Goal: Task Accomplishment & Management: Manage account settings

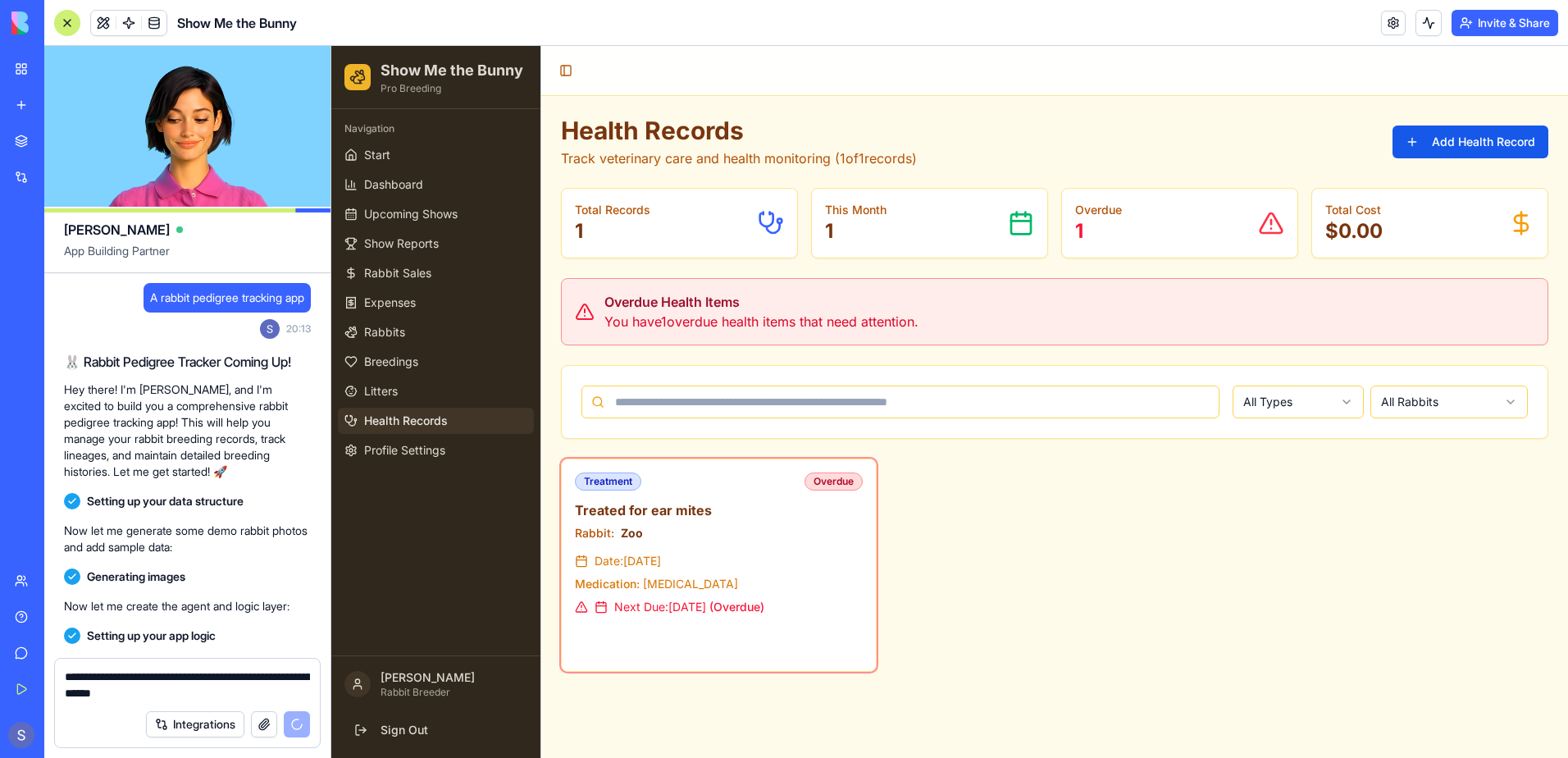
scroll to position [122142, 0]
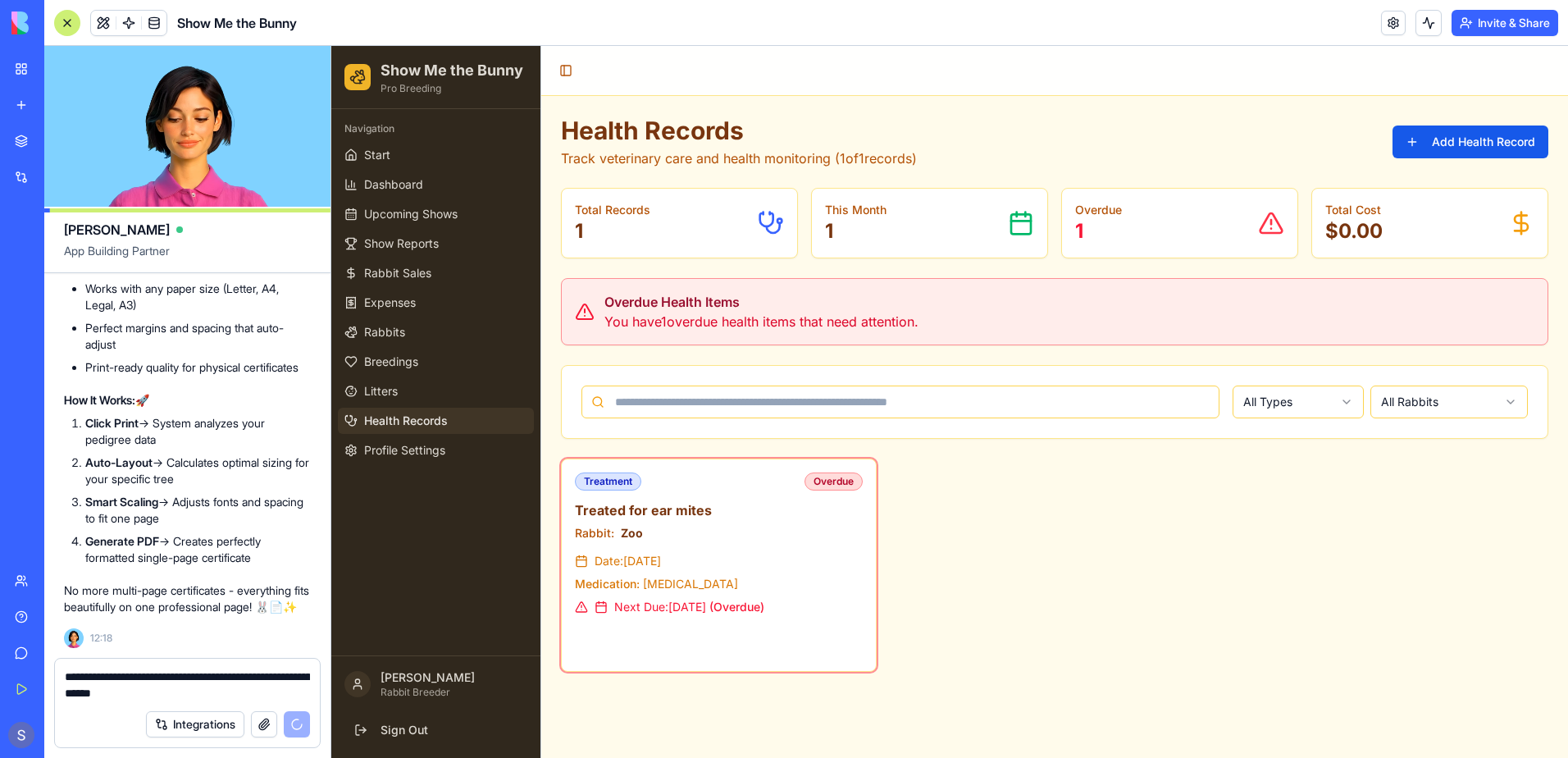
click at [295, 730] on div "Integrations" at bounding box center [227, 724] width 164 height 26
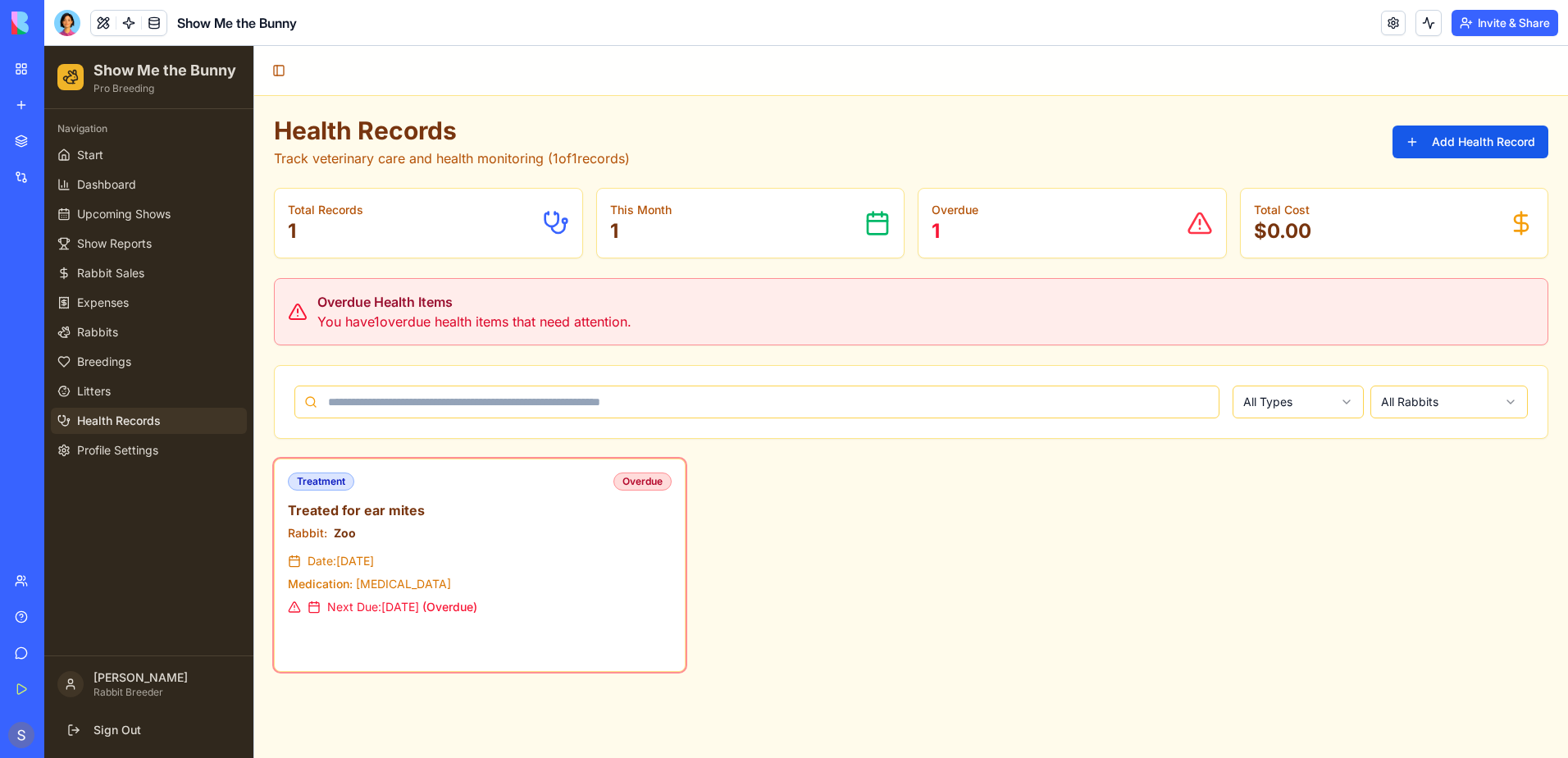
drag, startPoint x: 1265, startPoint y: 443, endPoint x: 1262, endPoint y: 463, distance: 20.2
click at [1268, 434] on div "Health Records Track veterinary care and health monitoring ( 1 of 1 records) Ad…" at bounding box center [910, 394] width 1274 height 556
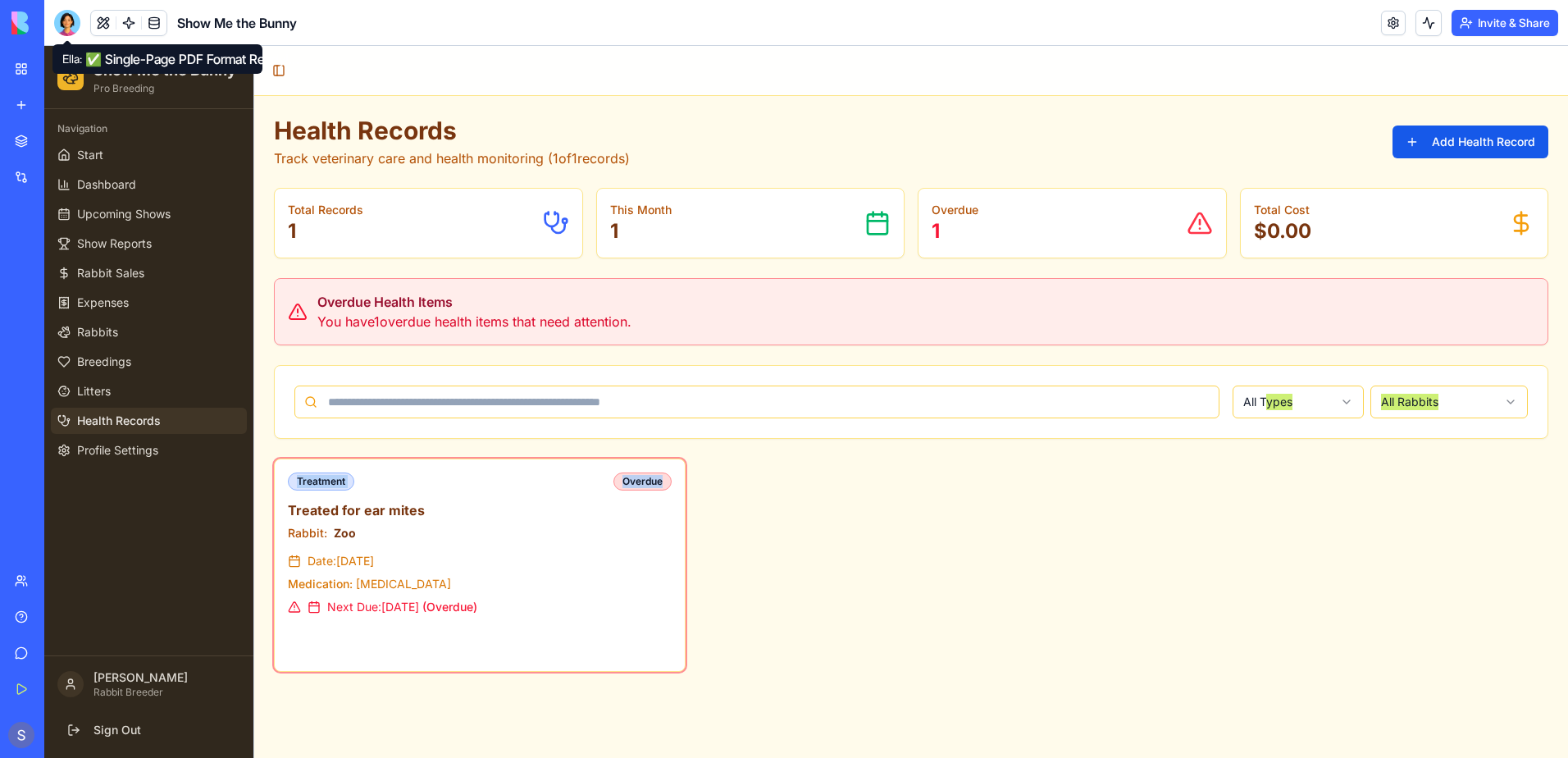
click at [59, 19] on div at bounding box center [67, 23] width 26 height 26
click at [70, 32] on div at bounding box center [67, 23] width 26 height 26
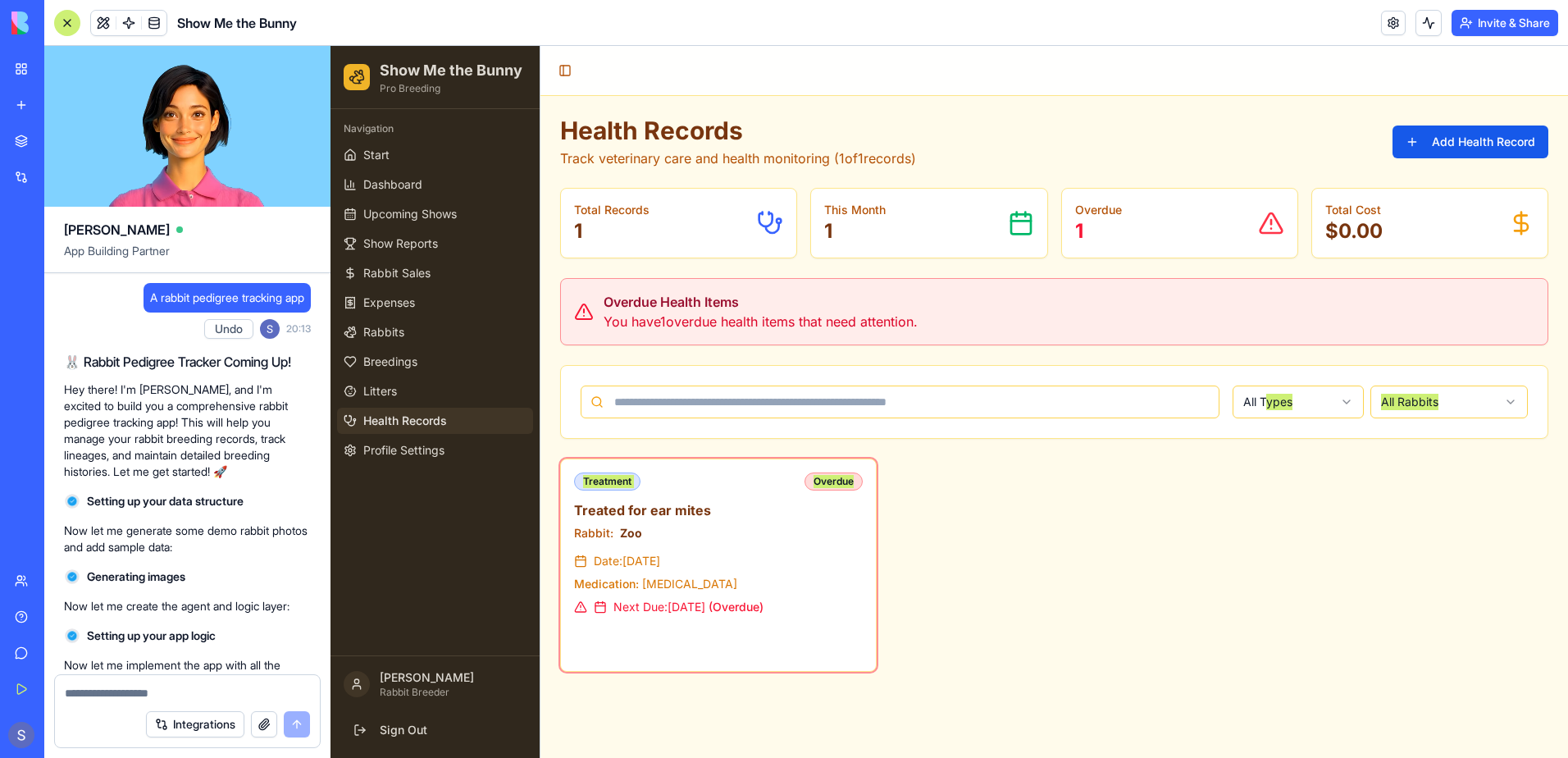
scroll to position [122095, 0]
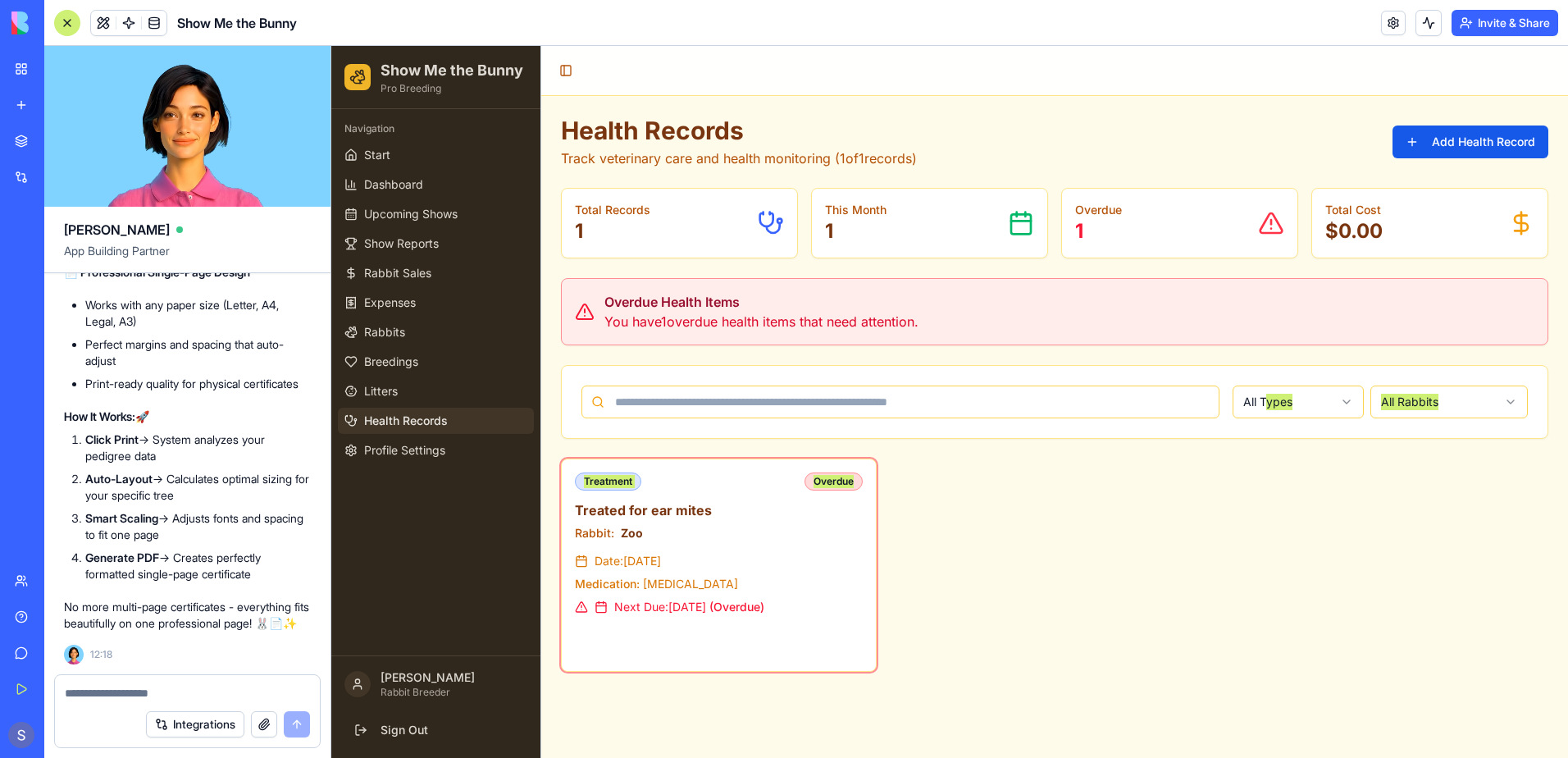
click at [73, 691] on textarea at bounding box center [187, 693] width 245 height 17
click at [191, 685] on textarea "**********" at bounding box center [187, 693] width 245 height 17
type textarea "**********"
click at [290, 715] on button "submit" at bounding box center [297, 724] width 26 height 26
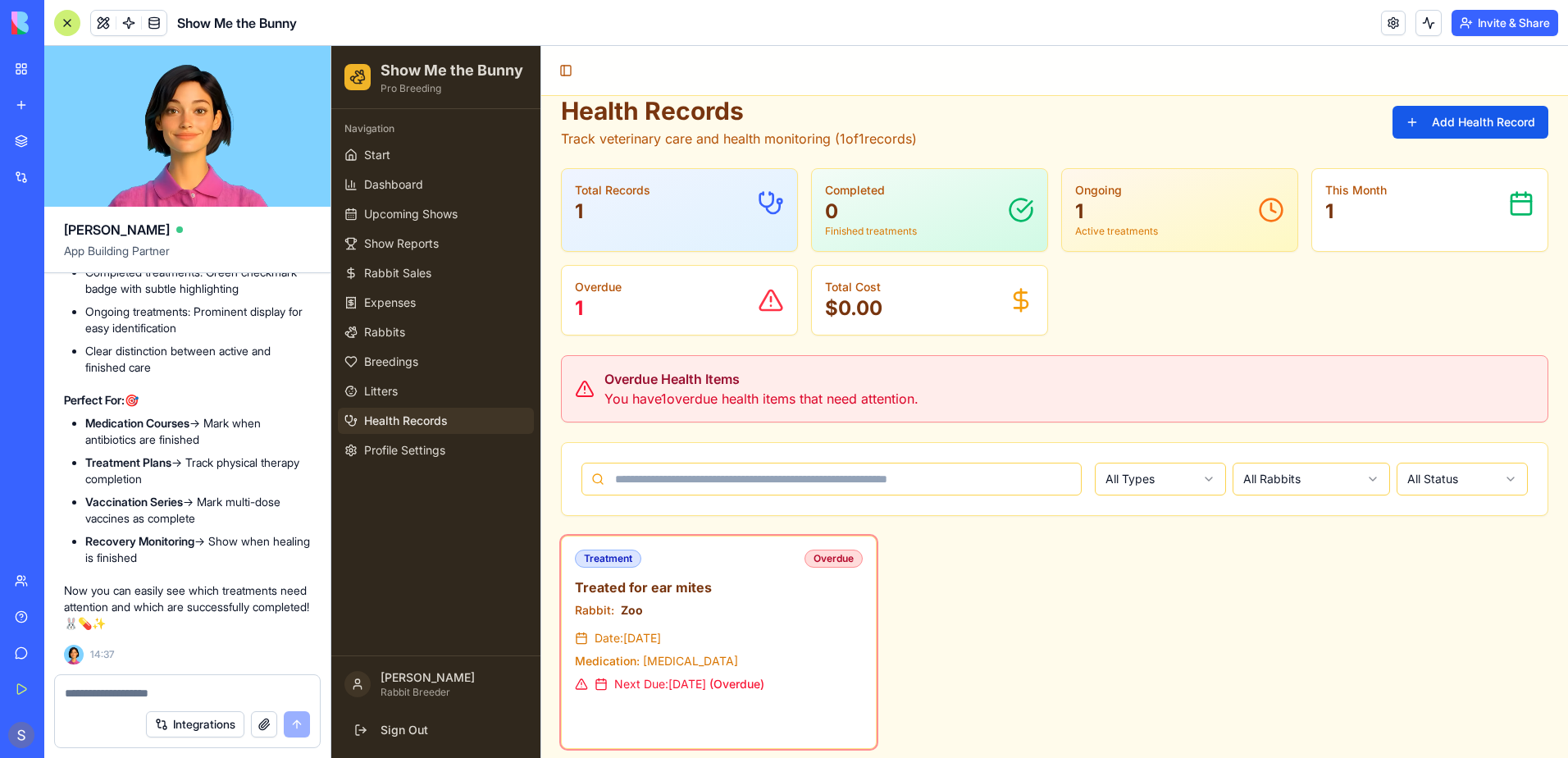
scroll to position [31, 0]
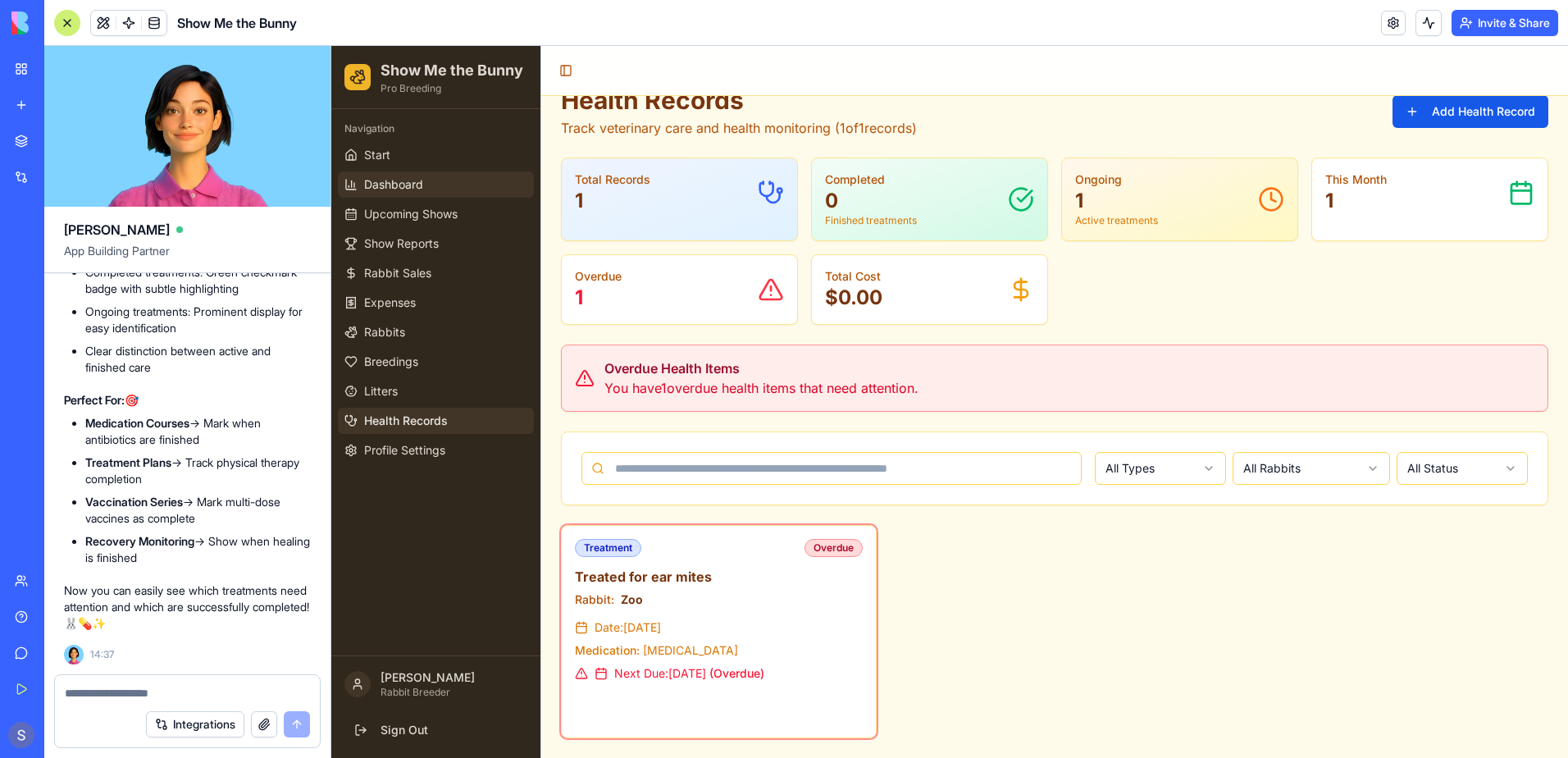
click at [375, 188] on span "Dashboard" at bounding box center [394, 185] width 59 height 17
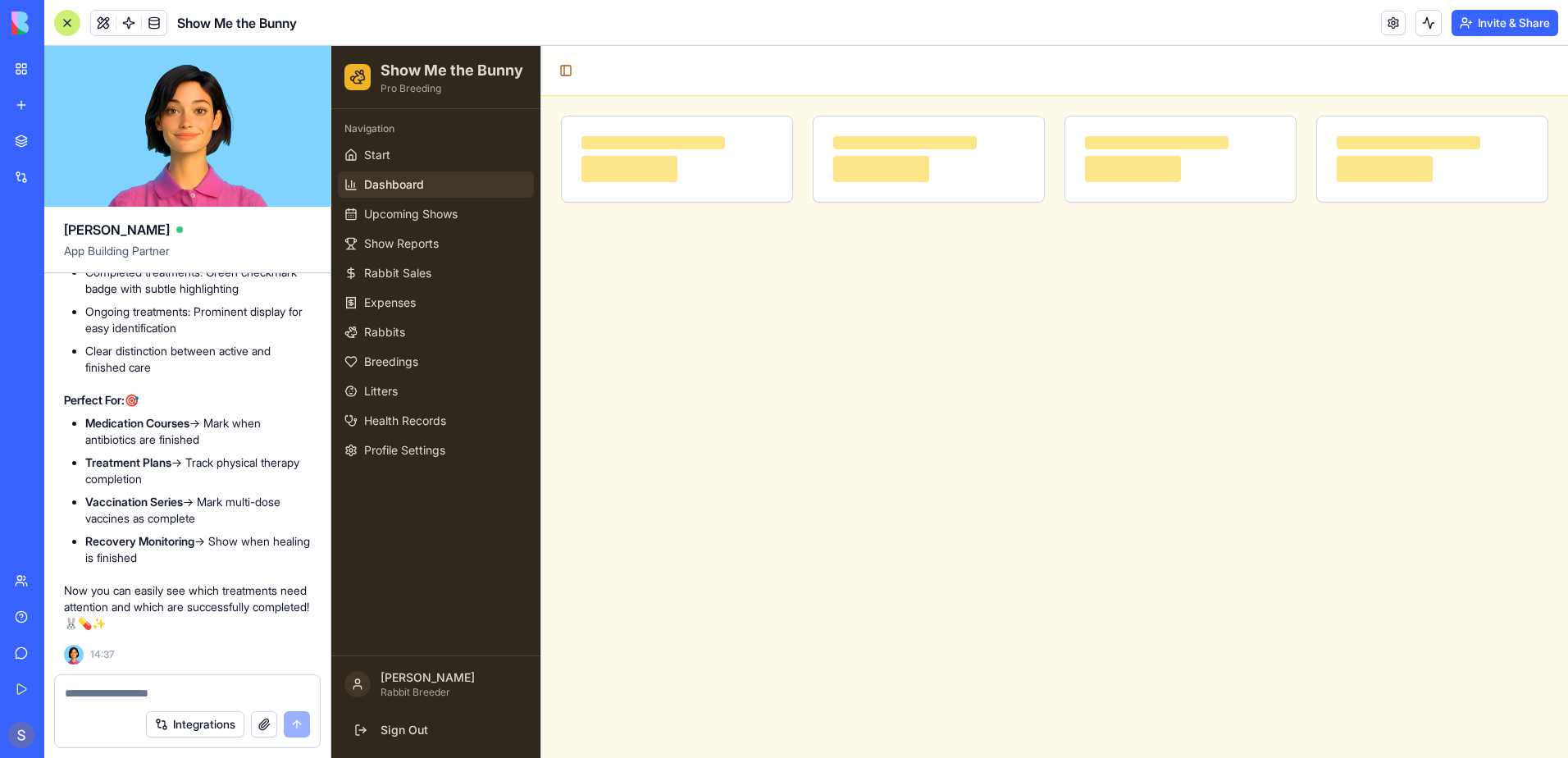
scroll to position [0, 0]
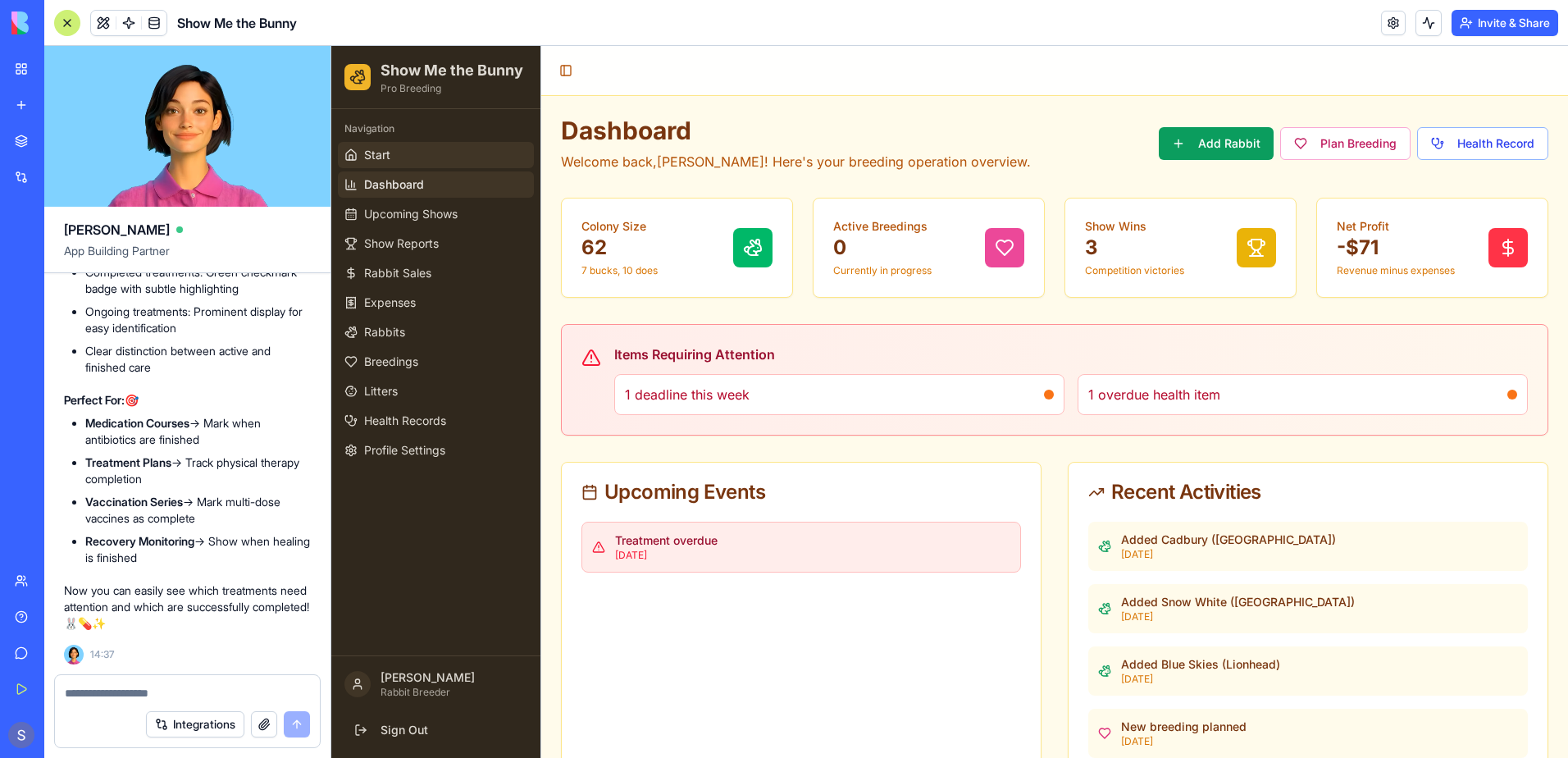
click at [374, 152] on span "Start" at bounding box center [377, 155] width 26 height 17
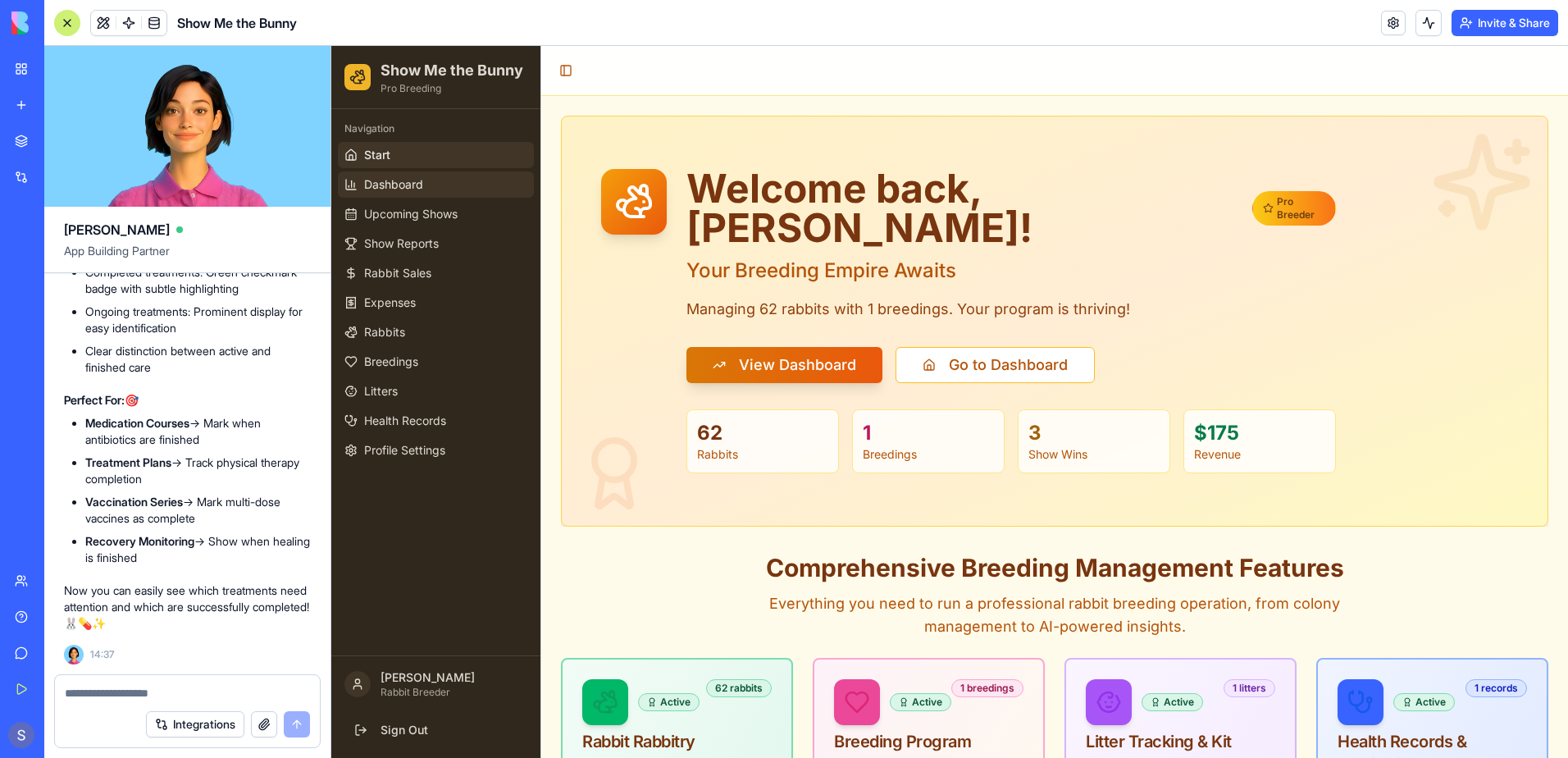
click at [394, 194] on link "Dashboard" at bounding box center [436, 184] width 196 height 26
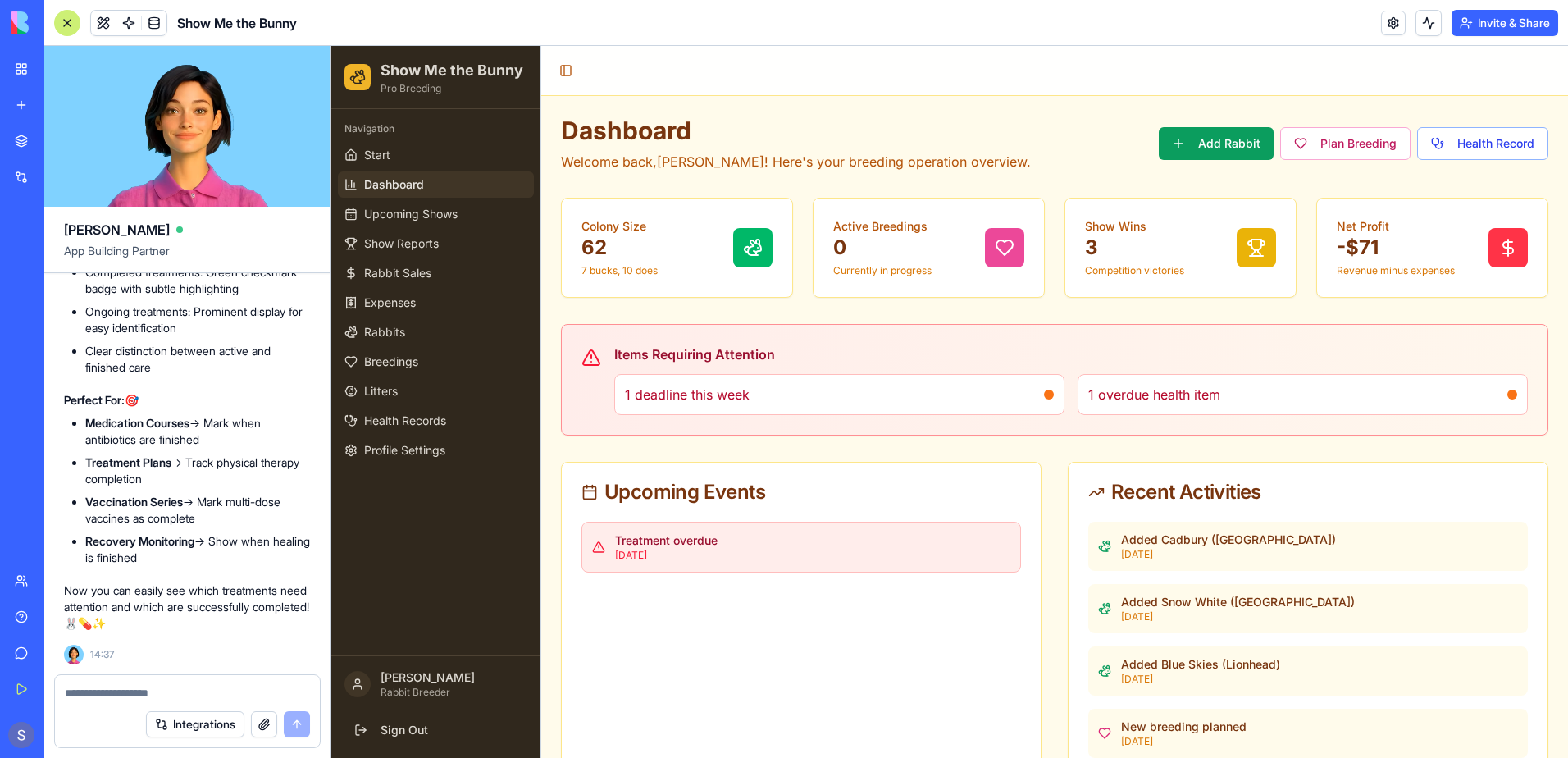
click at [669, 556] on p "[DATE]" at bounding box center [813, 556] width 395 height 13
click at [614, 552] on div "Treatment overdue Sep 17, 2025" at bounding box center [801, 546] width 440 height 51
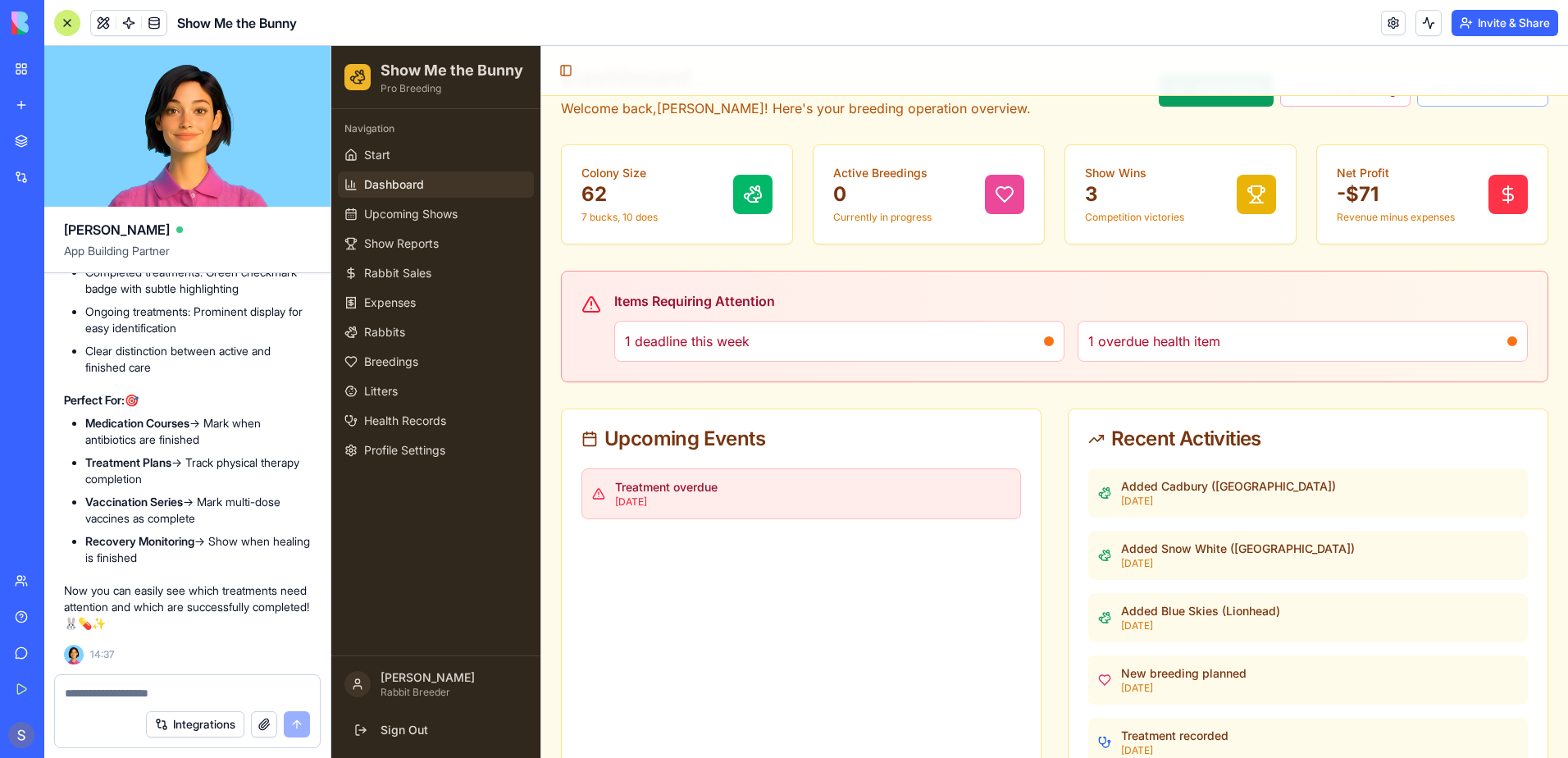
scroll to position [82, 0]
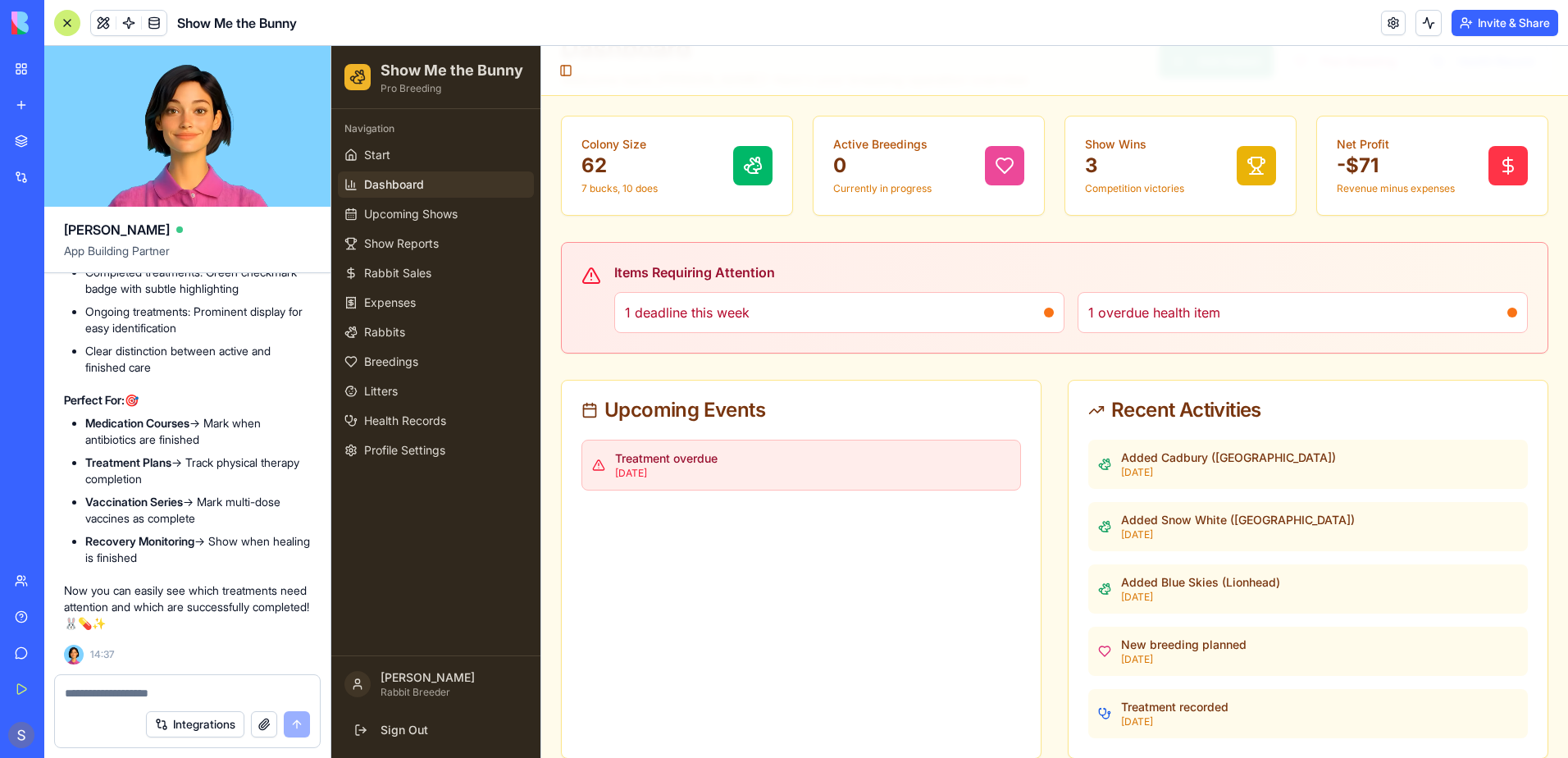
click at [1028, 307] on div "1 deadline this week" at bounding box center [839, 312] width 450 height 41
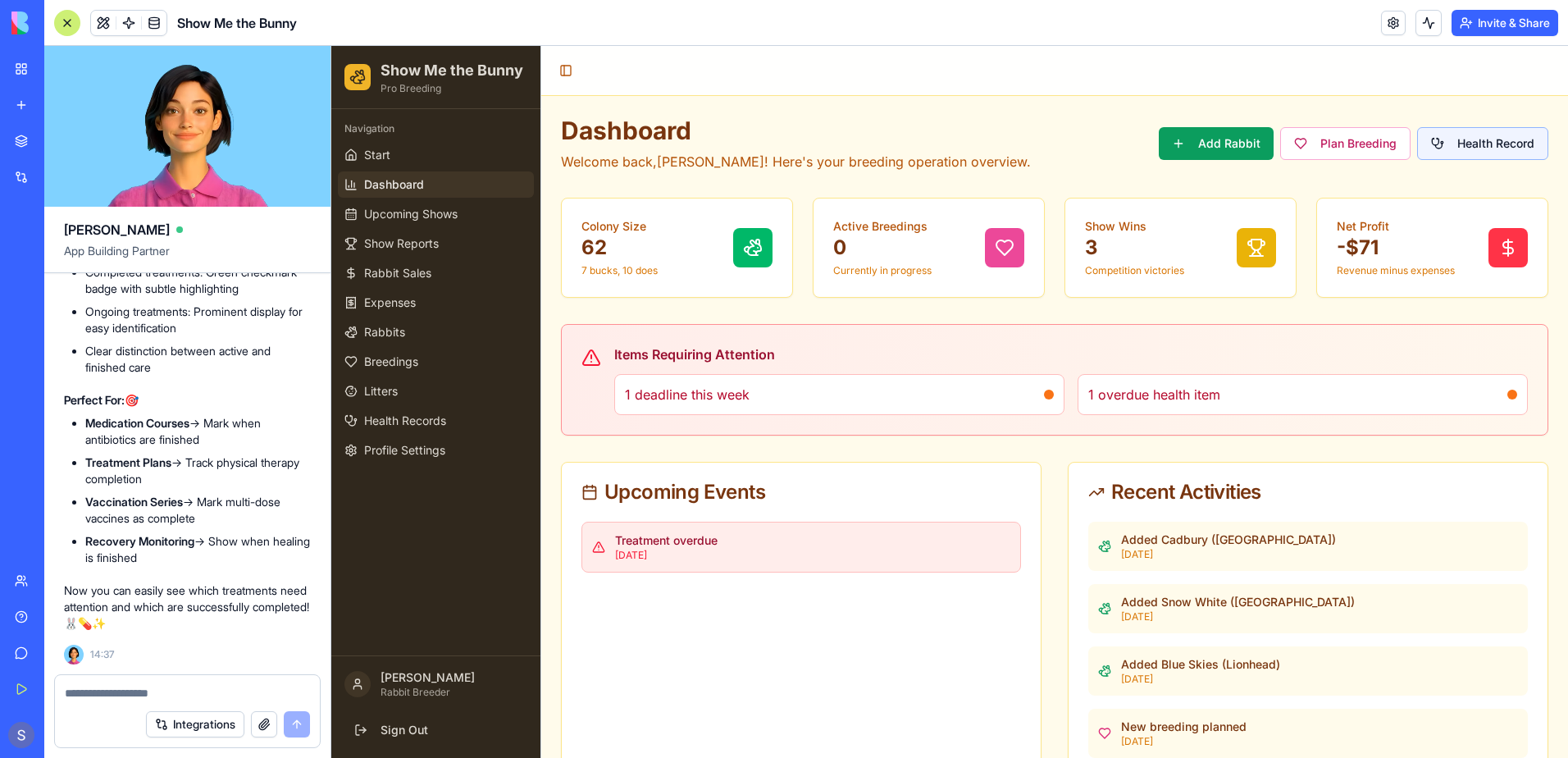
click at [1468, 135] on button "Health Record" at bounding box center [1482, 143] width 131 height 32
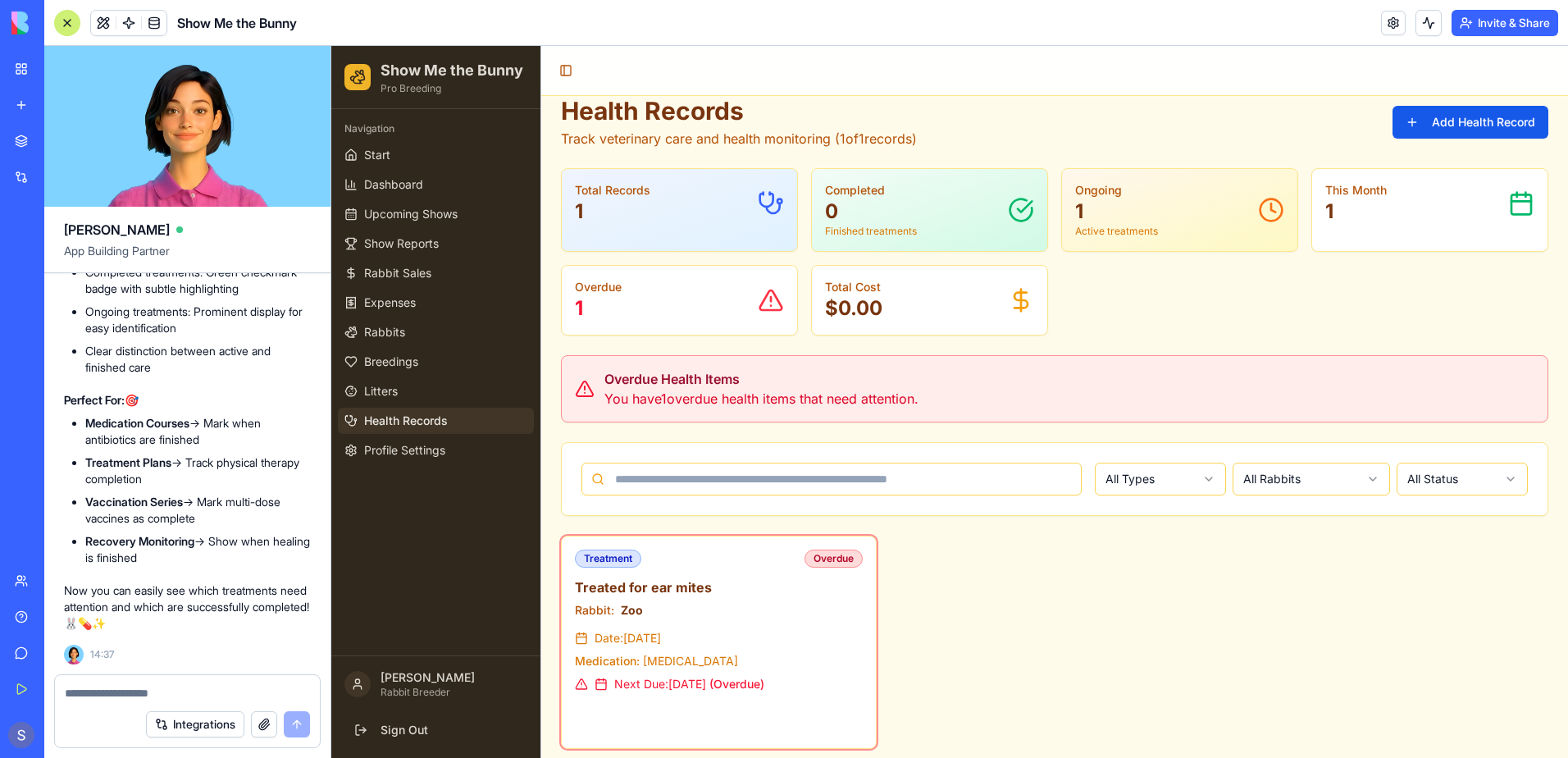
scroll to position [31, 0]
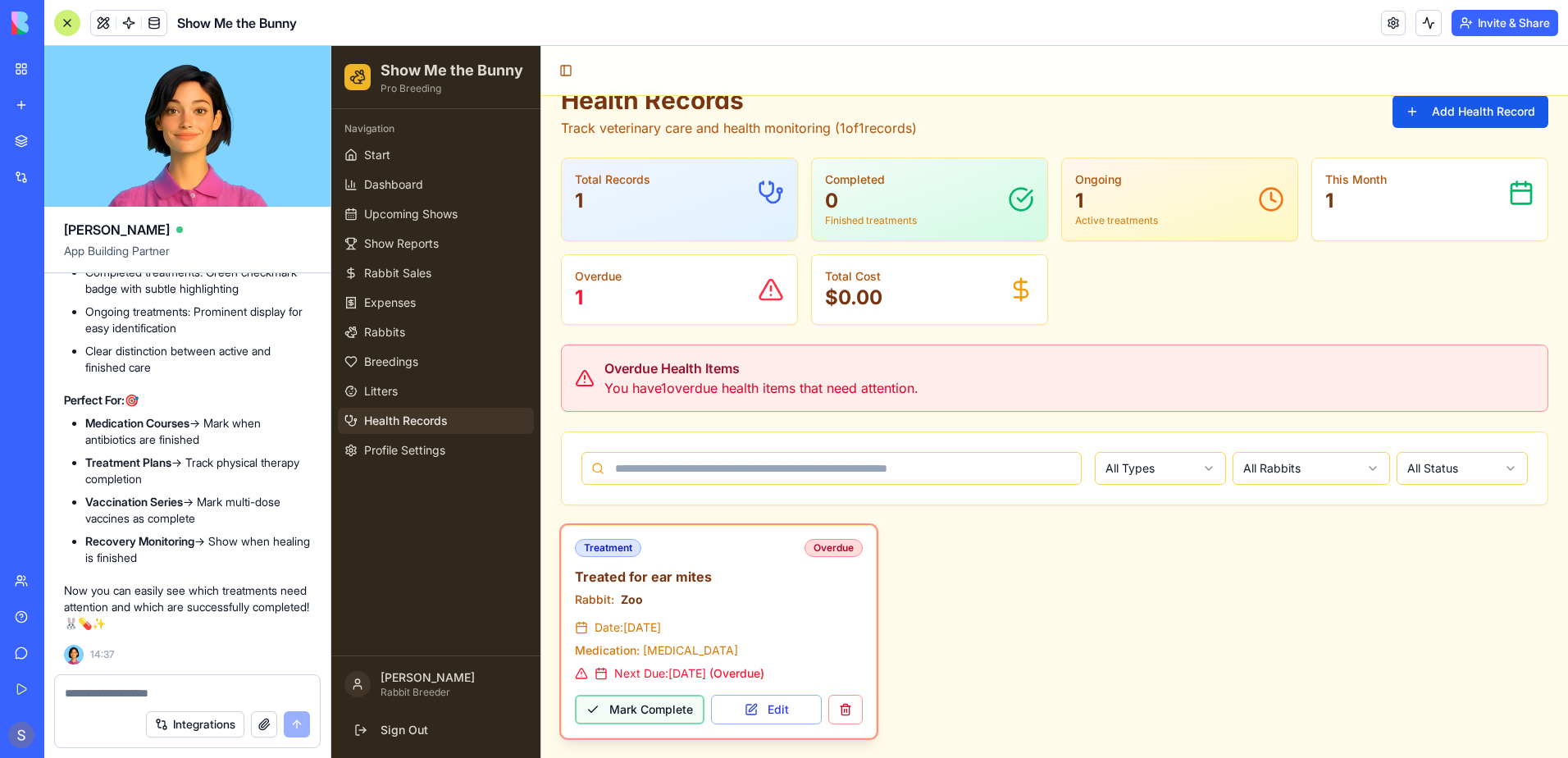
click at [642, 713] on button "Mark Complete" at bounding box center [639, 710] width 129 height 30
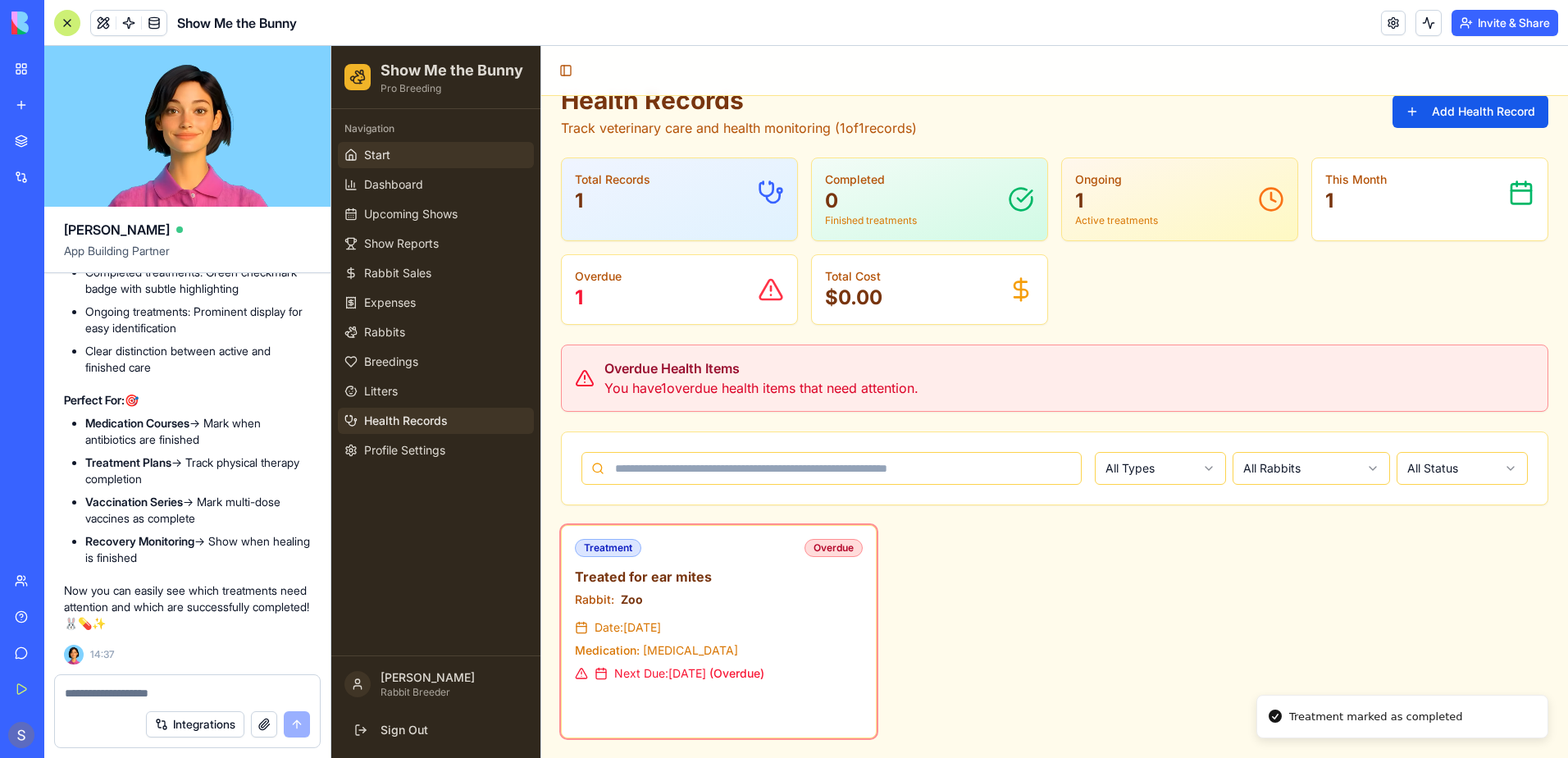
click at [359, 149] on link "Start" at bounding box center [436, 155] width 196 height 26
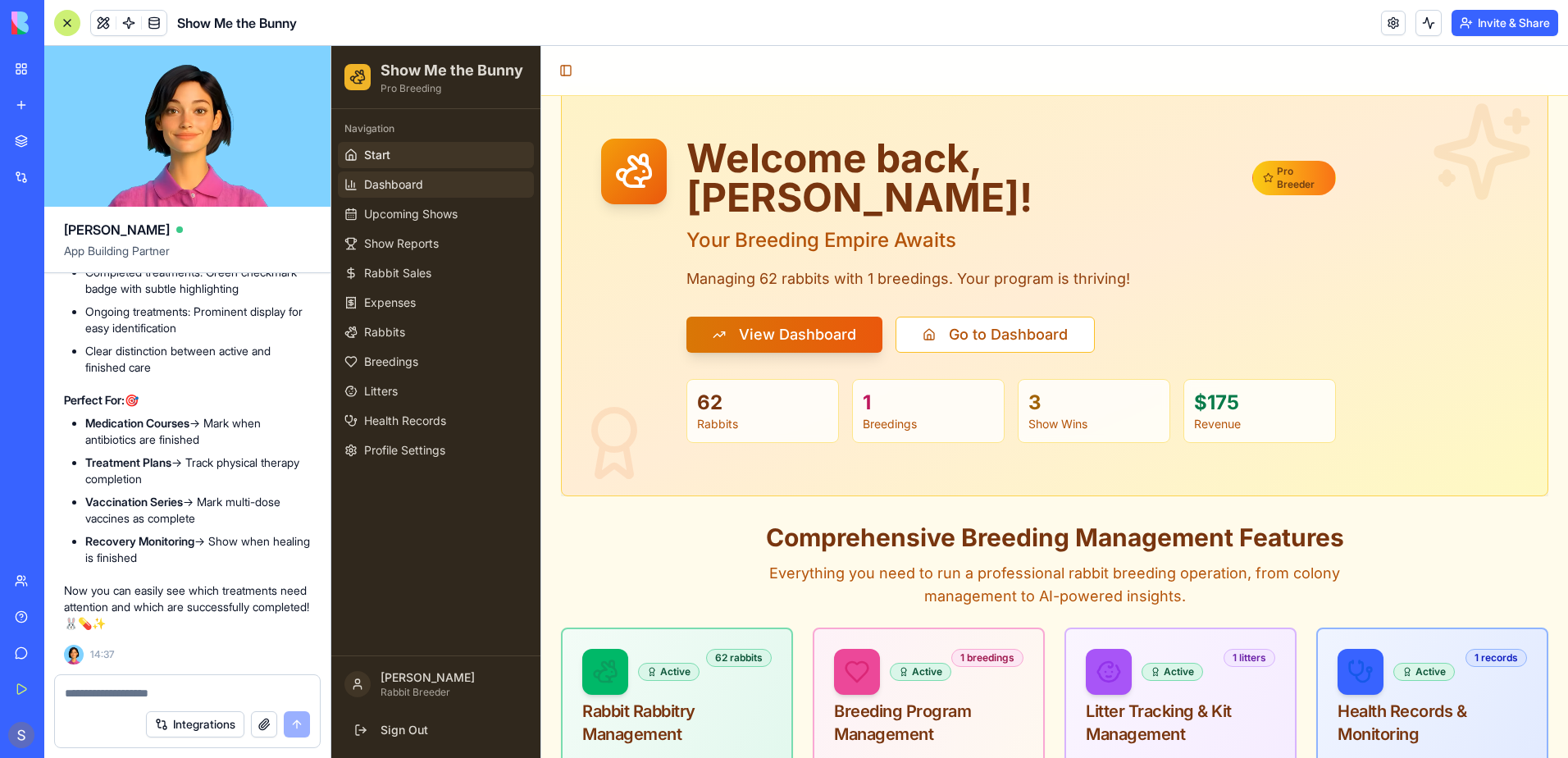
click at [383, 189] on span "Dashboard" at bounding box center [394, 185] width 59 height 17
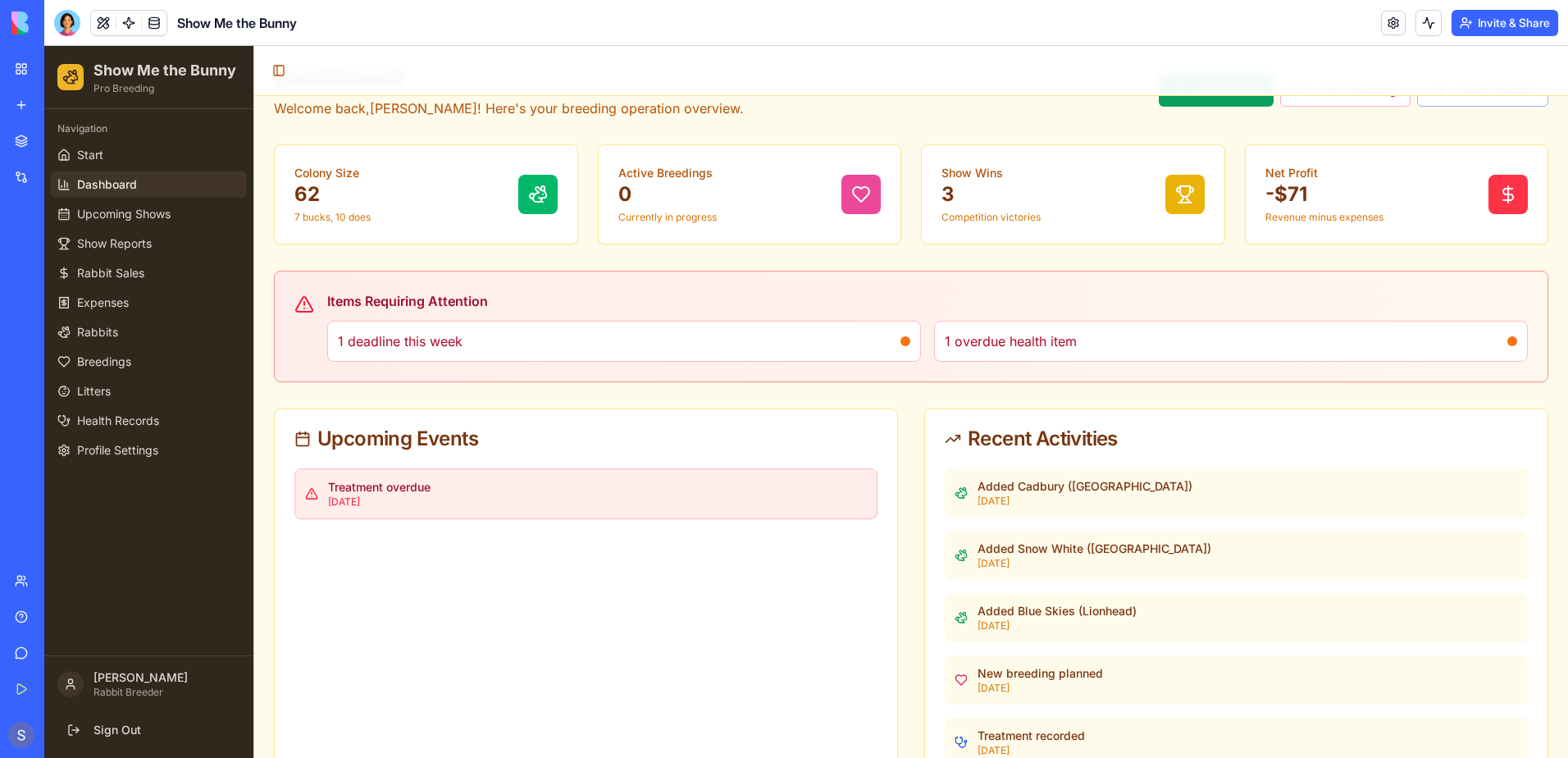
scroll to position [82, 0]
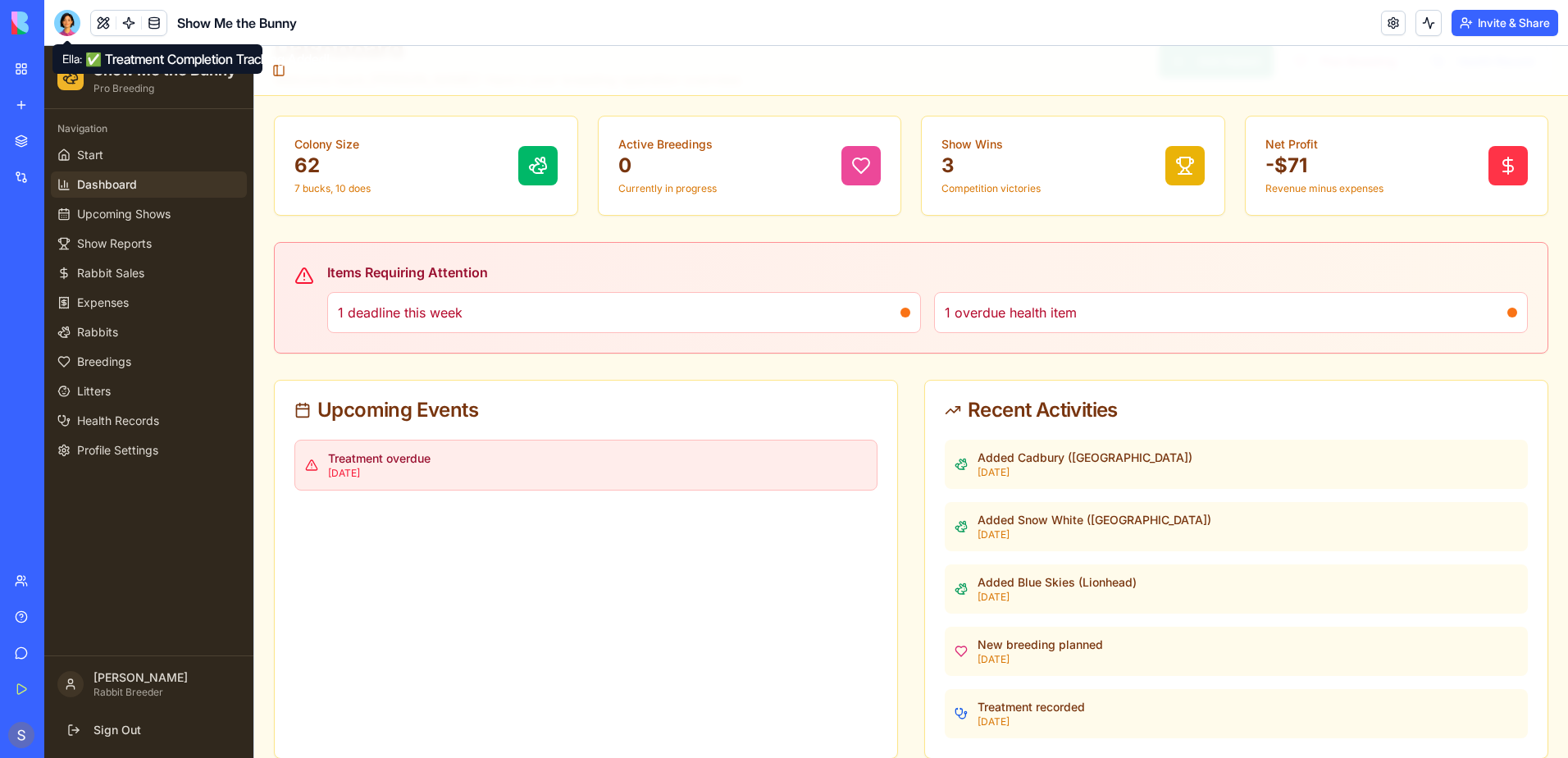
click at [61, 15] on div at bounding box center [67, 23] width 26 height 26
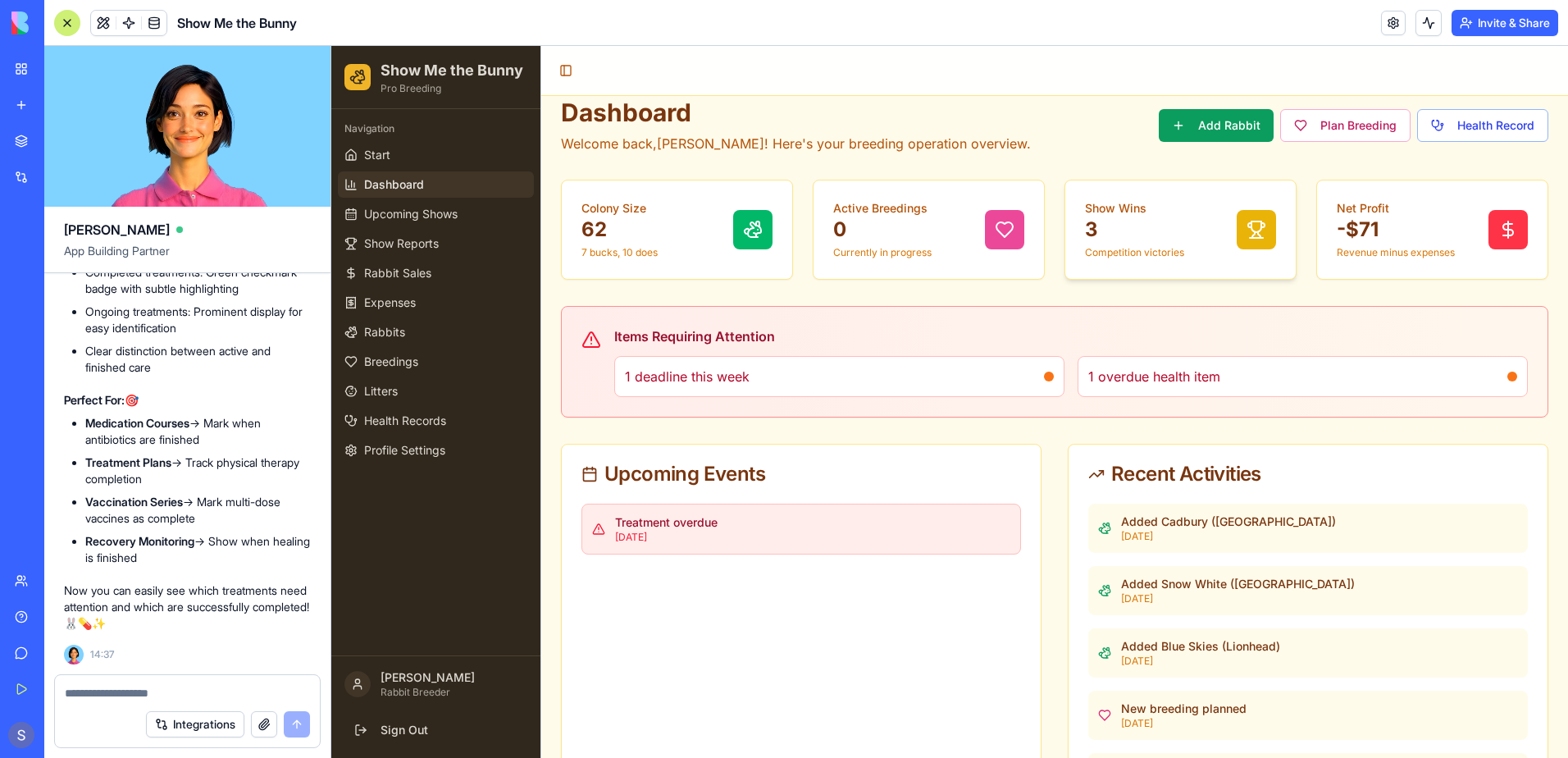
scroll to position [0, 0]
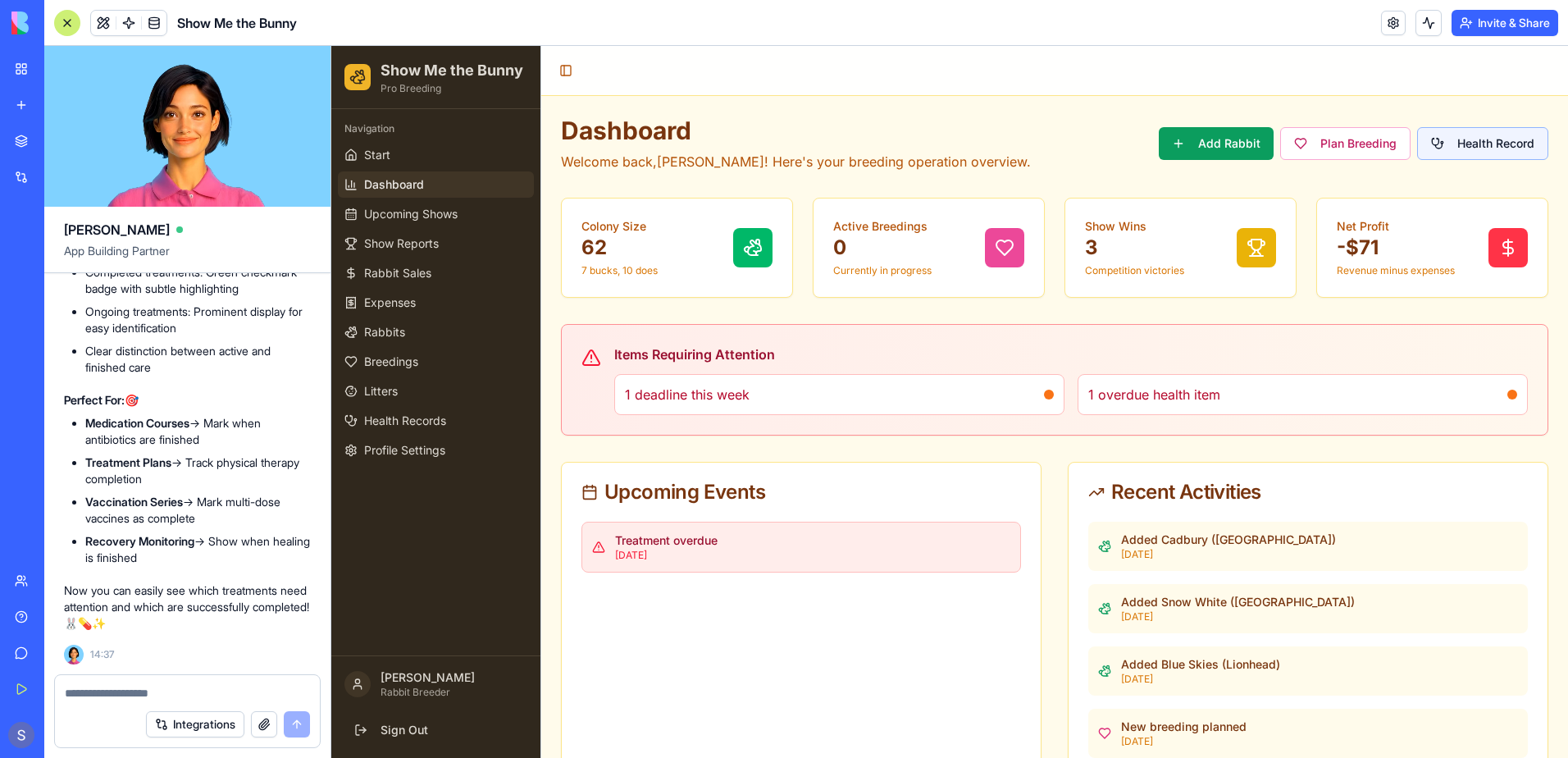
click at [1416, 147] on button "Health Record" at bounding box center [1482, 143] width 131 height 32
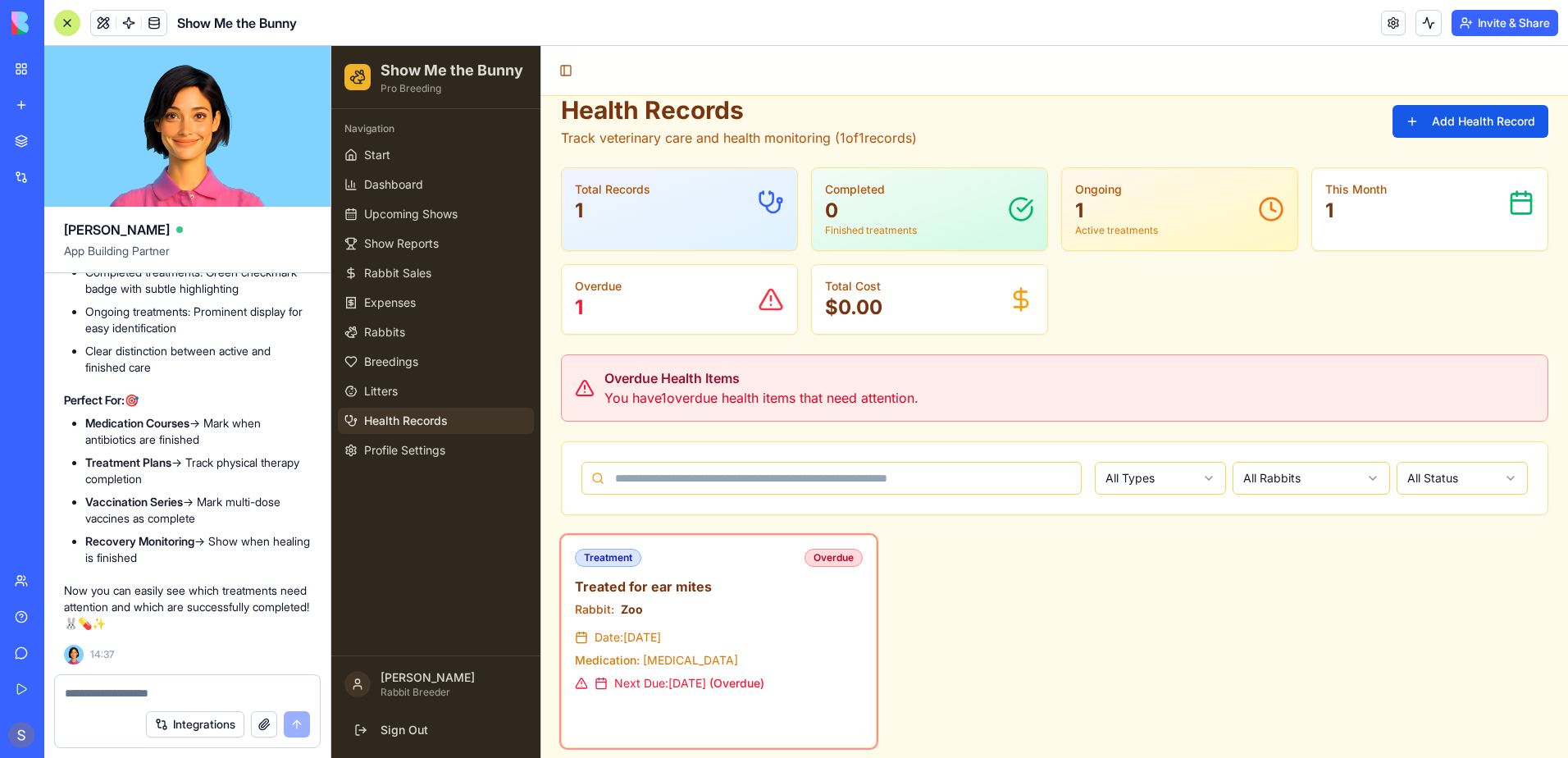
scroll to position [31, 0]
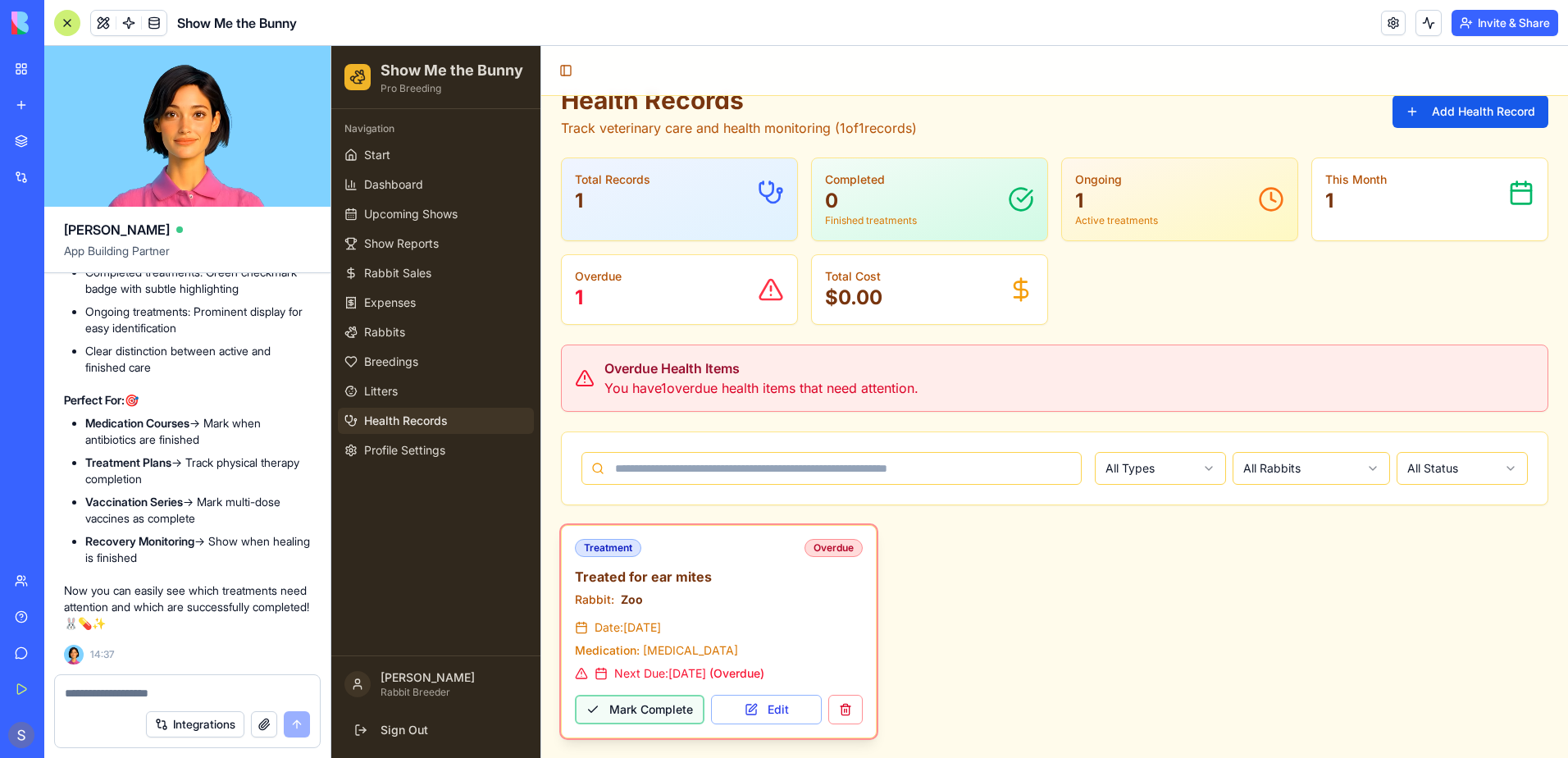
click at [646, 713] on button "Mark Complete" at bounding box center [639, 710] width 129 height 30
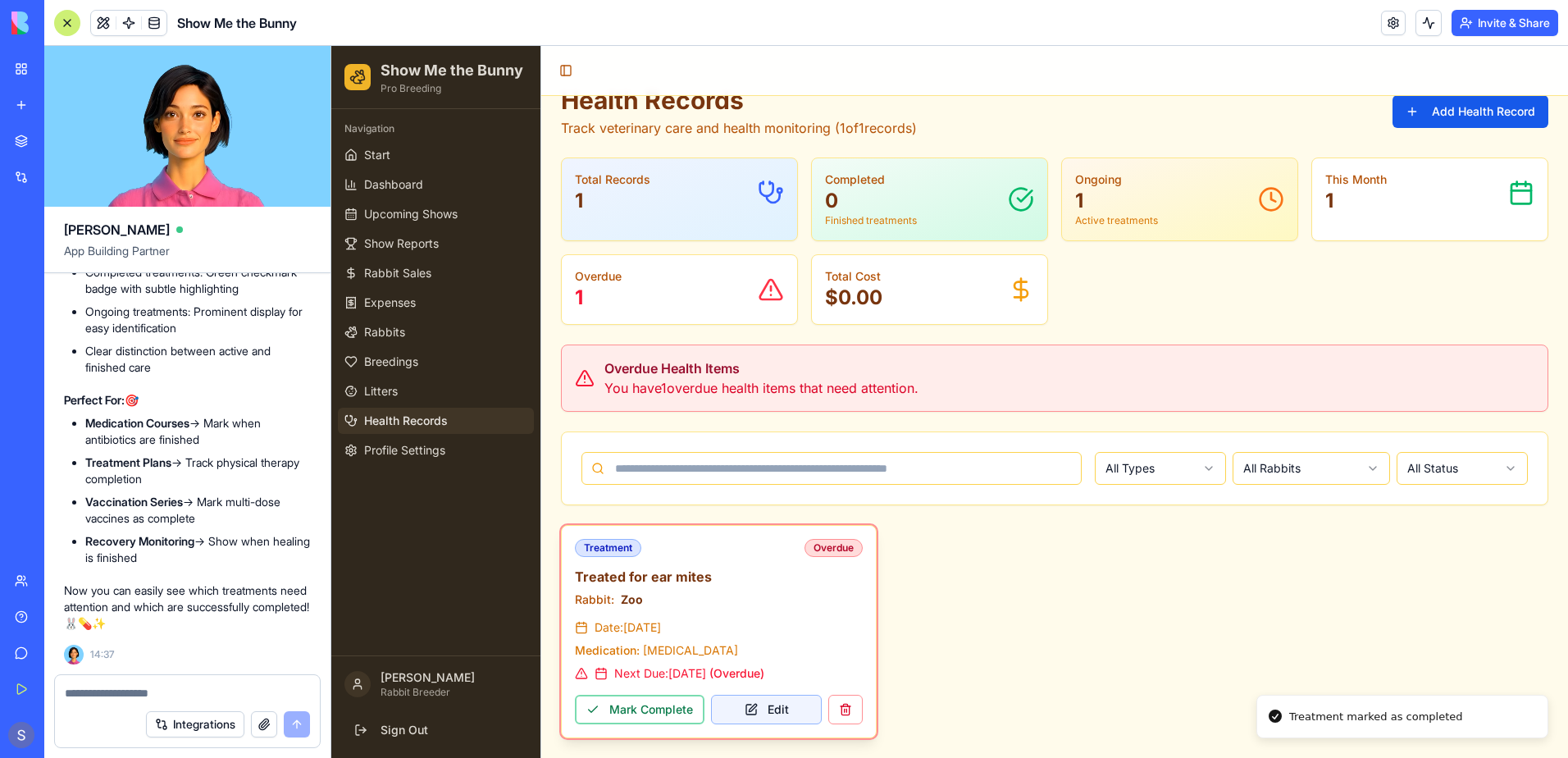
click at [774, 713] on button "Edit" at bounding box center [766, 710] width 111 height 30
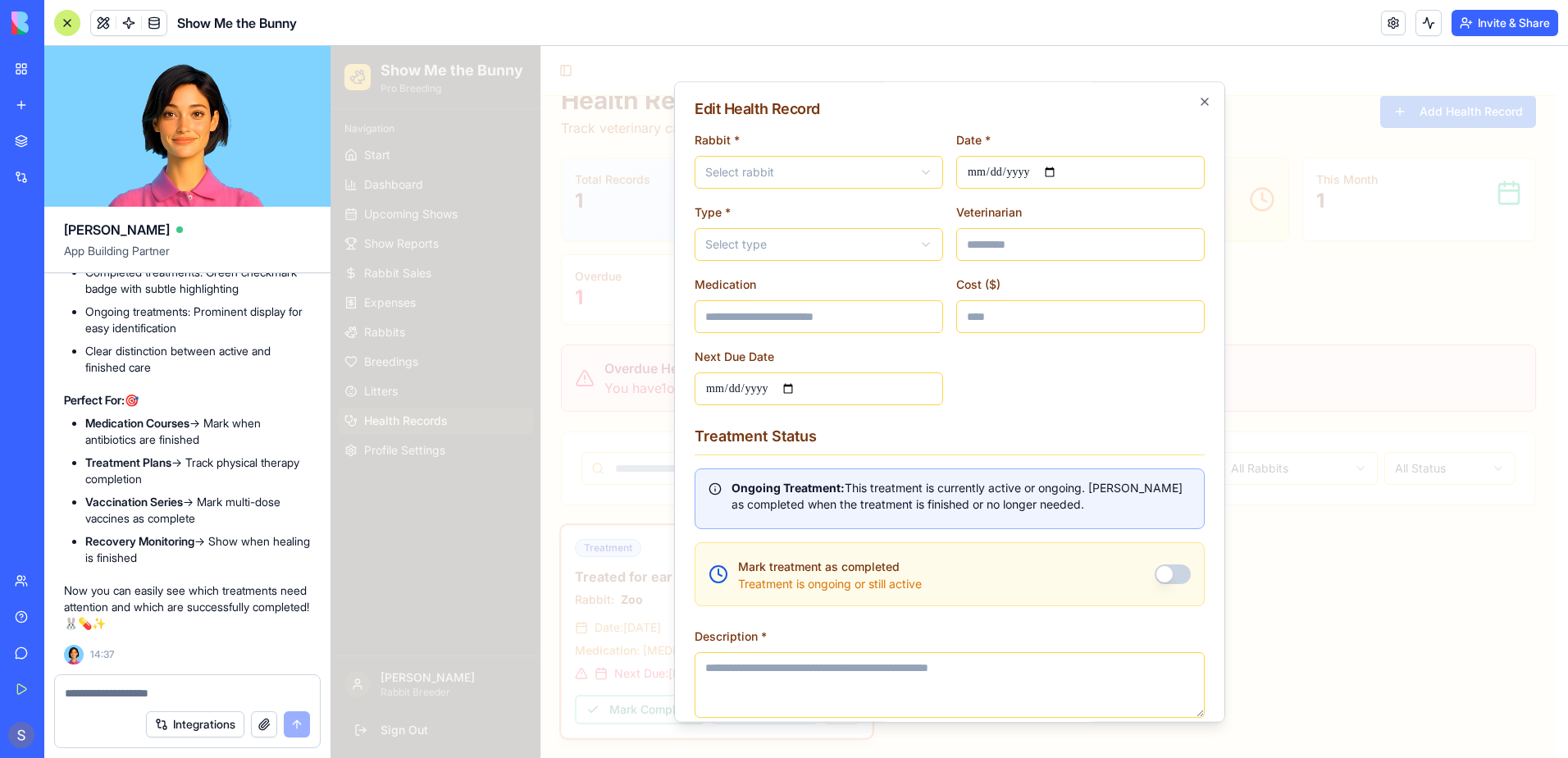
type input "**********"
type input "*"
type input "**********"
type textarea "**********"
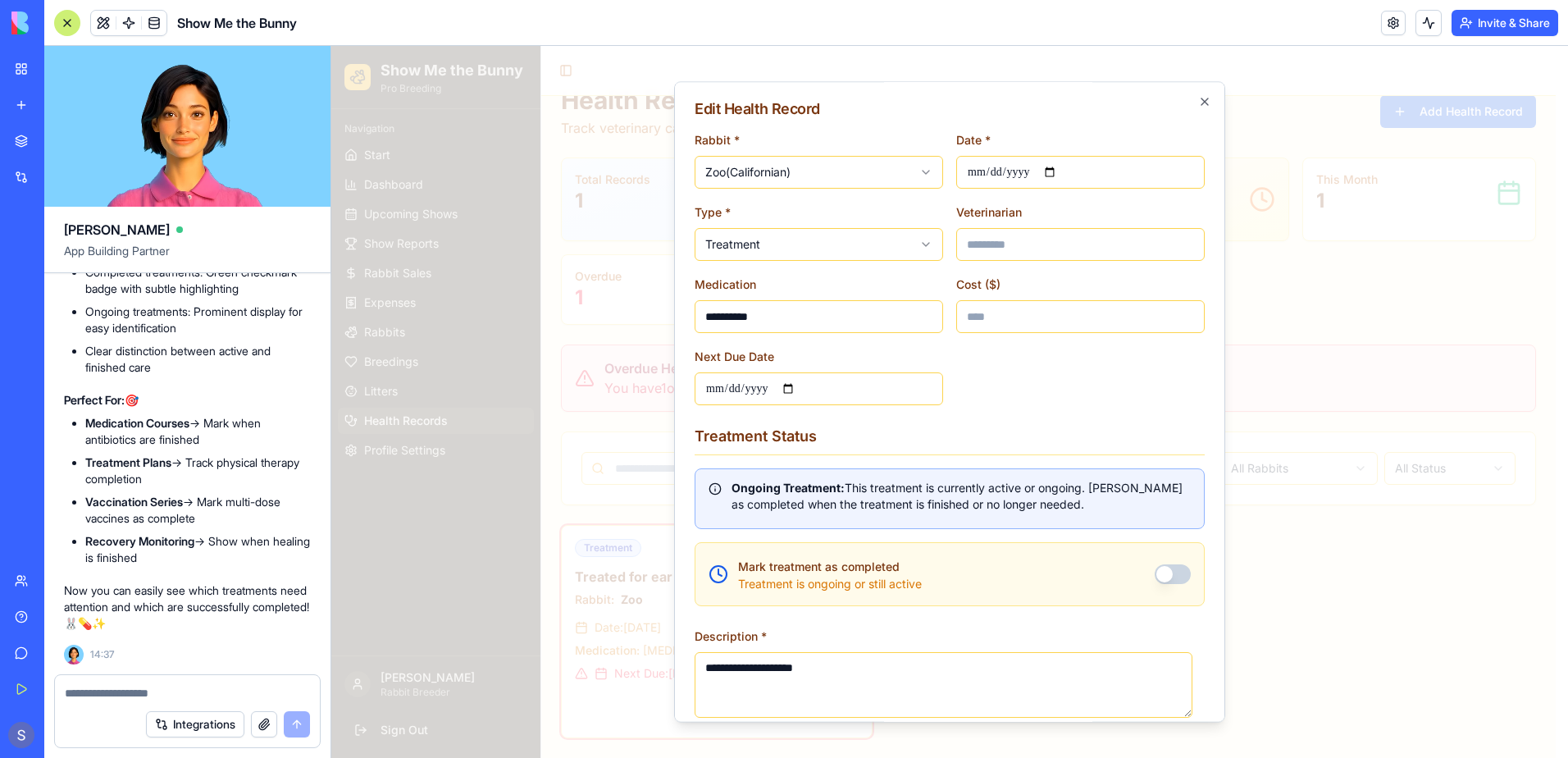
click at [1171, 571] on button "Mark treatment as completed" at bounding box center [1173, 574] width 36 height 19
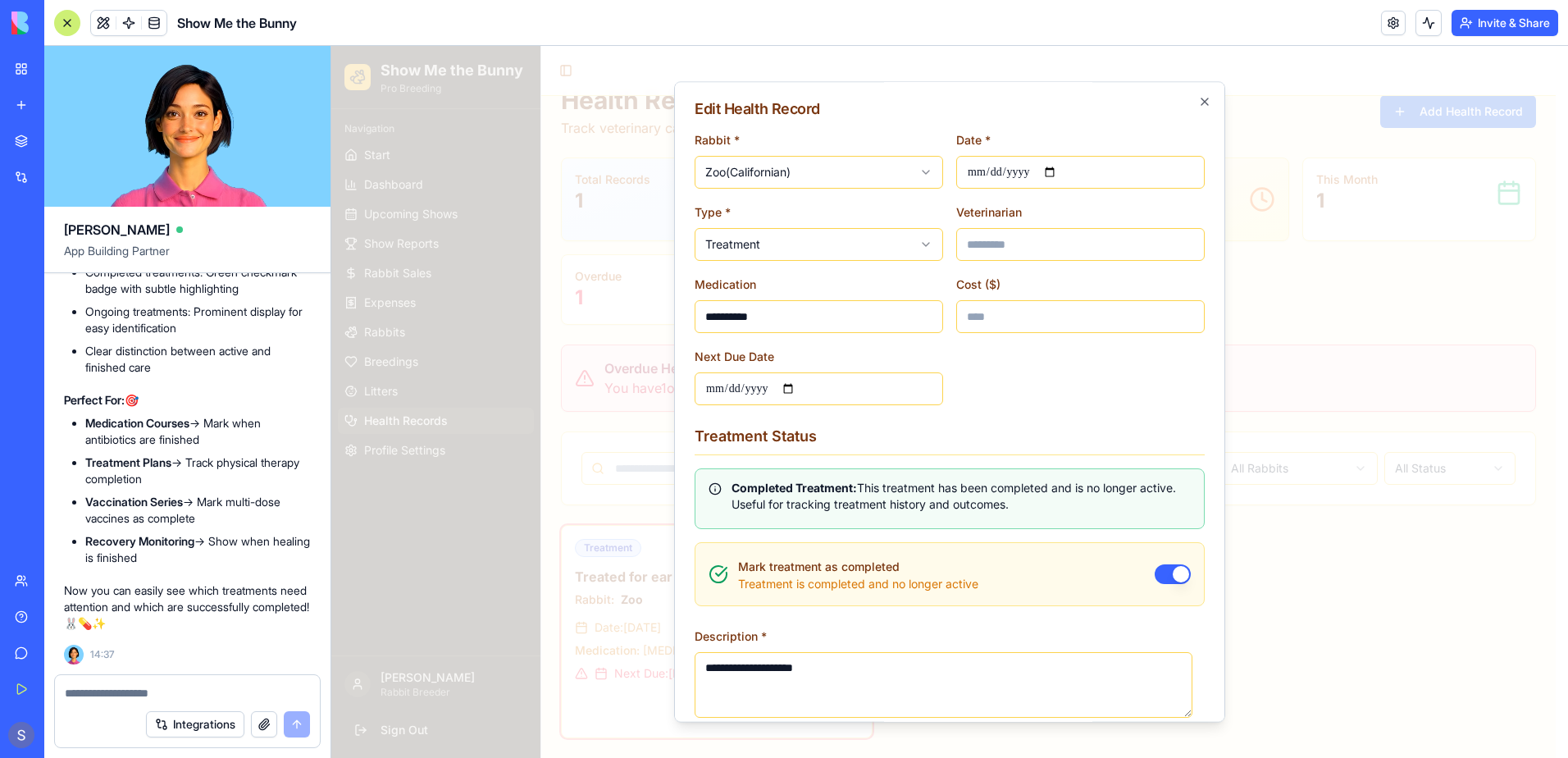
scroll to position [82, 0]
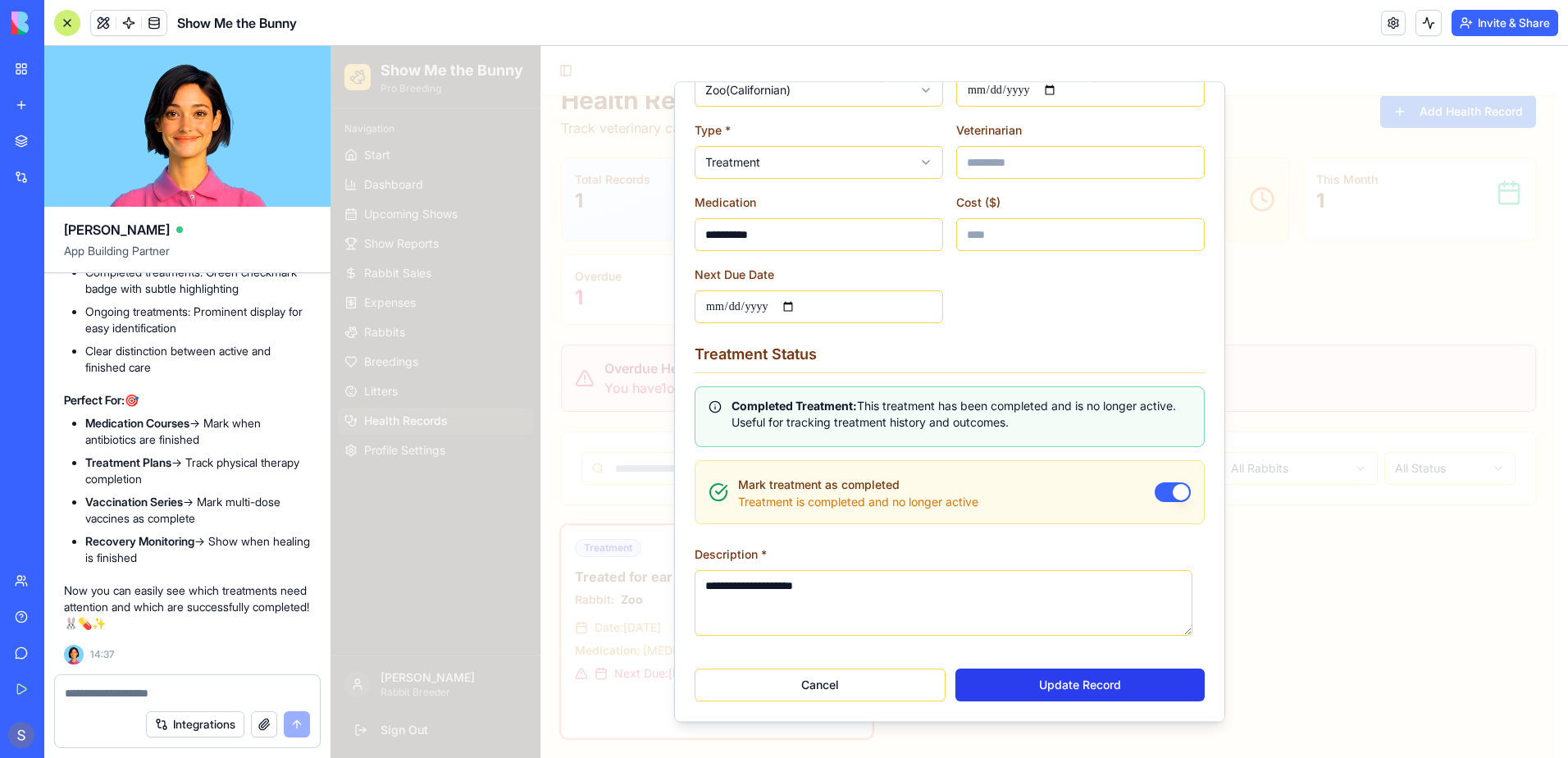
click at [1027, 681] on button "Update Record" at bounding box center [1080, 684] width 249 height 32
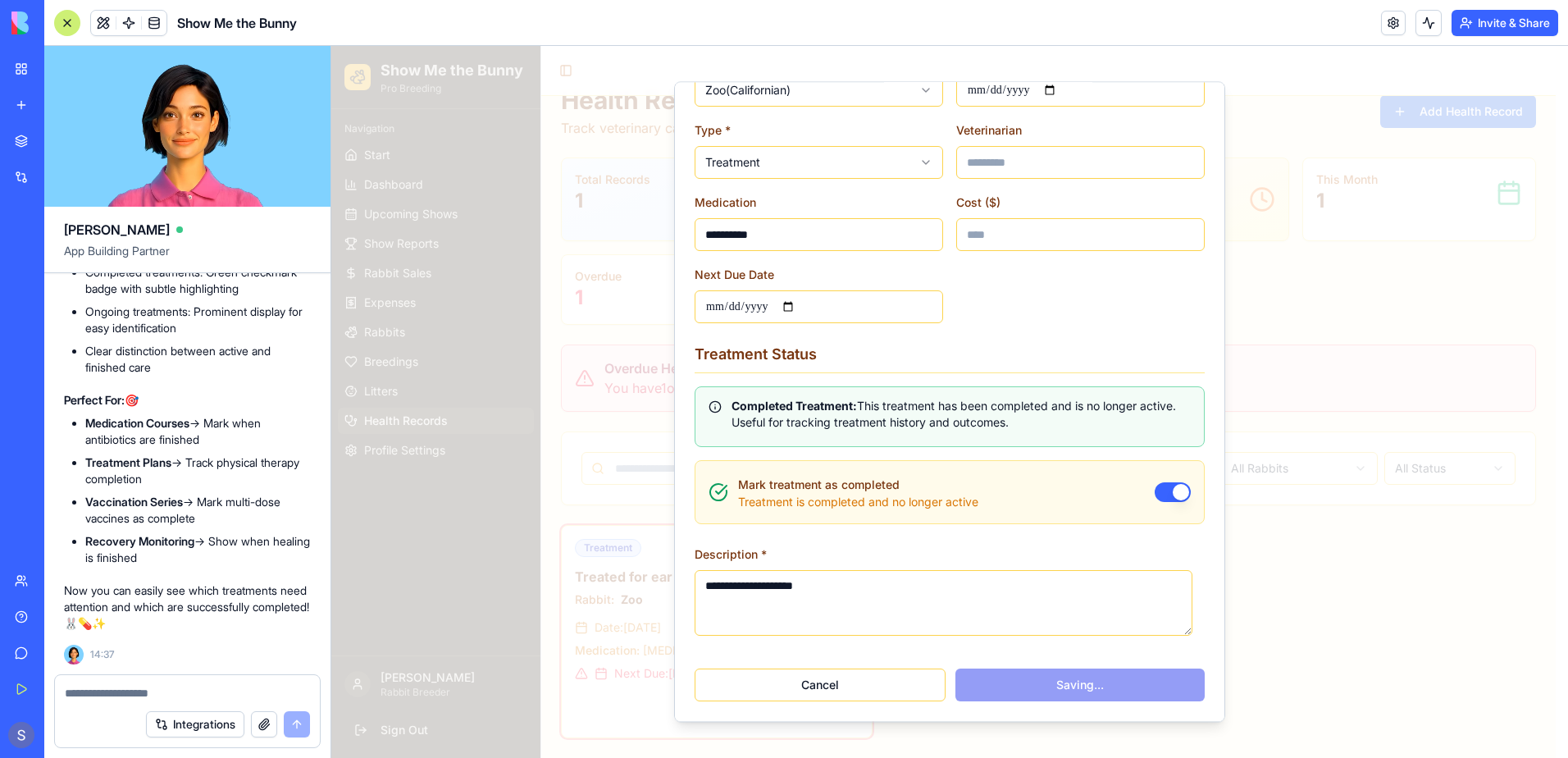
type input "**********"
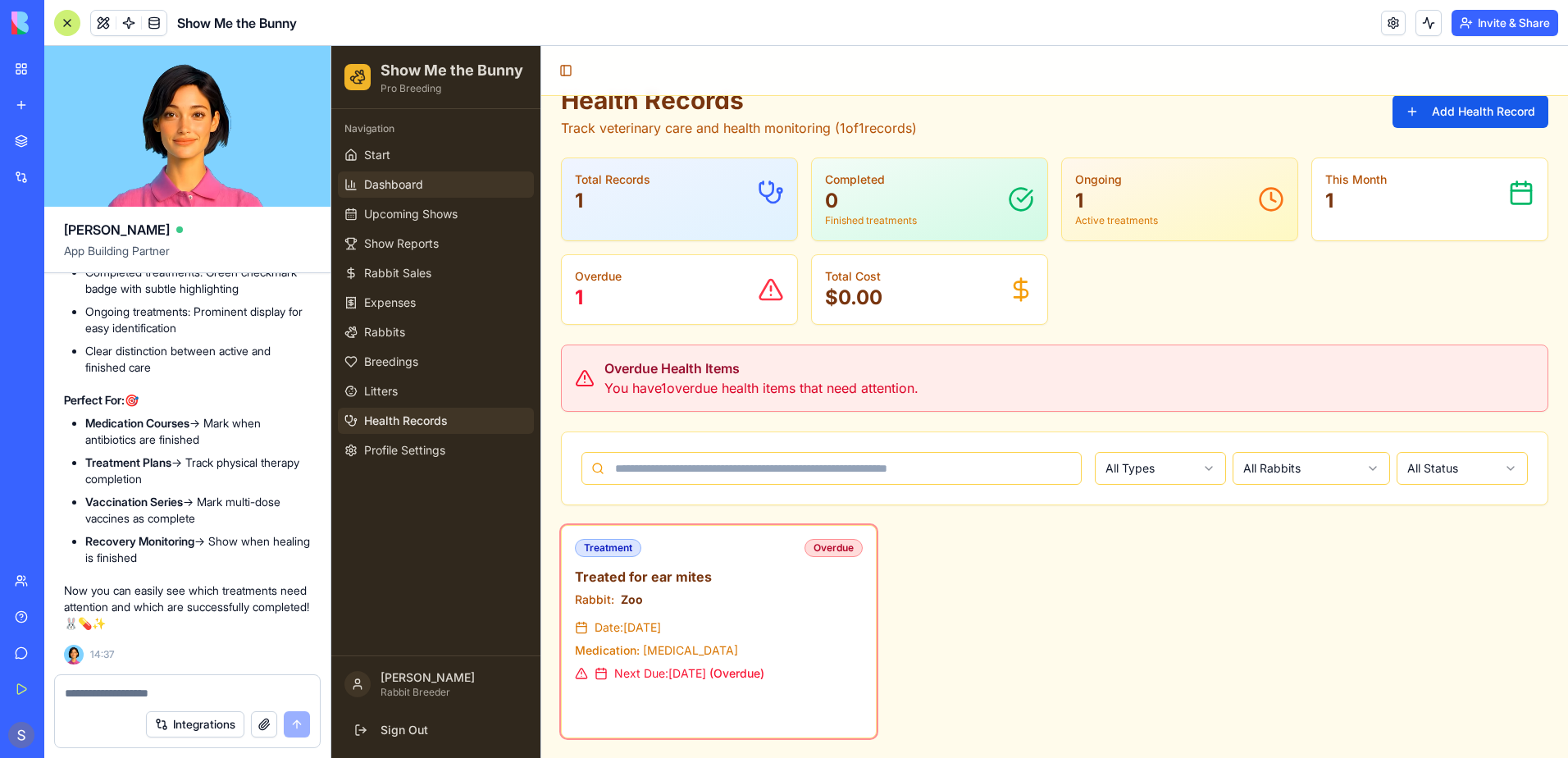
click at [358, 185] on link "Dashboard" at bounding box center [436, 184] width 196 height 26
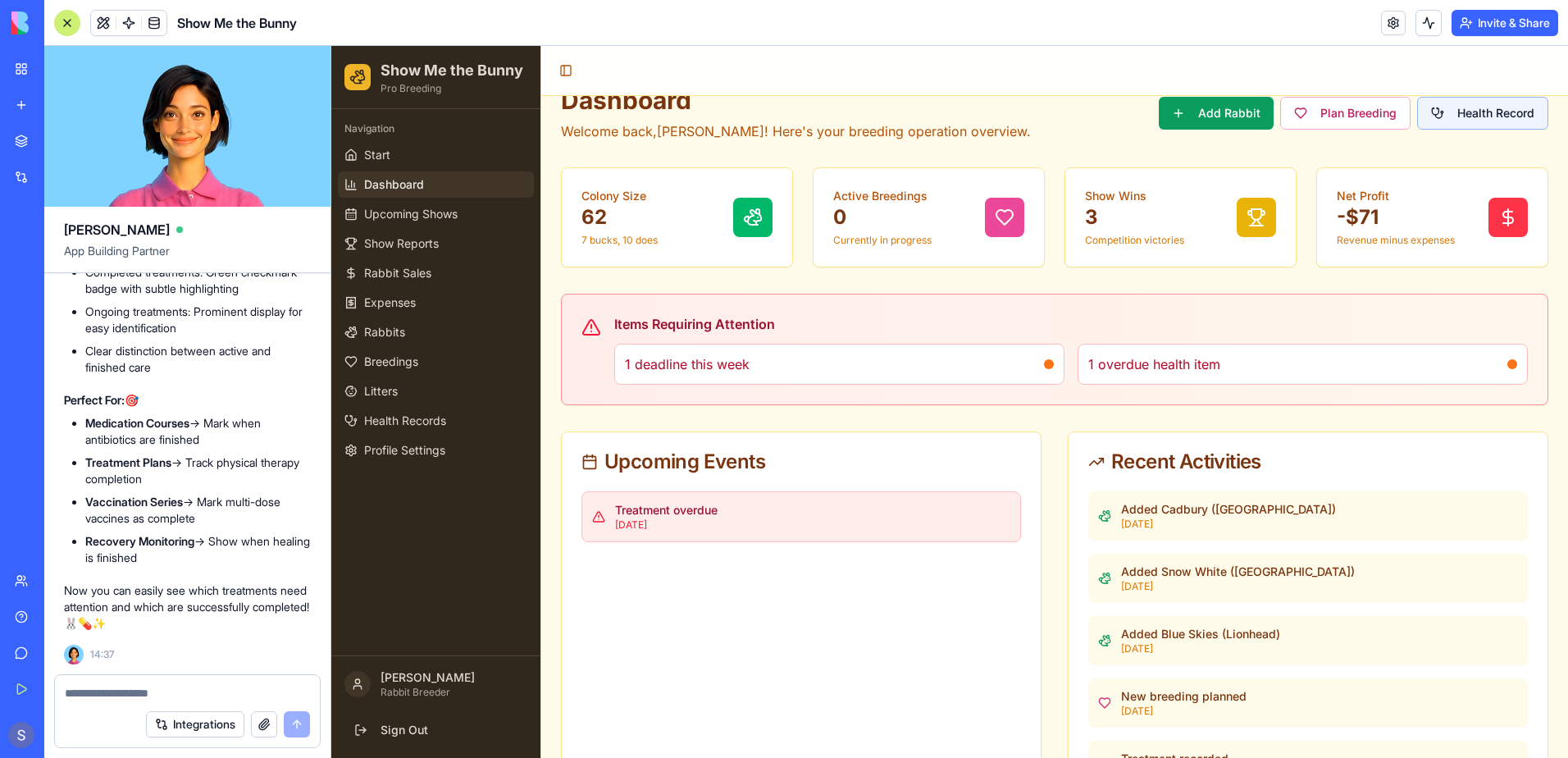
click at [1444, 109] on button "Health Record" at bounding box center [1482, 113] width 131 height 32
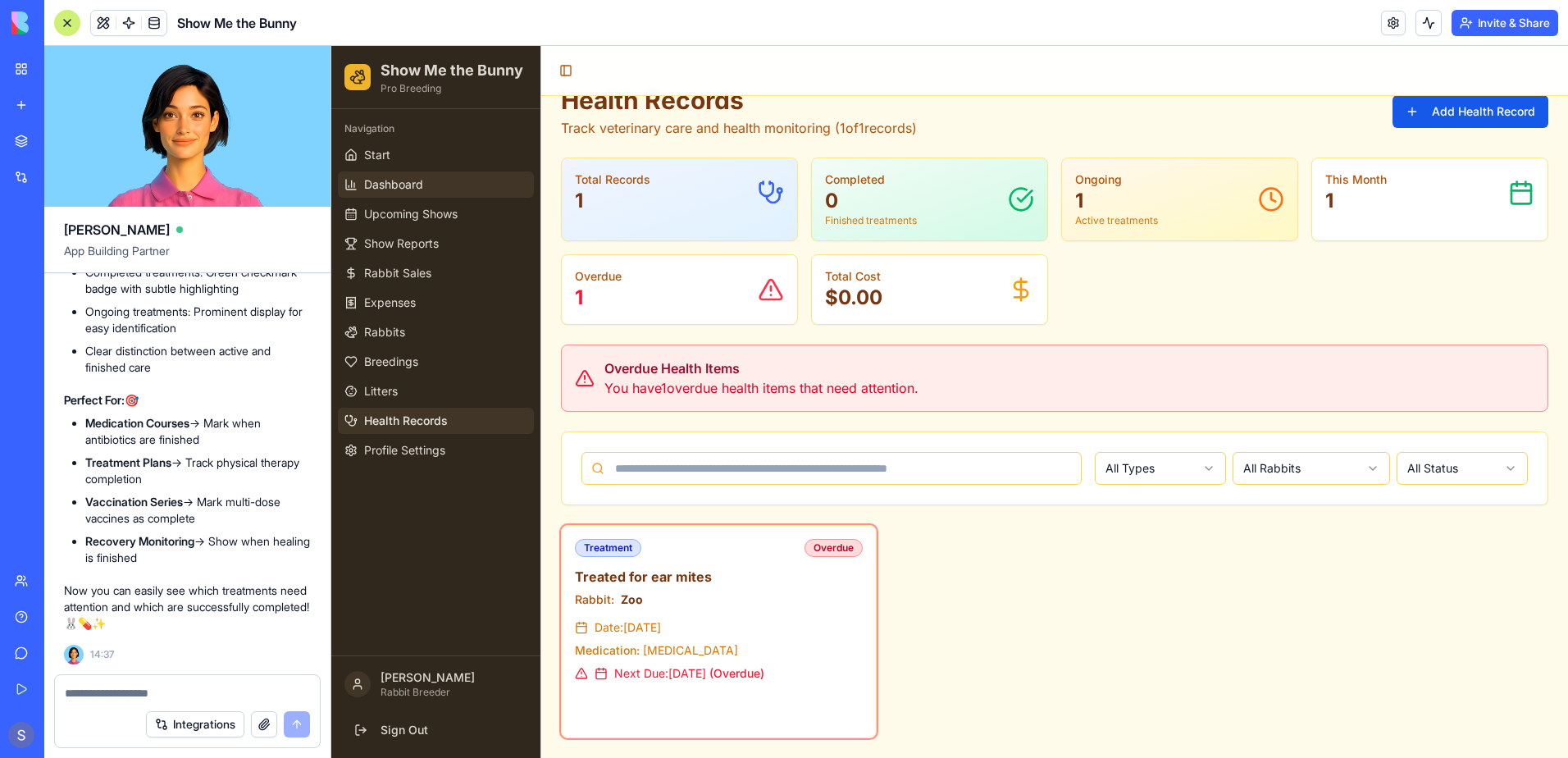
click at [419, 178] on span "Dashboard" at bounding box center [394, 185] width 59 height 17
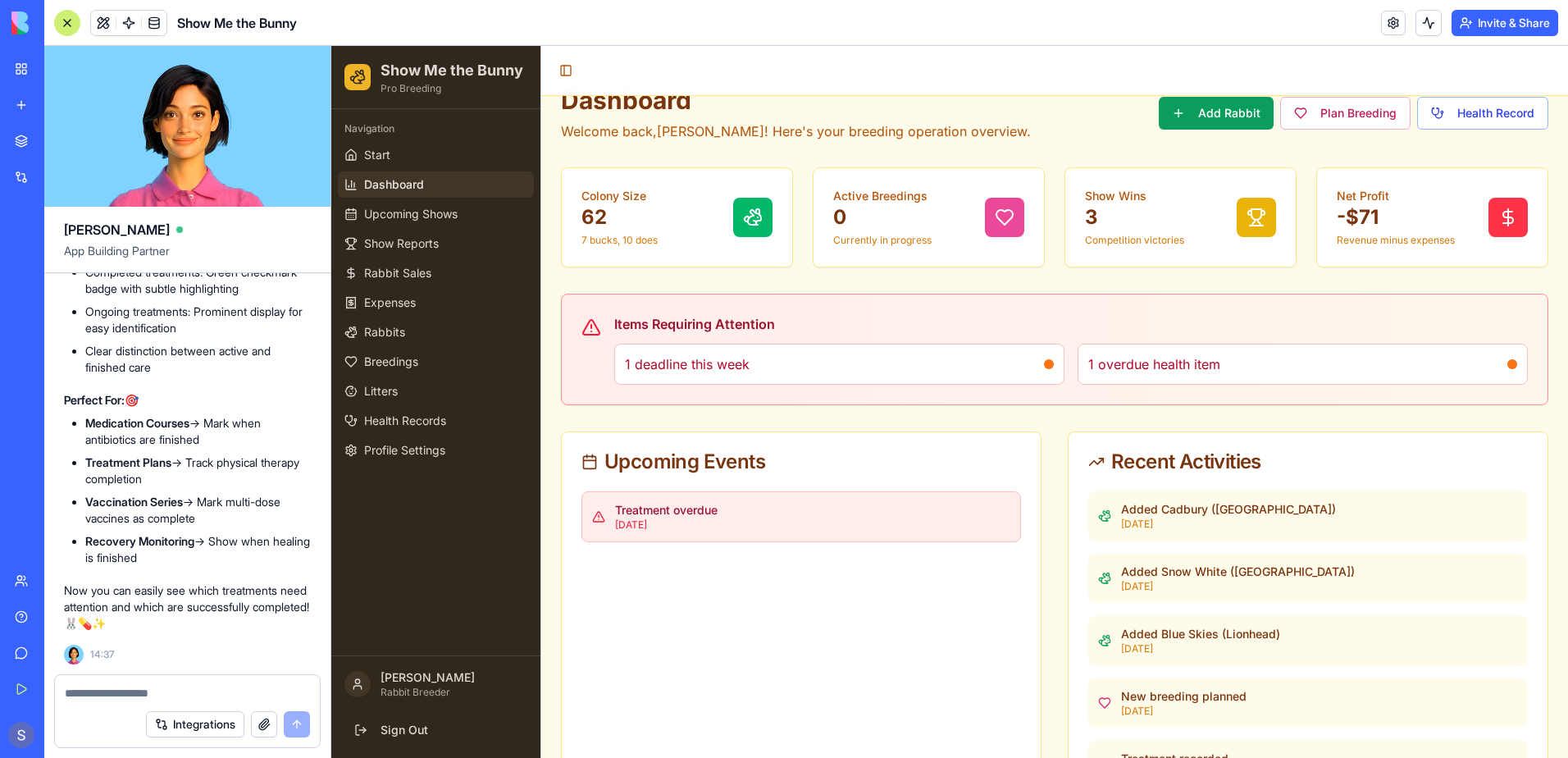
click at [73, 693] on textarea at bounding box center [187, 693] width 245 height 17
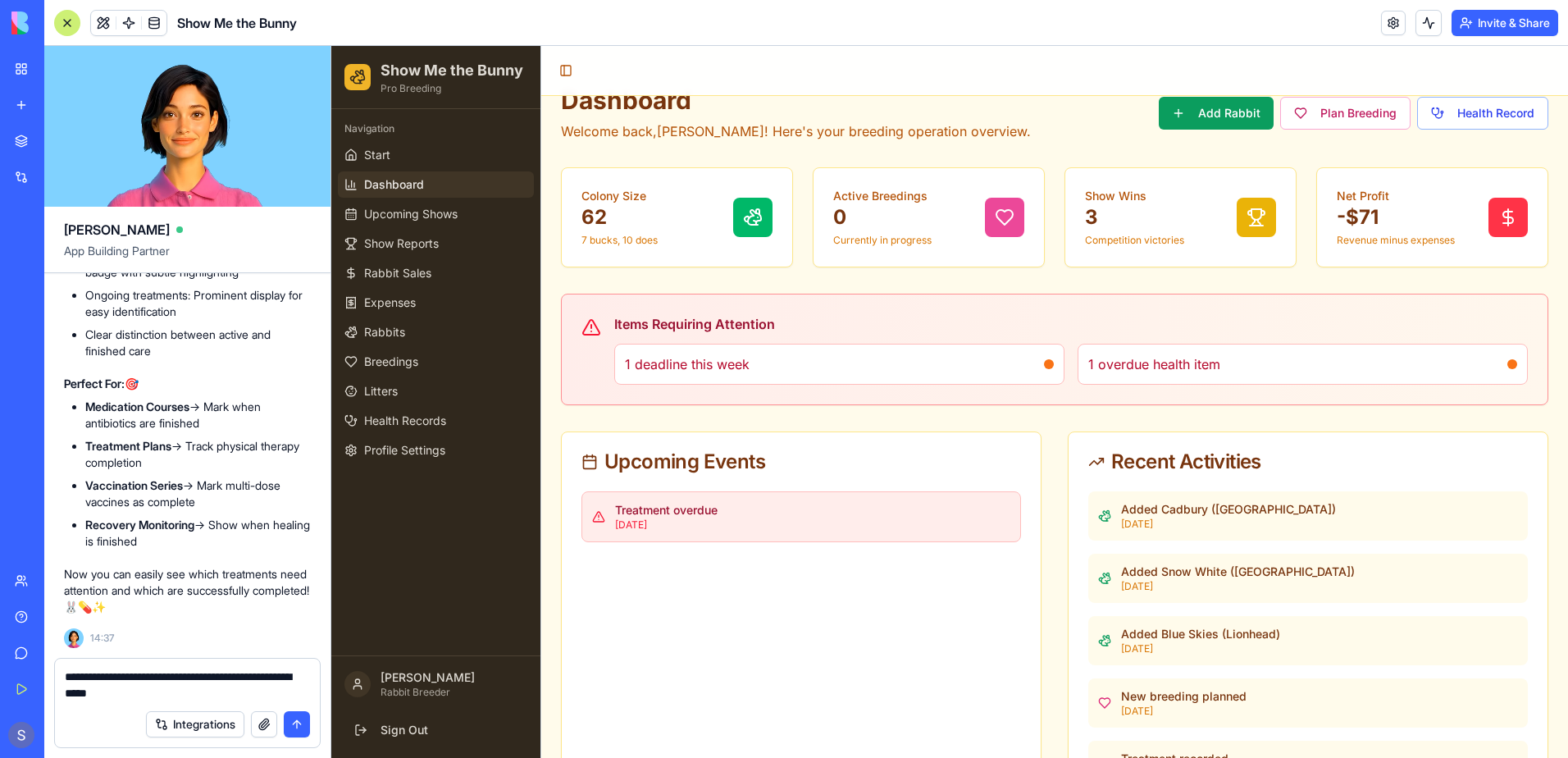
type textarea "**********"
click at [293, 720] on button "submit" at bounding box center [297, 724] width 26 height 26
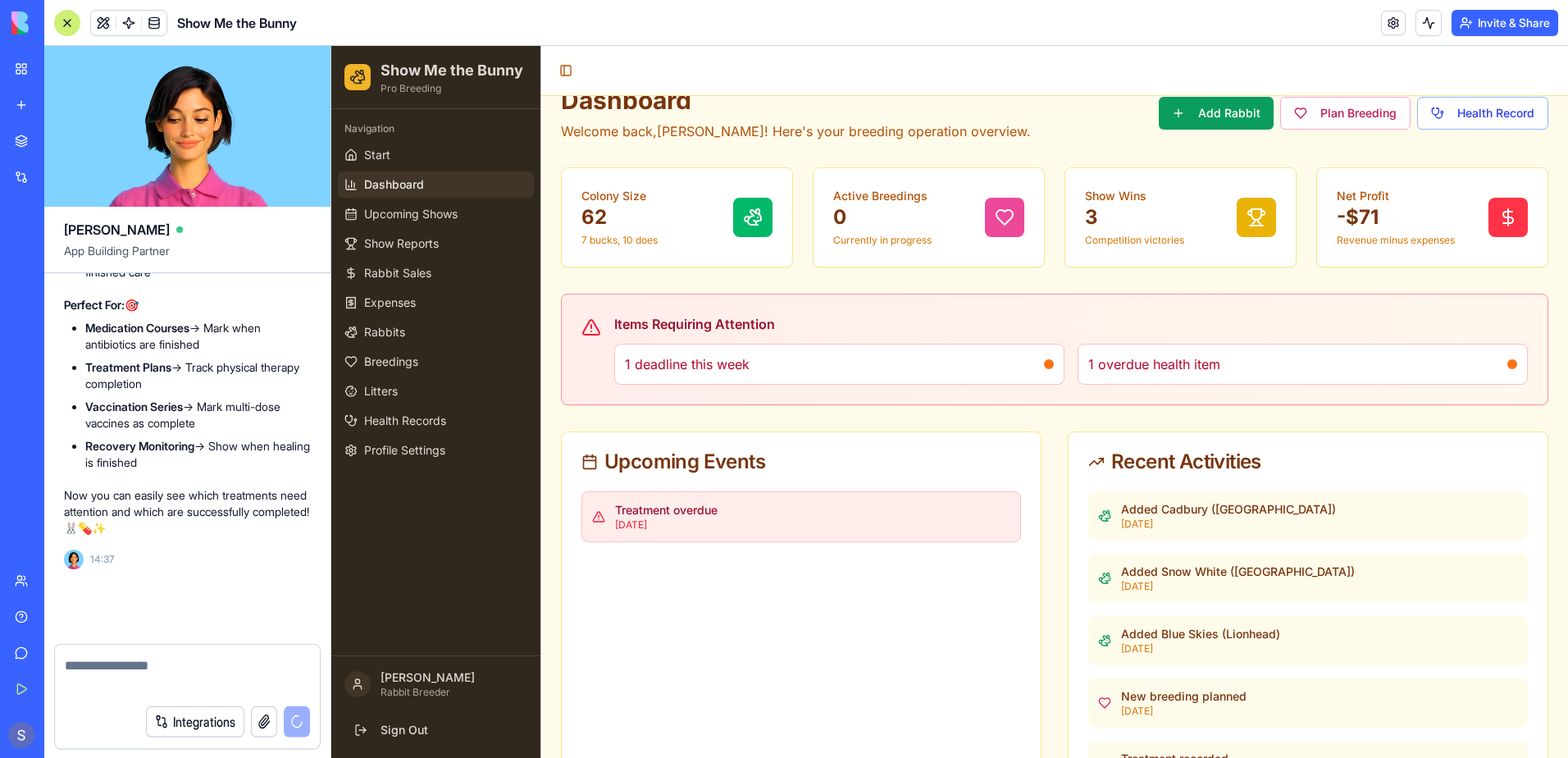
scroll to position [123487, 0]
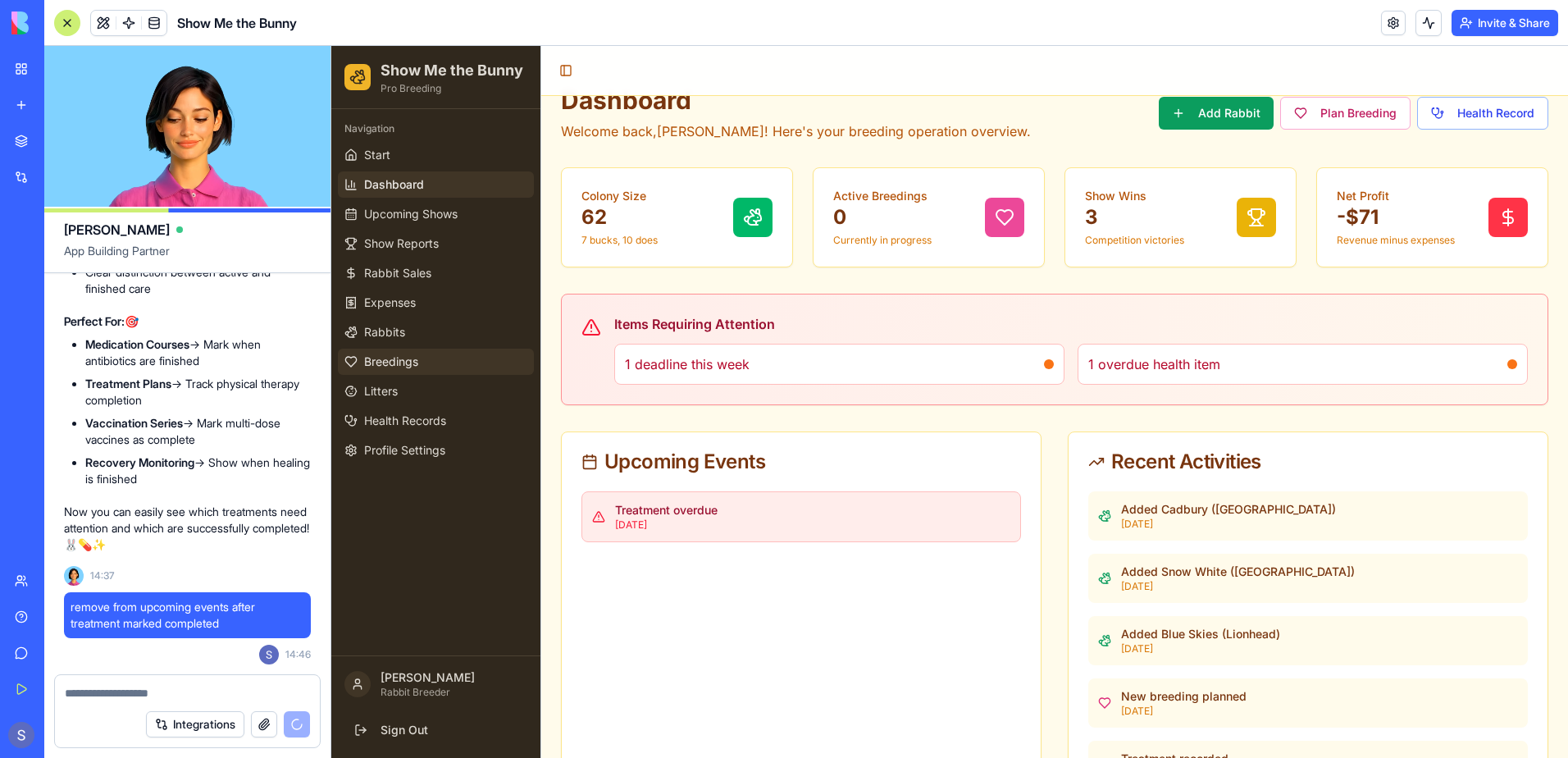
click at [376, 369] on span "Breedings" at bounding box center [391, 361] width 55 height 17
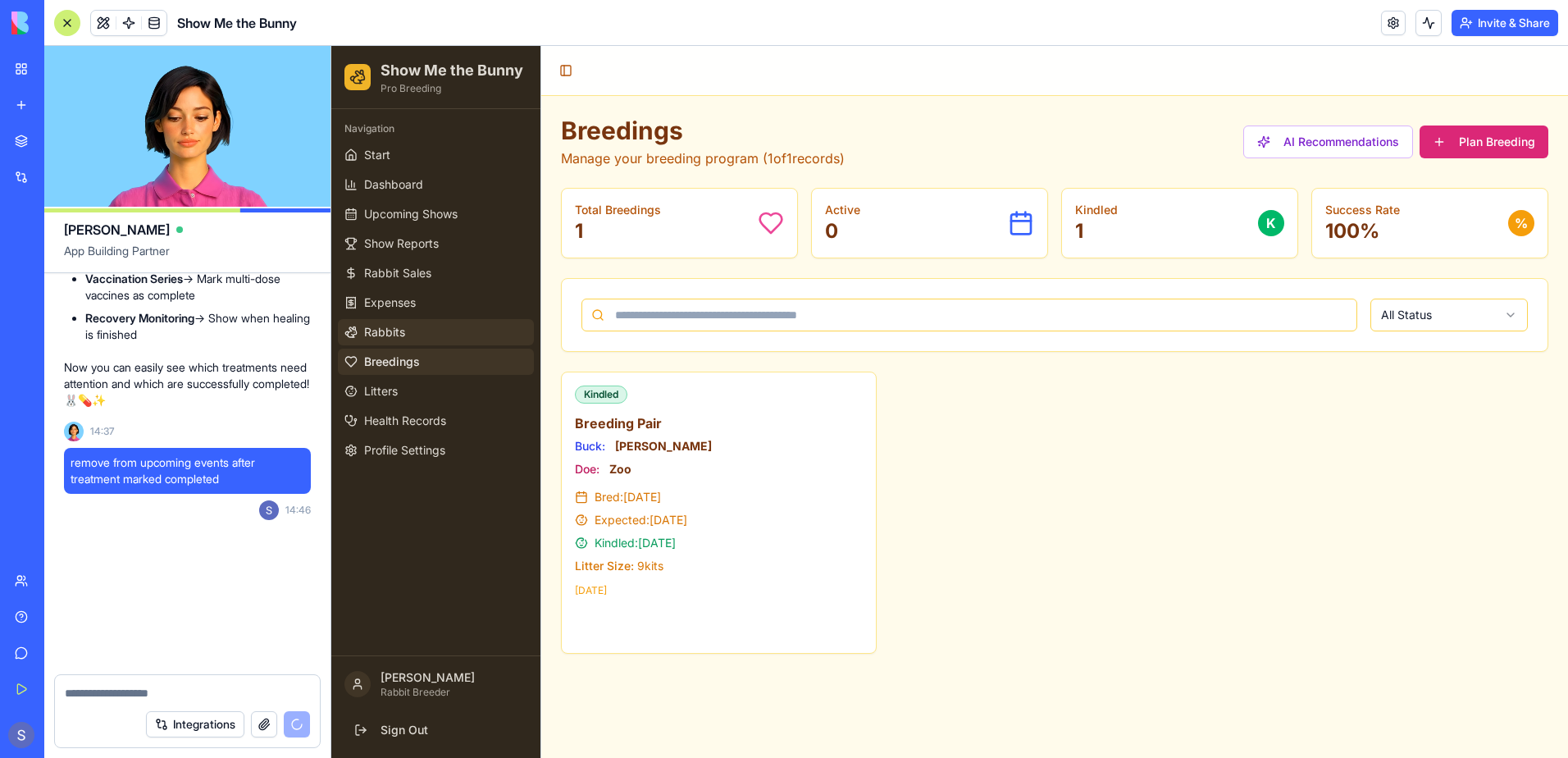
click at [383, 326] on span "Rabbits" at bounding box center [384, 333] width 41 height 17
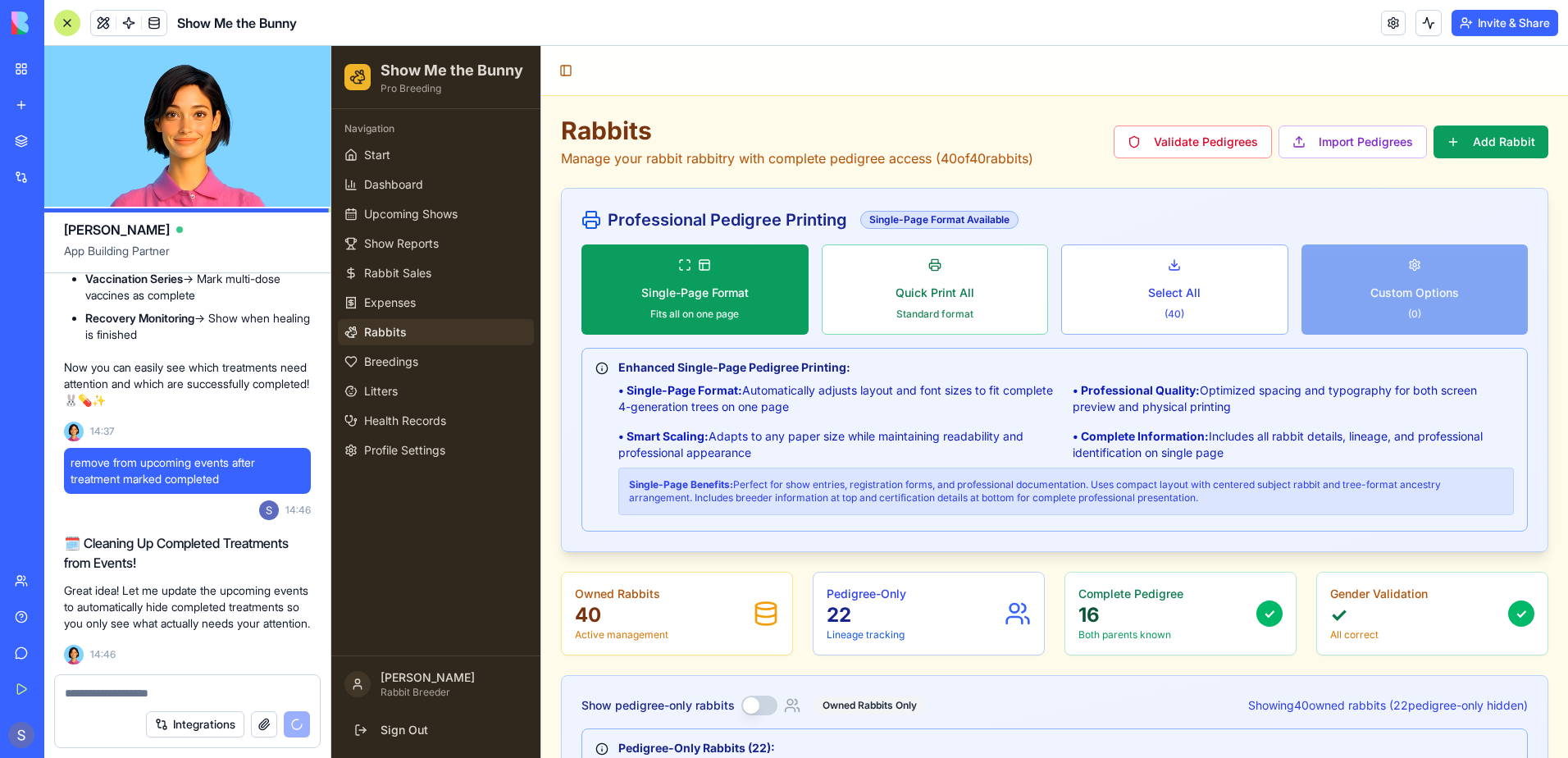
click at [133, 689] on textarea at bounding box center [187, 693] width 245 height 17
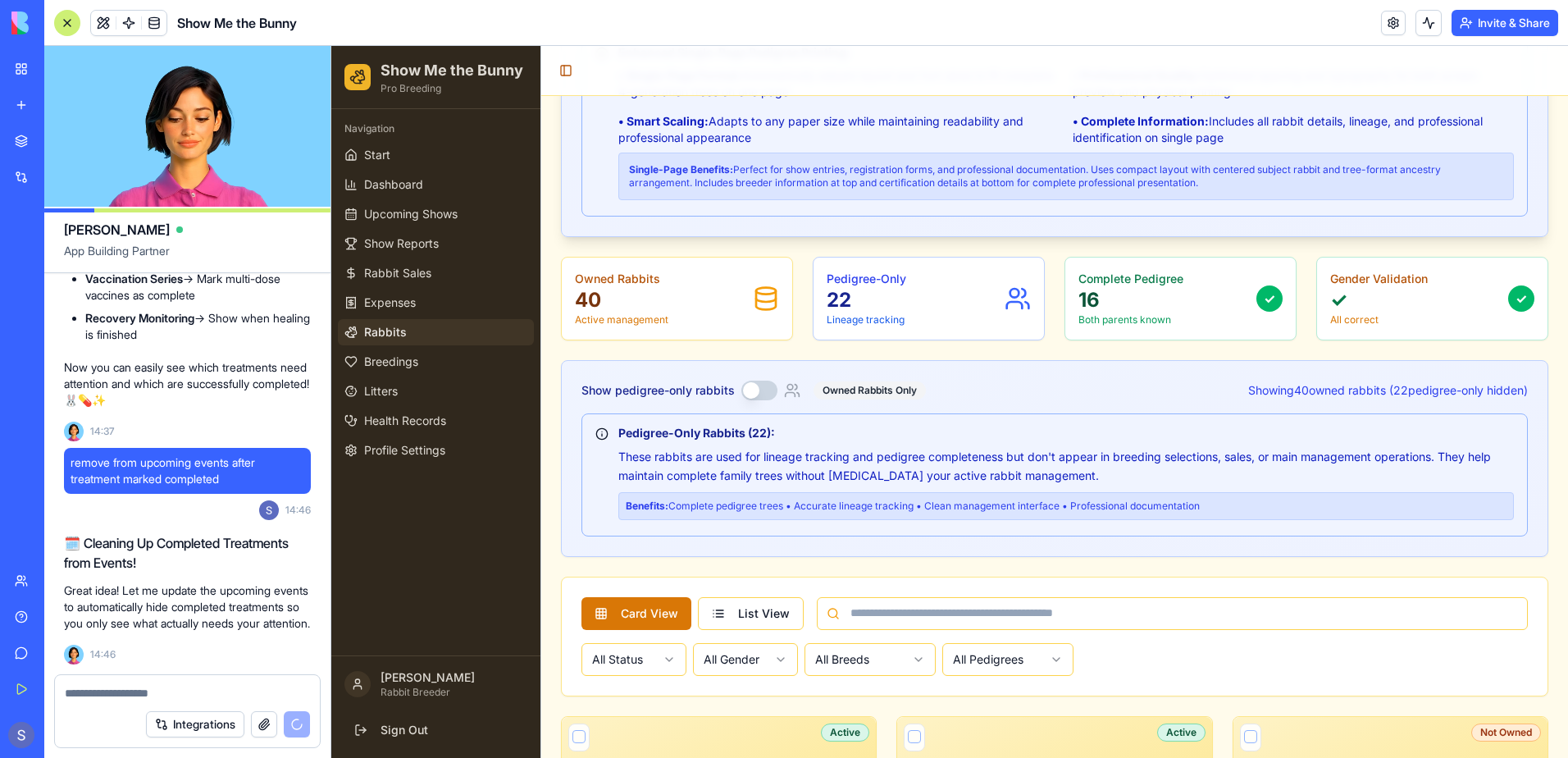
scroll to position [328, 0]
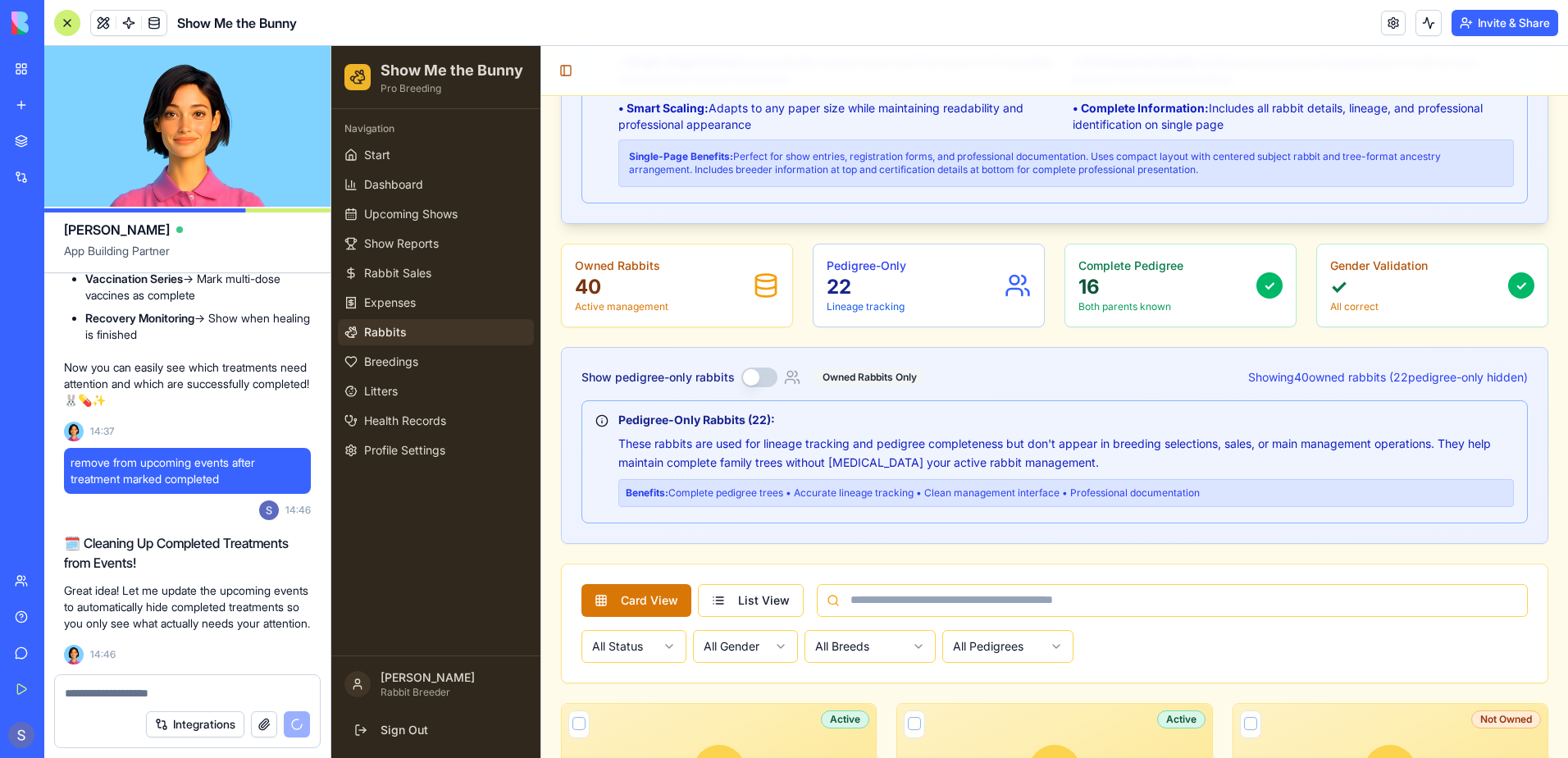
drag, startPoint x: 761, startPoint y: 379, endPoint x: 753, endPoint y: 381, distance: 8.2
click at [756, 379] on button "Show pedigree-only rabbits" at bounding box center [759, 377] width 36 height 19
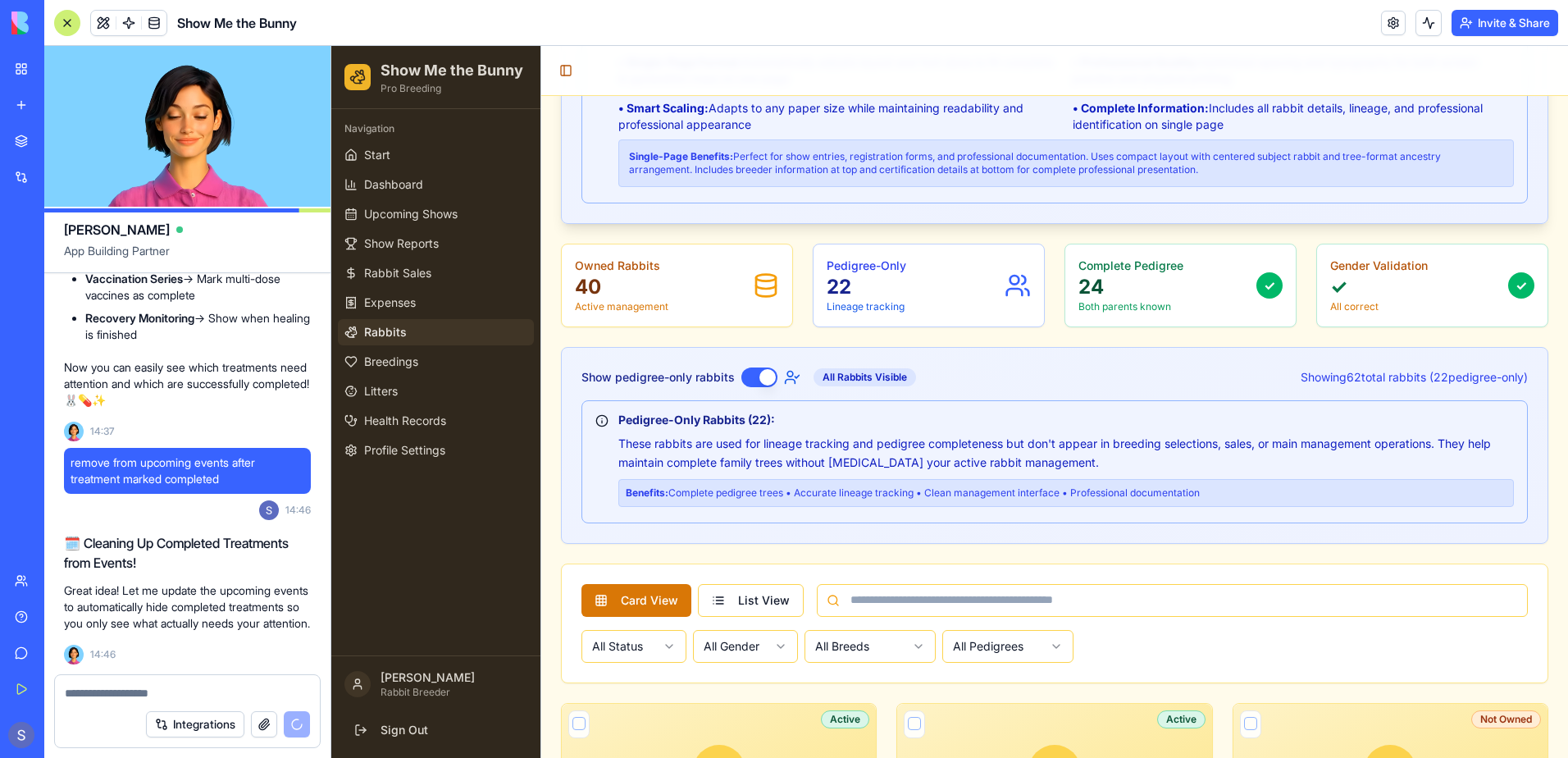
click at [748, 377] on button "Show pedigree-only rabbits" at bounding box center [759, 377] width 36 height 19
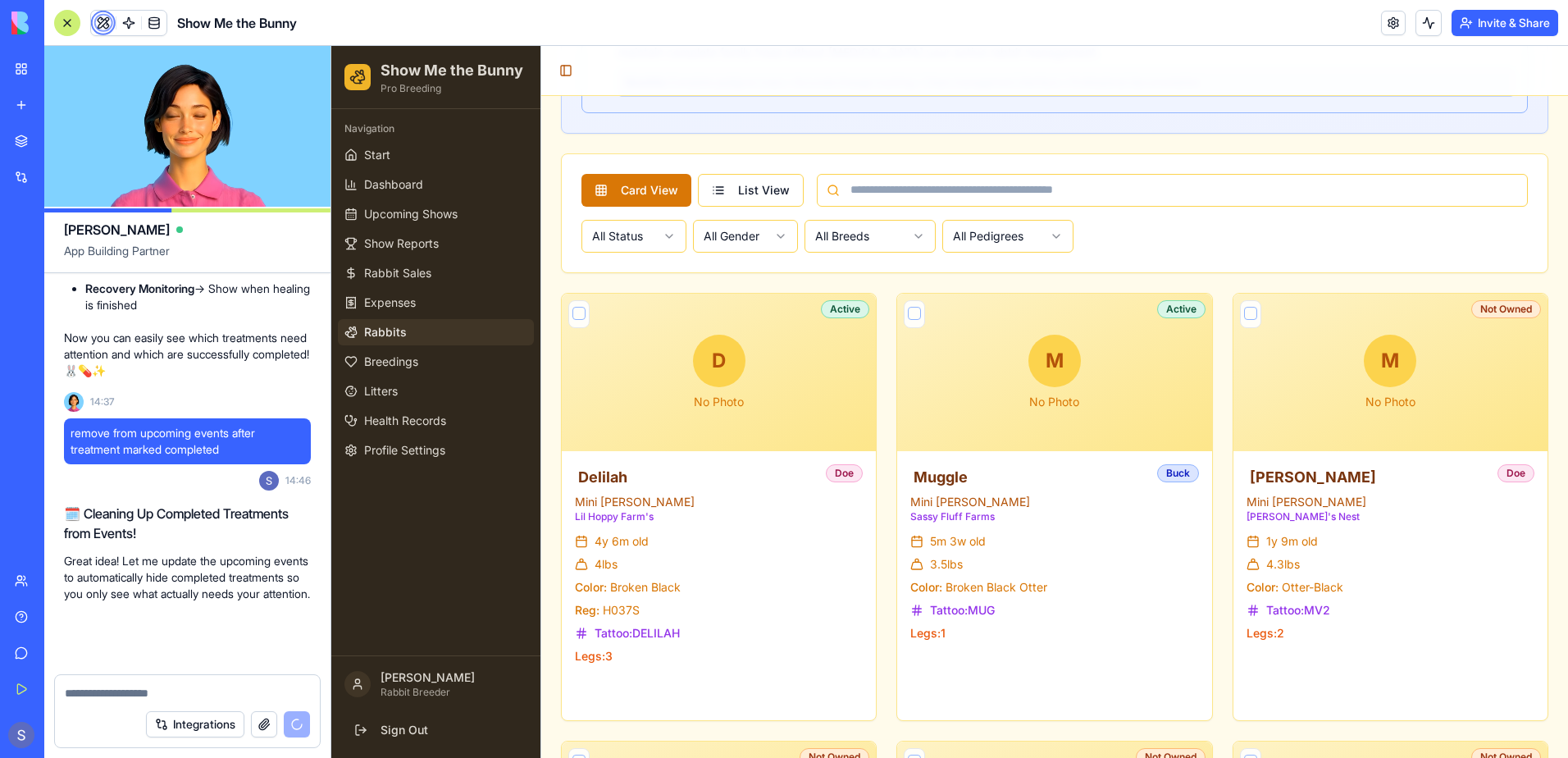
scroll to position [123677, 0]
click at [90, 696] on textarea at bounding box center [187, 693] width 245 height 17
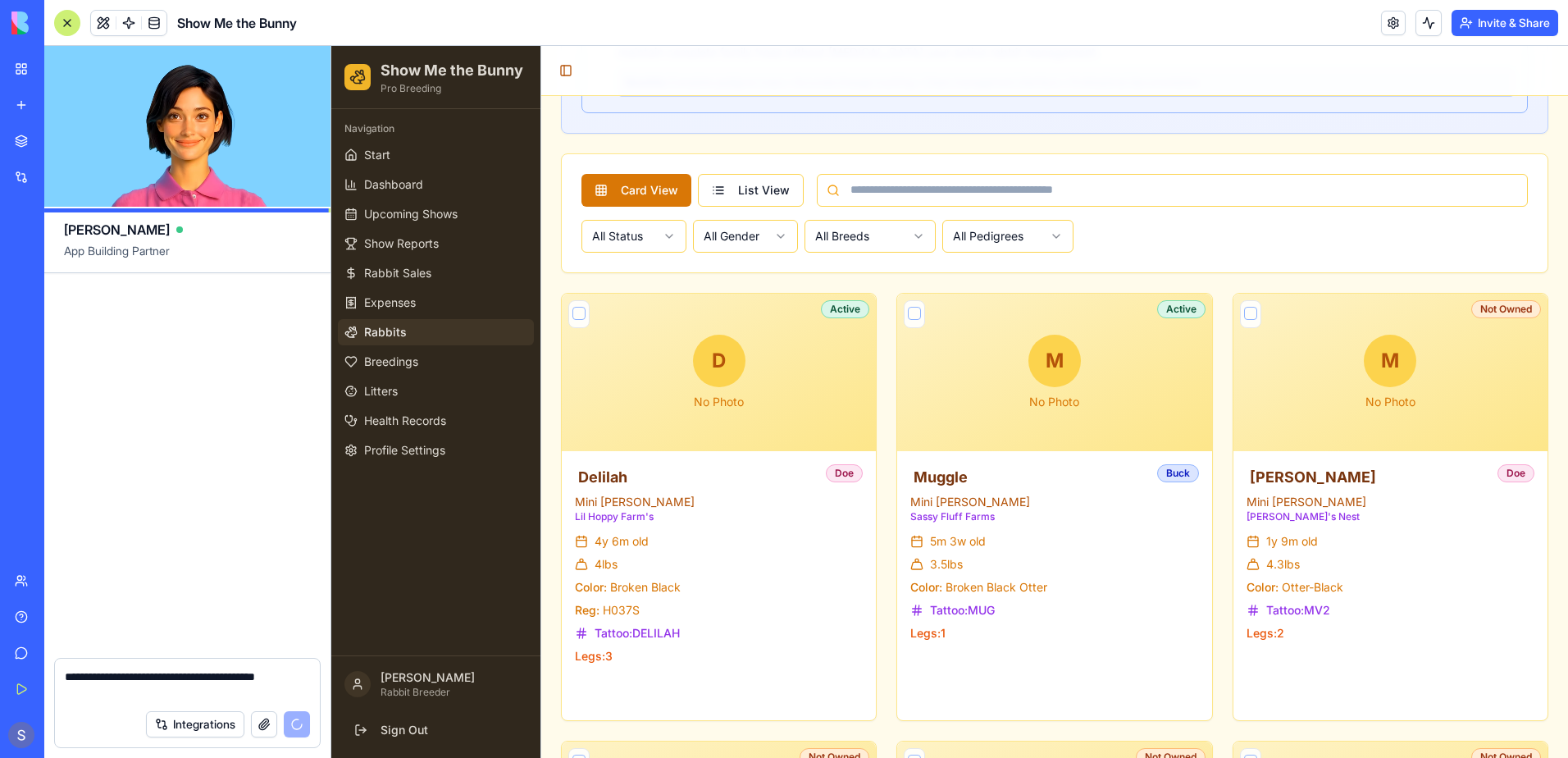
scroll to position [124534, 0]
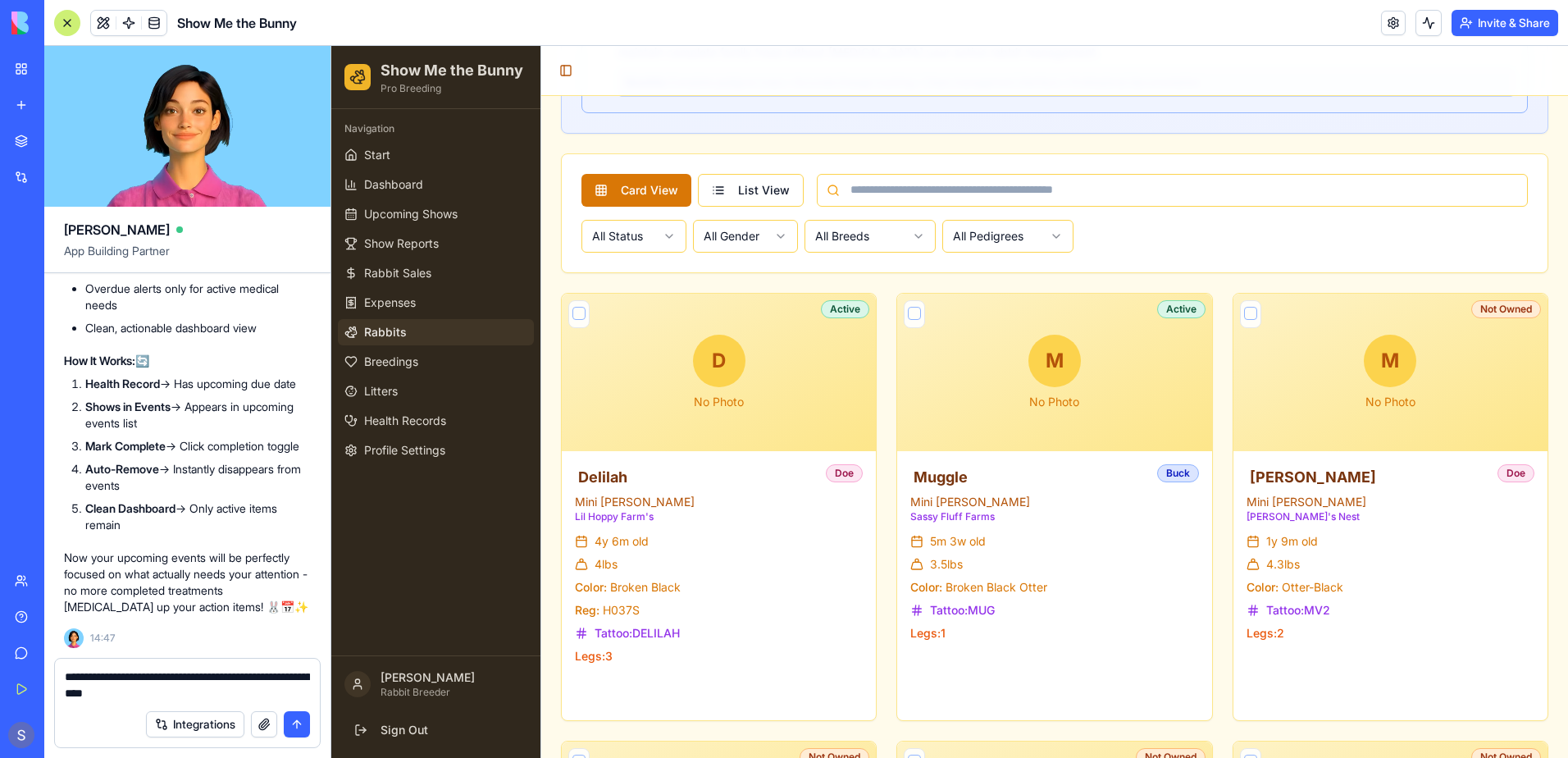
type textarea "**********"
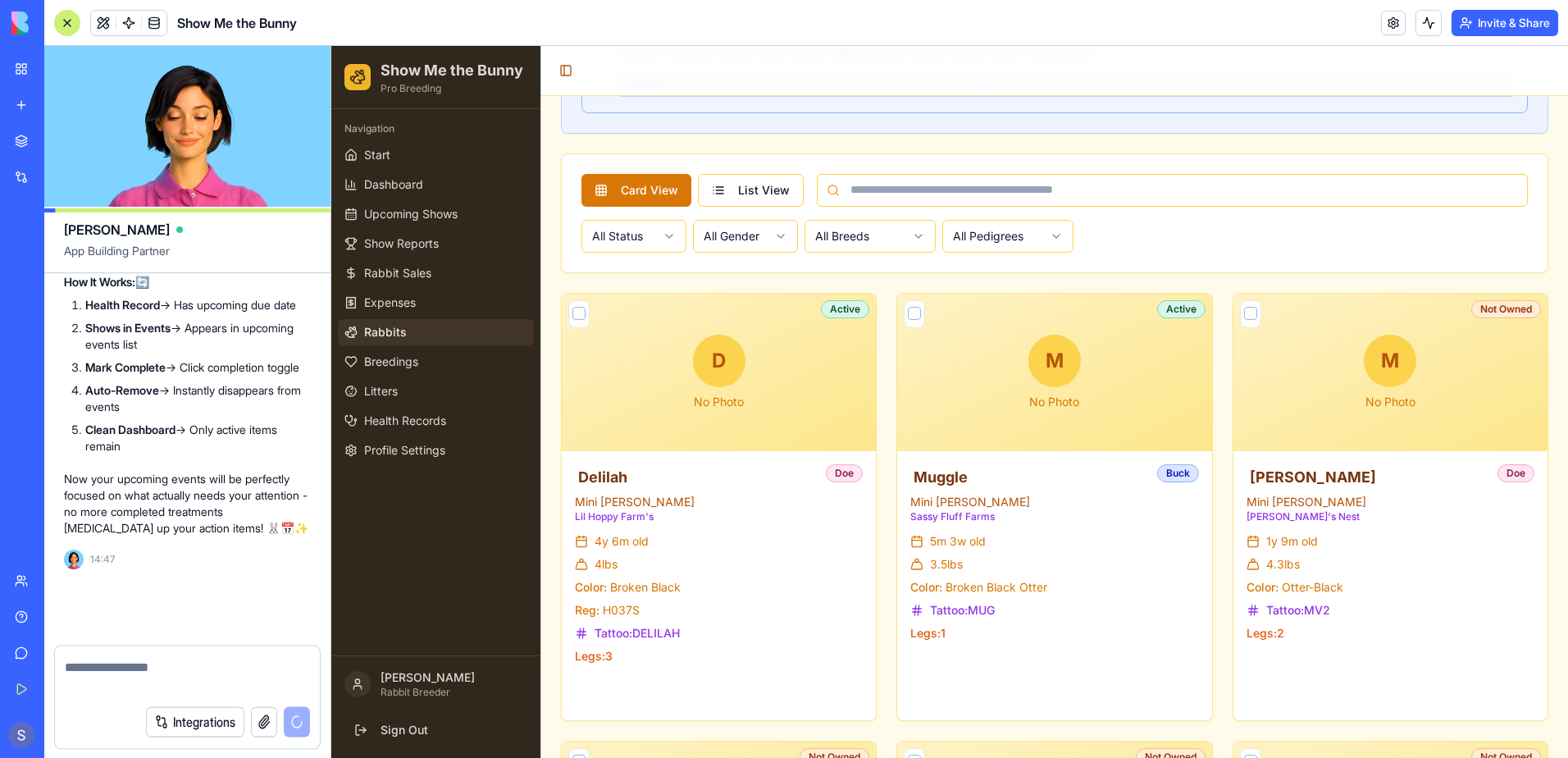
scroll to position [124596, 0]
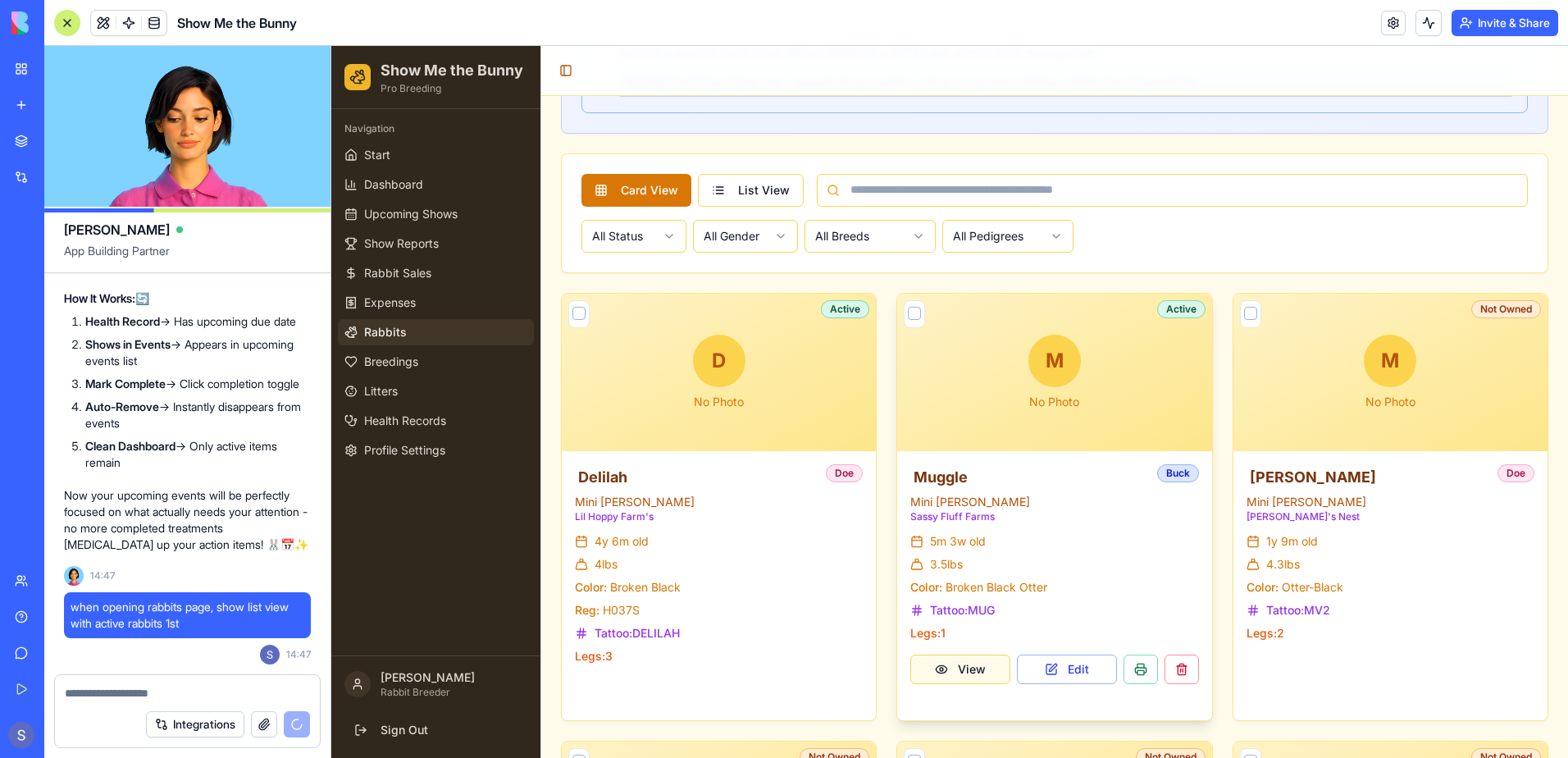
click at [929, 671] on button "View" at bounding box center [960, 669] width 100 height 30
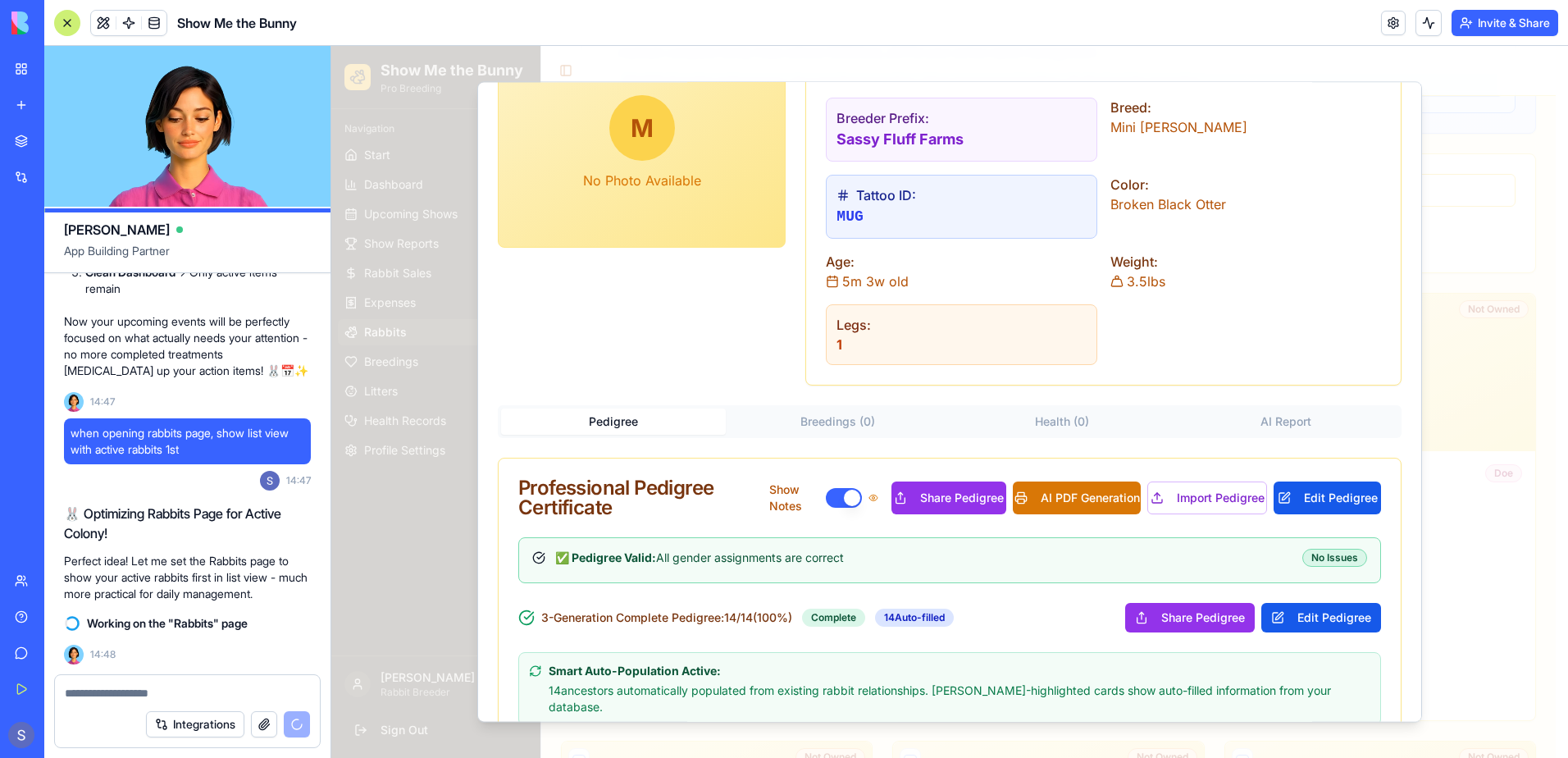
scroll to position [164, 0]
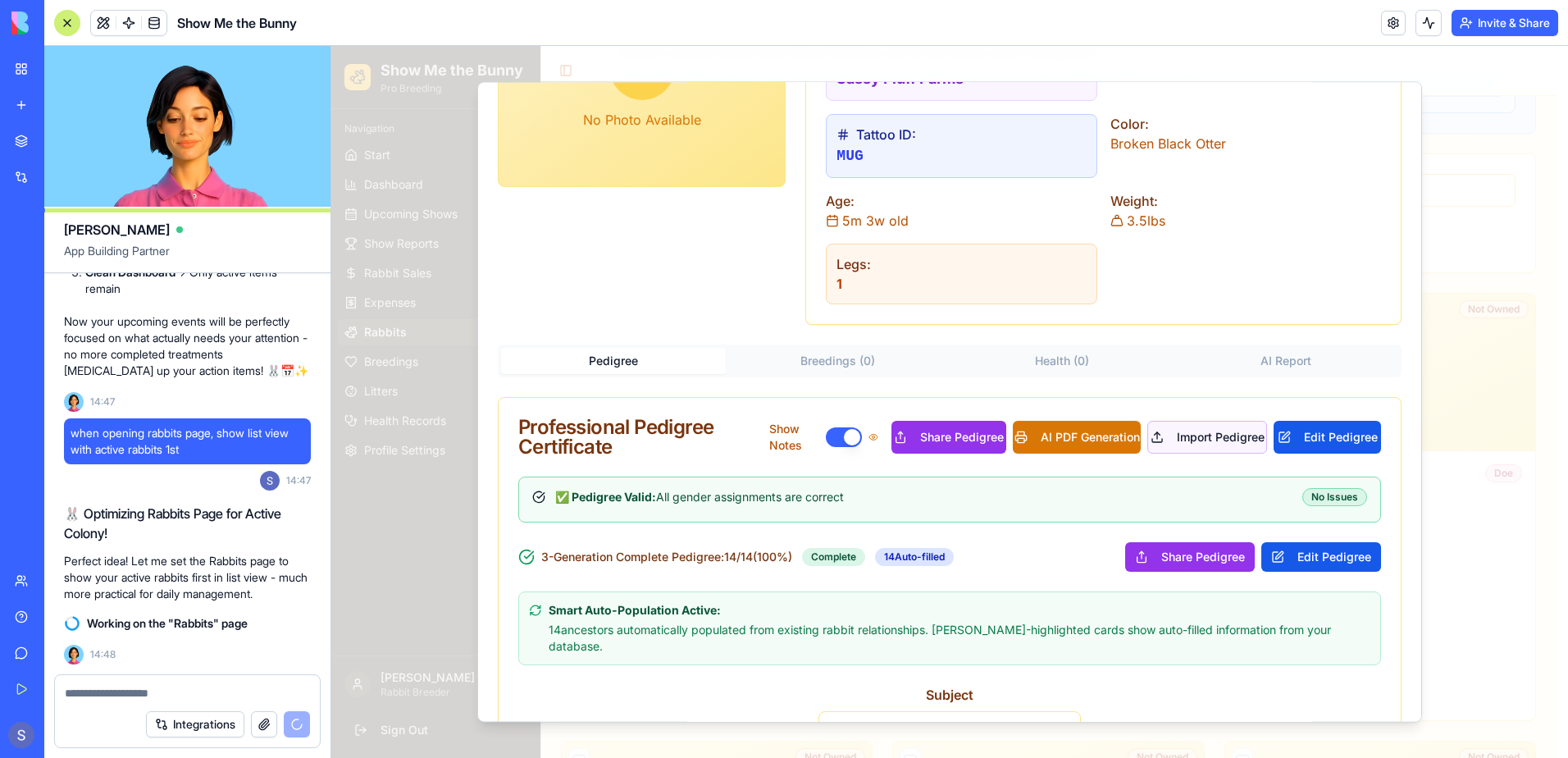
click at [1222, 443] on button "Import Pedigree" at bounding box center [1208, 436] width 120 height 32
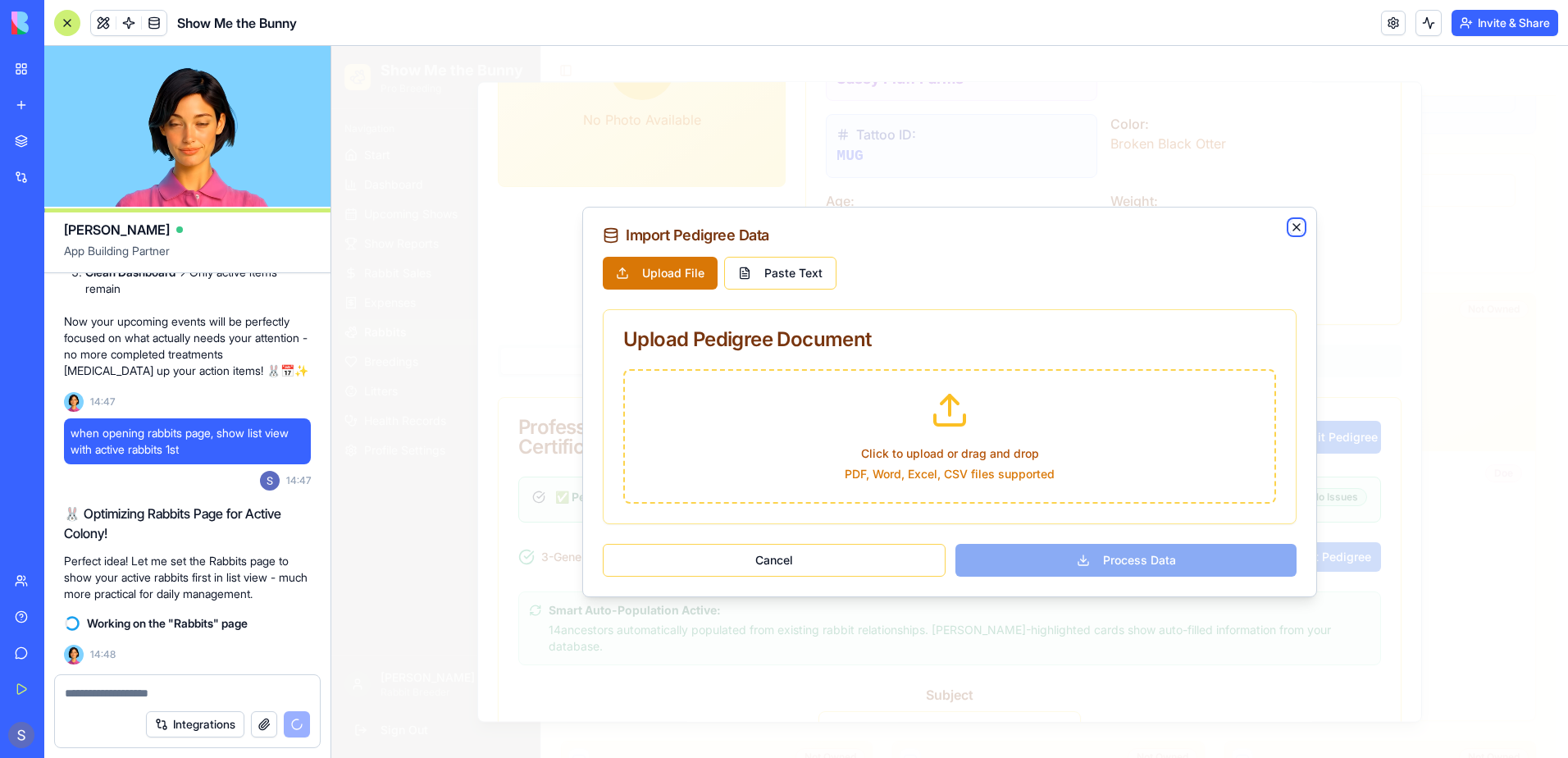
click at [1295, 226] on icon "button" at bounding box center [1296, 227] width 13 height 13
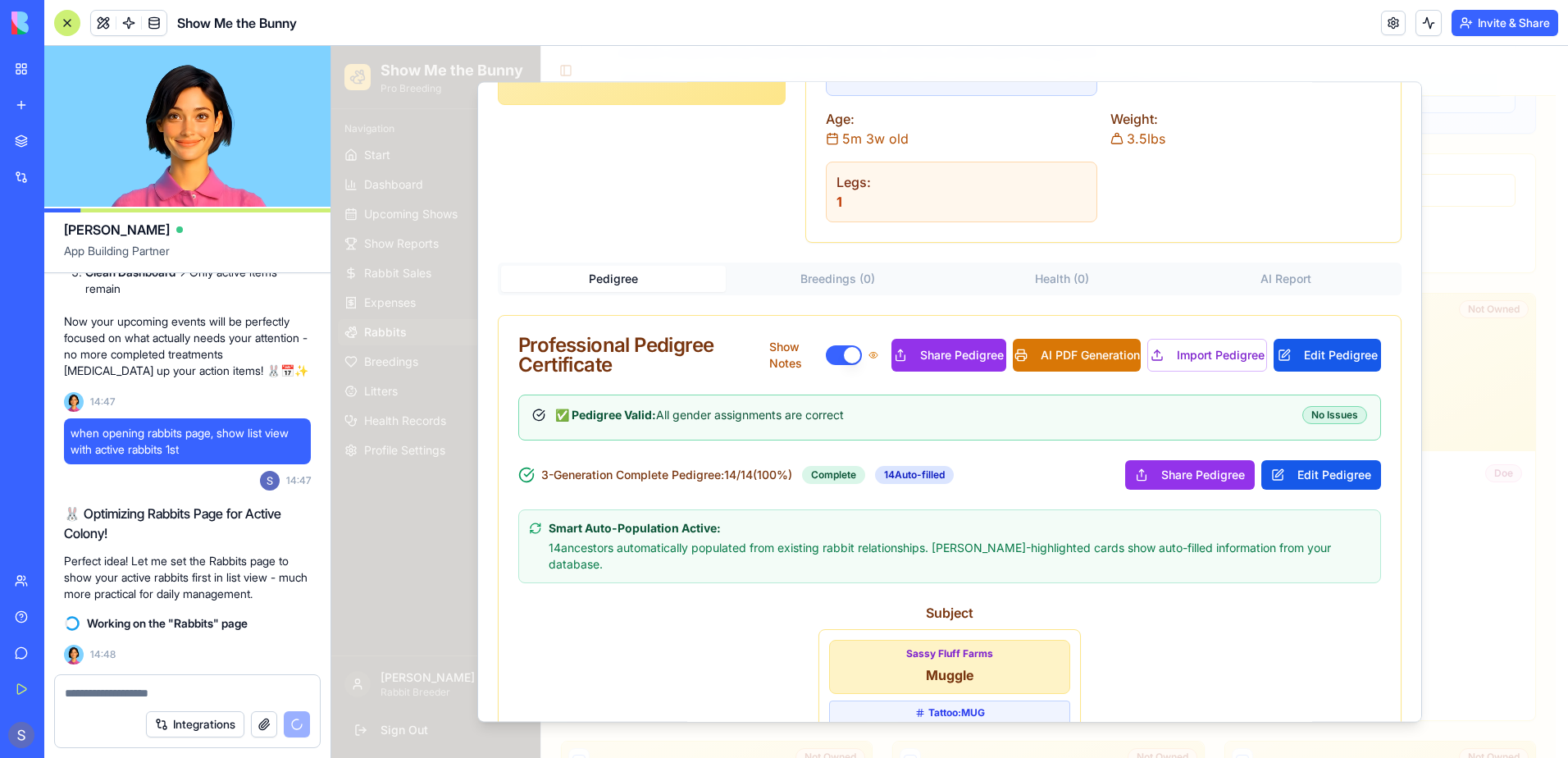
scroll to position [328, 0]
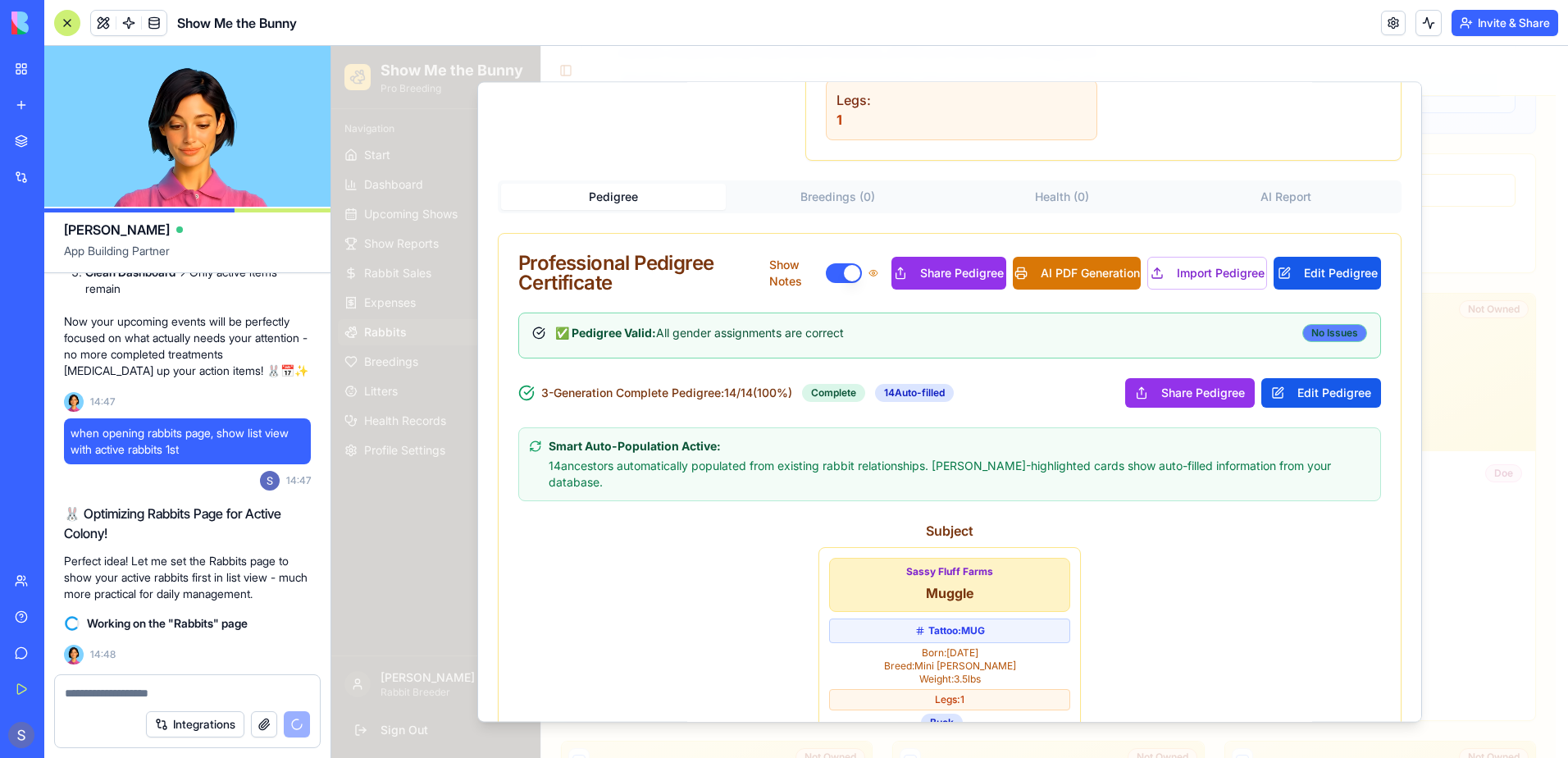
click at [1322, 332] on div "No Issues" at bounding box center [1334, 334] width 65 height 18
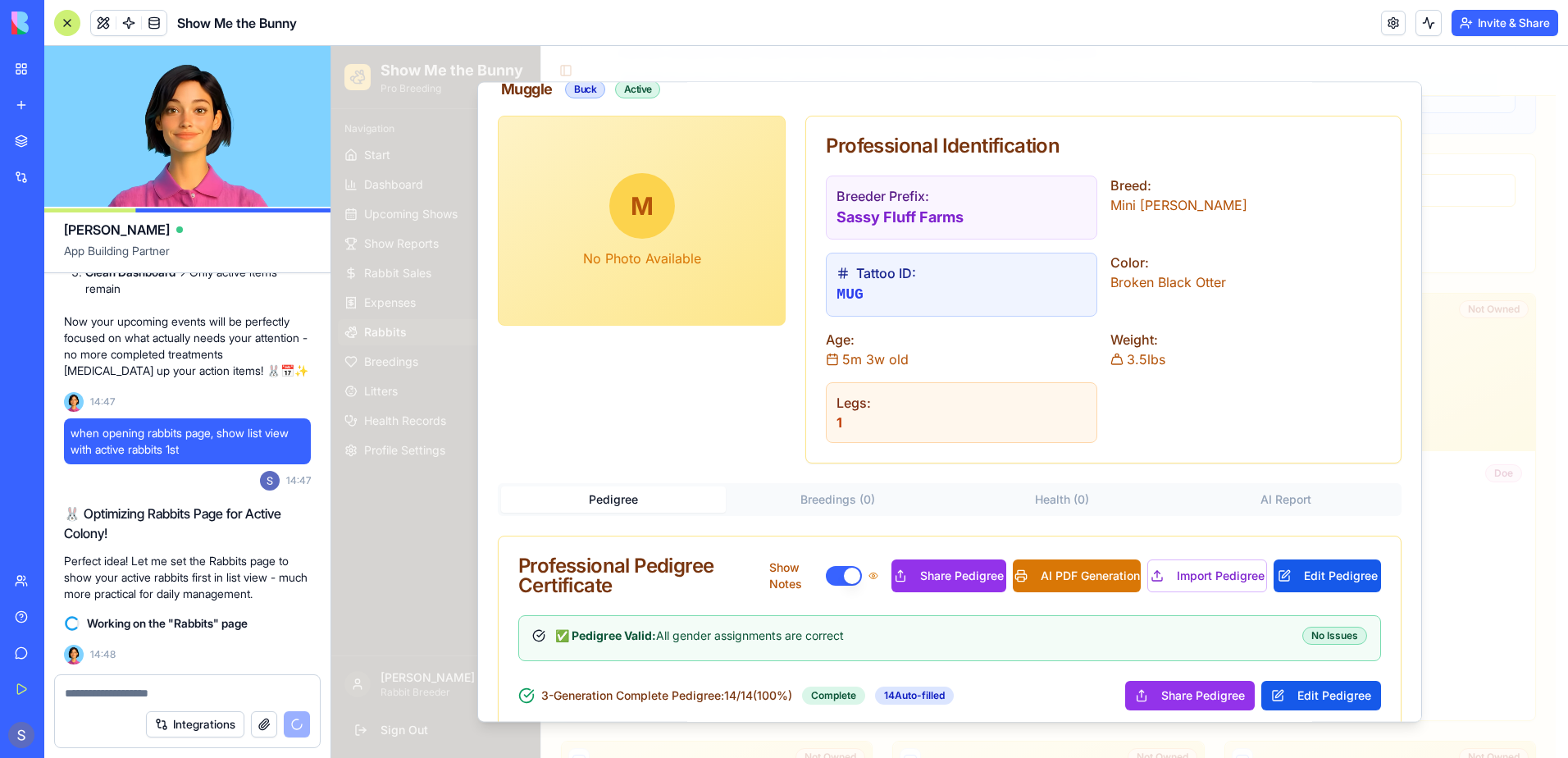
scroll to position [0, 0]
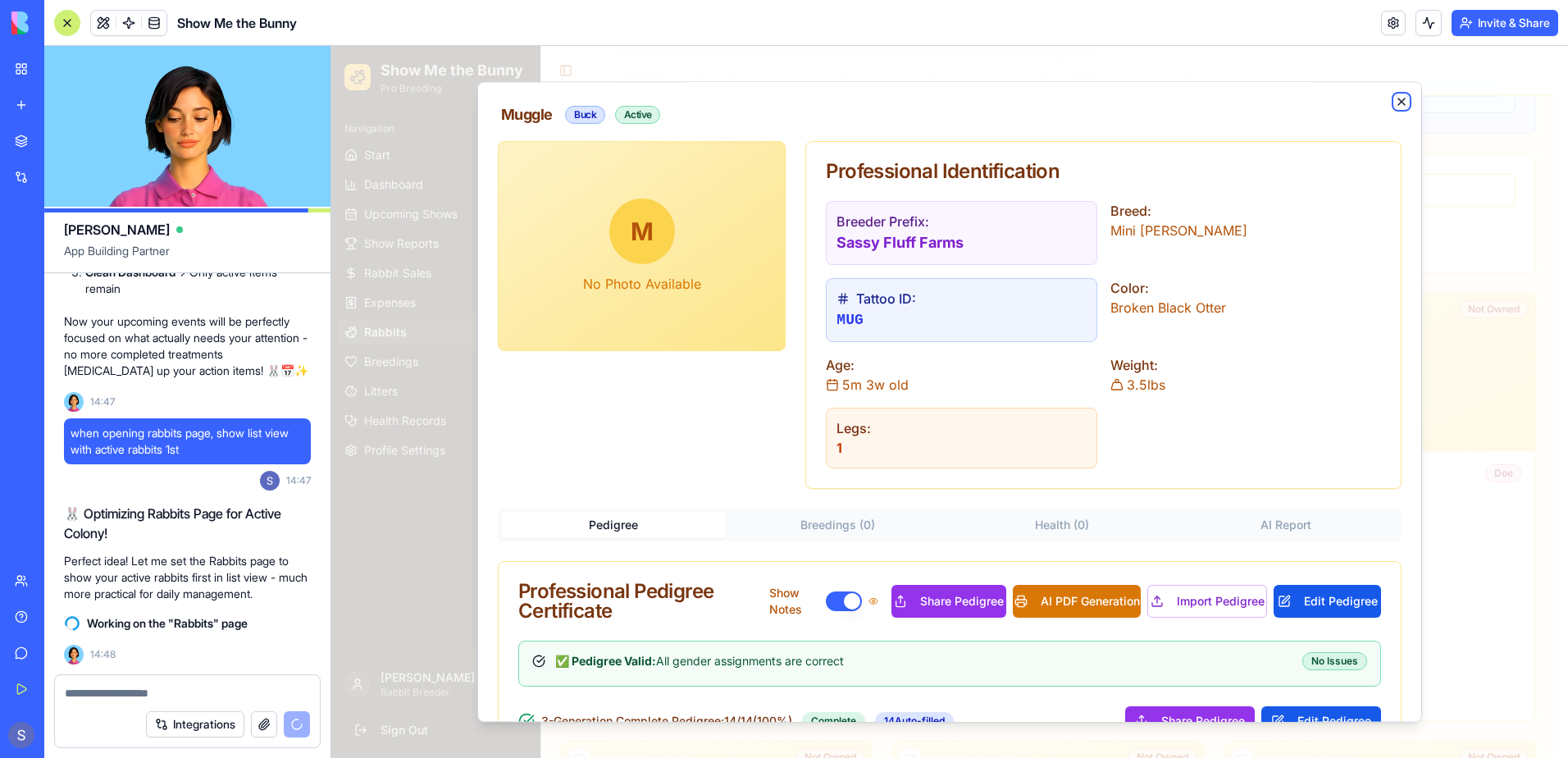
click at [1398, 104] on icon "button" at bounding box center [1401, 101] width 6 height 6
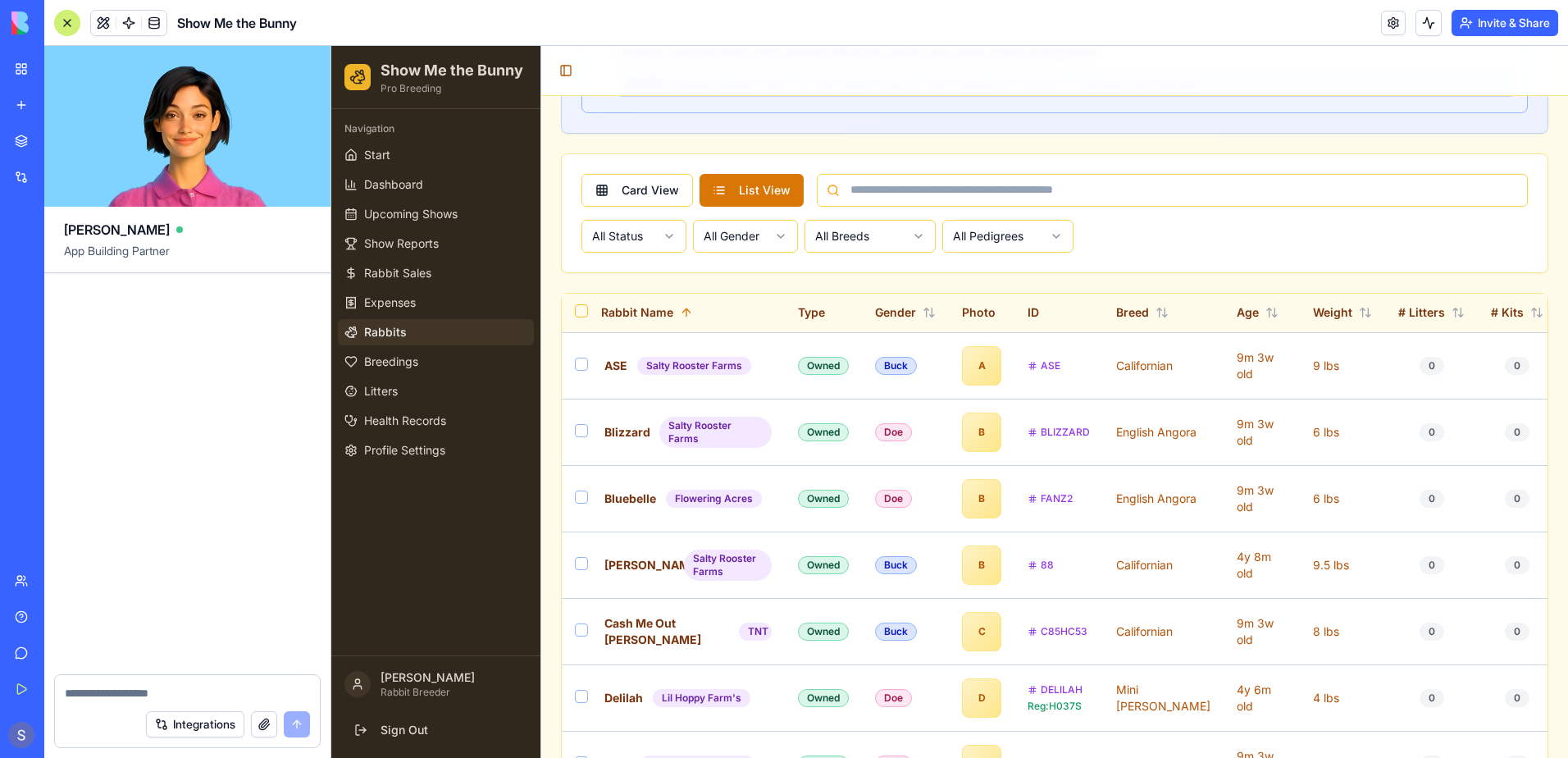
scroll to position [125830, 0]
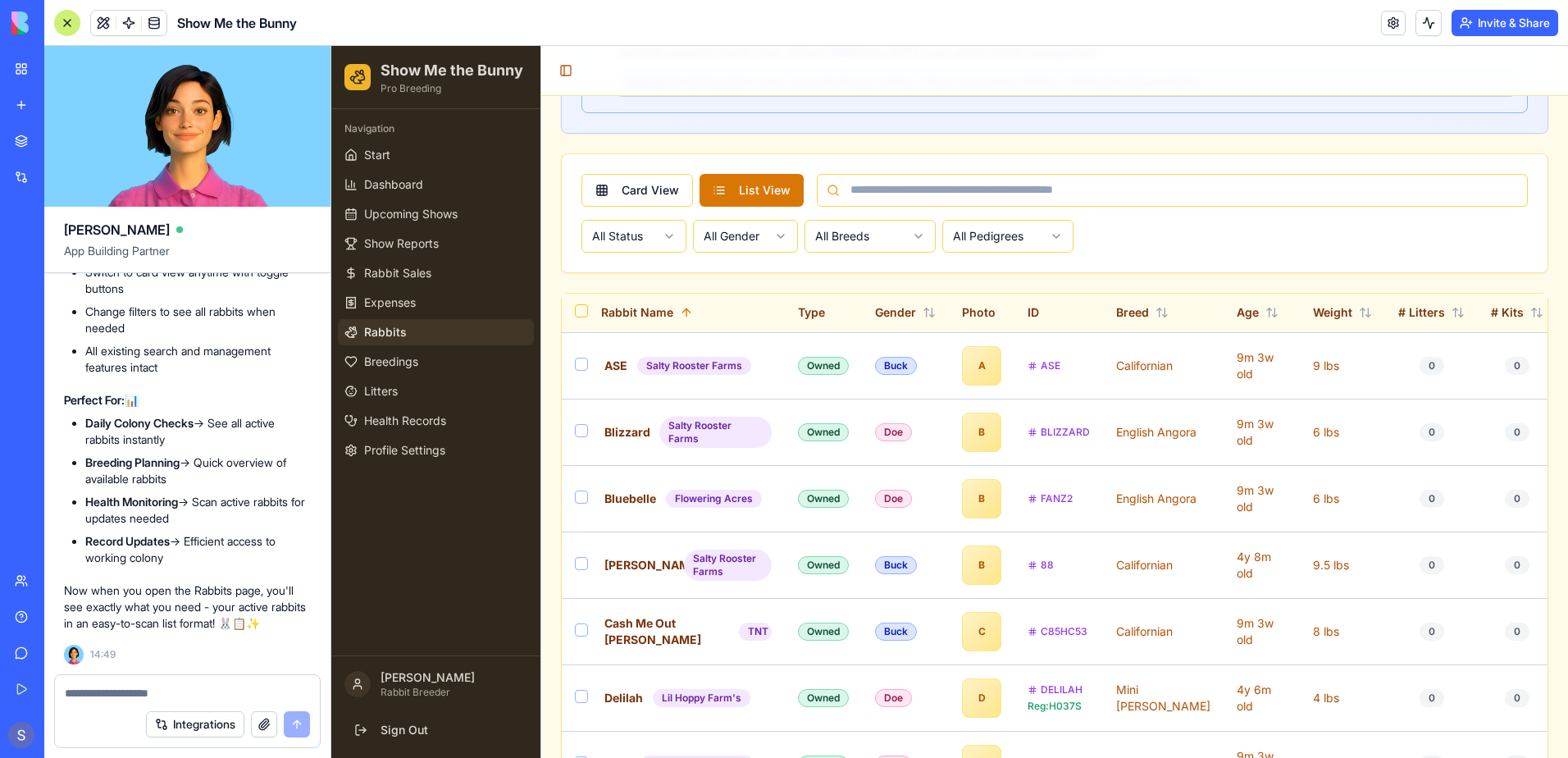
click at [397, 331] on span "Rabbits" at bounding box center [385, 333] width 43 height 17
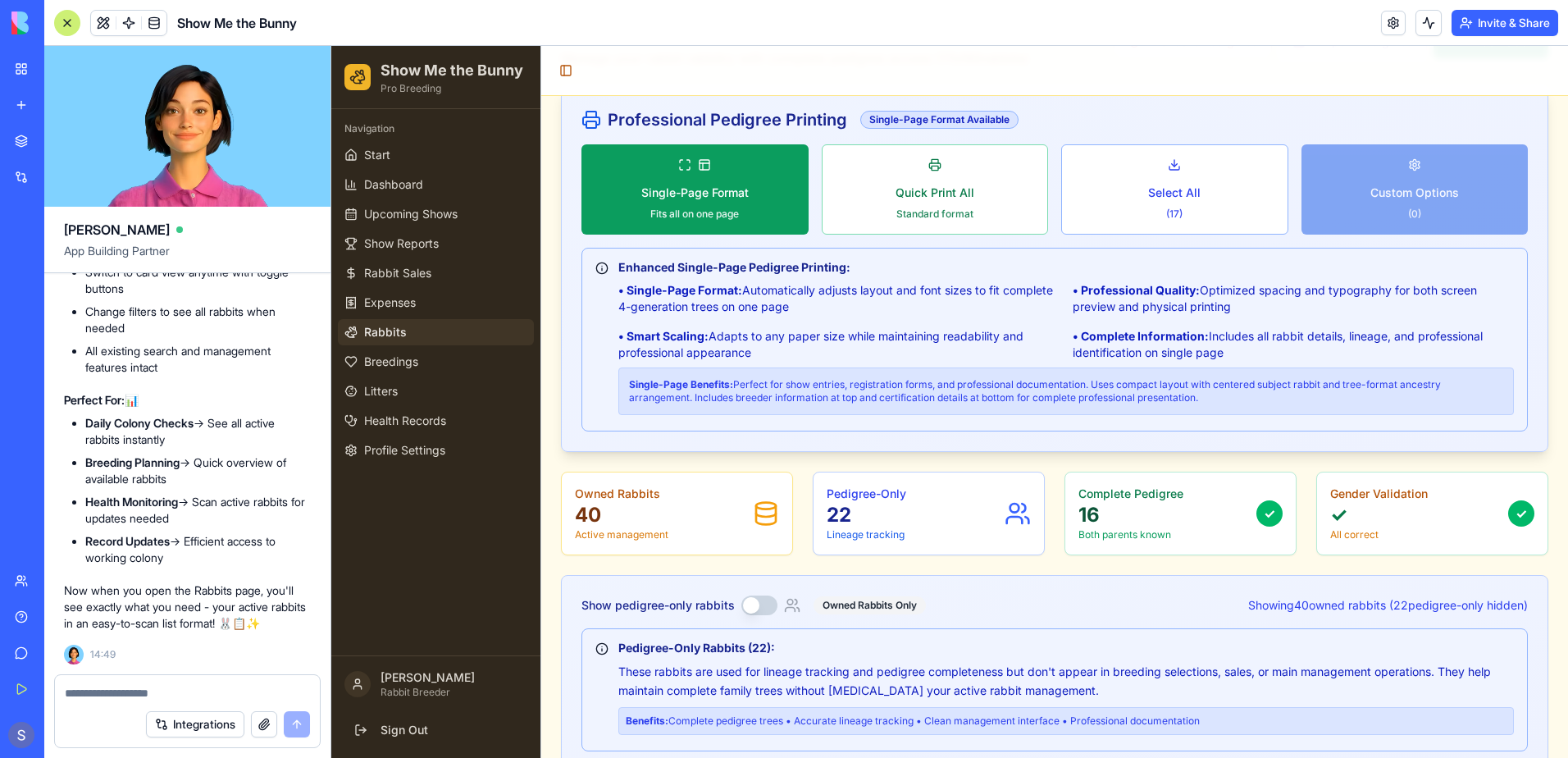
scroll to position [0, 0]
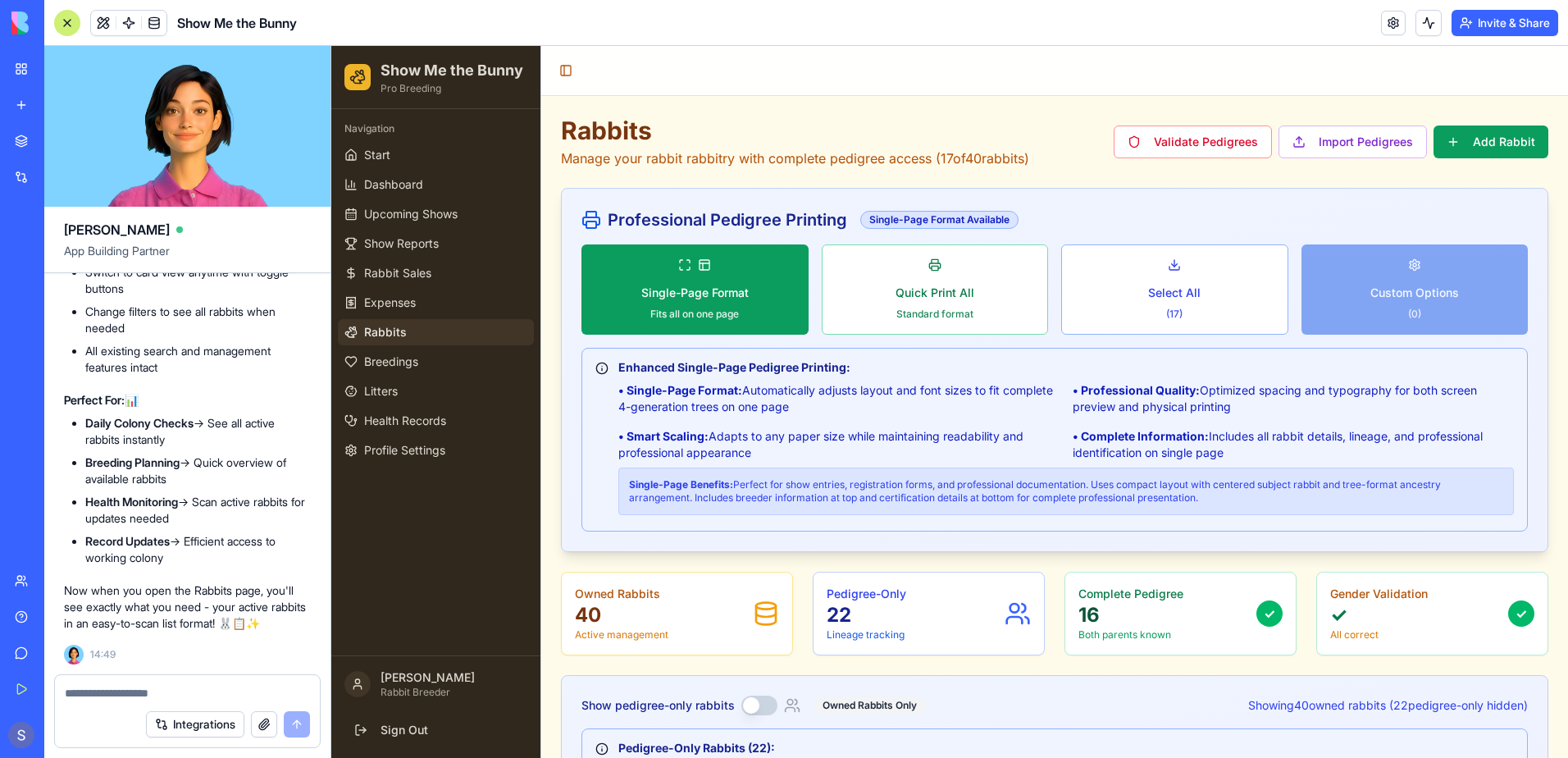
click at [62, 702] on div "Integrations" at bounding box center [187, 725] width 265 height 46
click at [98, 692] on textarea at bounding box center [187, 693] width 245 height 17
click at [383, 214] on span "Upcoming Shows" at bounding box center [410, 214] width 93 height 17
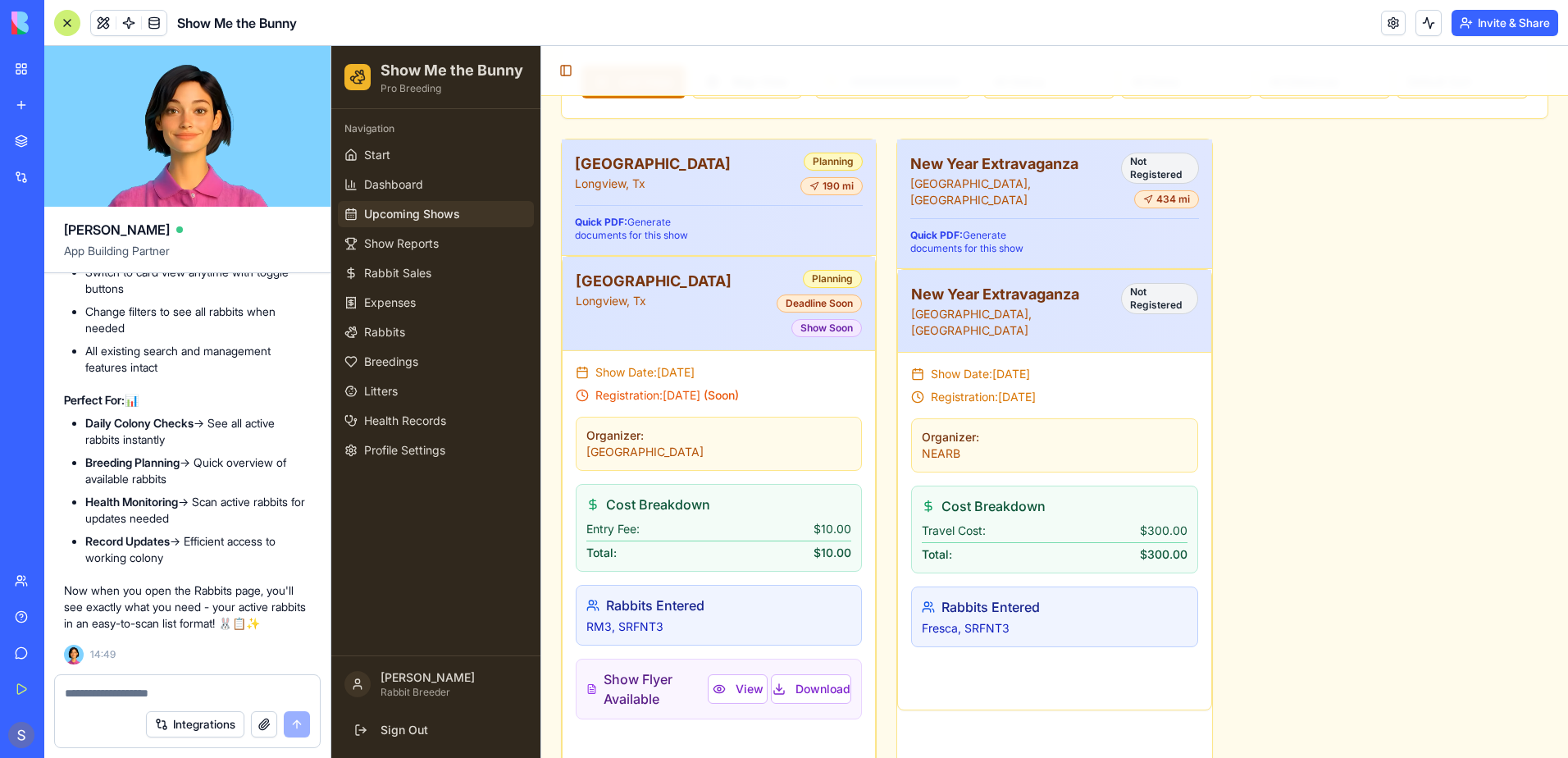
scroll to position [442, 0]
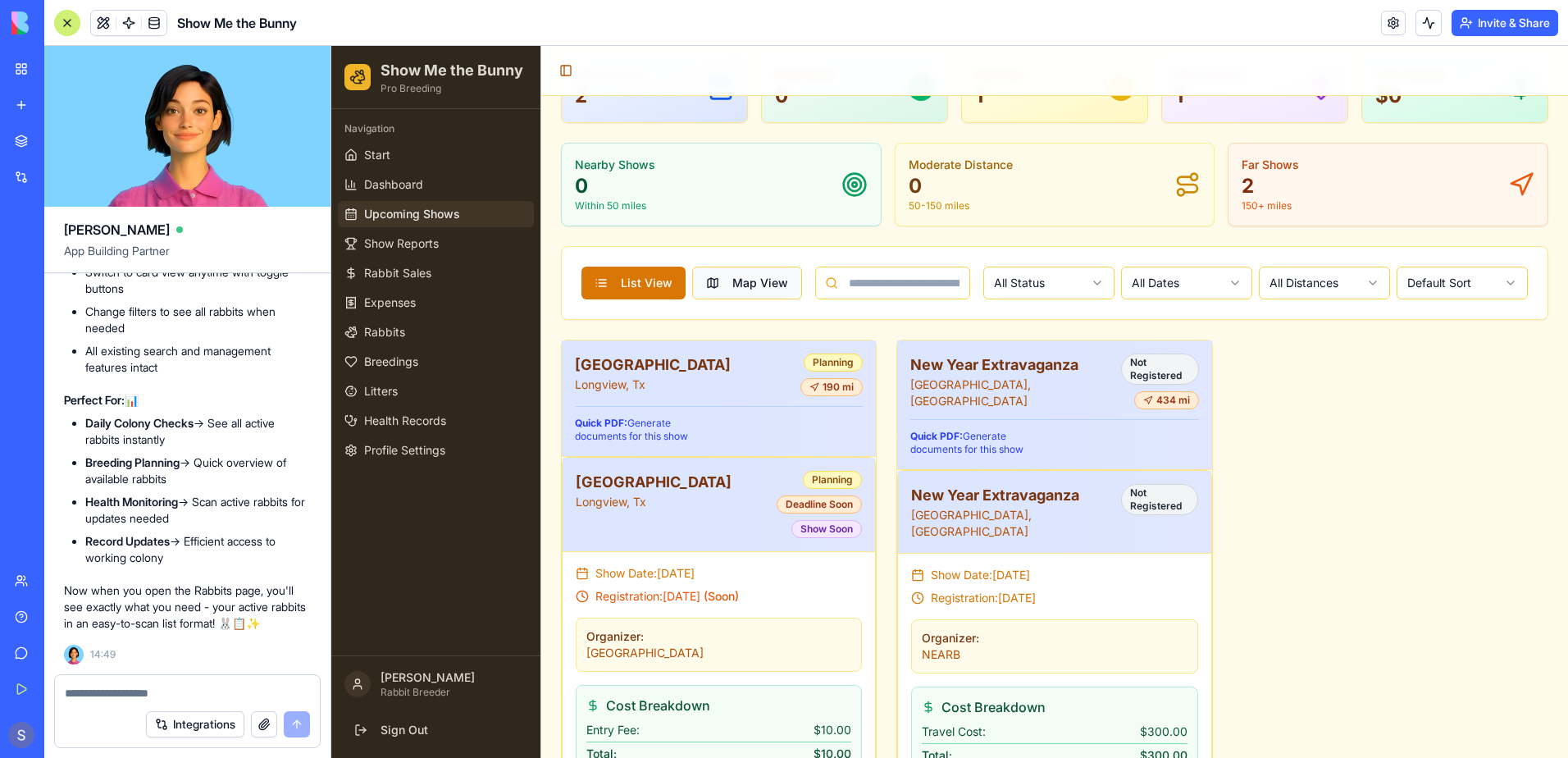
click at [761, 283] on button "Map View" at bounding box center [747, 282] width 110 height 32
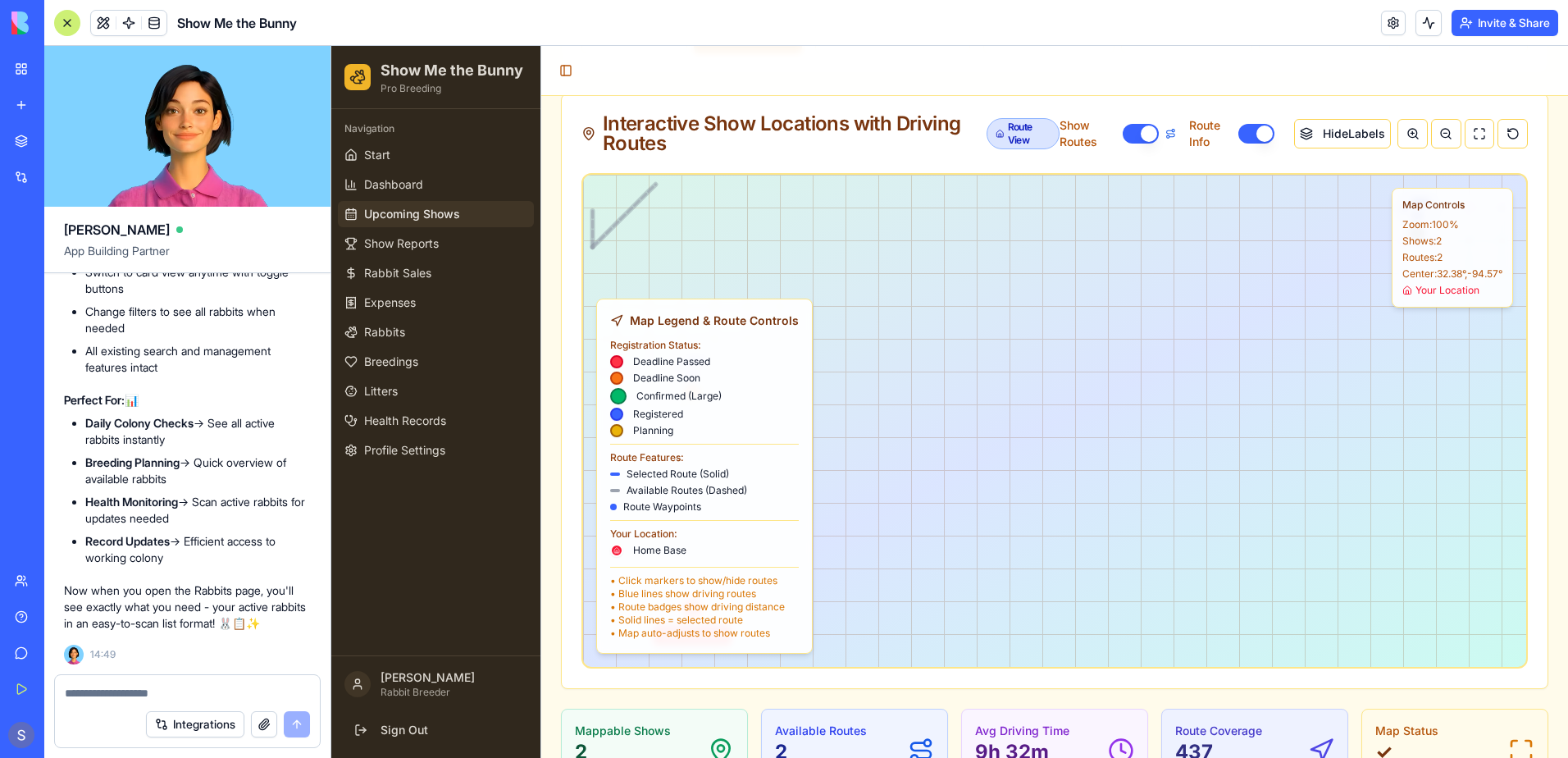
scroll to position [196, 0]
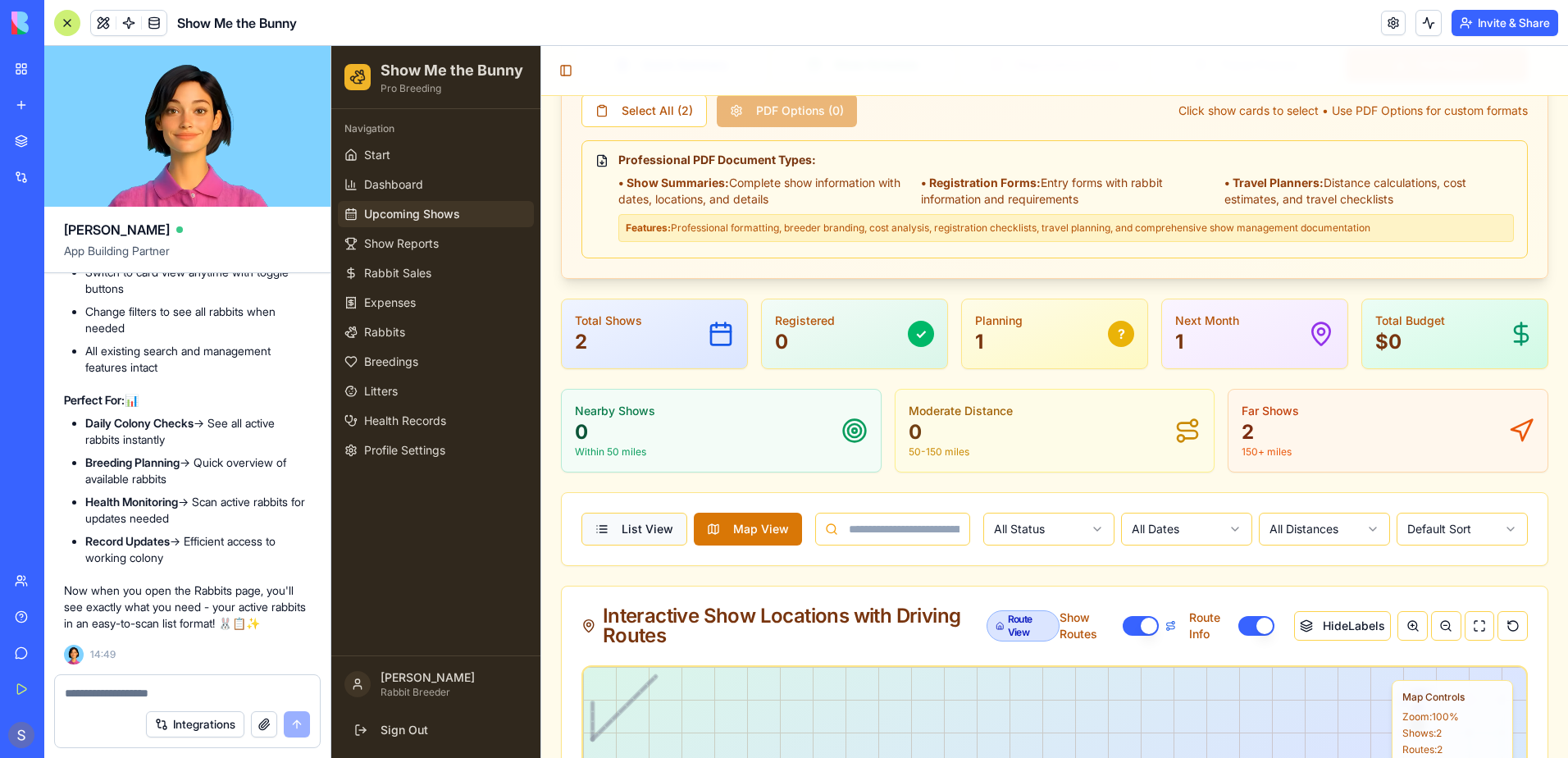
click at [646, 525] on button "List View" at bounding box center [634, 529] width 105 height 32
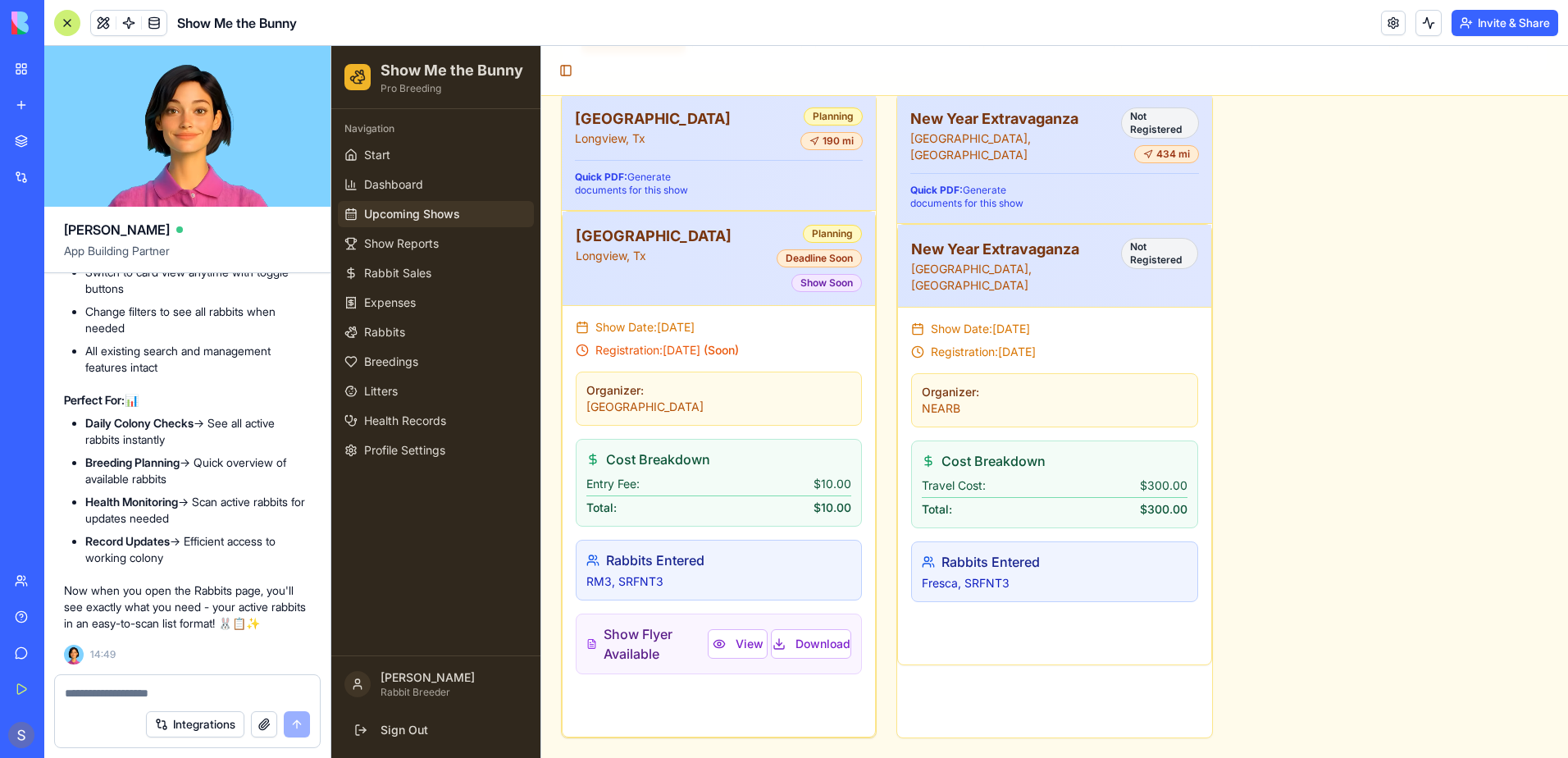
scroll to position [606, 0]
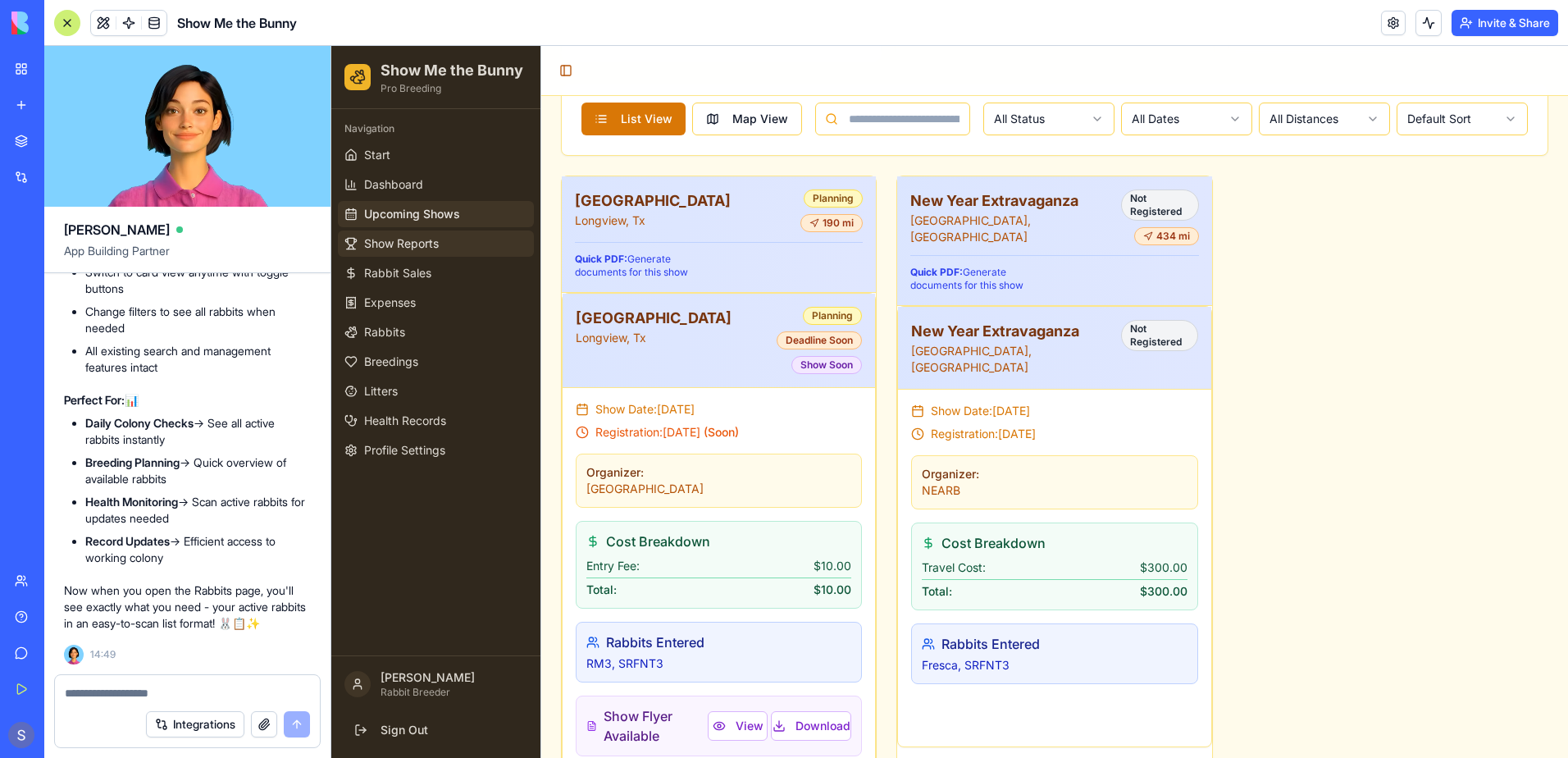
click at [408, 244] on span "Show Reports" at bounding box center [401, 244] width 75 height 17
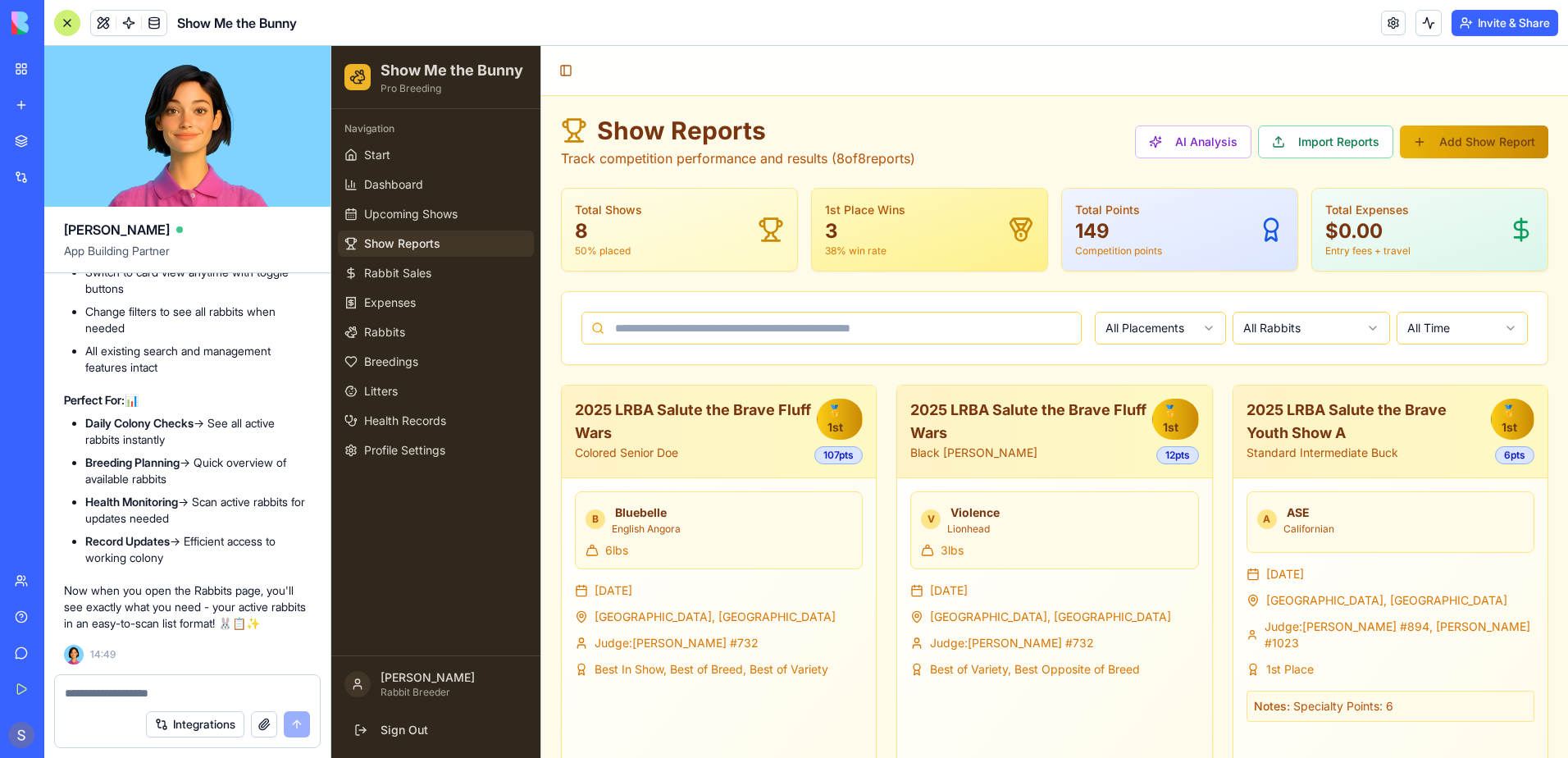
click at [732, 79] on div "Toggle Sidebar" at bounding box center [1054, 71] width 1027 height 50
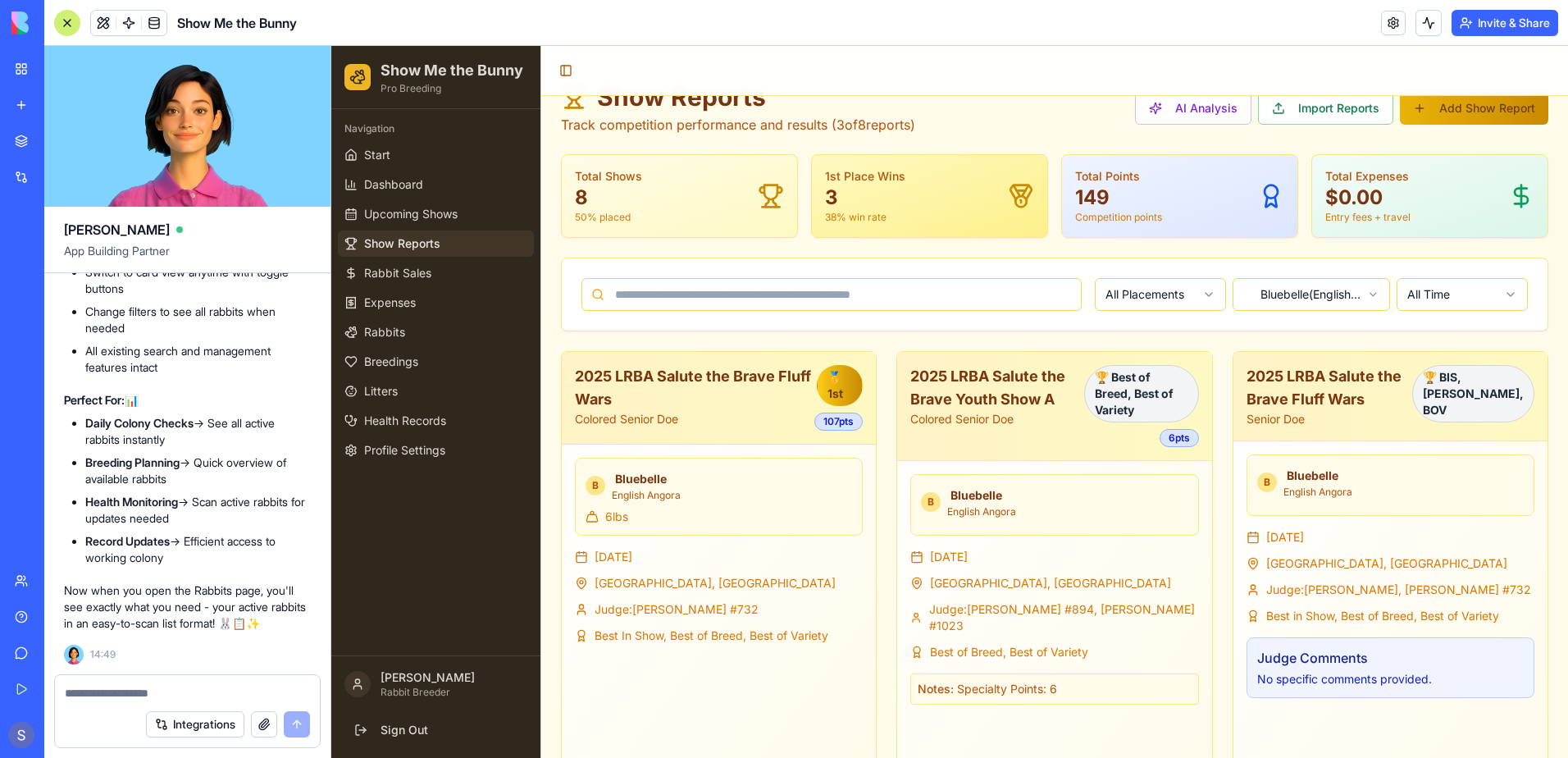
scroll to position [63, 0]
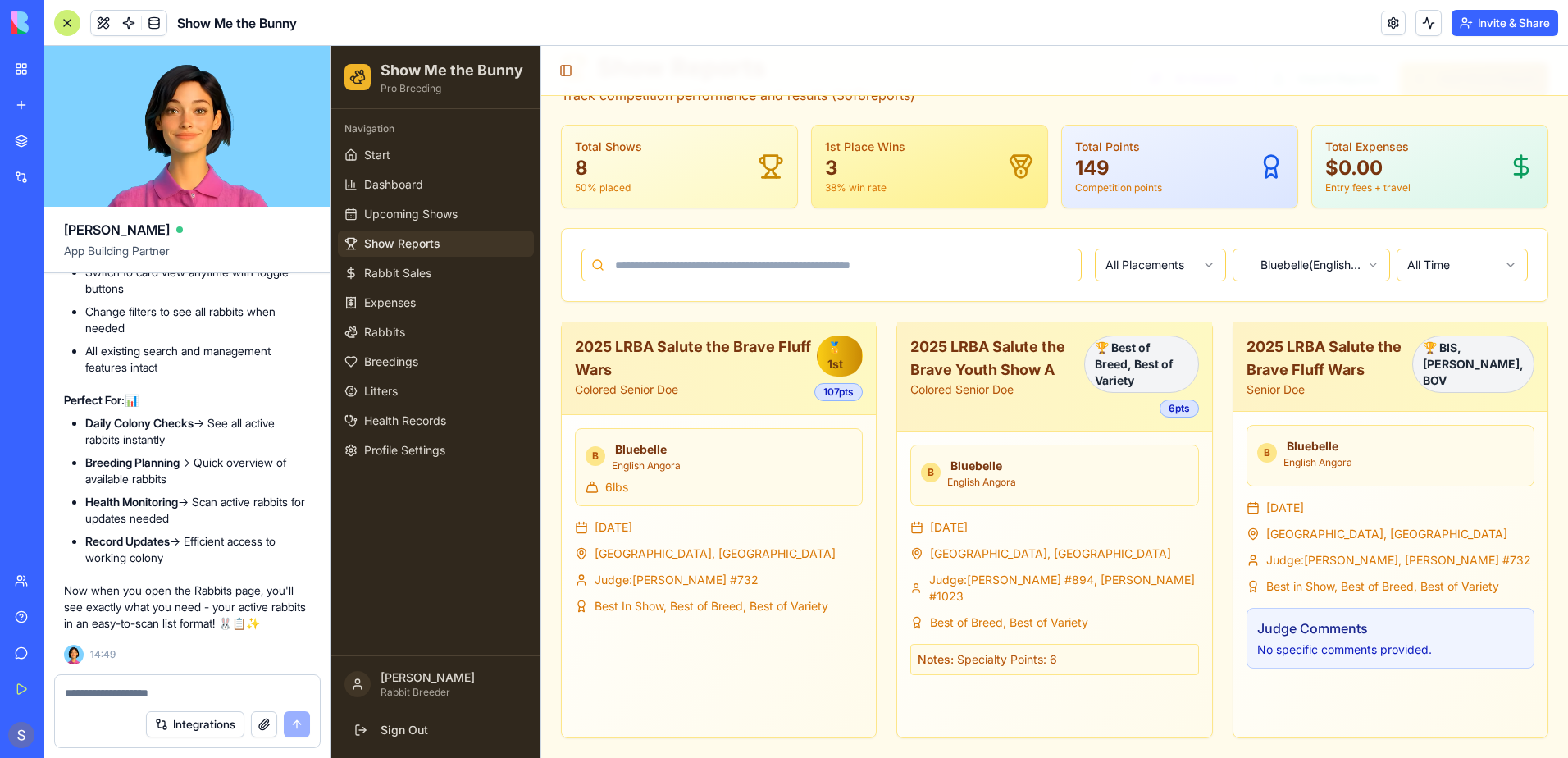
click at [91, 693] on textarea at bounding box center [187, 693] width 245 height 17
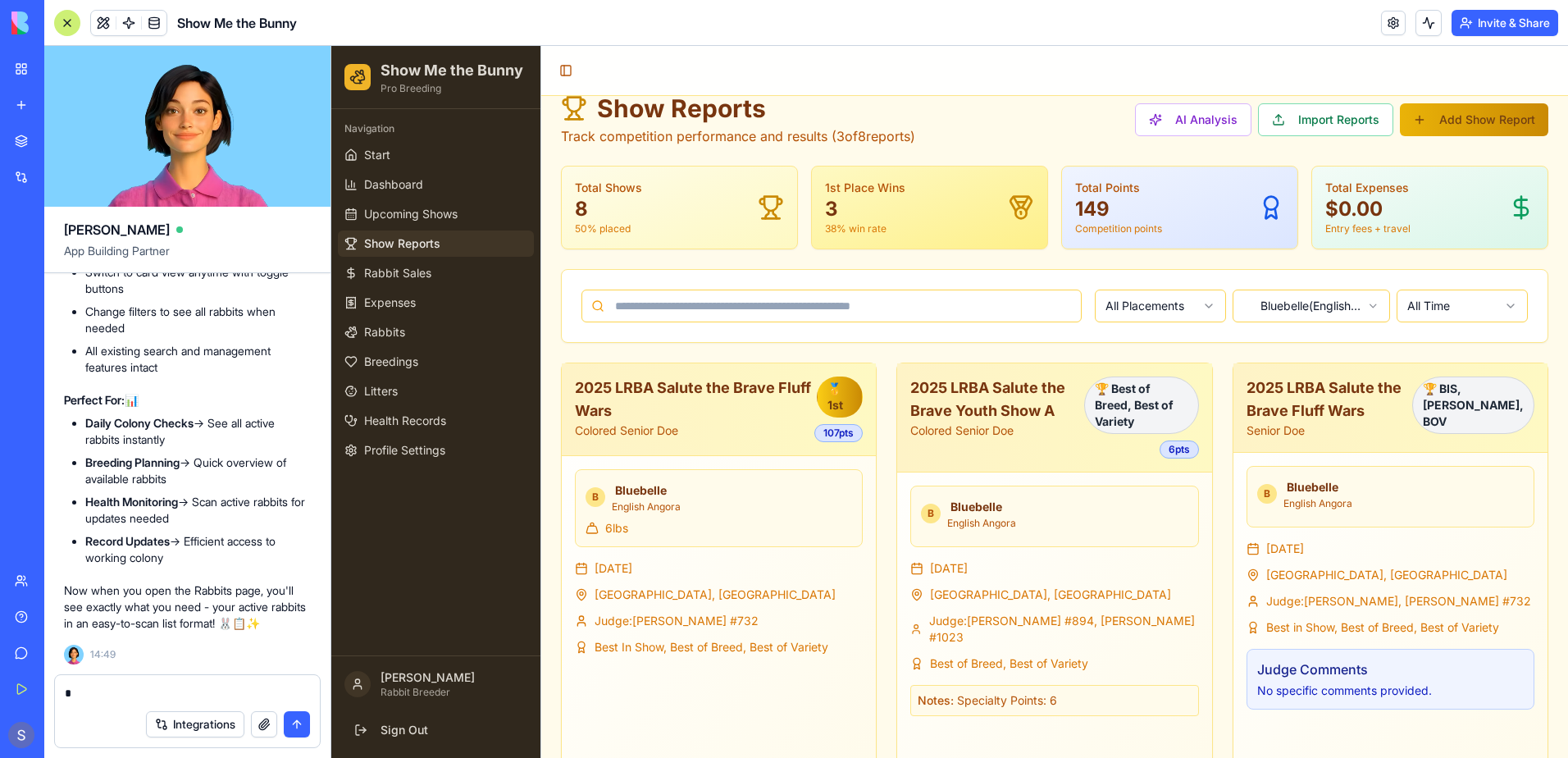
scroll to position [0, 0]
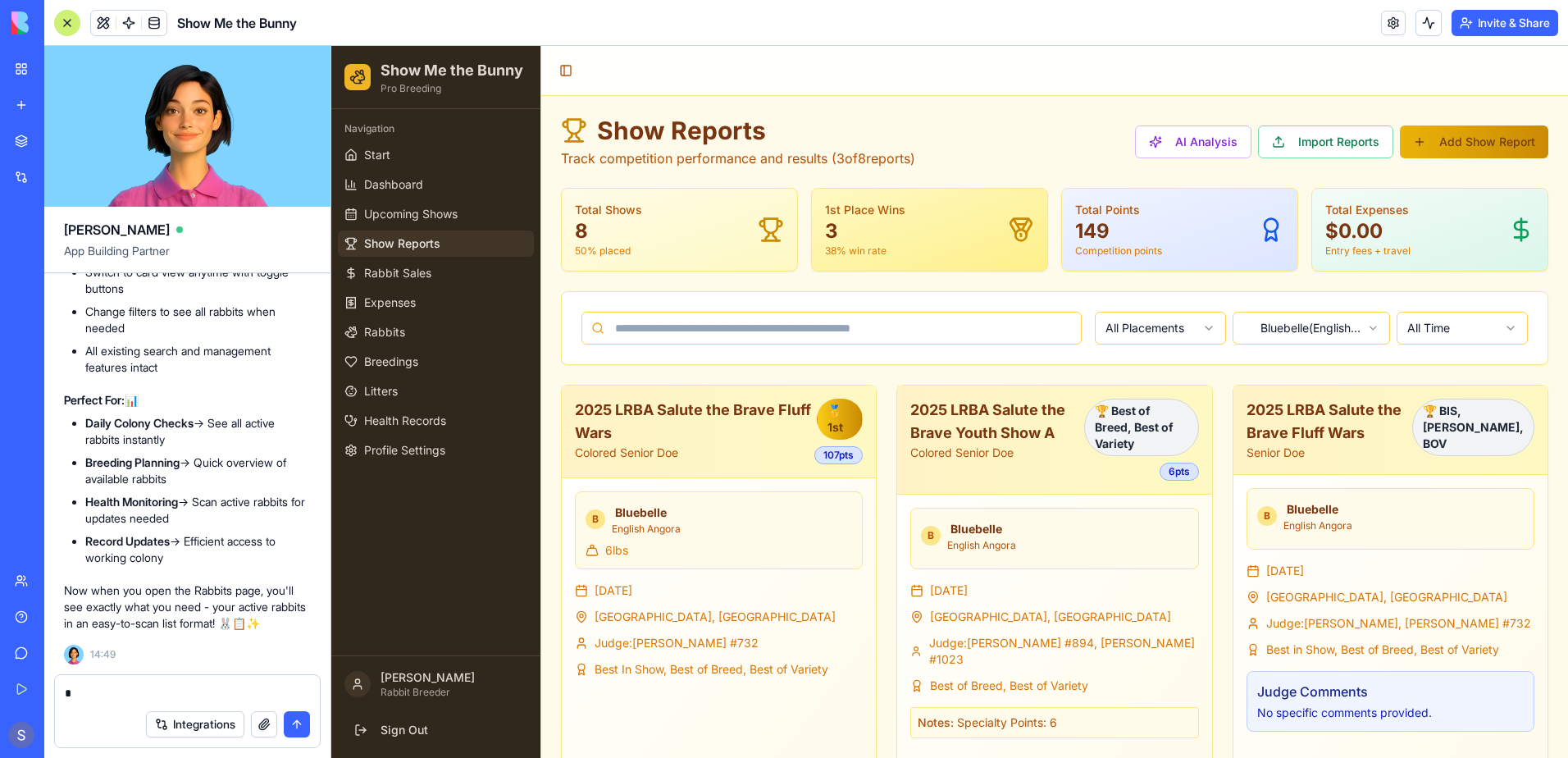
click at [78, 693] on textarea "*" at bounding box center [187, 693] width 245 height 17
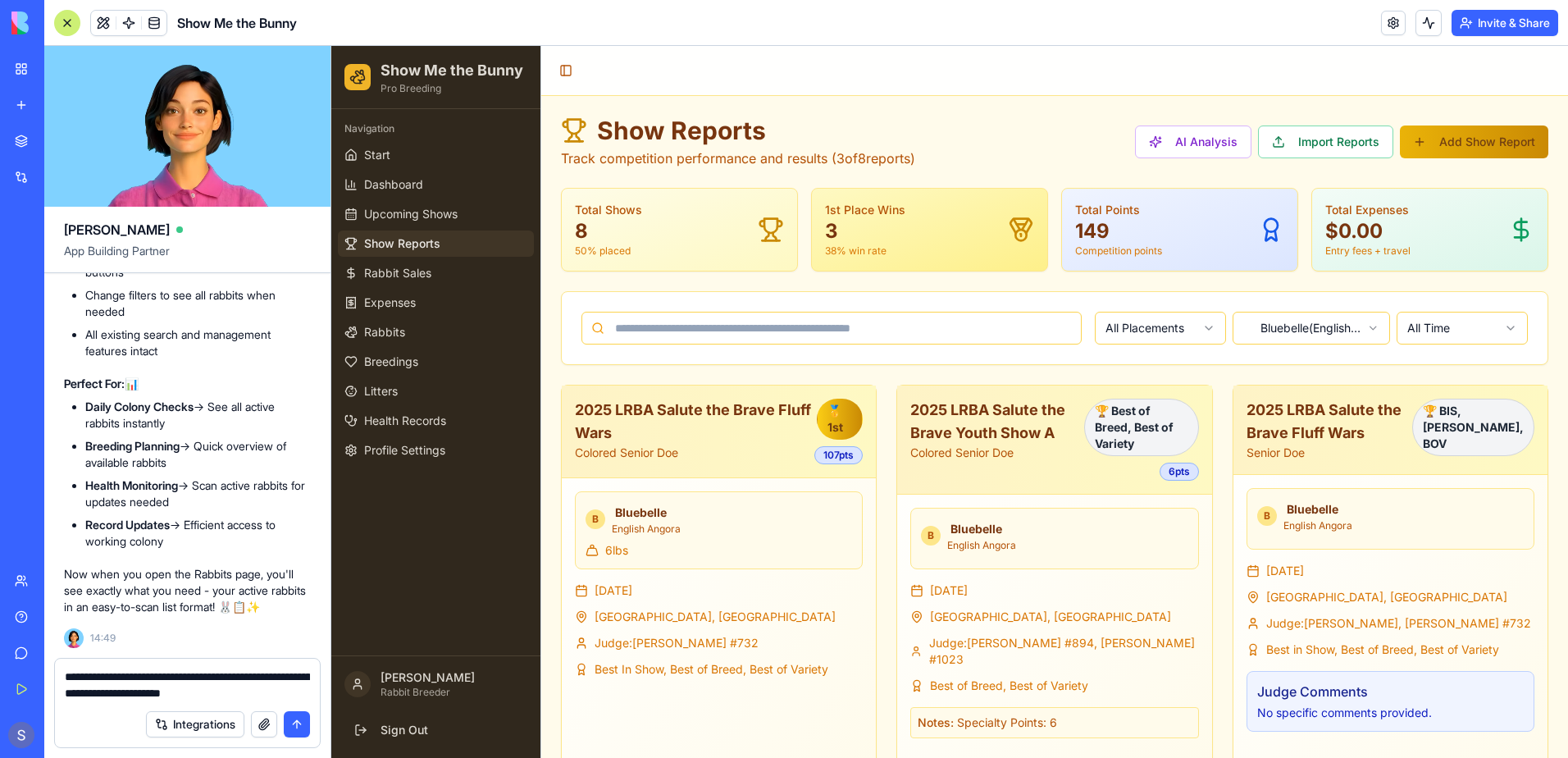
type textarea "**********"
click at [295, 726] on button "submit" at bounding box center [297, 724] width 26 height 26
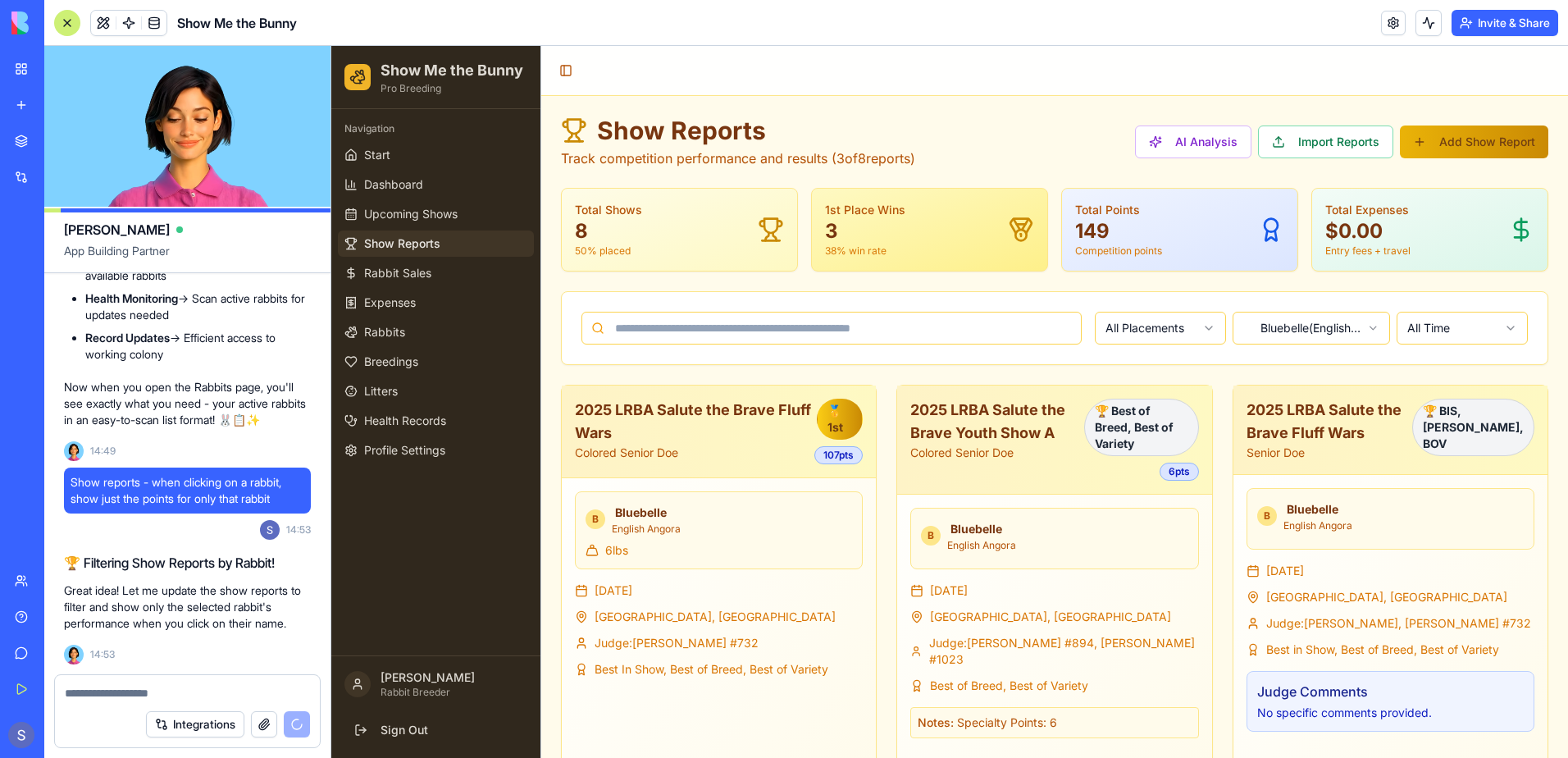
scroll to position [126063, 0]
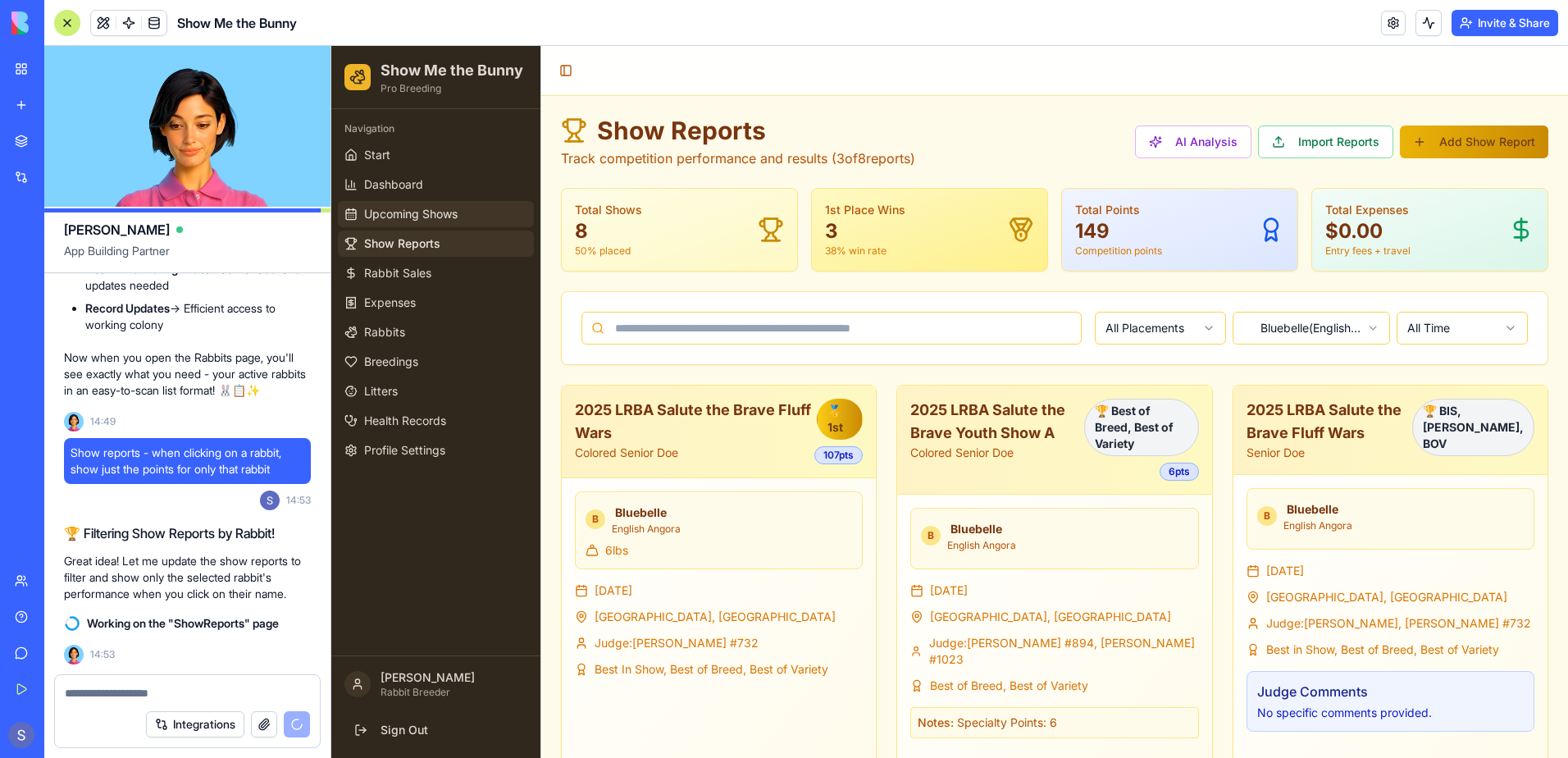
click at [402, 204] on link "Upcoming Shows" at bounding box center [436, 214] width 196 height 26
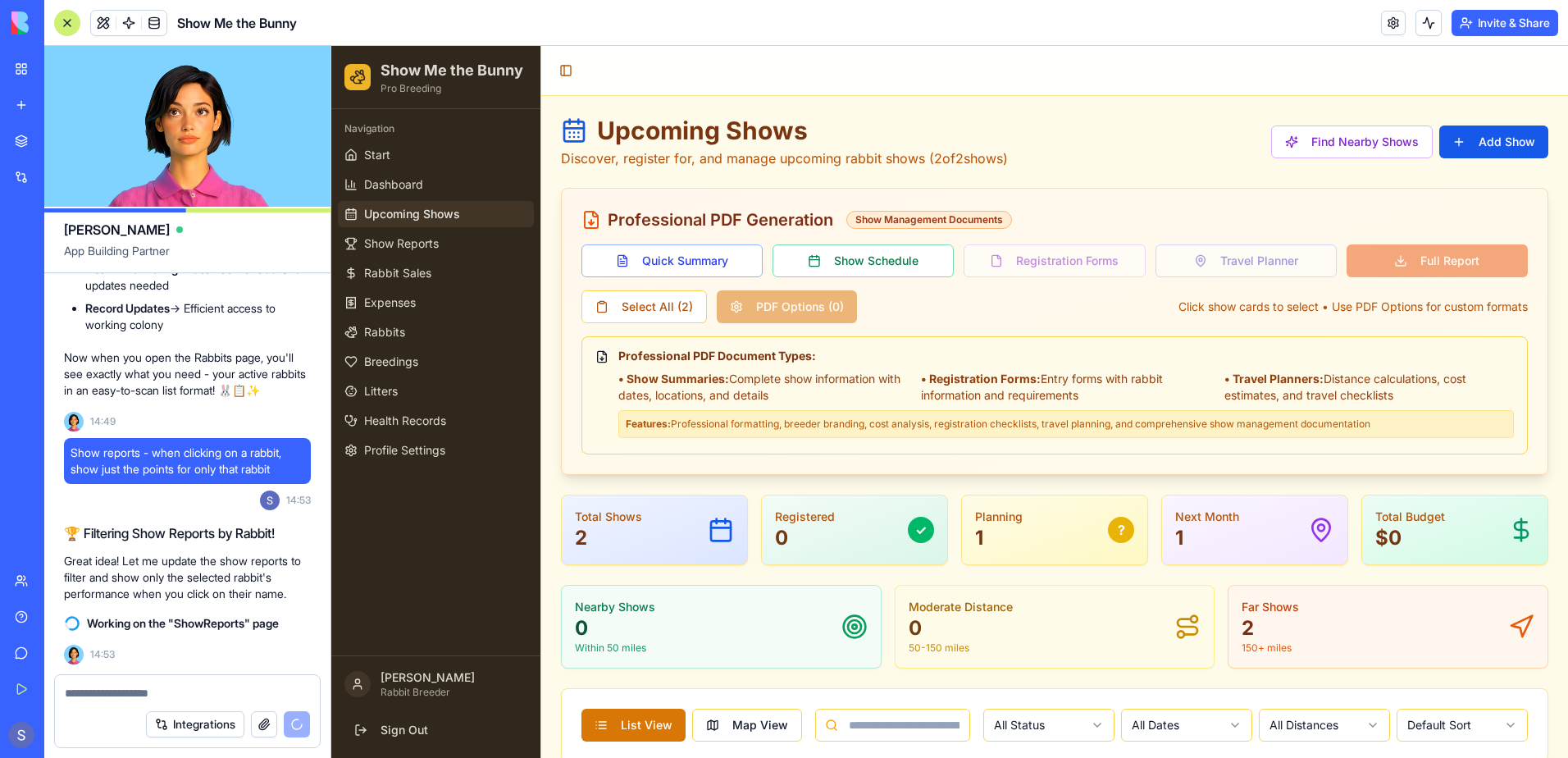
click at [102, 695] on textarea at bounding box center [187, 693] width 245 height 17
paste textarea "*"
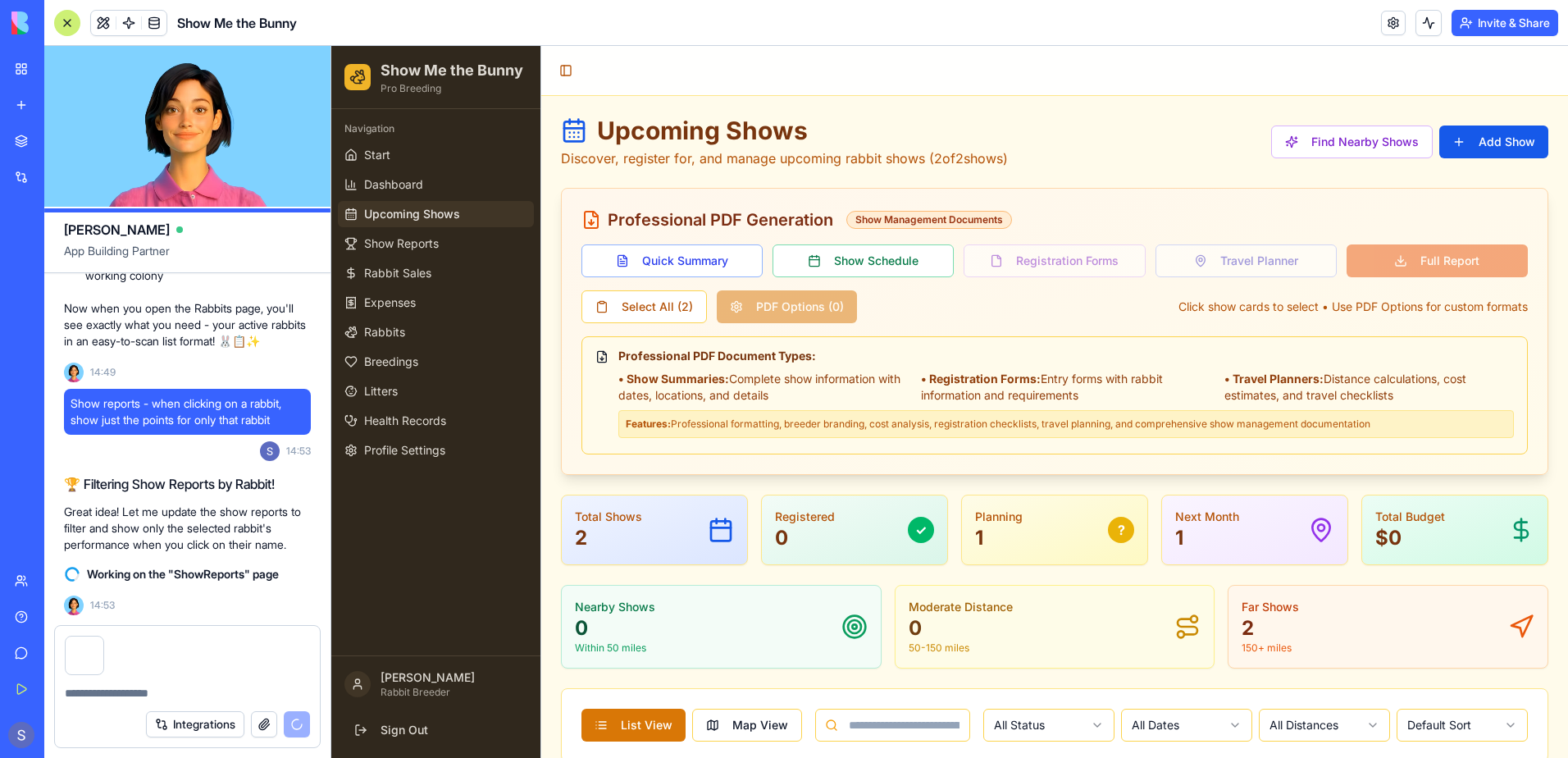
click at [91, 699] on textarea at bounding box center [187, 693] width 245 height 17
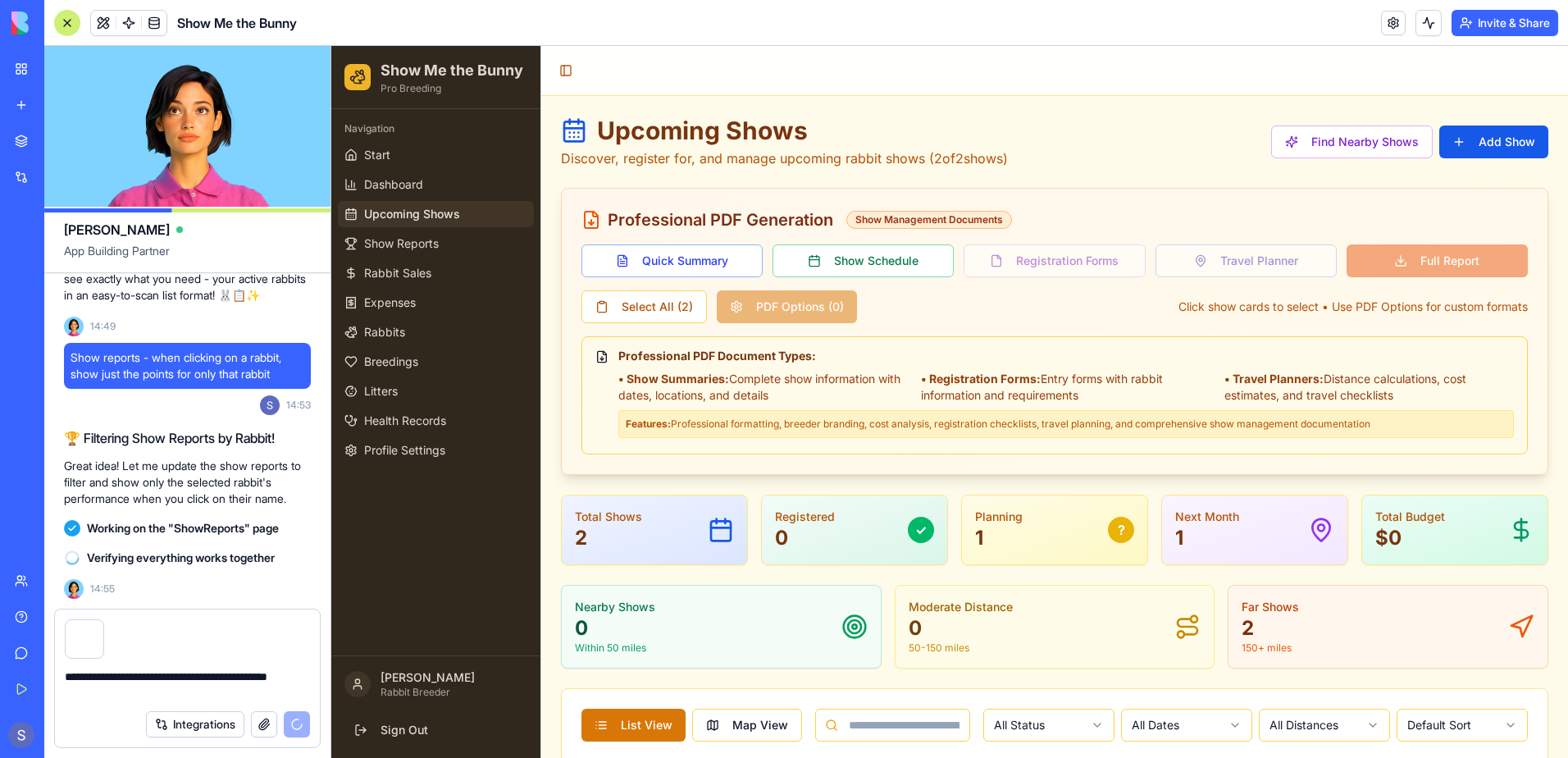
scroll to position [126217, 0]
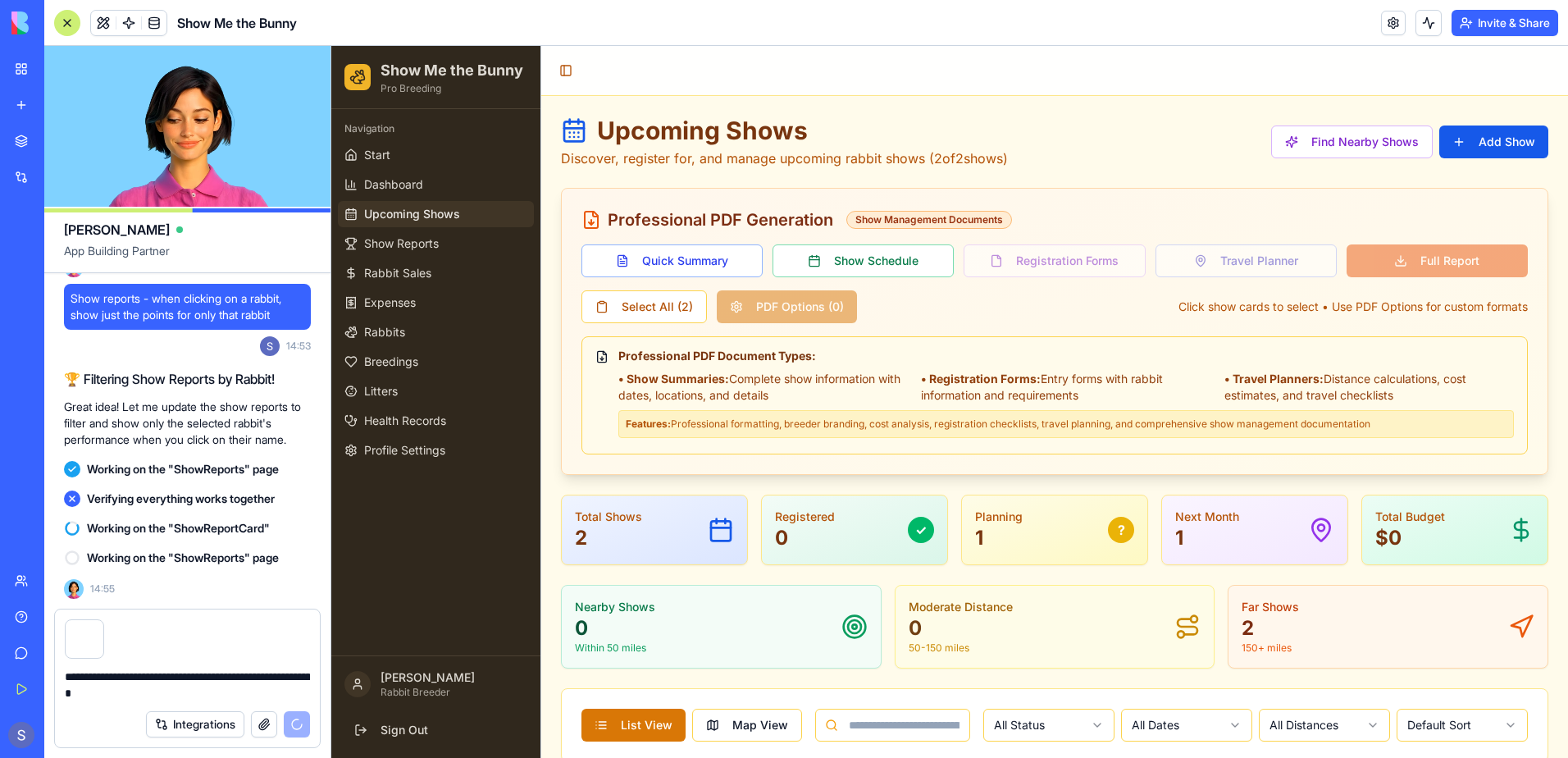
type textarea "**********"
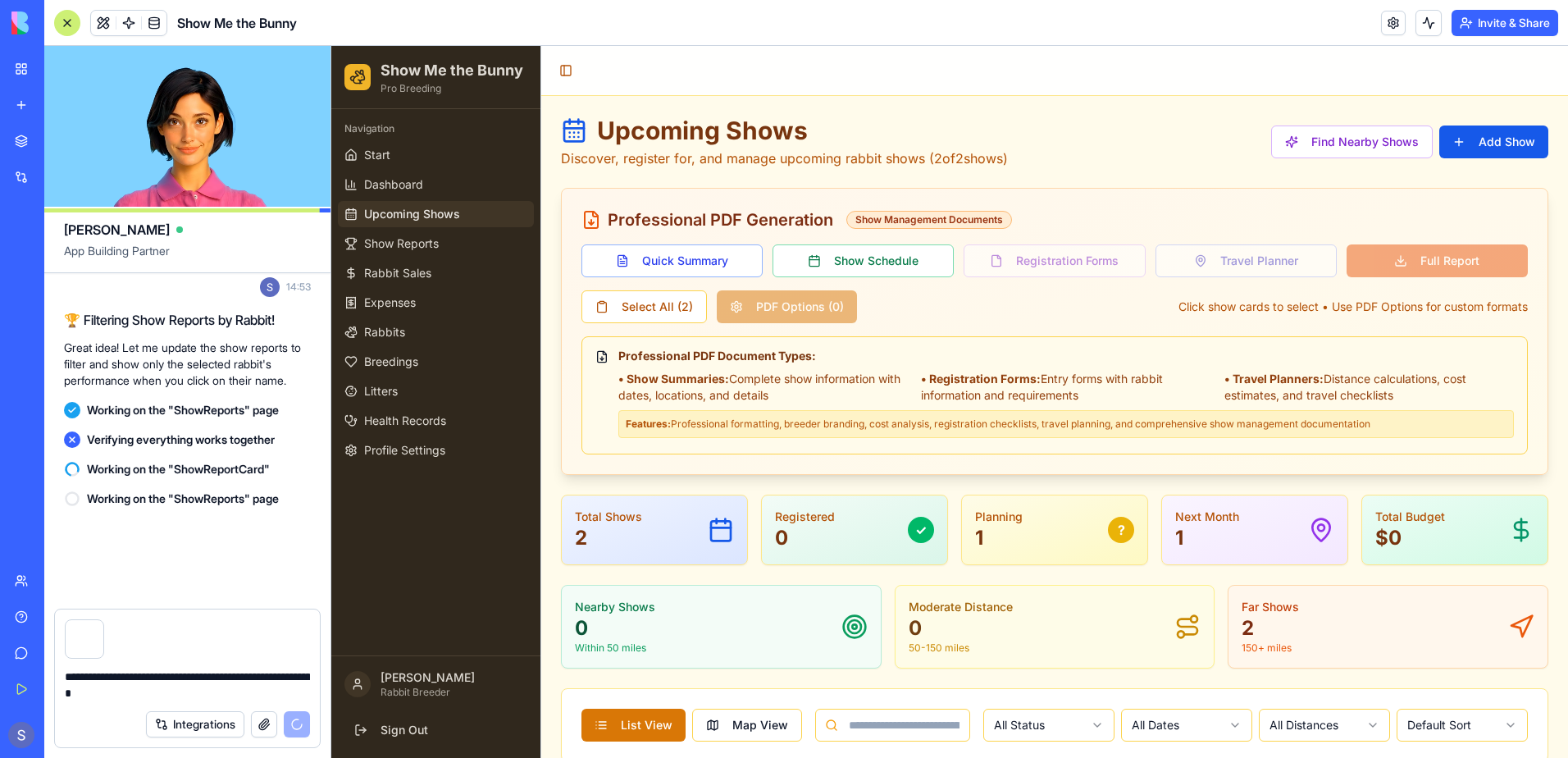
scroll to position [126276, 0]
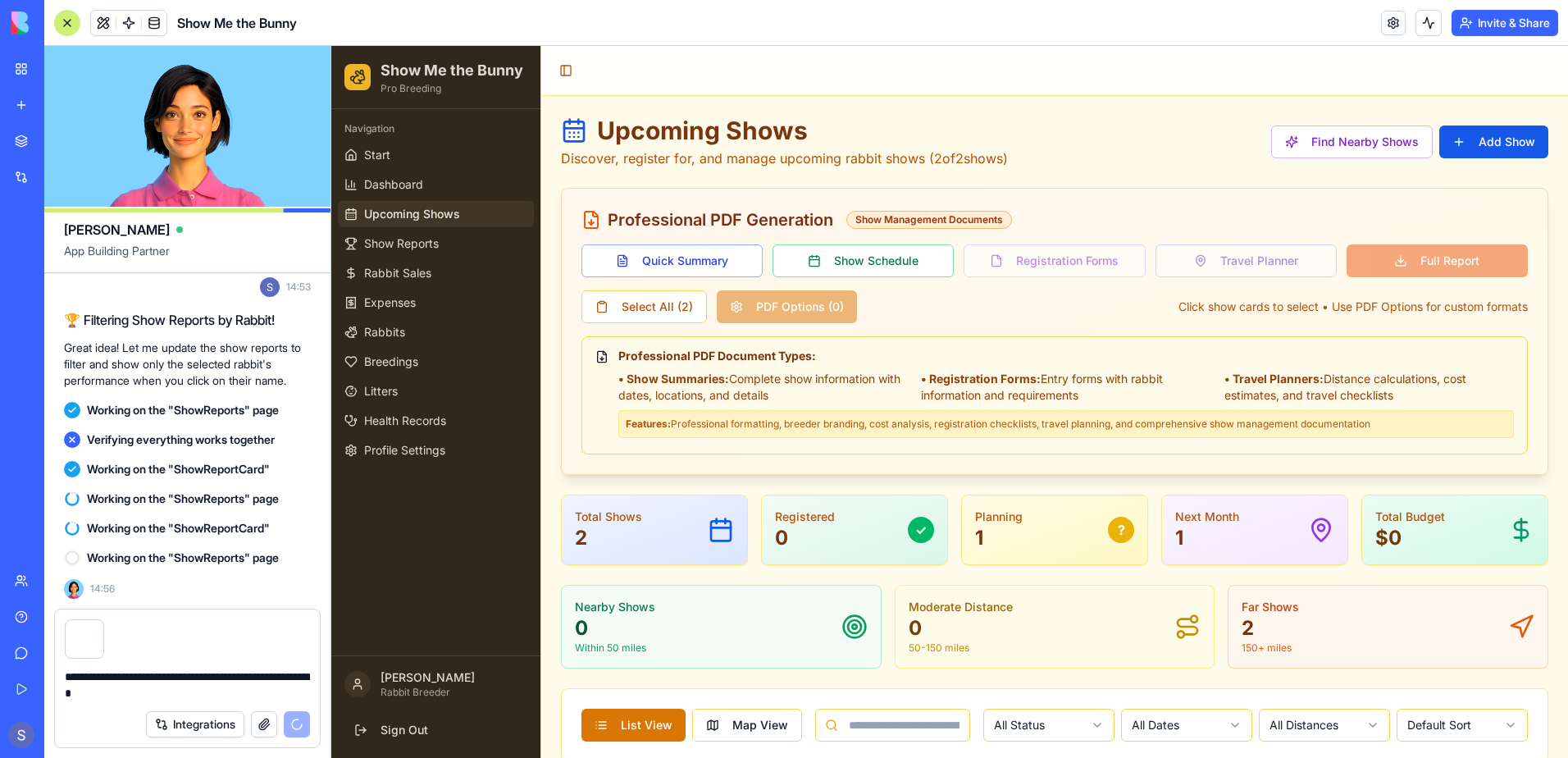
click at [103, 623] on button "button" at bounding box center [103, 623] width 0 height 0
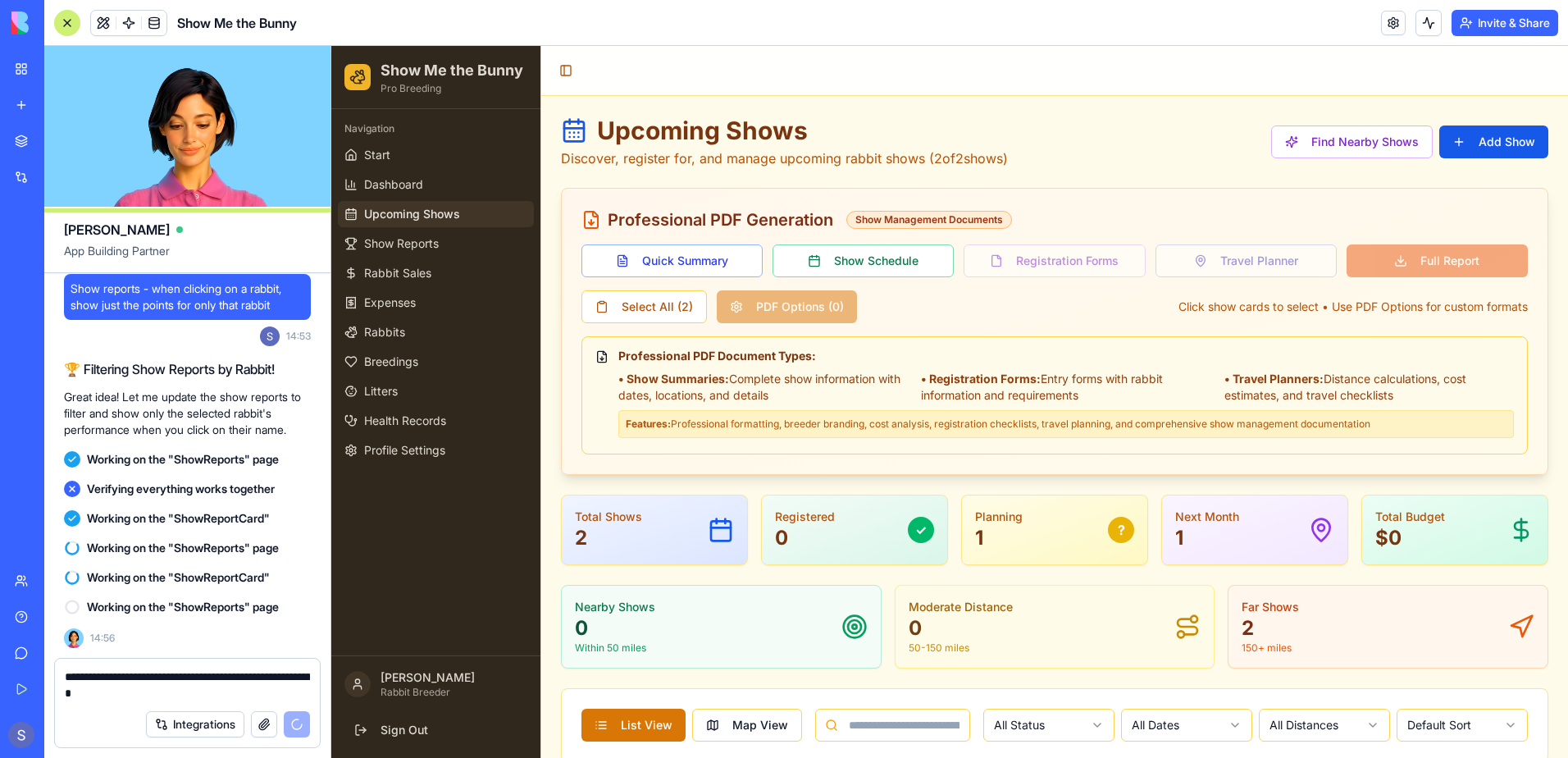
click at [265, 727] on button "button" at bounding box center [264, 724] width 26 height 26
click at [256, 723] on button "button" at bounding box center [264, 724] width 26 height 26
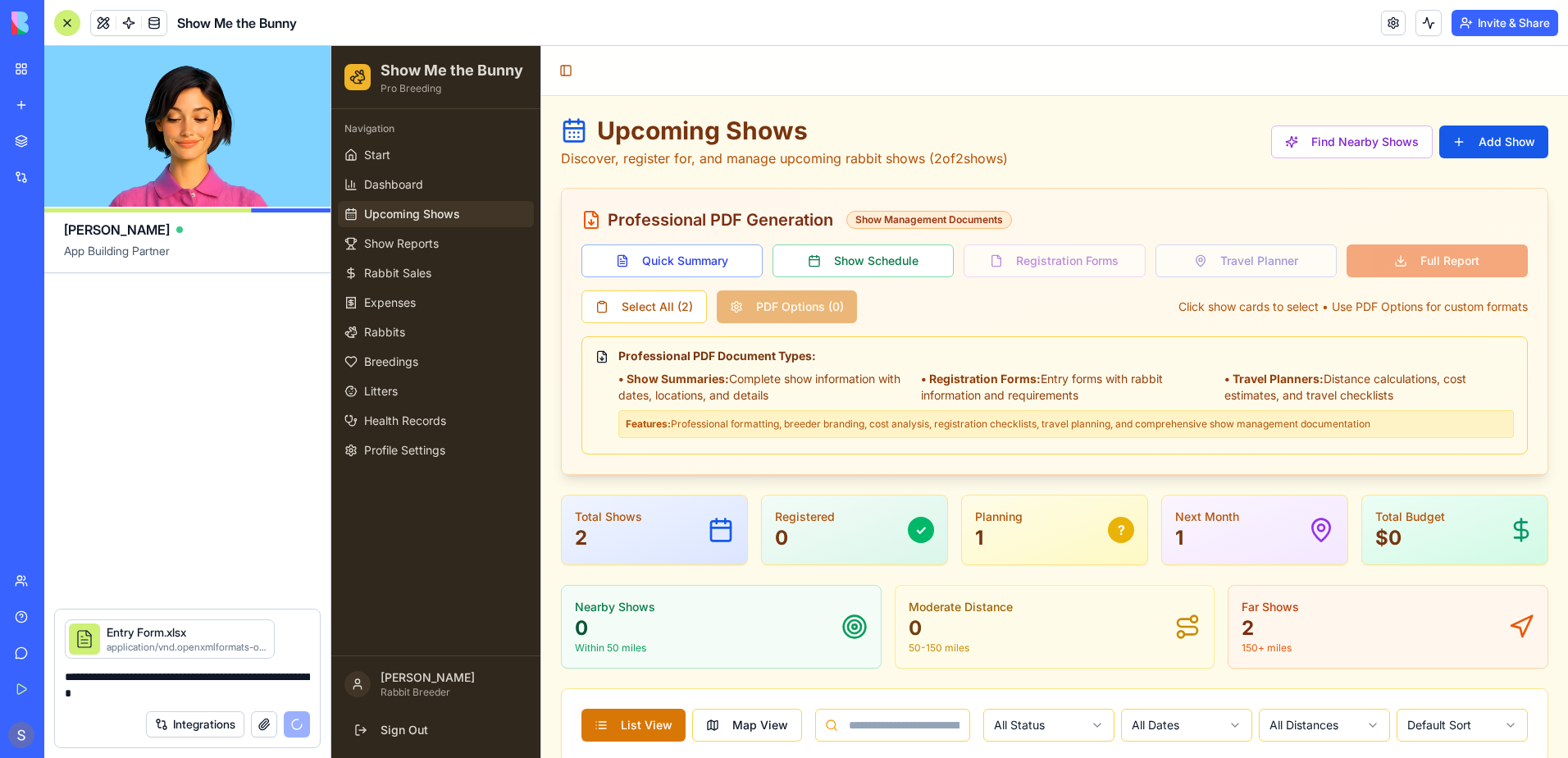
scroll to position [127254, 0]
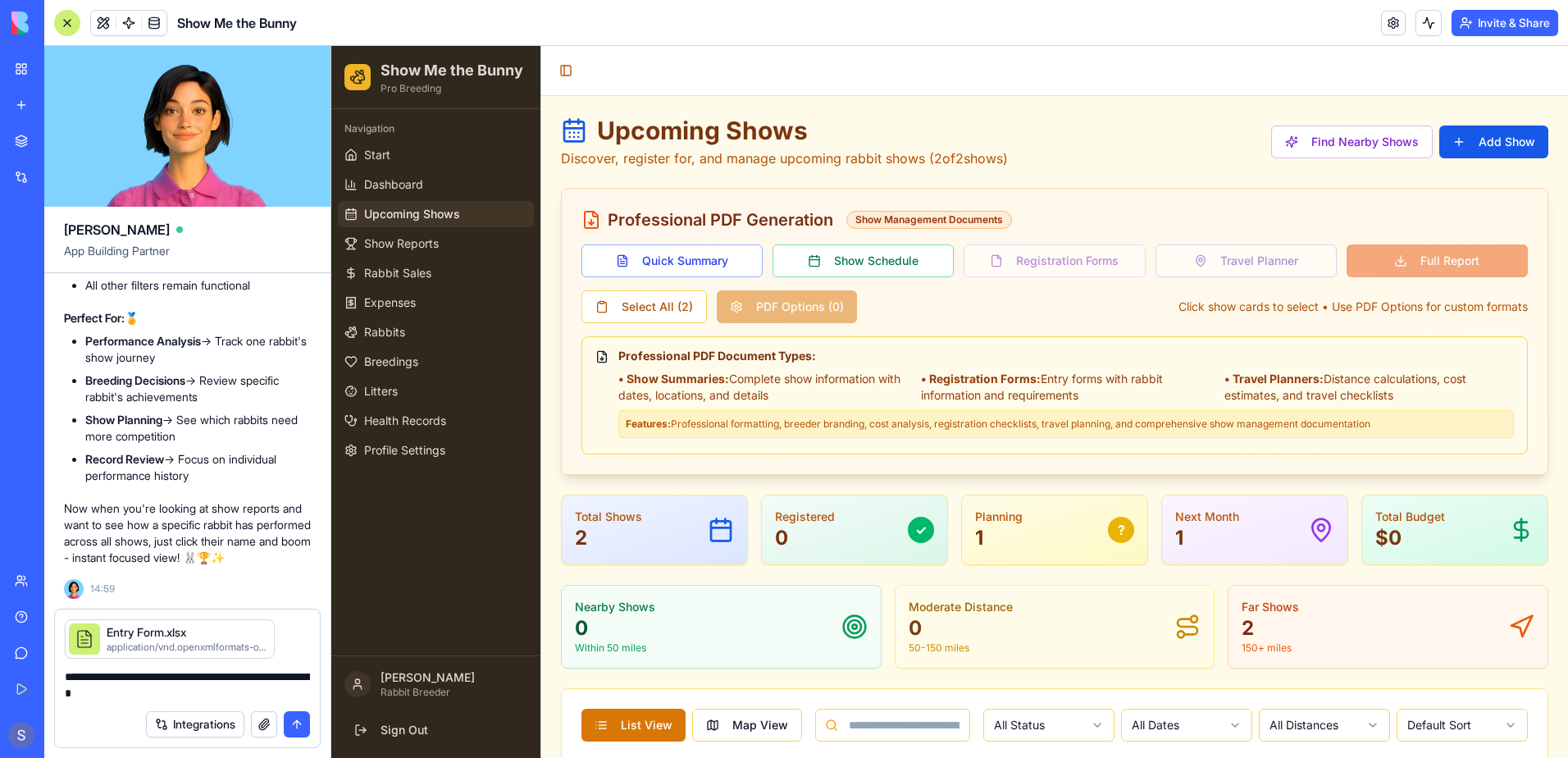
click at [302, 716] on button "submit" at bounding box center [297, 724] width 26 height 26
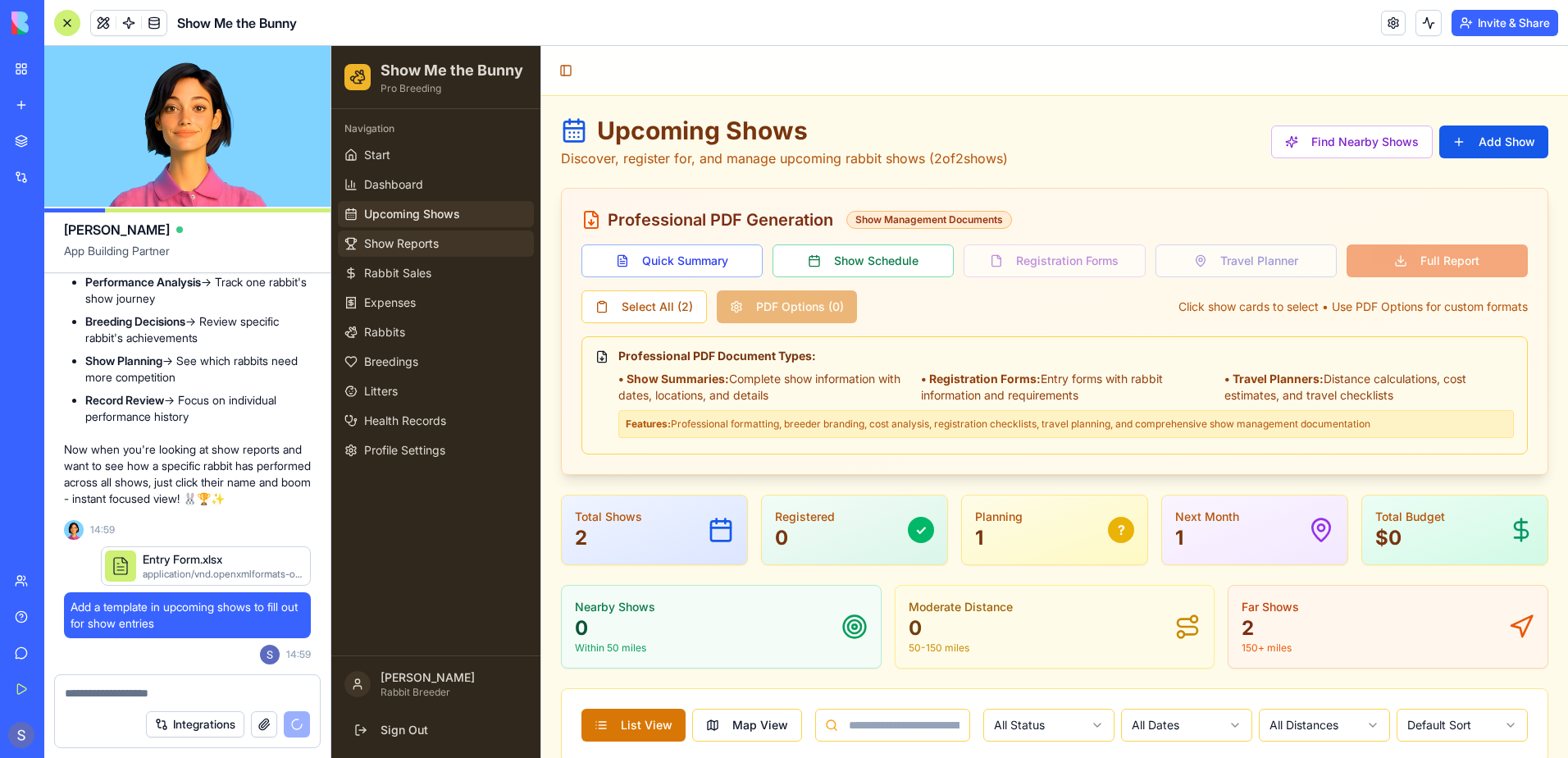
click at [429, 249] on span "Show Reports" at bounding box center [401, 244] width 75 height 17
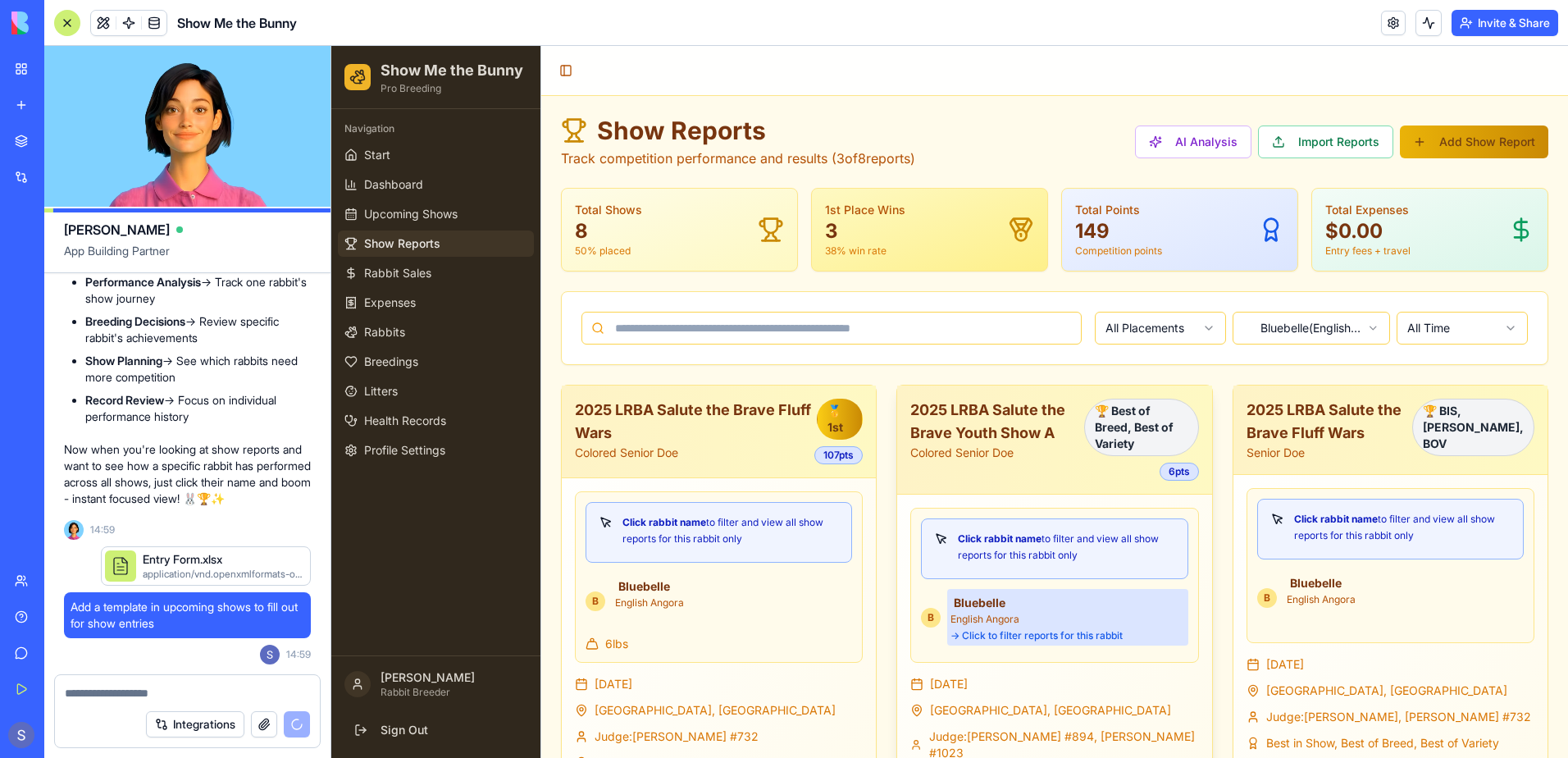
click at [970, 605] on div "Bluebelle English Angora → Click to filter reports for this rabbit" at bounding box center [1067, 617] width 240 height 56
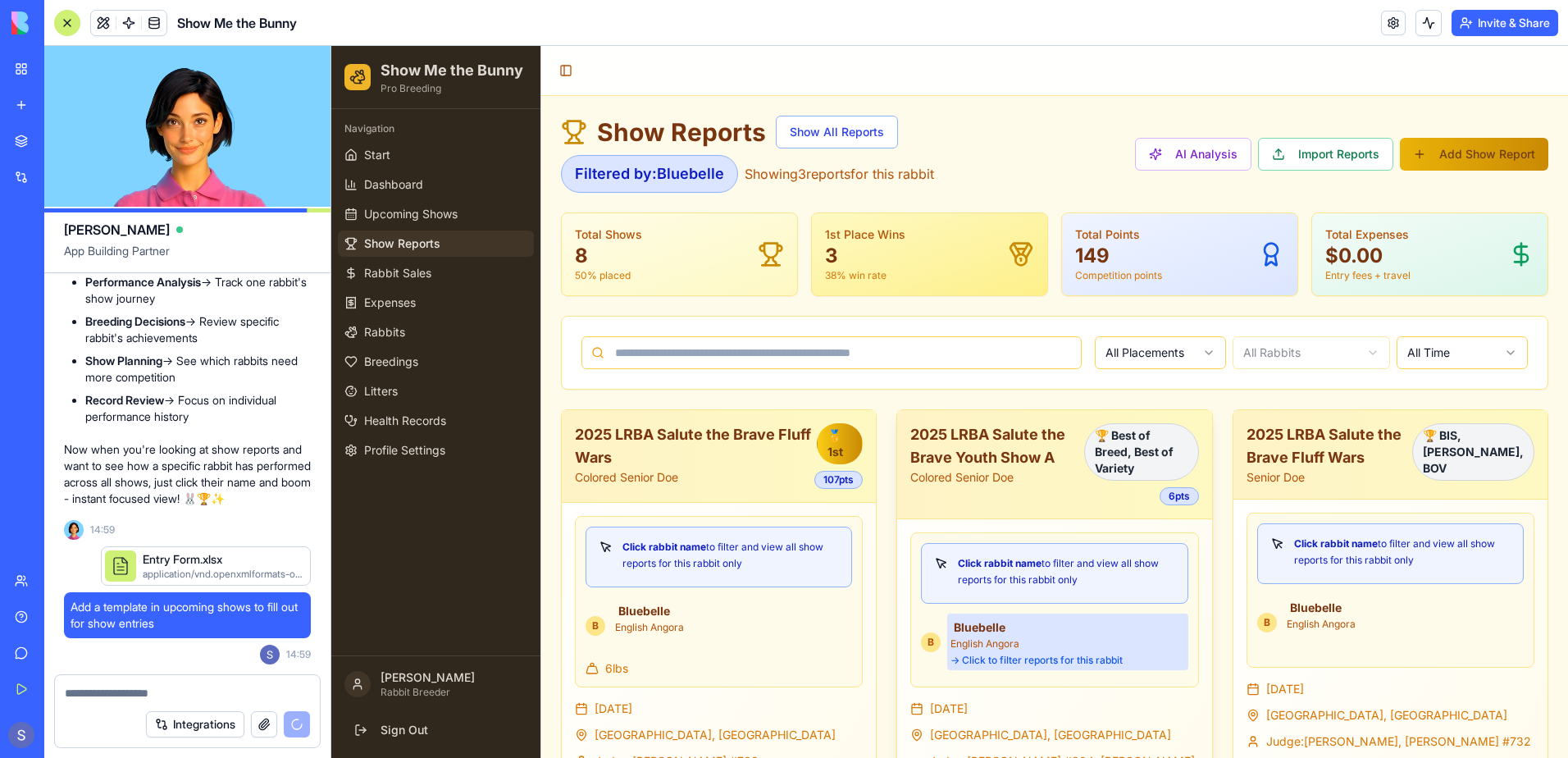
click at [1076, 662] on div "→ Click to filter reports for this rabbit" at bounding box center [1067, 660] width 234 height 13
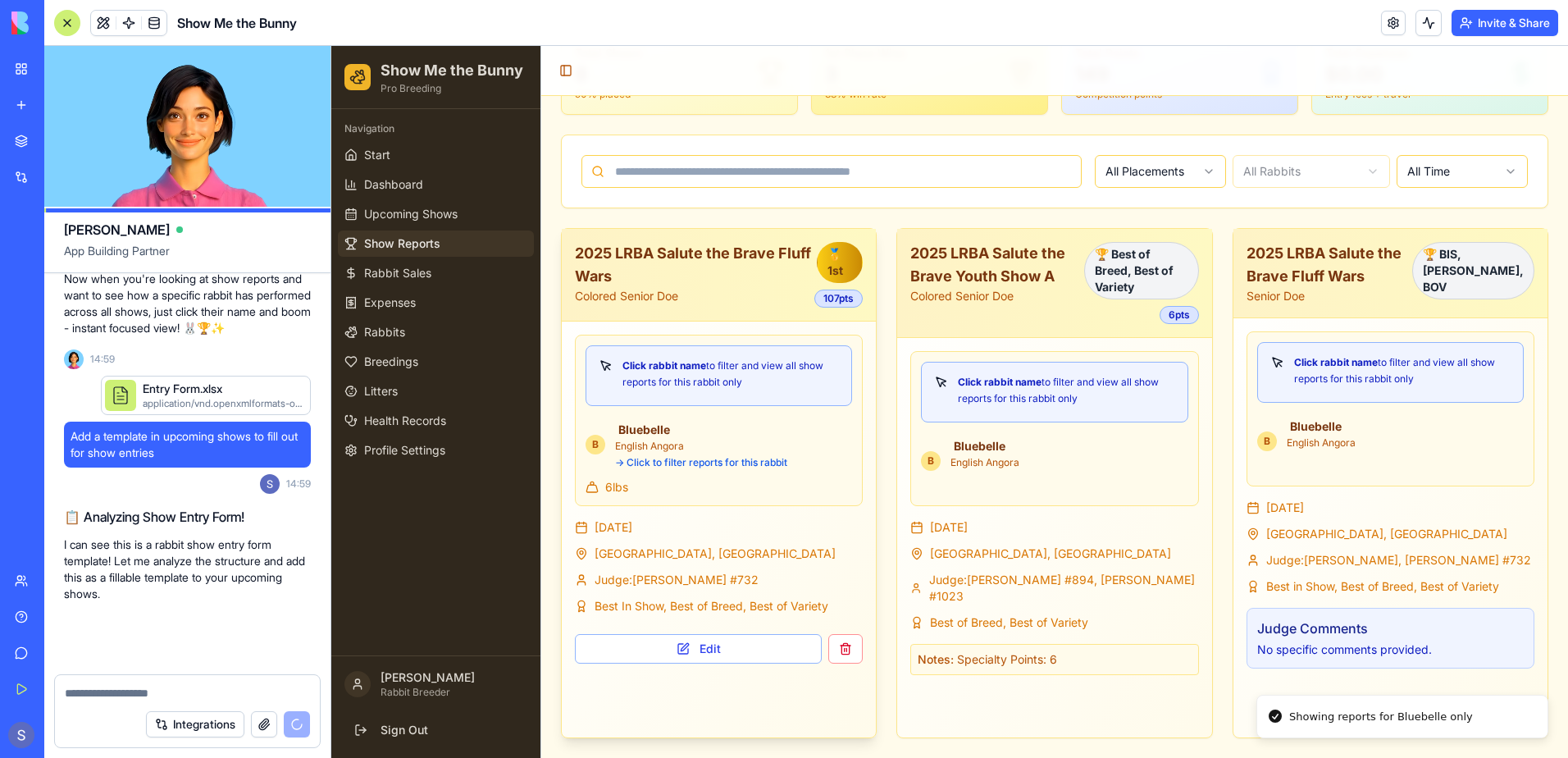
scroll to position [127500, 0]
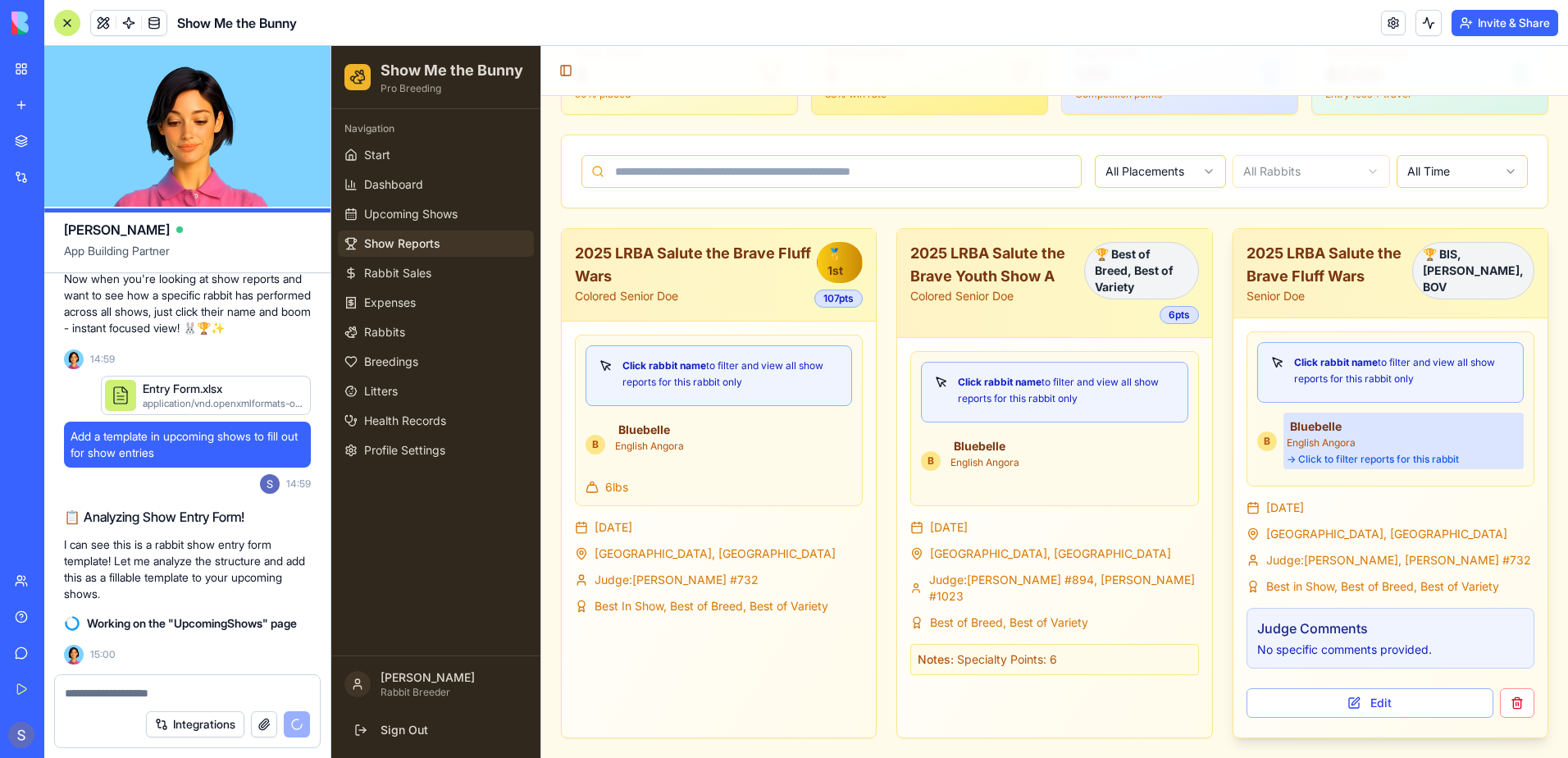
click at [1398, 459] on div "→ Click to filter reports for this rabbit" at bounding box center [1403, 459] width 234 height 13
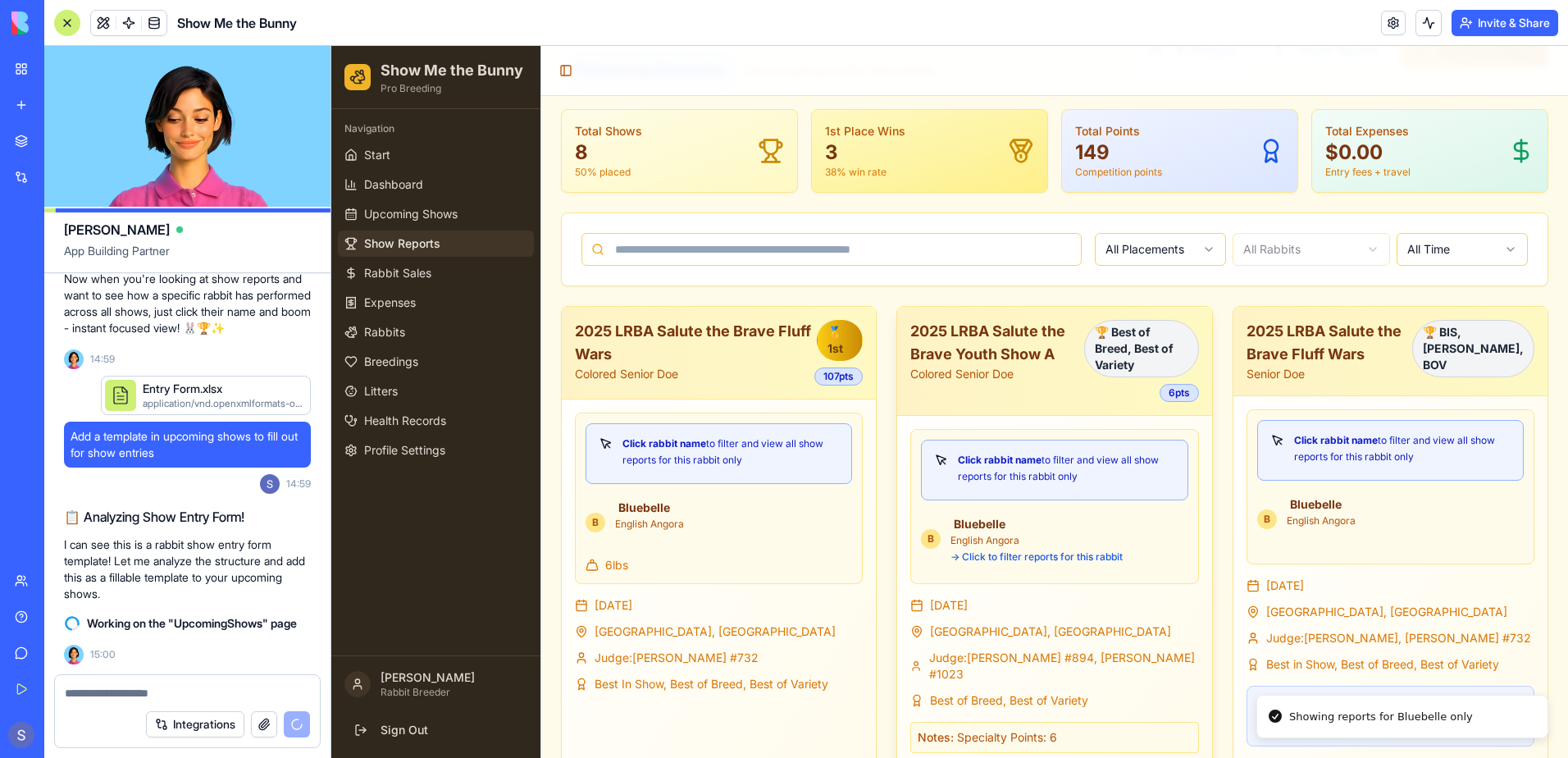
scroll to position [0, 0]
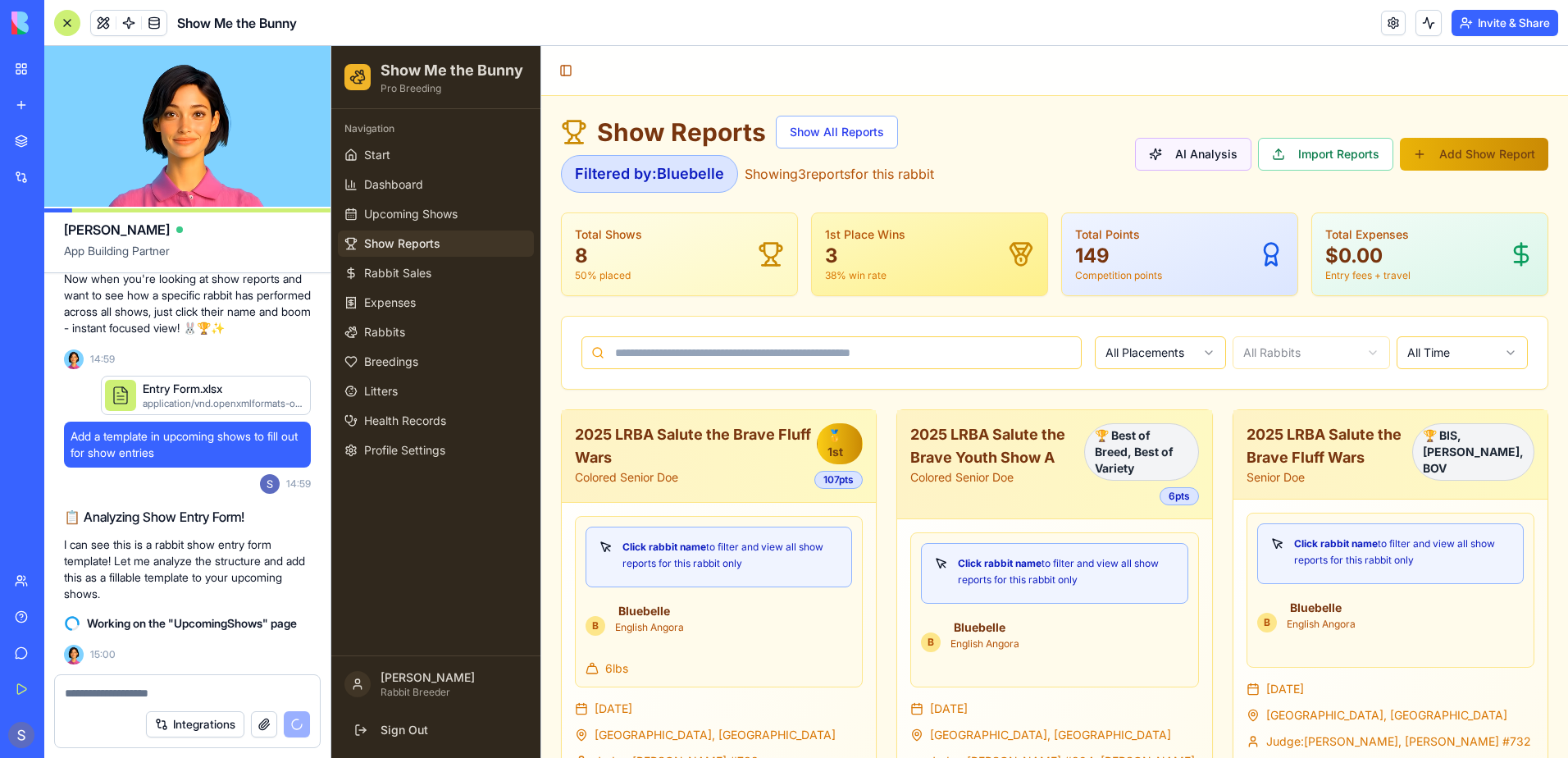
click at [1185, 155] on button "AI Analysis" at bounding box center [1193, 153] width 116 height 32
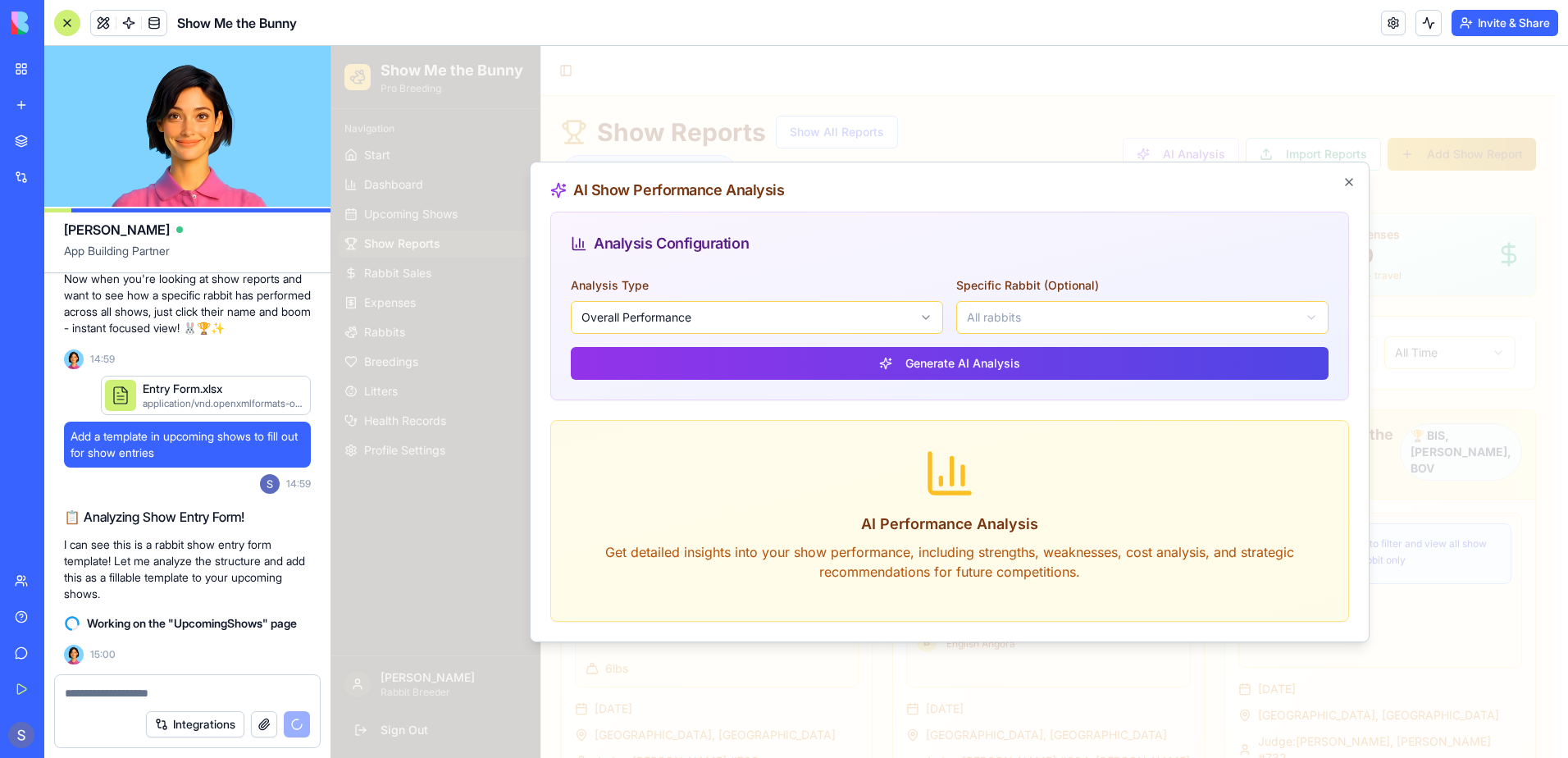
click at [1091, 312] on body "Show Me the Bunny Pro Breeding Navigation Start Dashboard Upcoming Shows Show R…" at bounding box center [943, 497] width 1224 height 903
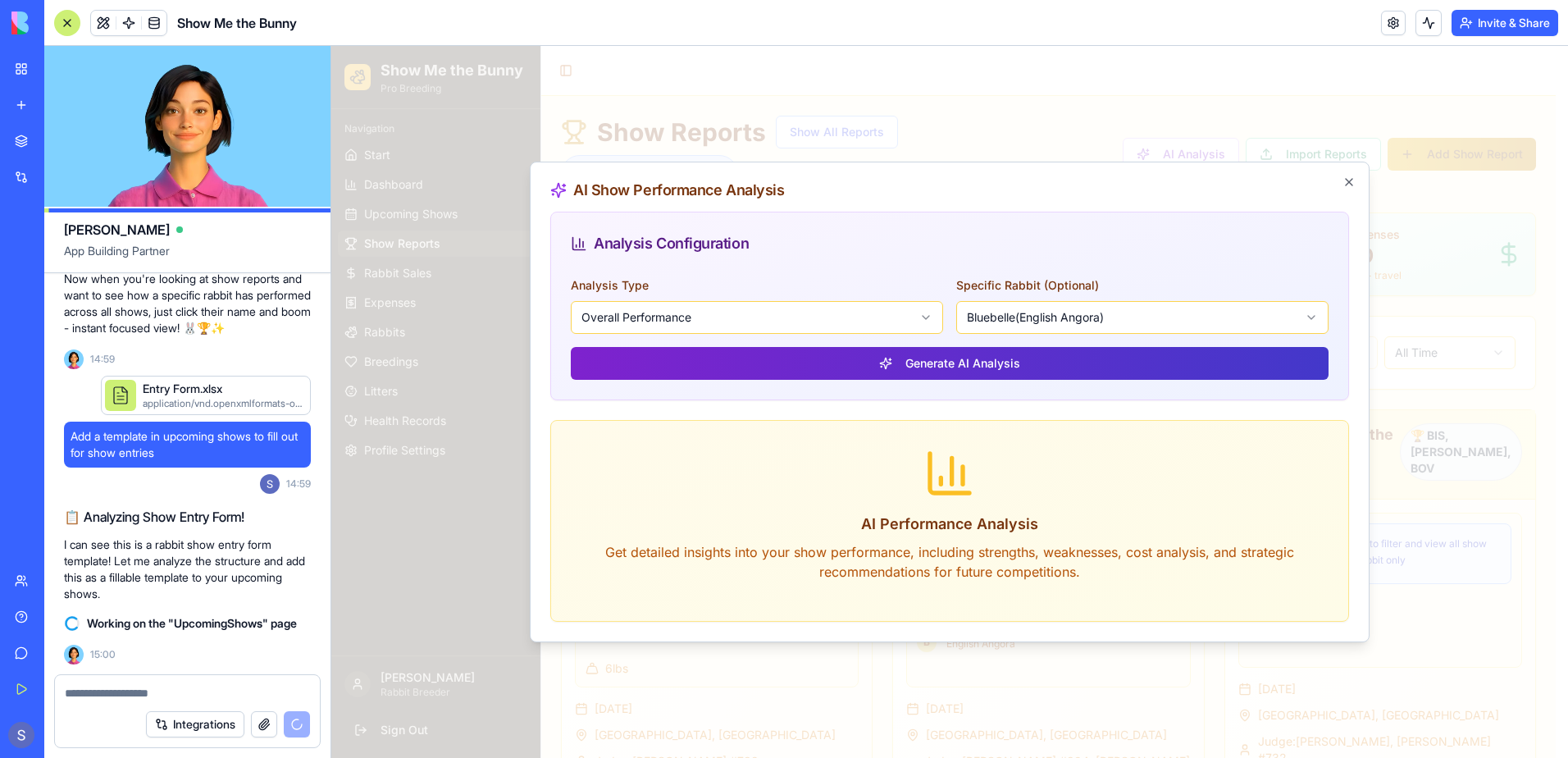
click at [983, 368] on button "Generate AI Analysis" at bounding box center [950, 362] width 758 height 32
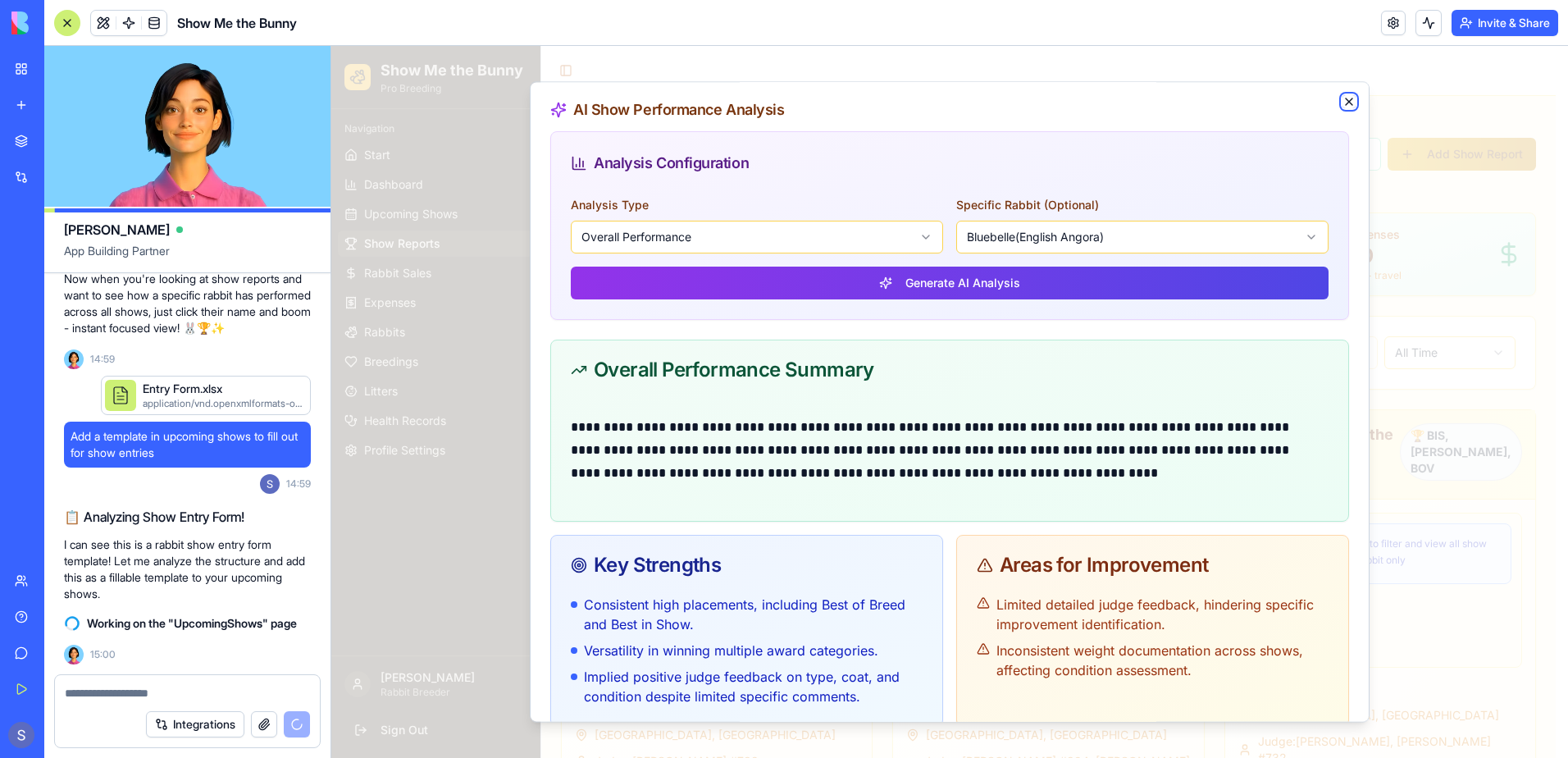
click at [1345, 101] on icon "button" at bounding box center [1348, 101] width 6 height 6
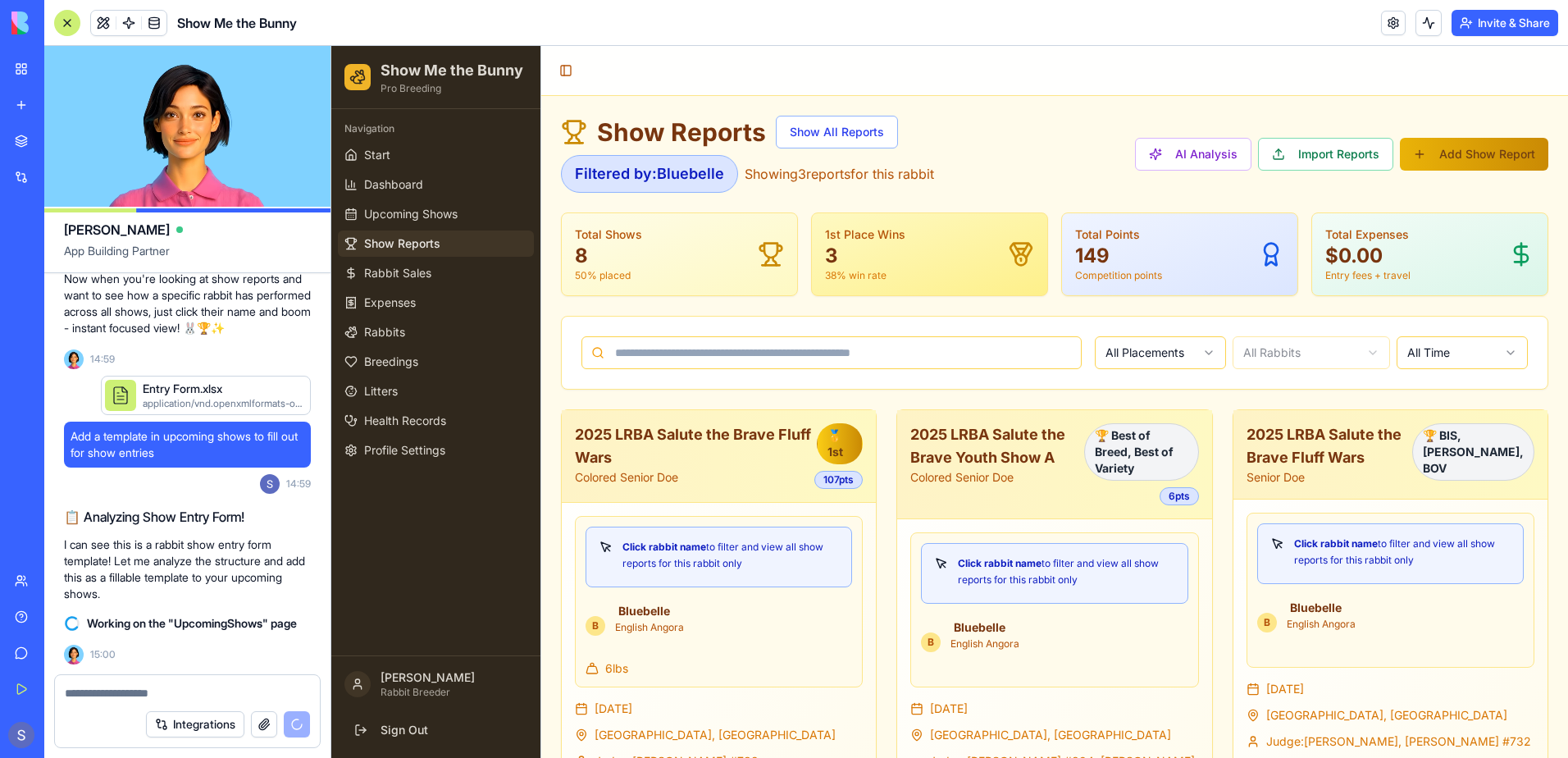
click at [1098, 257] on p "149" at bounding box center [1118, 256] width 87 height 26
click at [1100, 246] on p "149" at bounding box center [1118, 256] width 87 height 26
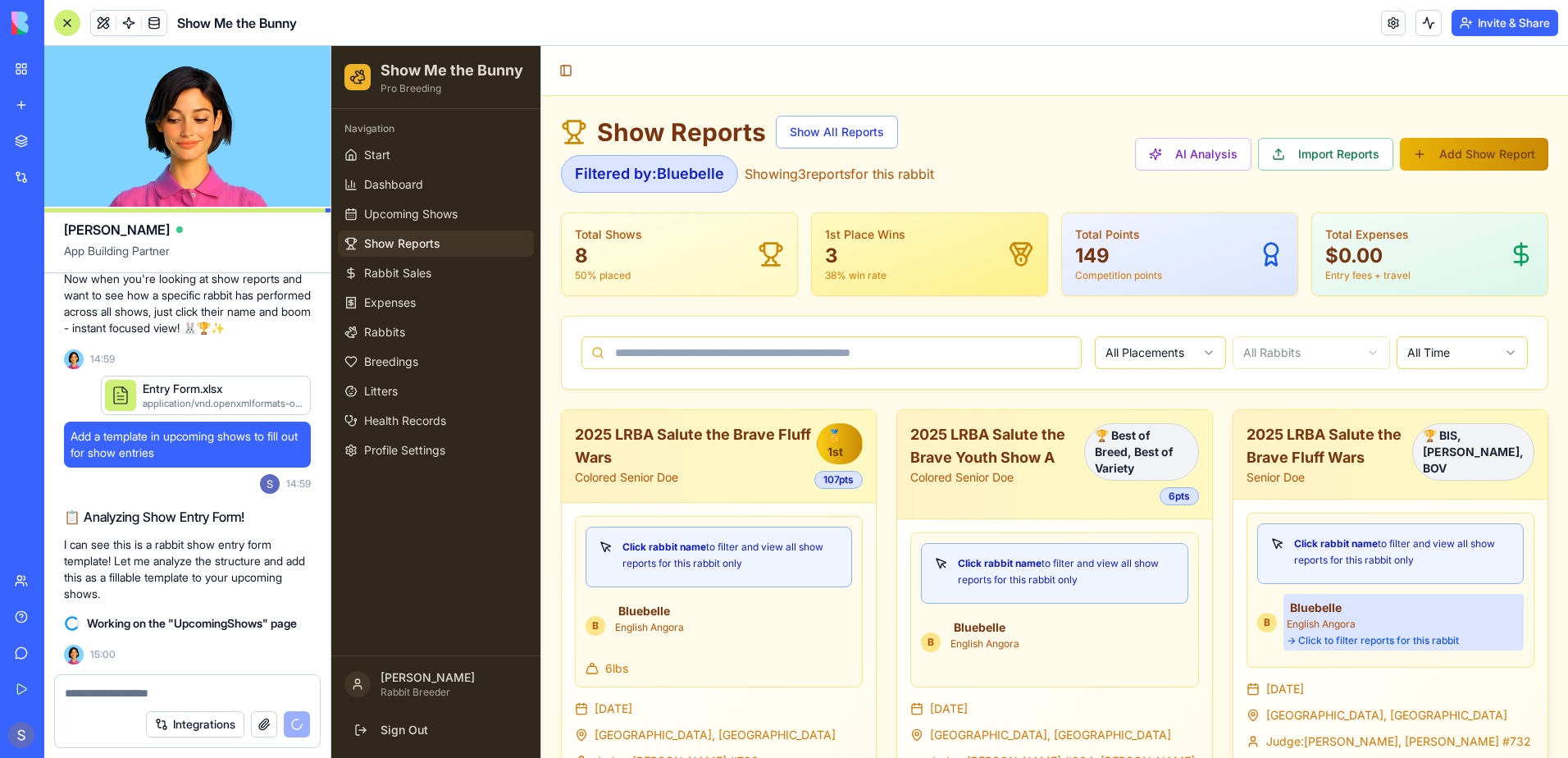
click at [1298, 611] on div "Bluebelle English Angora → Click to filter reports for this rabbit" at bounding box center [1404, 621] width 240 height 56
click at [1507, 23] on button "Invite & Share" at bounding box center [1504, 23] width 106 height 26
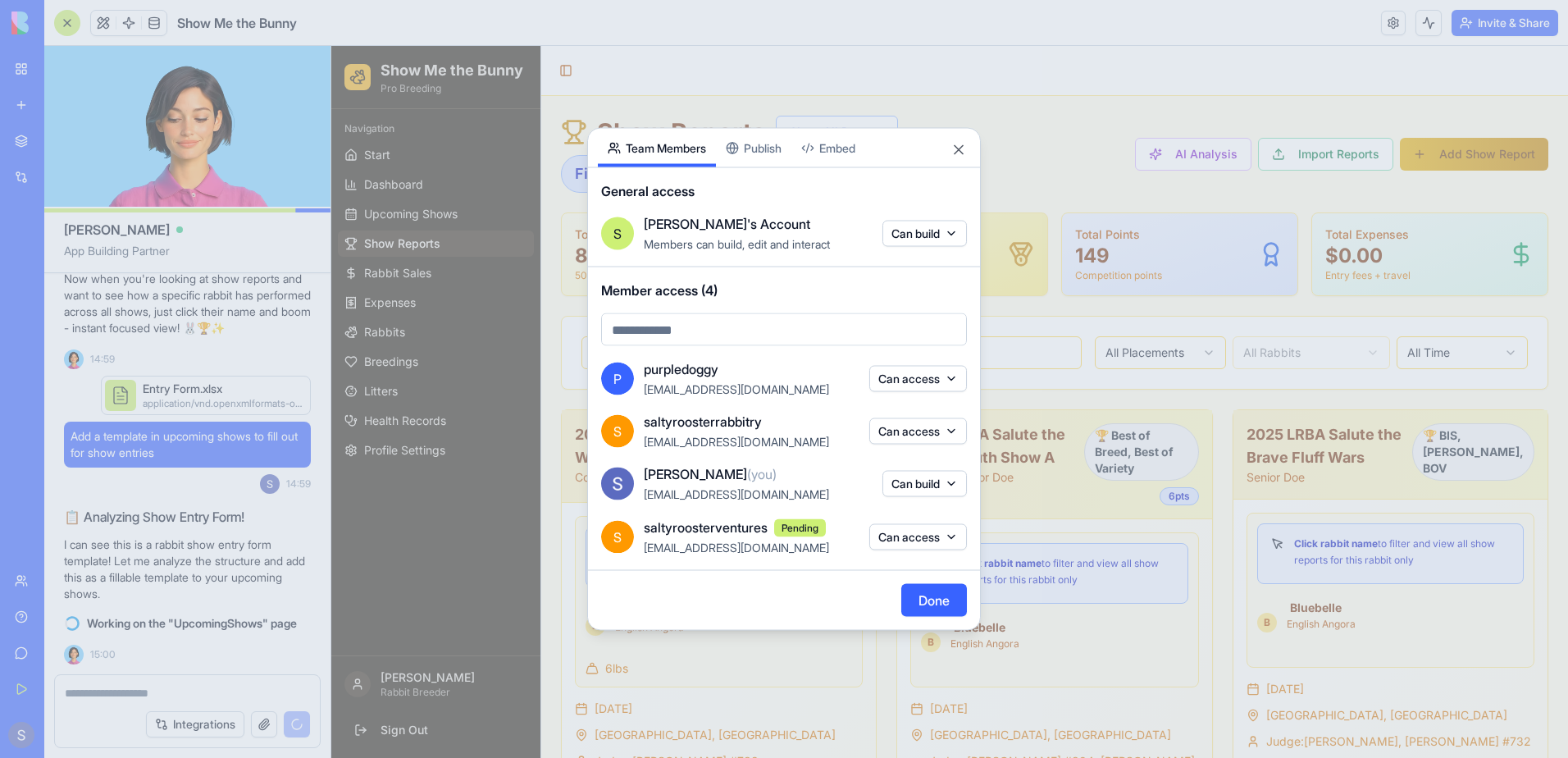
click at [727, 336] on body "BETA My Workspace New app Marketplace Integrations Recent PDF Viewer ShowMeTheB…" at bounding box center [784, 379] width 1568 height 758
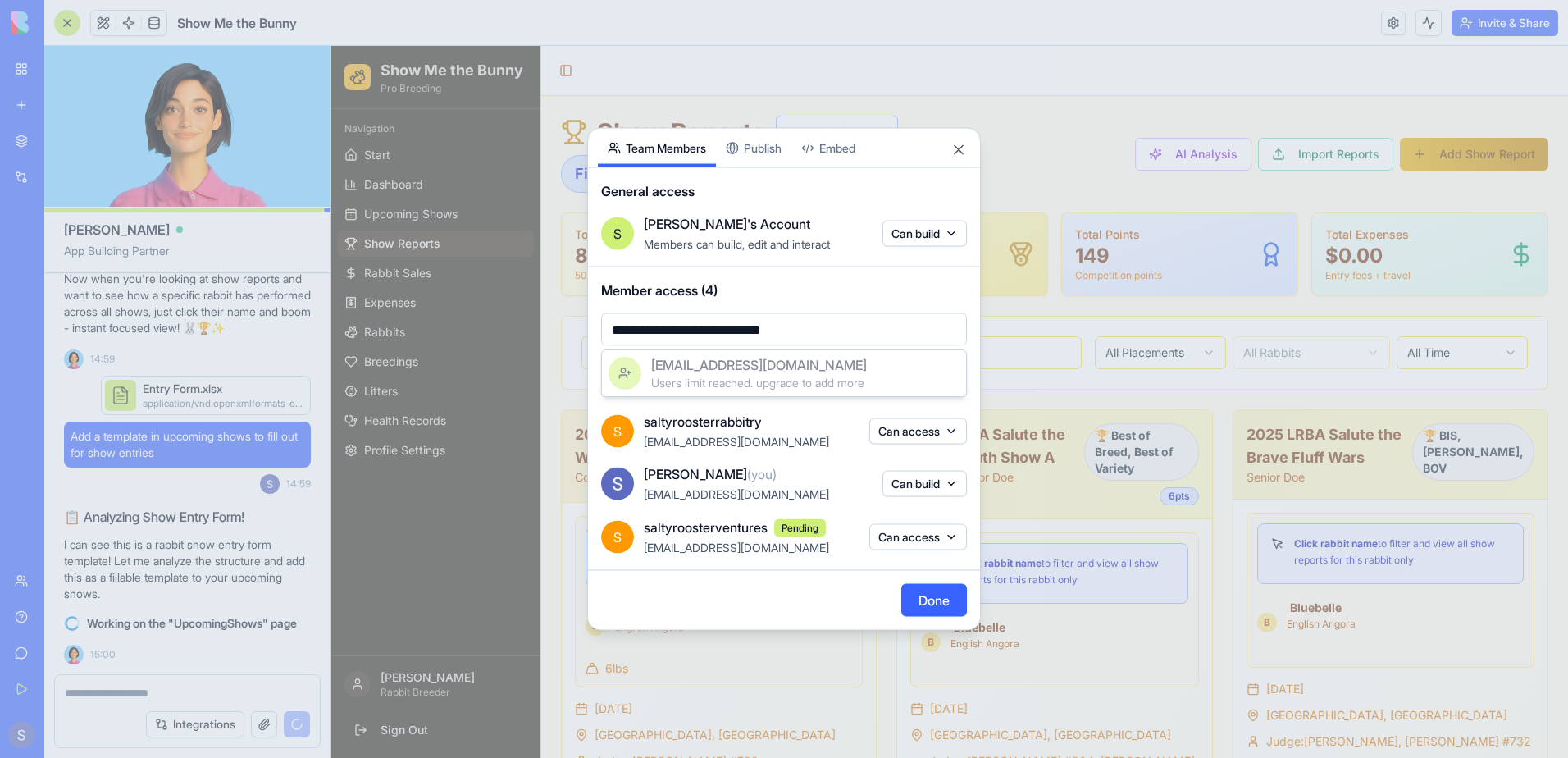
type input "**********"
click at [839, 333] on div at bounding box center [784, 379] width 1568 height 758
click at [728, 428] on span "saltyroosterrabbitry" at bounding box center [703, 421] width 118 height 19
click at [622, 426] on span "S" at bounding box center [616, 431] width 32 height 32
click at [918, 593] on button "Done" at bounding box center [933, 600] width 66 height 32
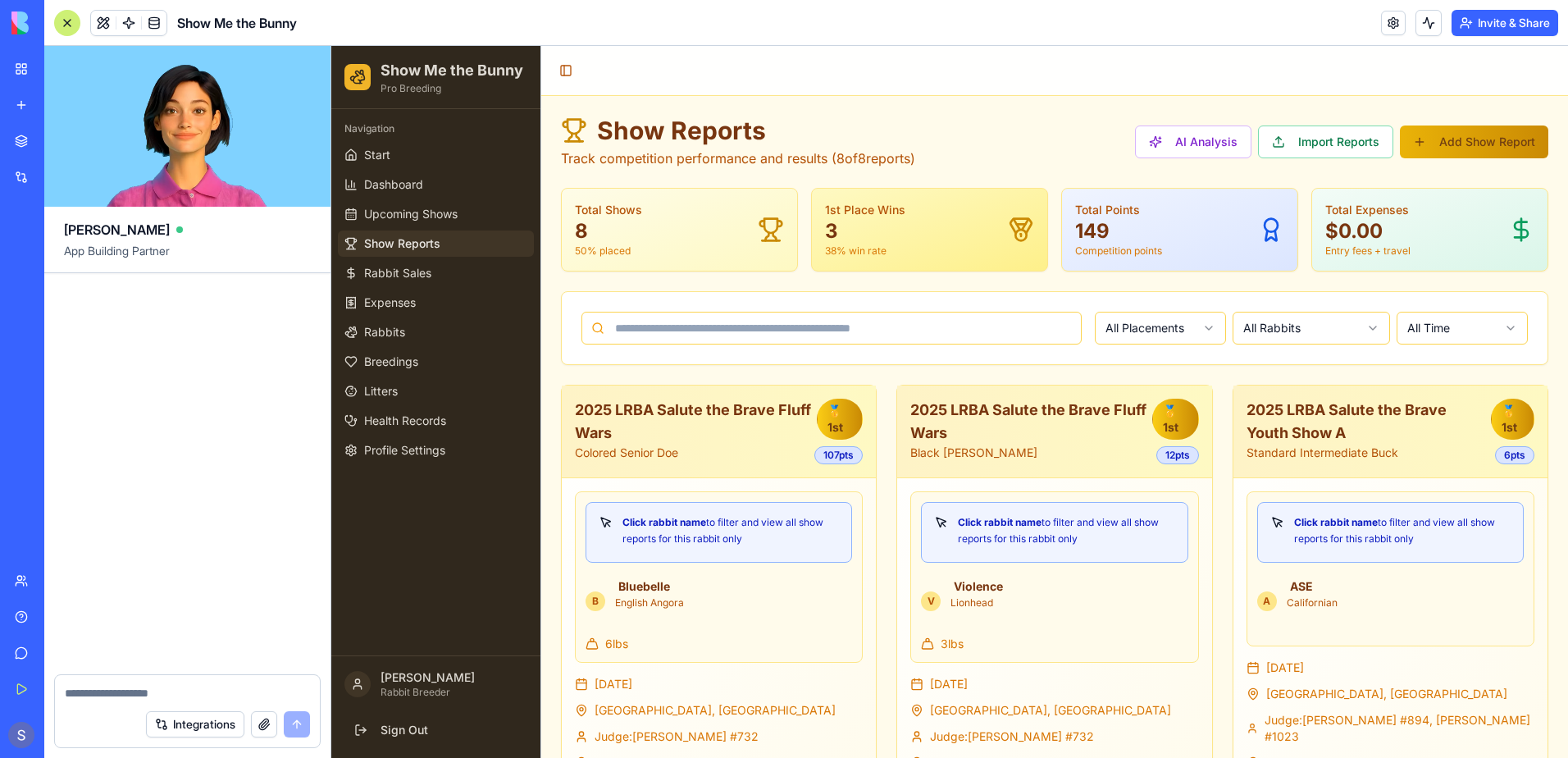
scroll to position [128695, 0]
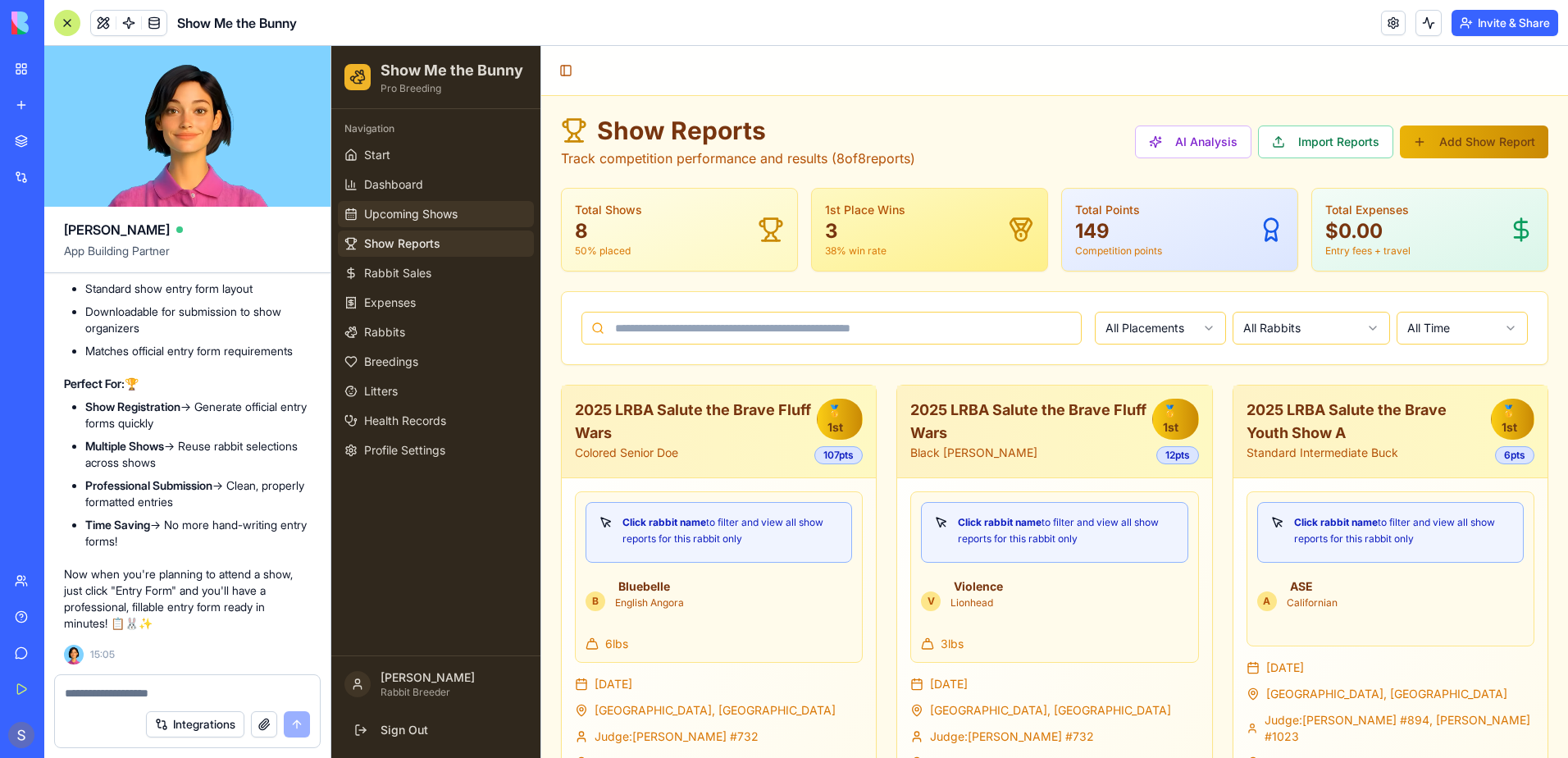
click at [484, 207] on link "Upcoming Shows" at bounding box center [436, 214] width 196 height 26
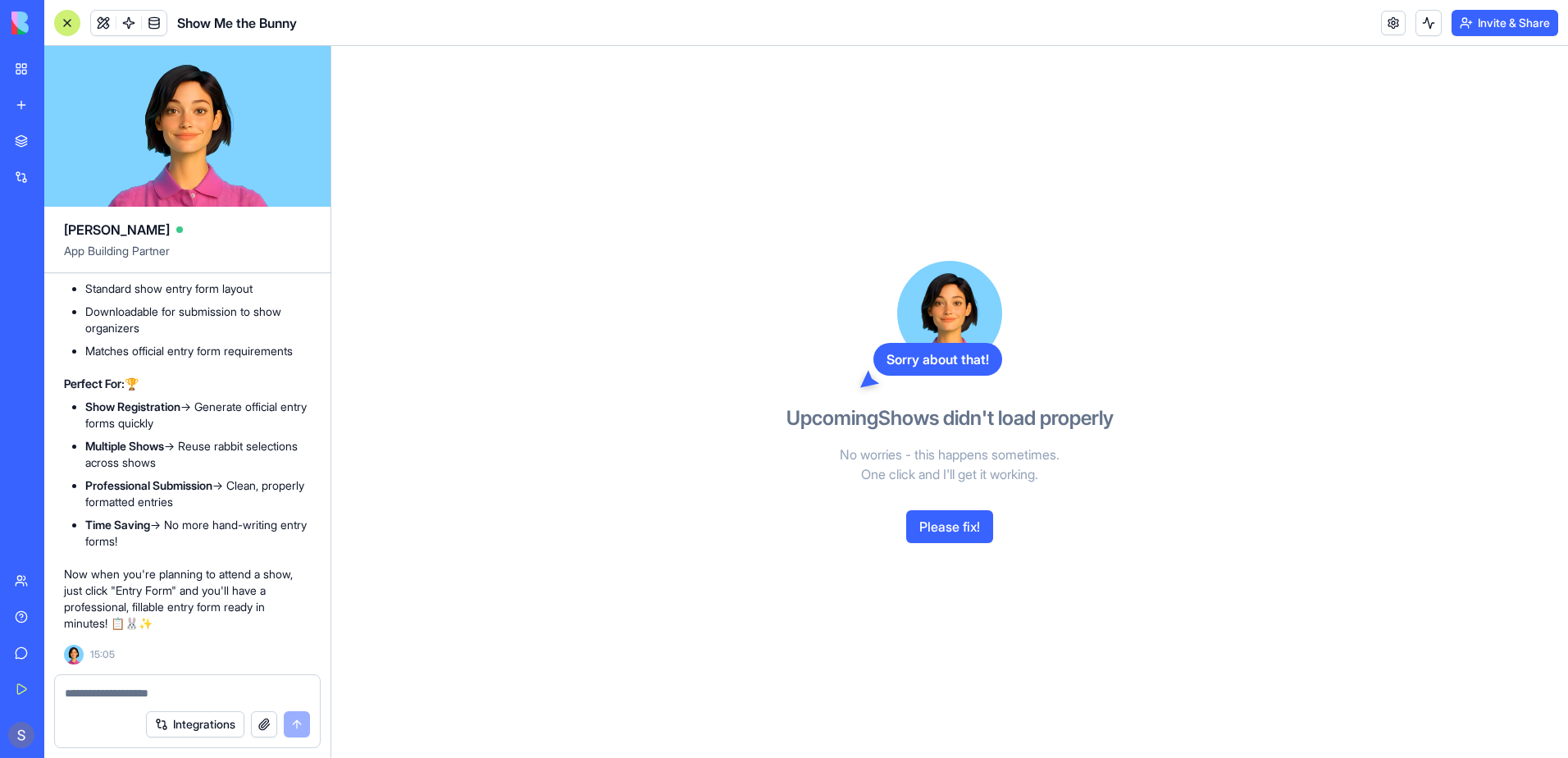
click at [953, 532] on button "Please fix!" at bounding box center [950, 526] width 87 height 32
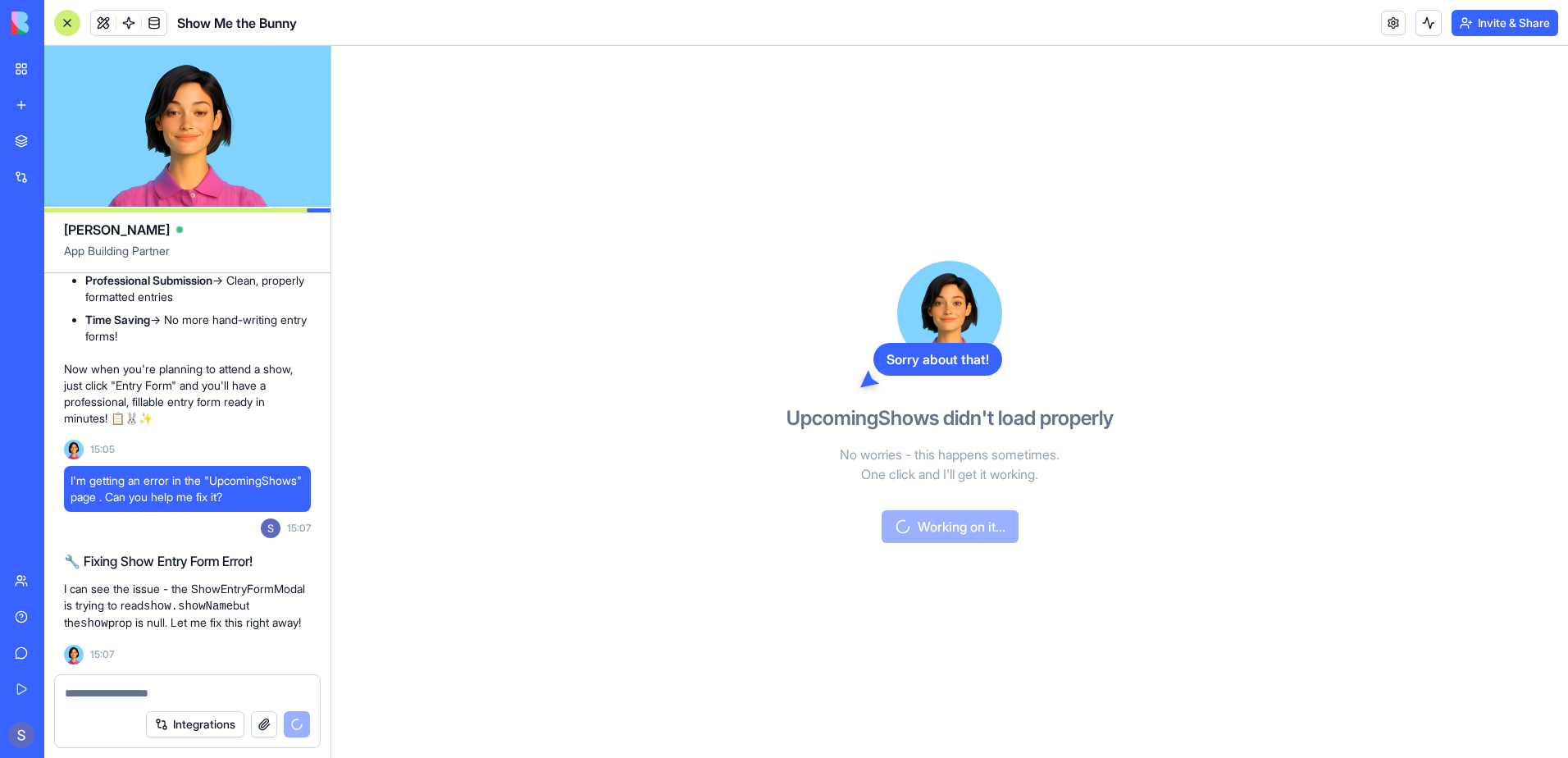
scroll to position [128977, 0]
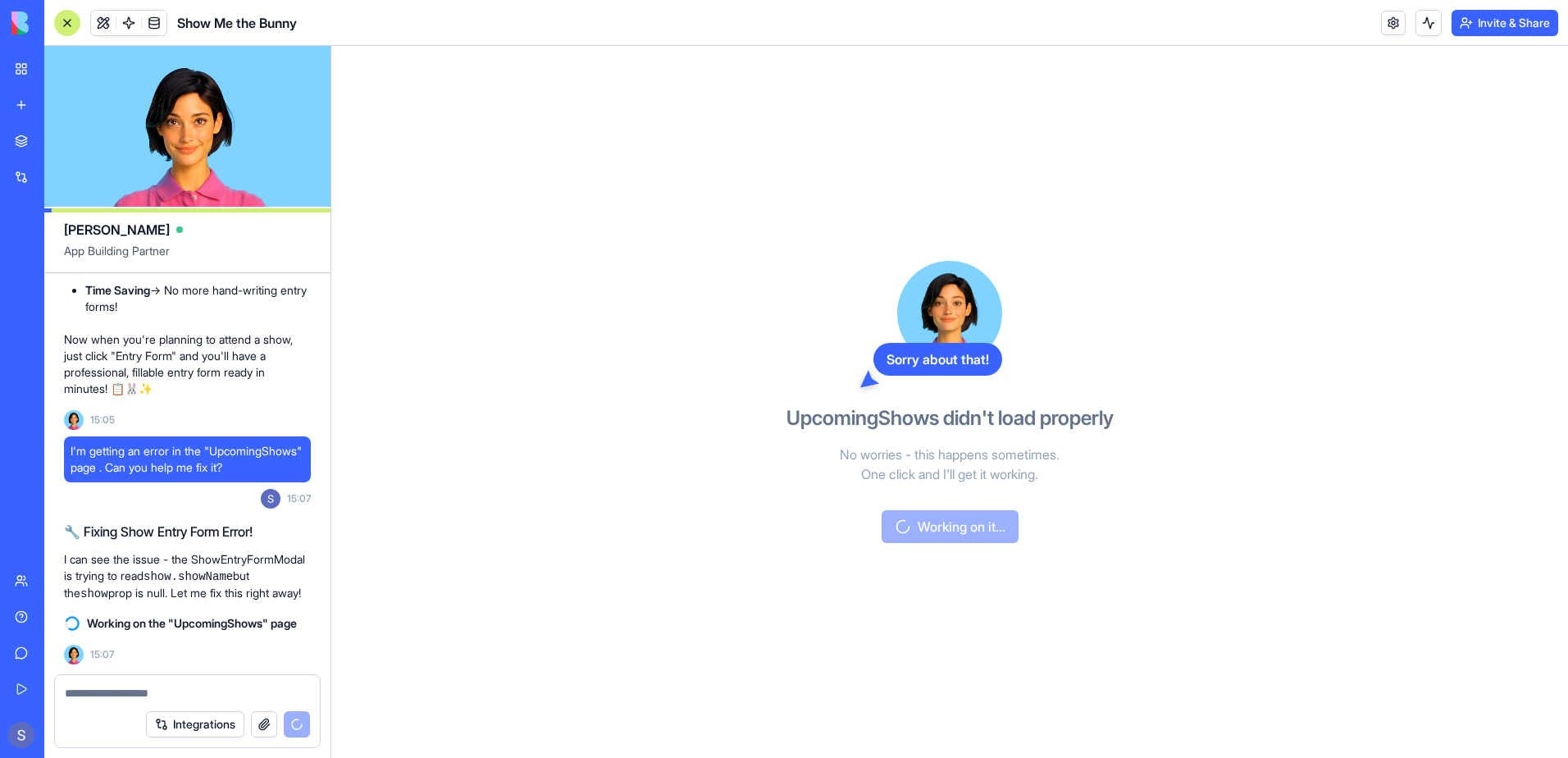
click at [1491, 26] on button "Invite & Share" at bounding box center [1504, 23] width 106 height 26
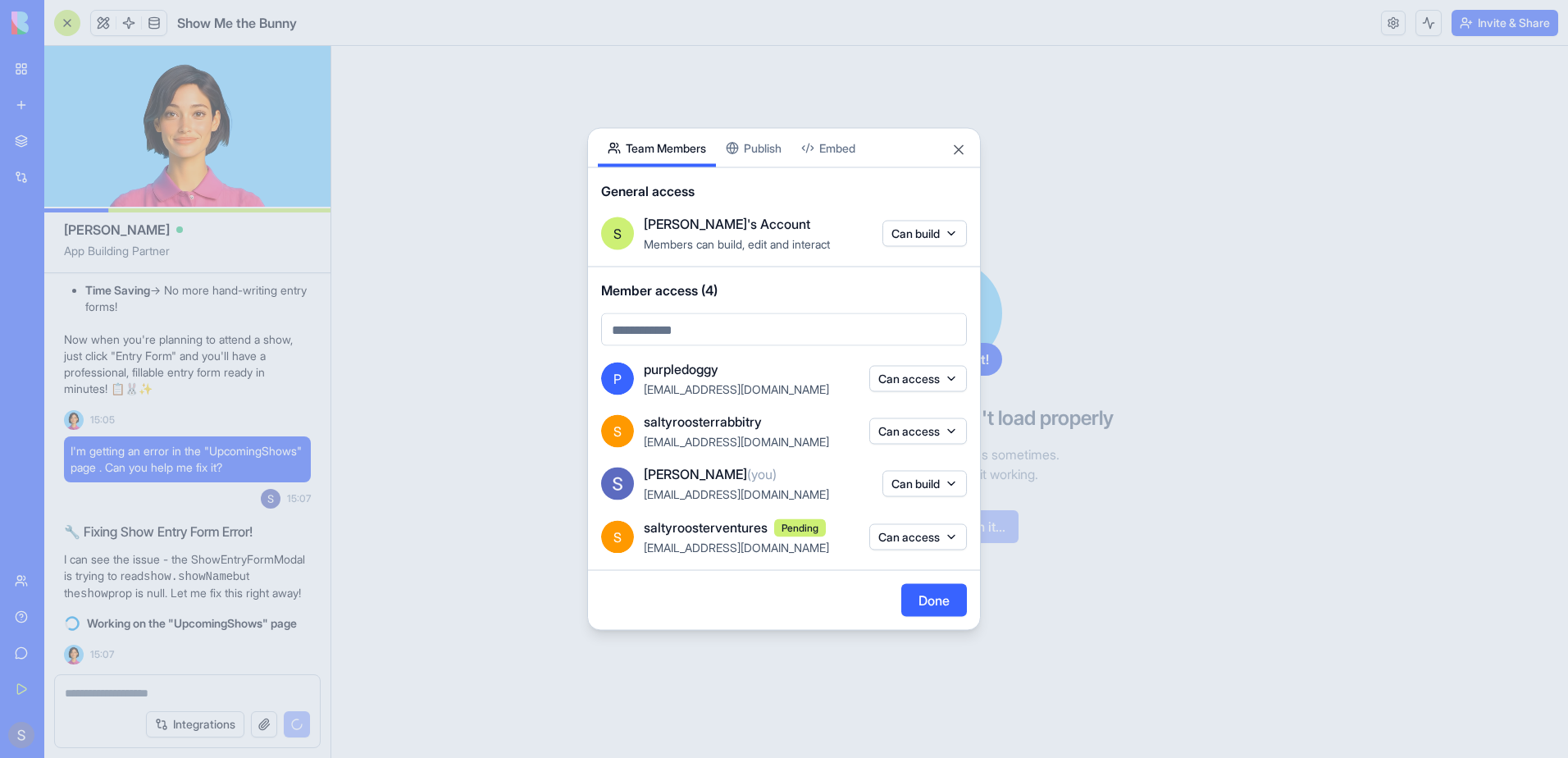
click at [953, 536] on button "Can access" at bounding box center [918, 536] width 98 height 26
click at [899, 634] on div "Remove access" at bounding box center [917, 630] width 123 height 26
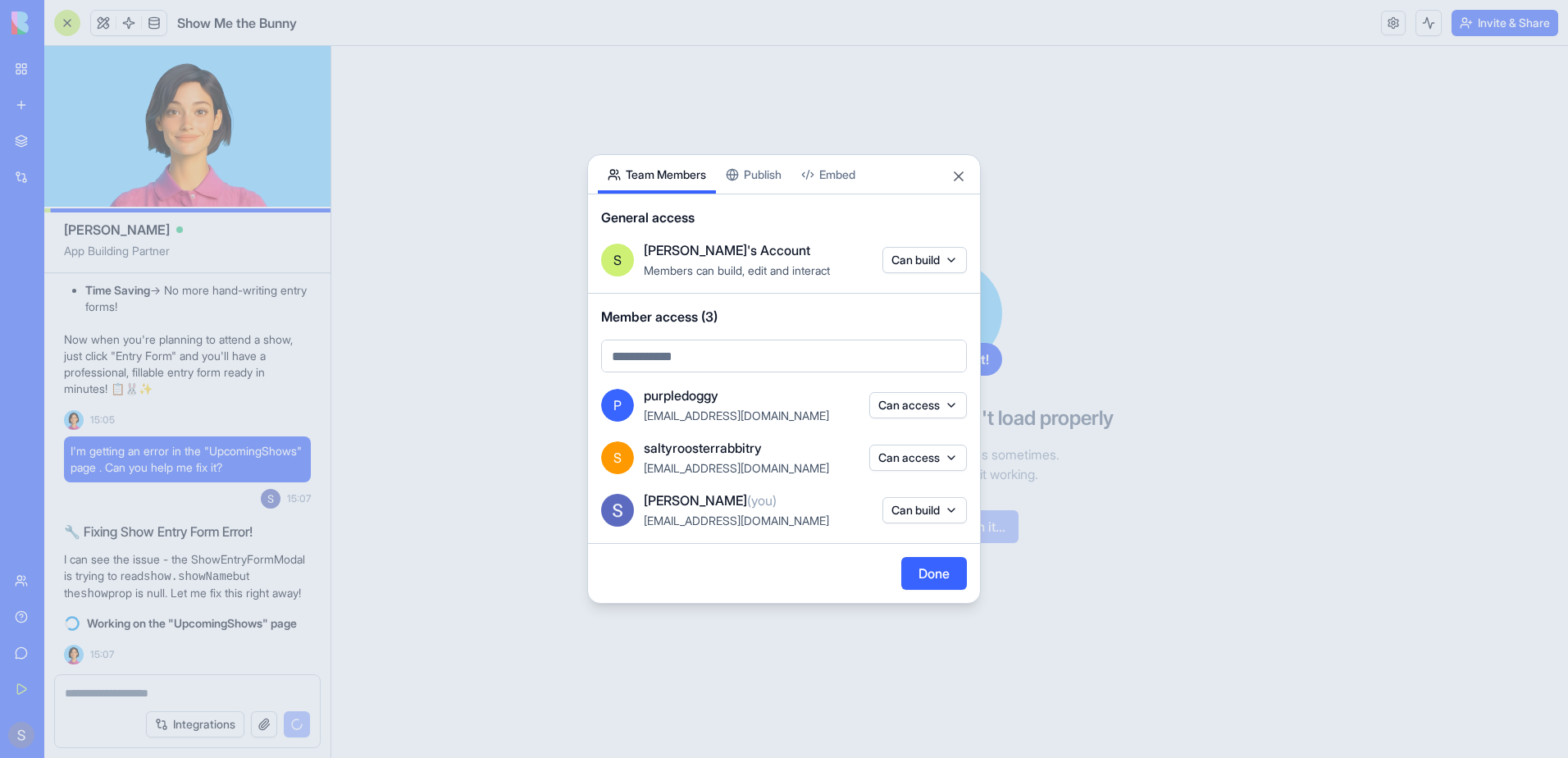
click at [853, 171] on body "BETA My Workspace New app Marketplace Integrations Recent PDF Viewer ShowMeTheB…" at bounding box center [784, 379] width 1568 height 758
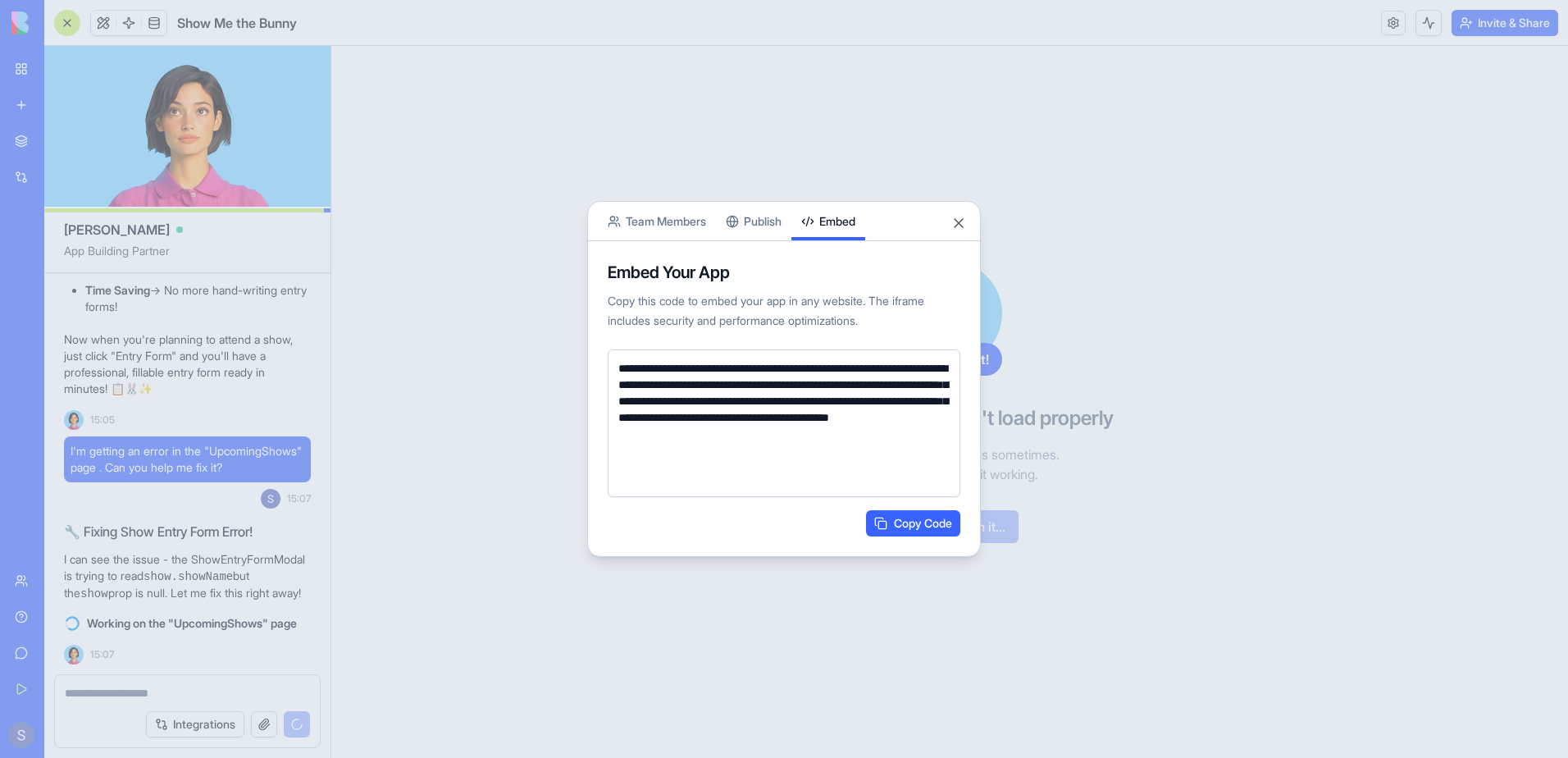
click at [893, 526] on button "Copy Code" at bounding box center [913, 523] width 94 height 26
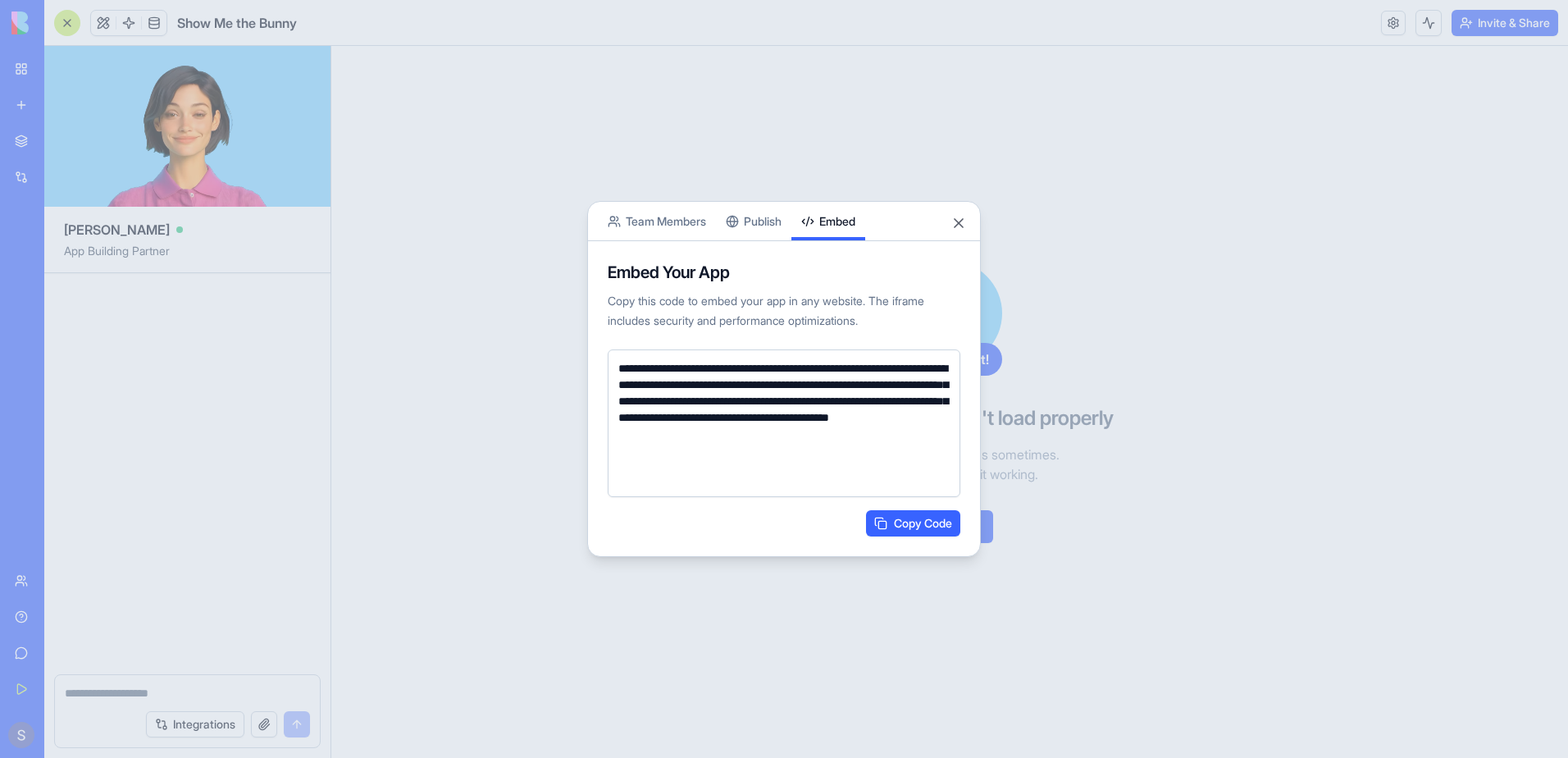
scroll to position [129645, 0]
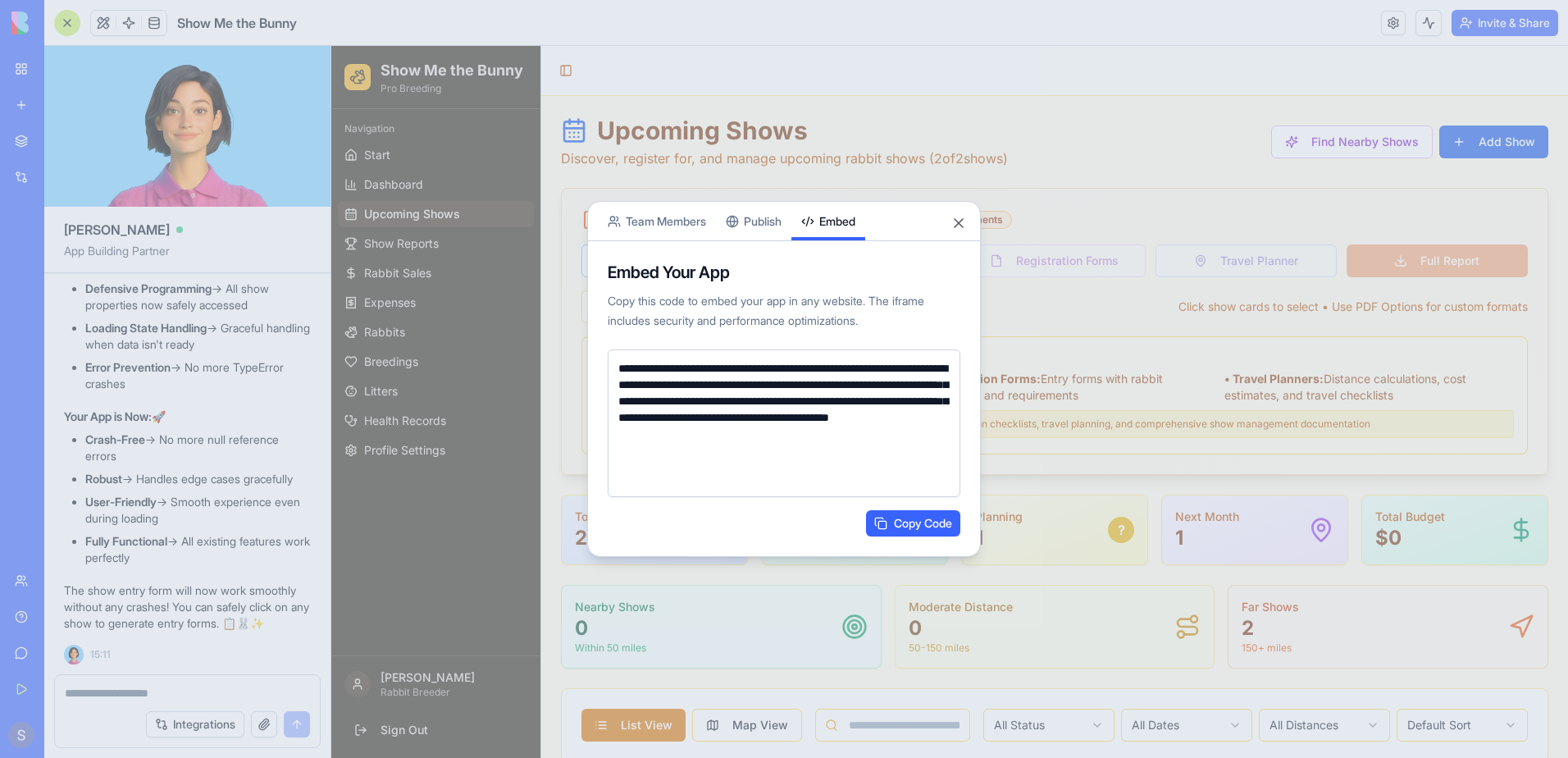
click at [903, 524] on button "Copy Code" at bounding box center [913, 523] width 94 height 26
click at [776, 215] on button "Publish" at bounding box center [754, 221] width 76 height 39
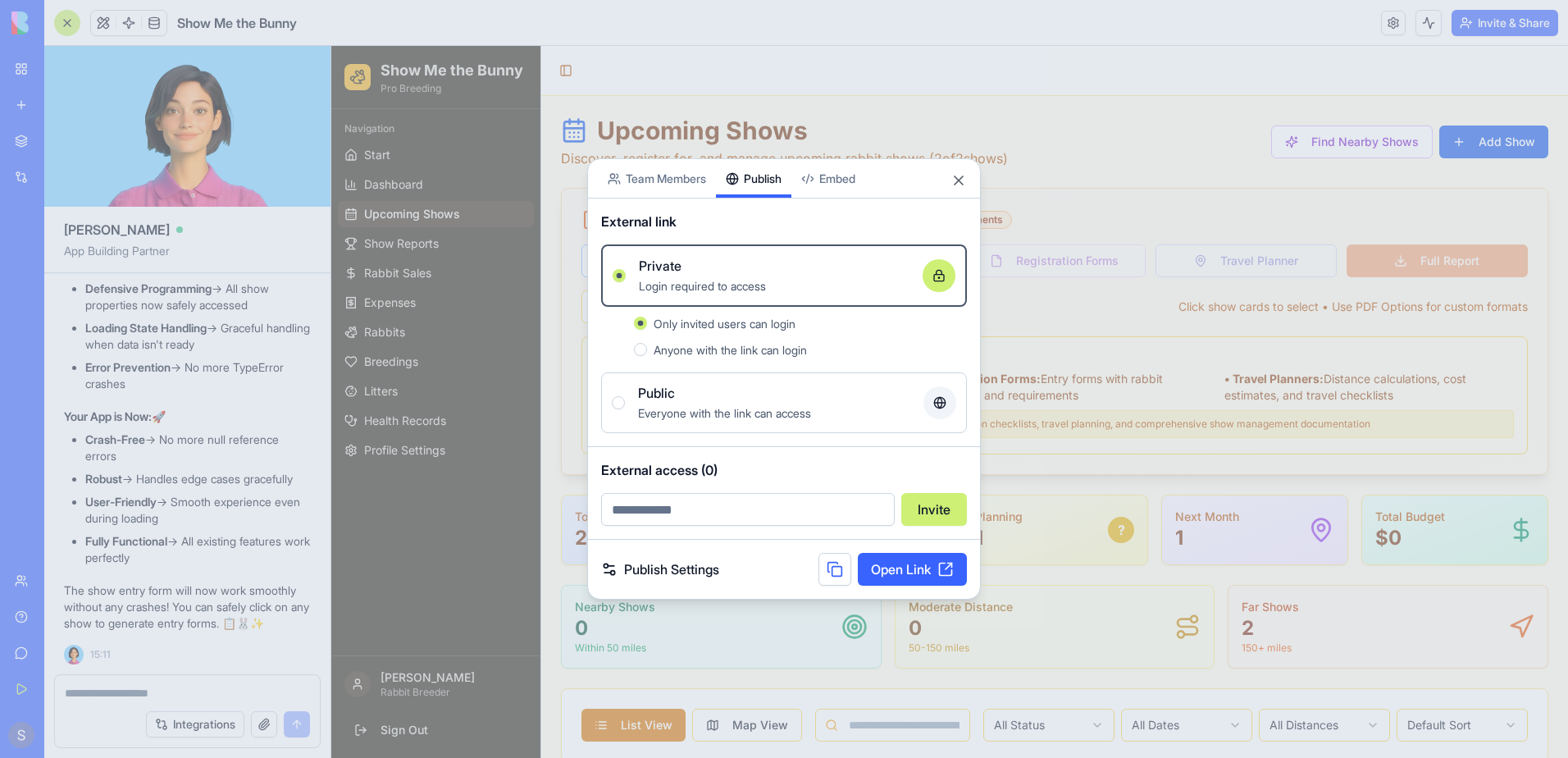
click at [613, 397] on div at bounding box center [618, 403] width 13 height 13
click at [613, 397] on button "Public Everyone with the link can access" at bounding box center [618, 403] width 13 height 13
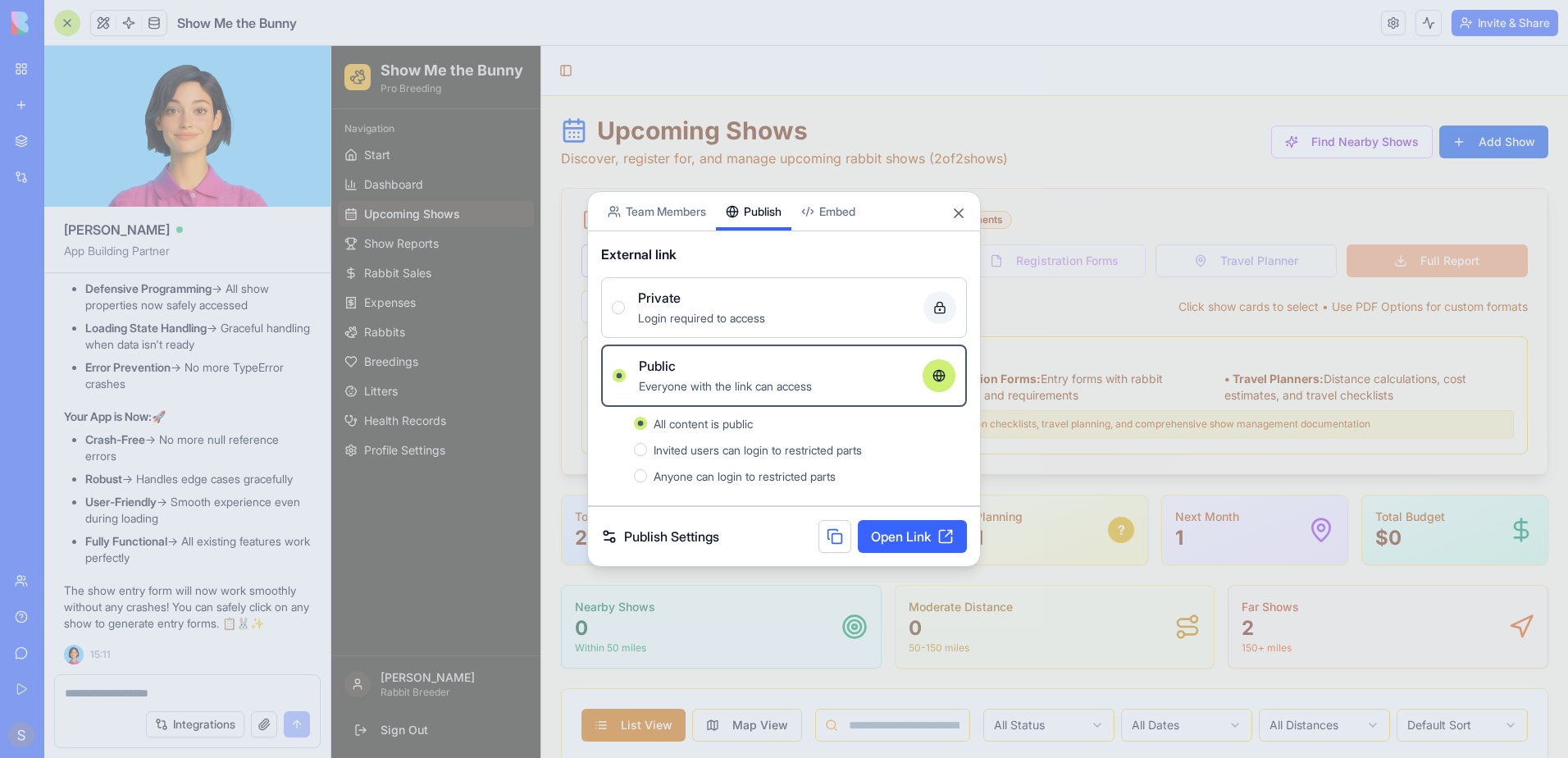
click at [893, 545] on link "Open Link" at bounding box center [912, 536] width 109 height 32
click at [667, 209] on div "Share App Team Members Publish Embed External link Private Login required to ac…" at bounding box center [784, 379] width 394 height 375
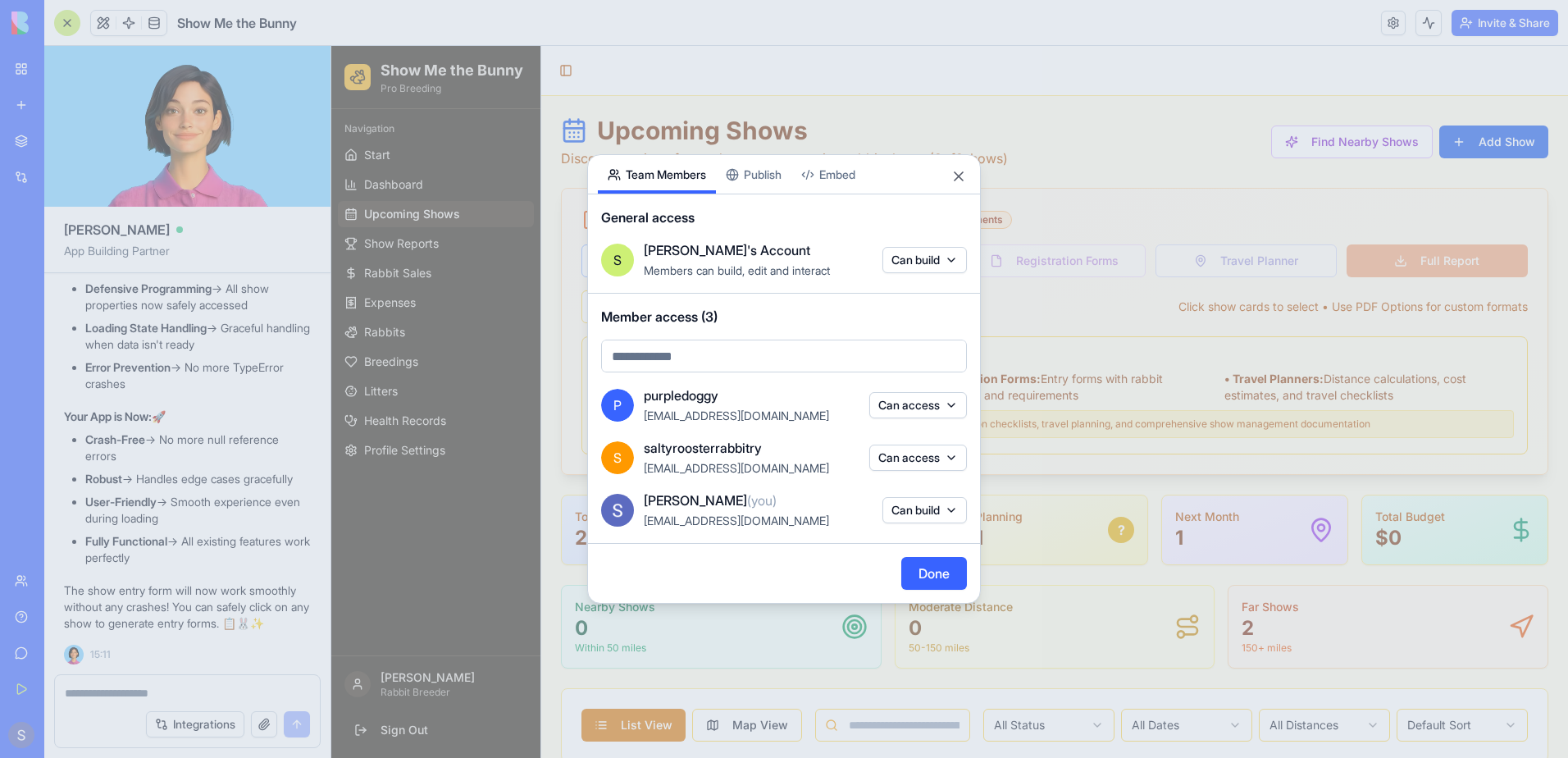
click at [764, 180] on body "BETA My Workspace New app Marketplace Integrations Recent PDF Viewer ShowMeTheB…" at bounding box center [784, 379] width 1568 height 758
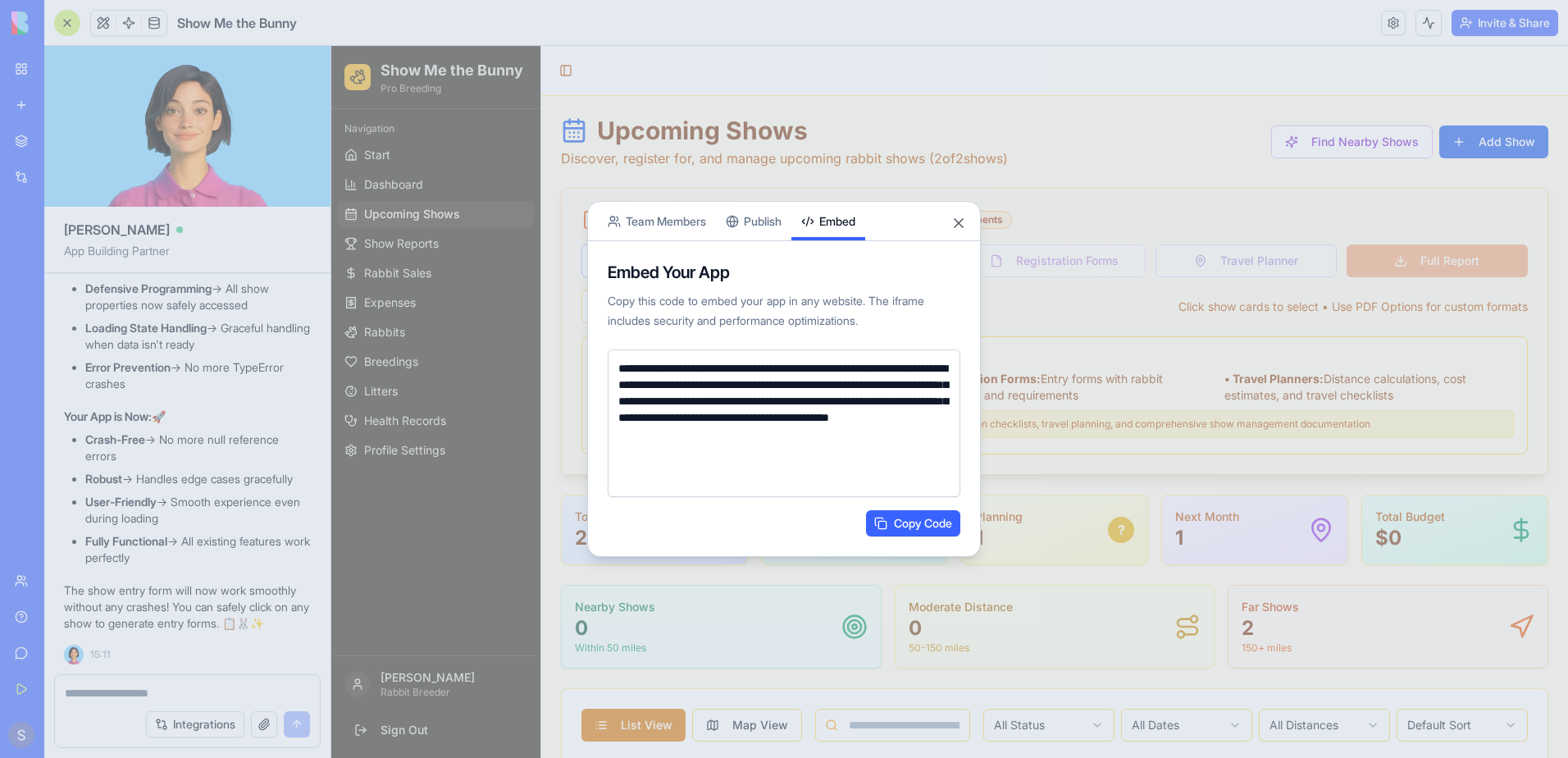
click at [849, 220] on button "Embed" at bounding box center [828, 221] width 74 height 39
click at [916, 523] on button "Copy Code" at bounding box center [913, 523] width 94 height 26
click at [955, 223] on button "Close" at bounding box center [959, 224] width 17 height 17
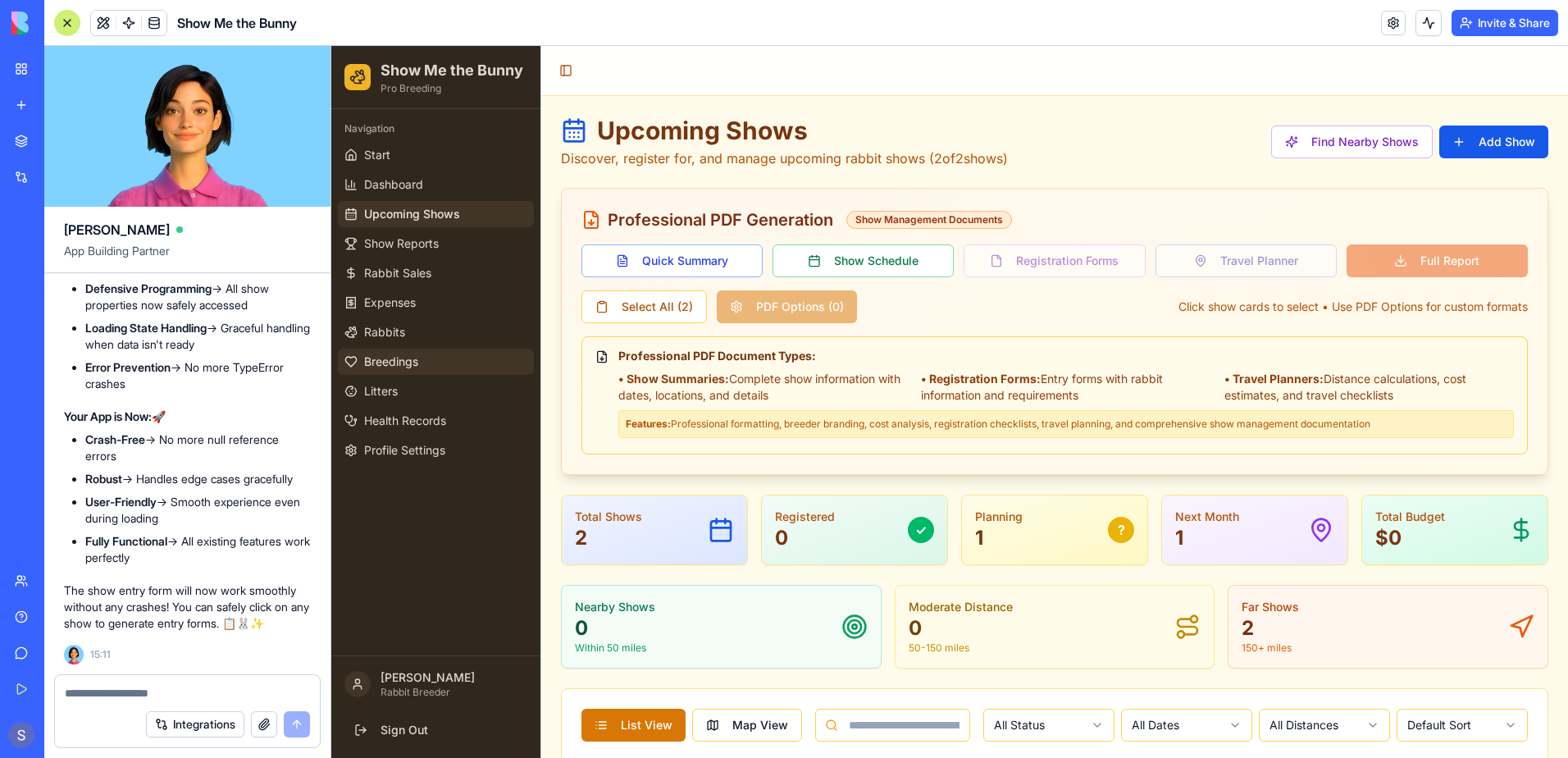
scroll to position [82, 0]
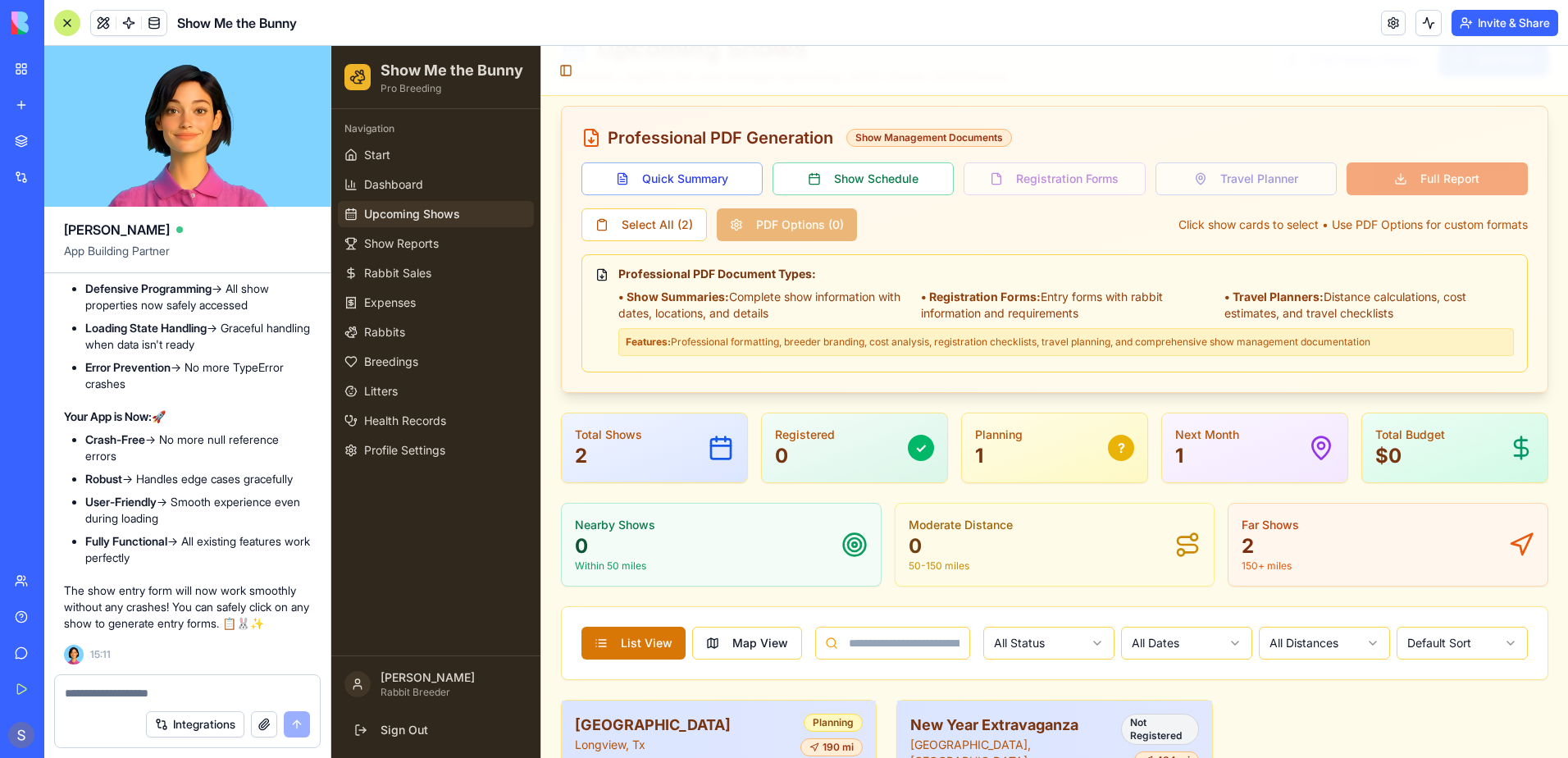
click at [394, 222] on span "Upcoming Shows" at bounding box center [412, 214] width 96 height 17
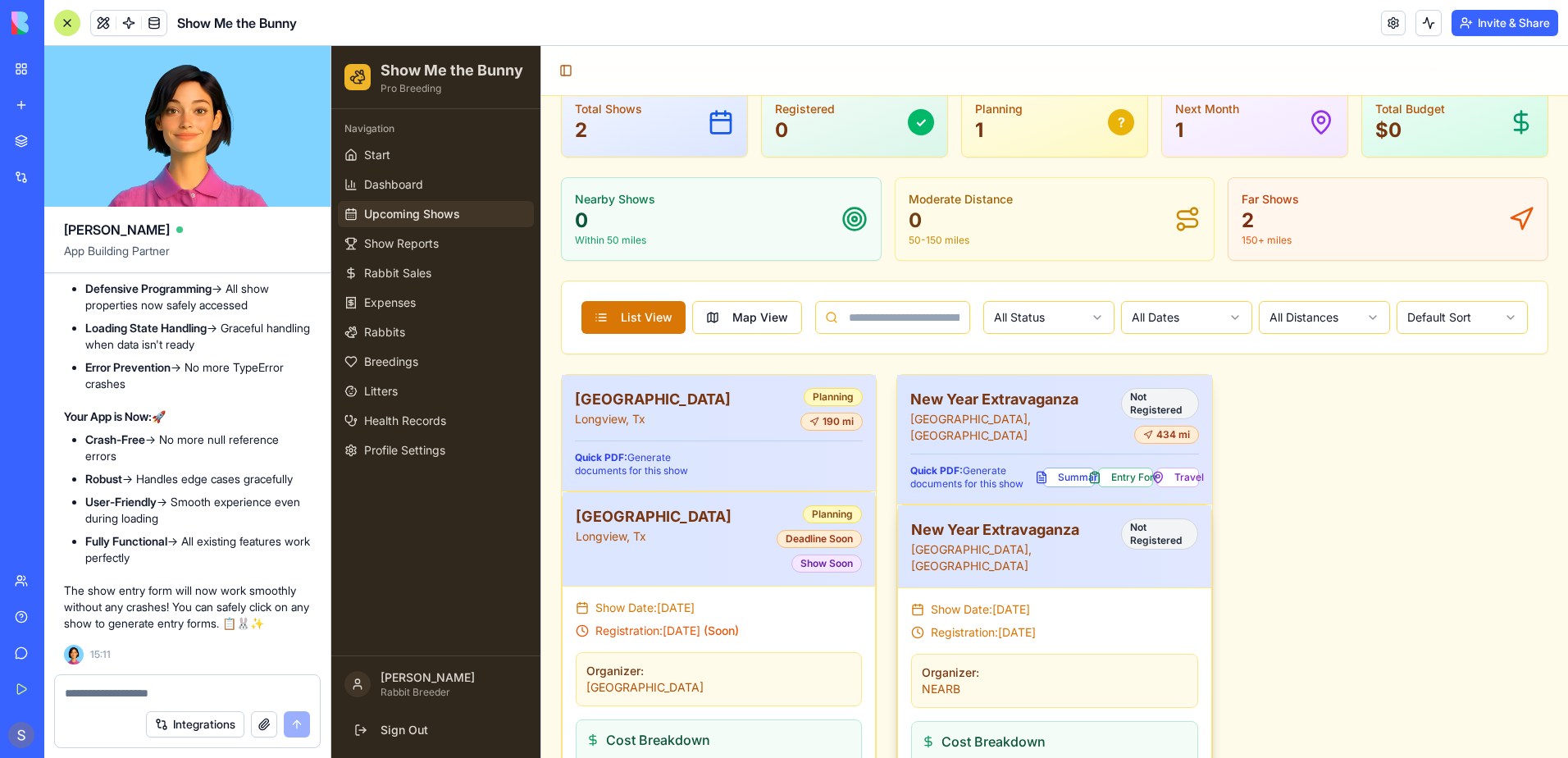
scroll to position [32, 0]
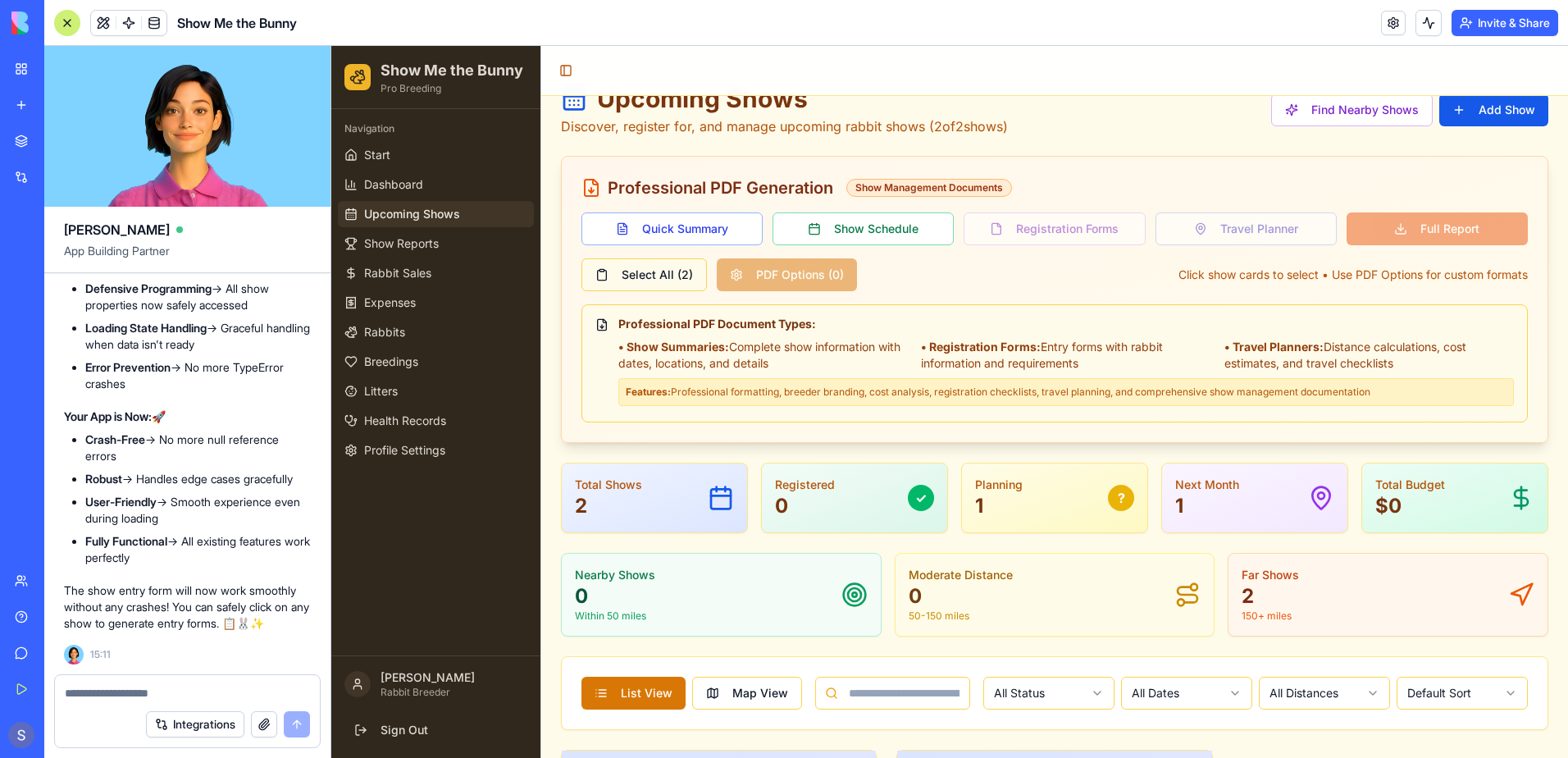
click at [639, 279] on button "Select All ( 2 )" at bounding box center [644, 275] width 126 height 32
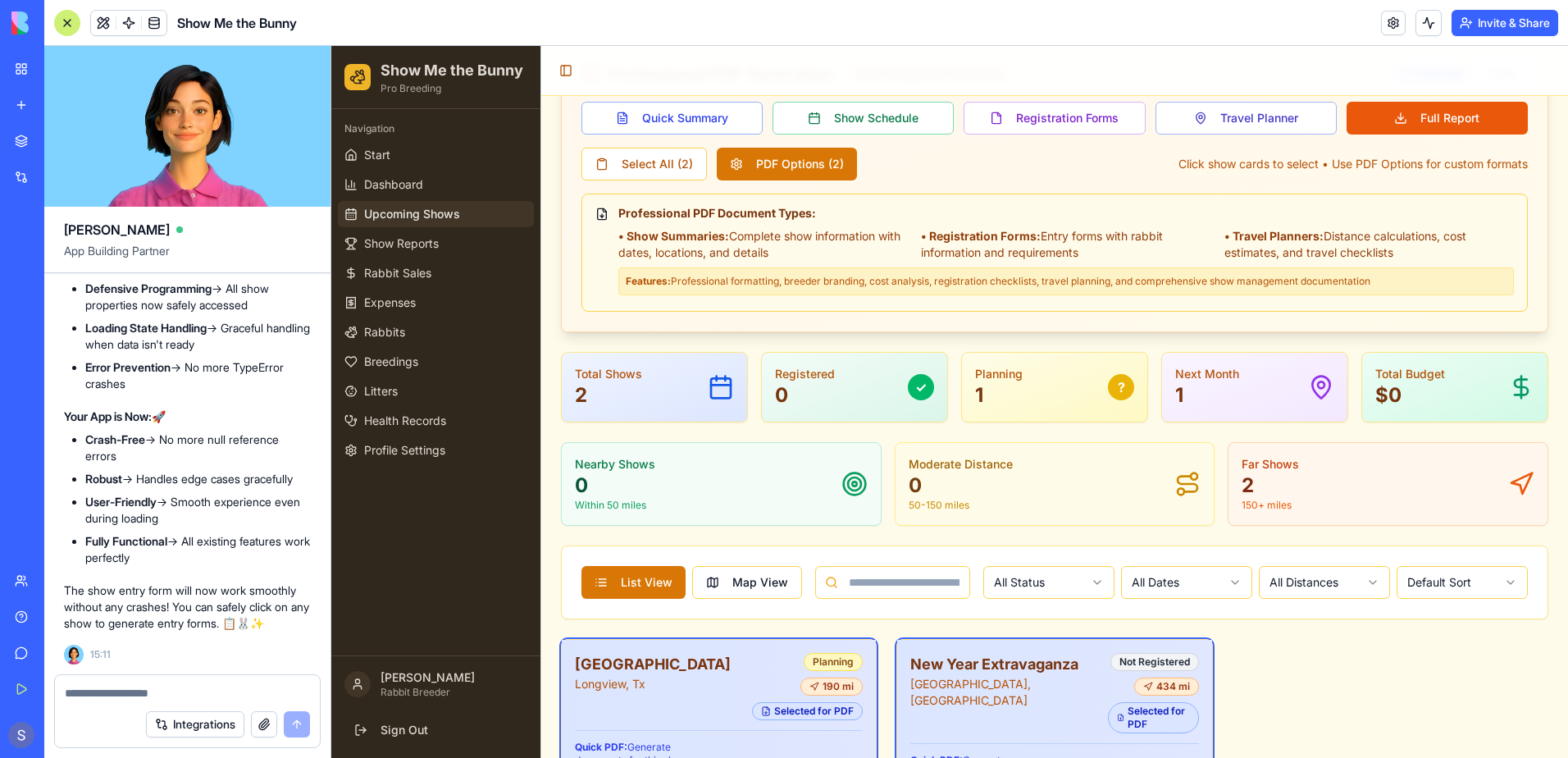
scroll to position [0, 0]
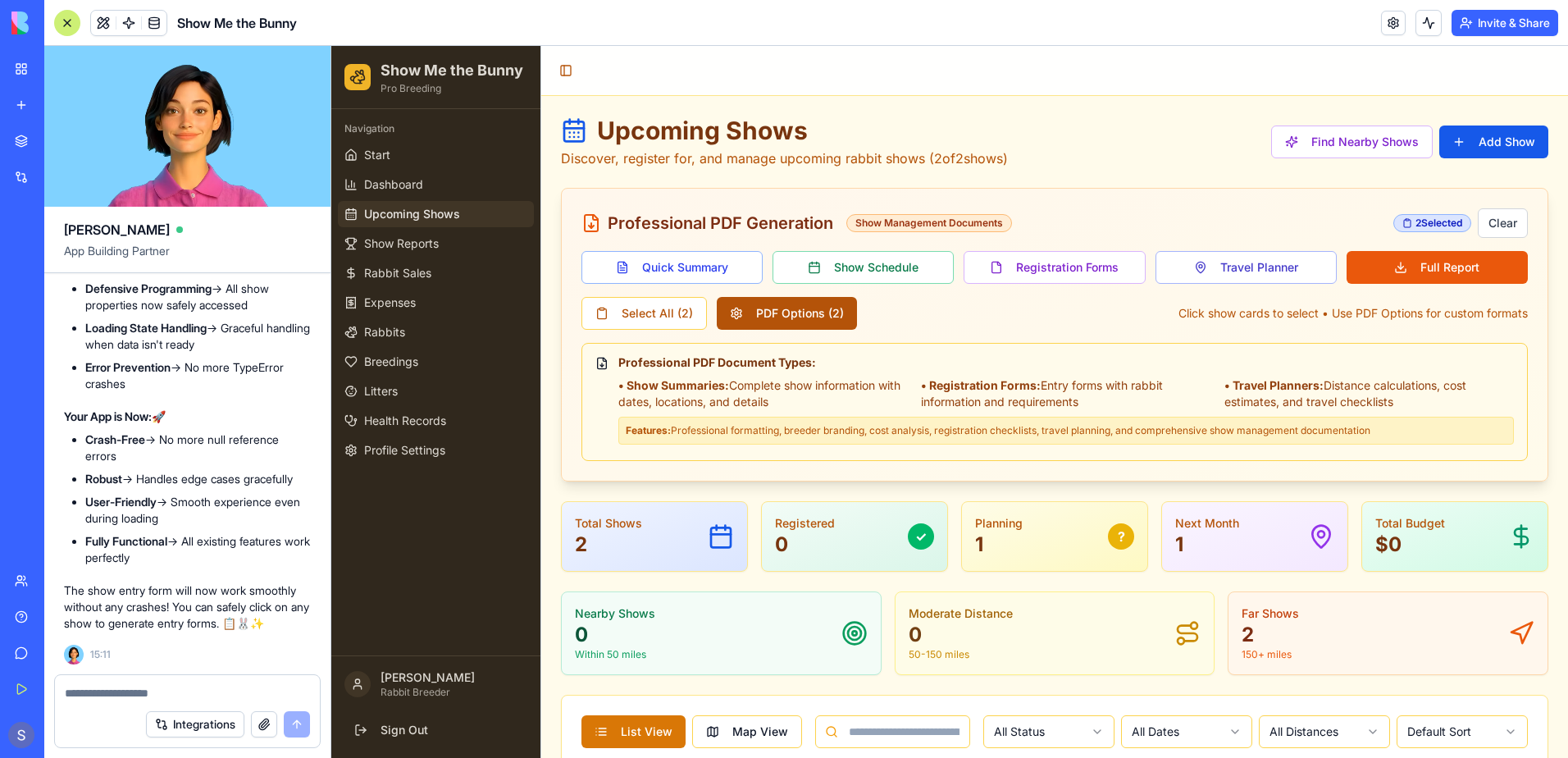
click at [760, 305] on button "PDF Options ( 2 )" at bounding box center [787, 312] width 140 height 32
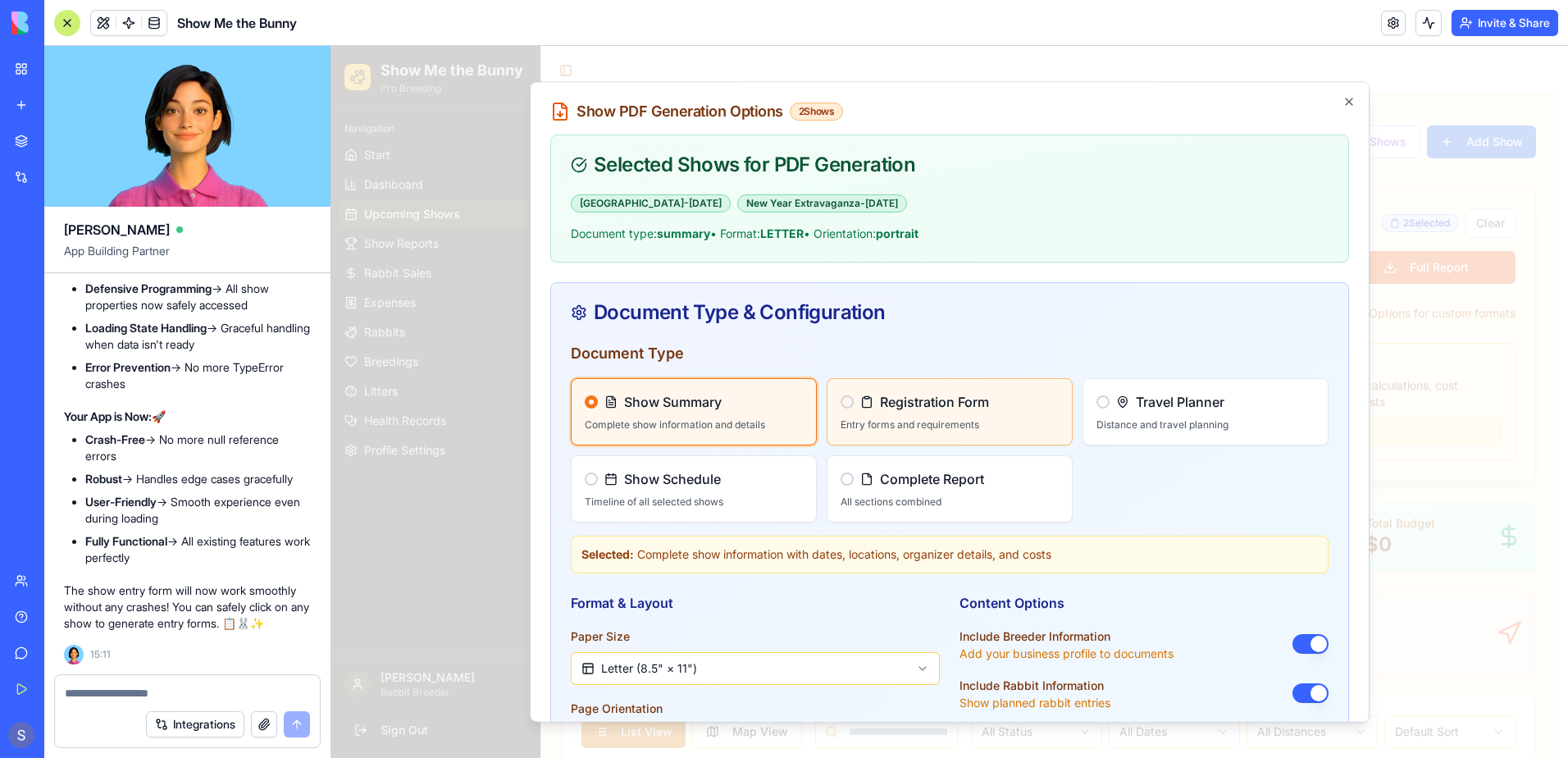
click at [964, 413] on div "Registration Form Entry forms and requirements" at bounding box center [949, 411] width 244 height 66
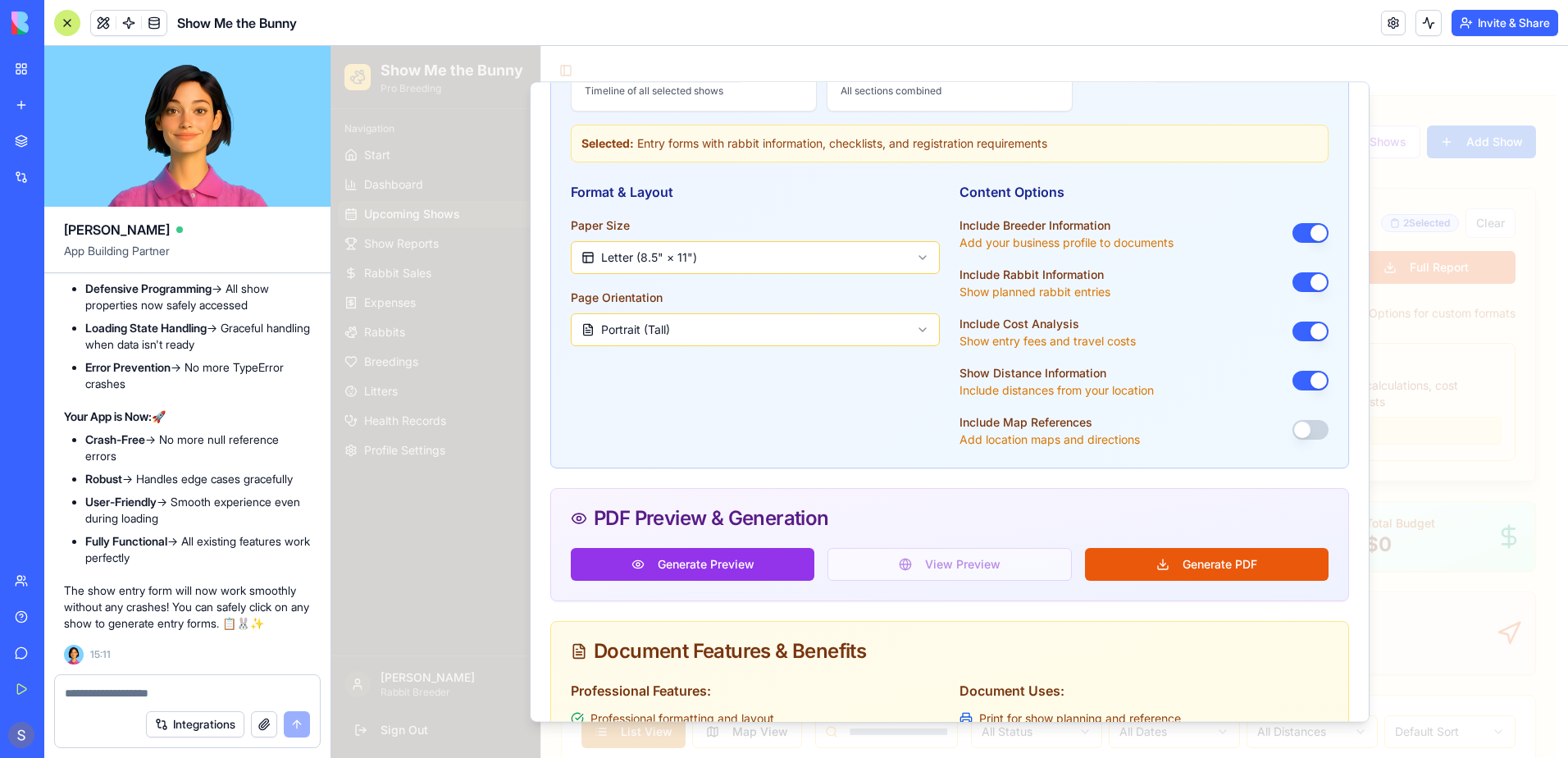
scroll to position [593, 0]
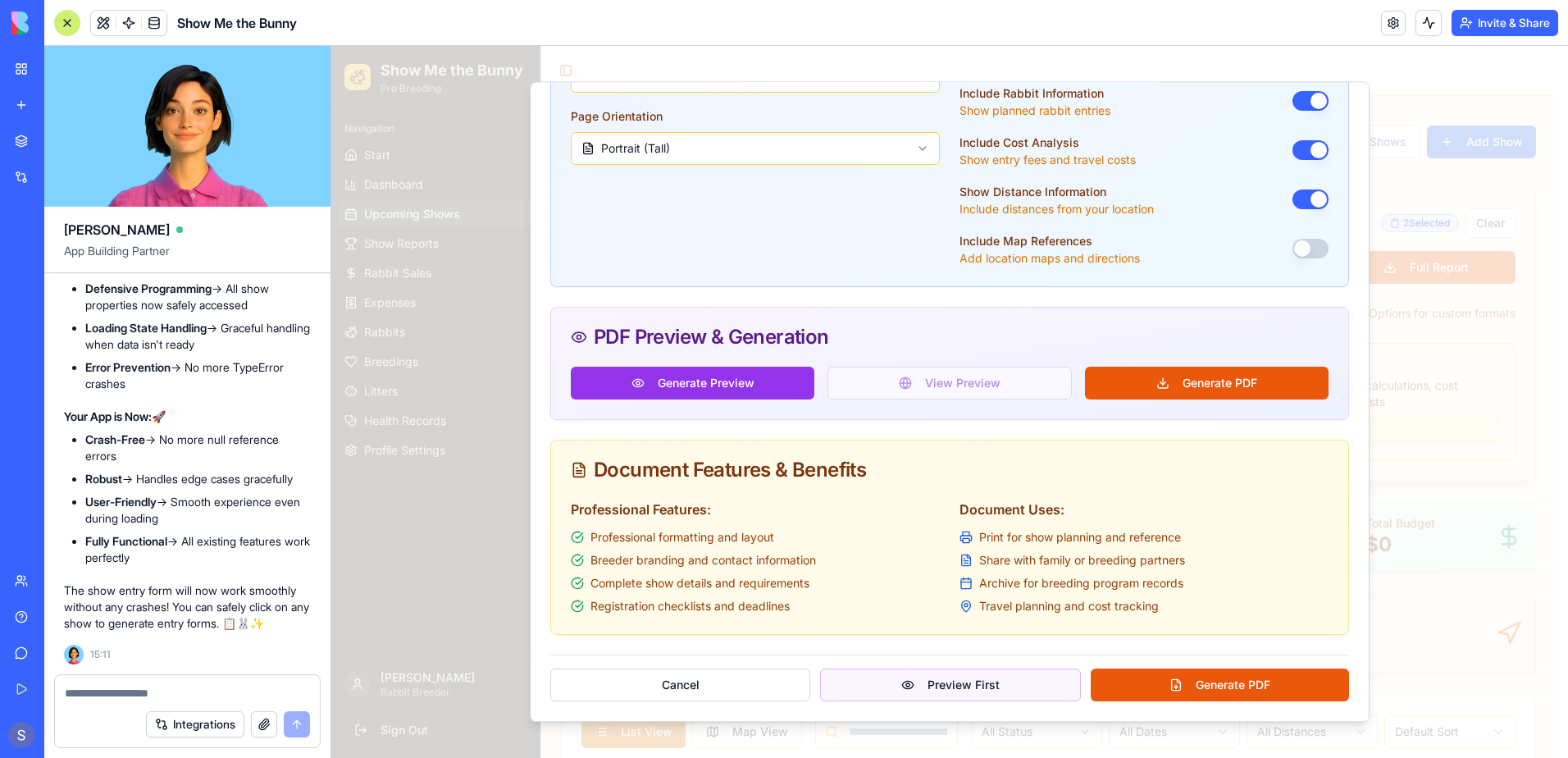
click at [906, 683] on button "Preview First" at bounding box center [949, 684] width 260 height 32
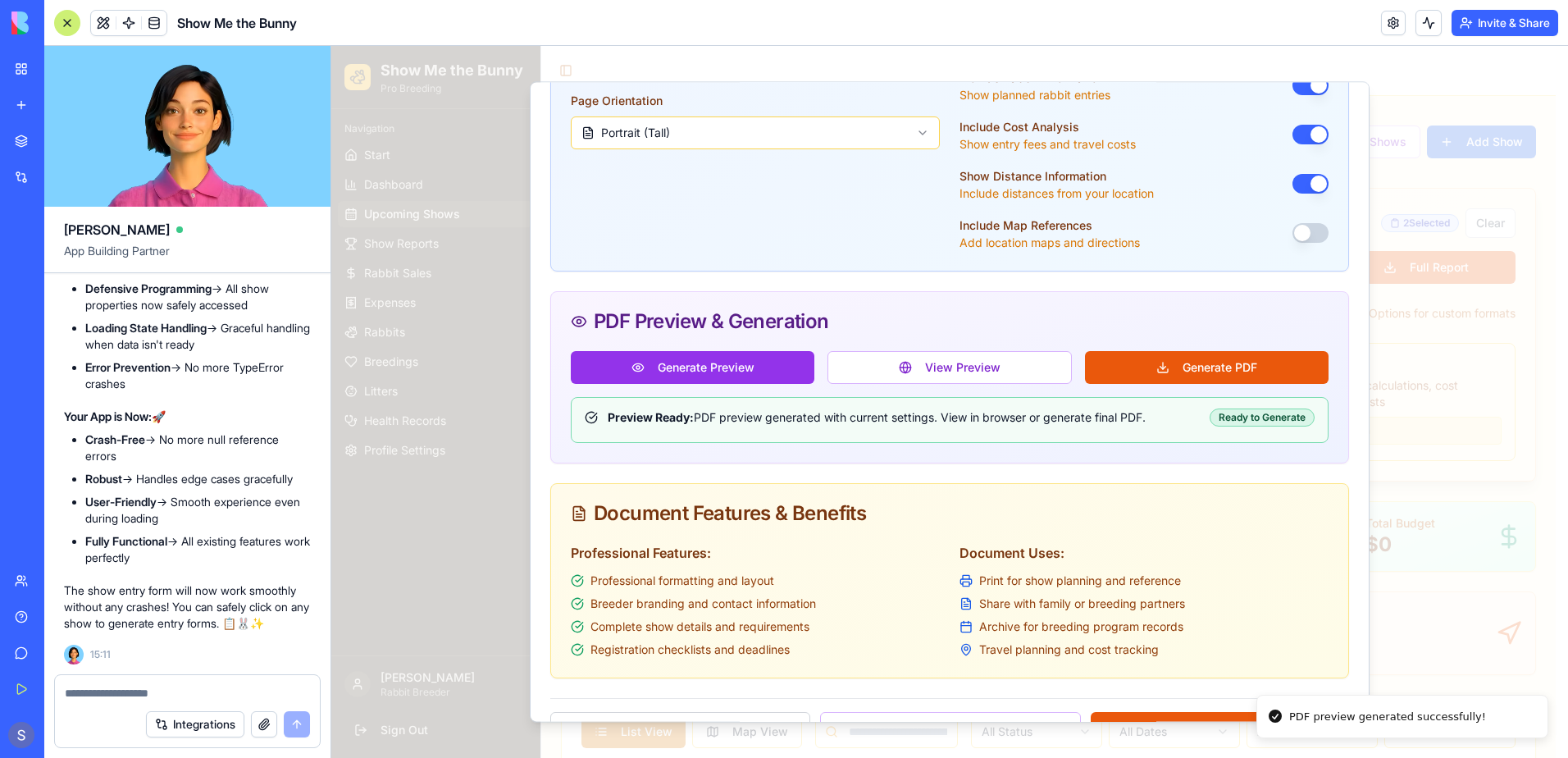
scroll to position [652, 0]
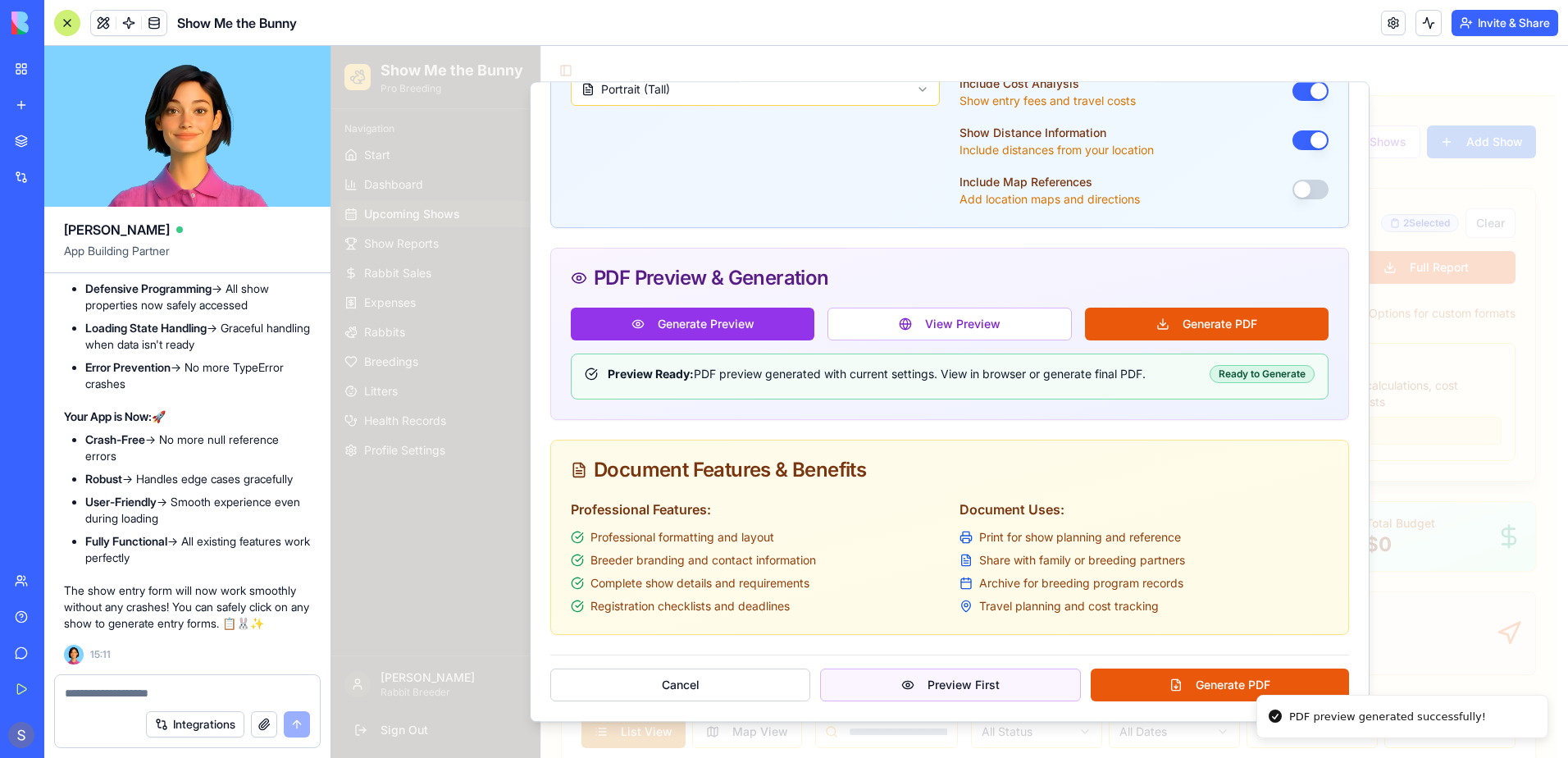
click at [914, 685] on button "Preview First" at bounding box center [949, 684] width 260 height 32
click at [1155, 330] on button "Generate PDF" at bounding box center [1207, 324] width 244 height 32
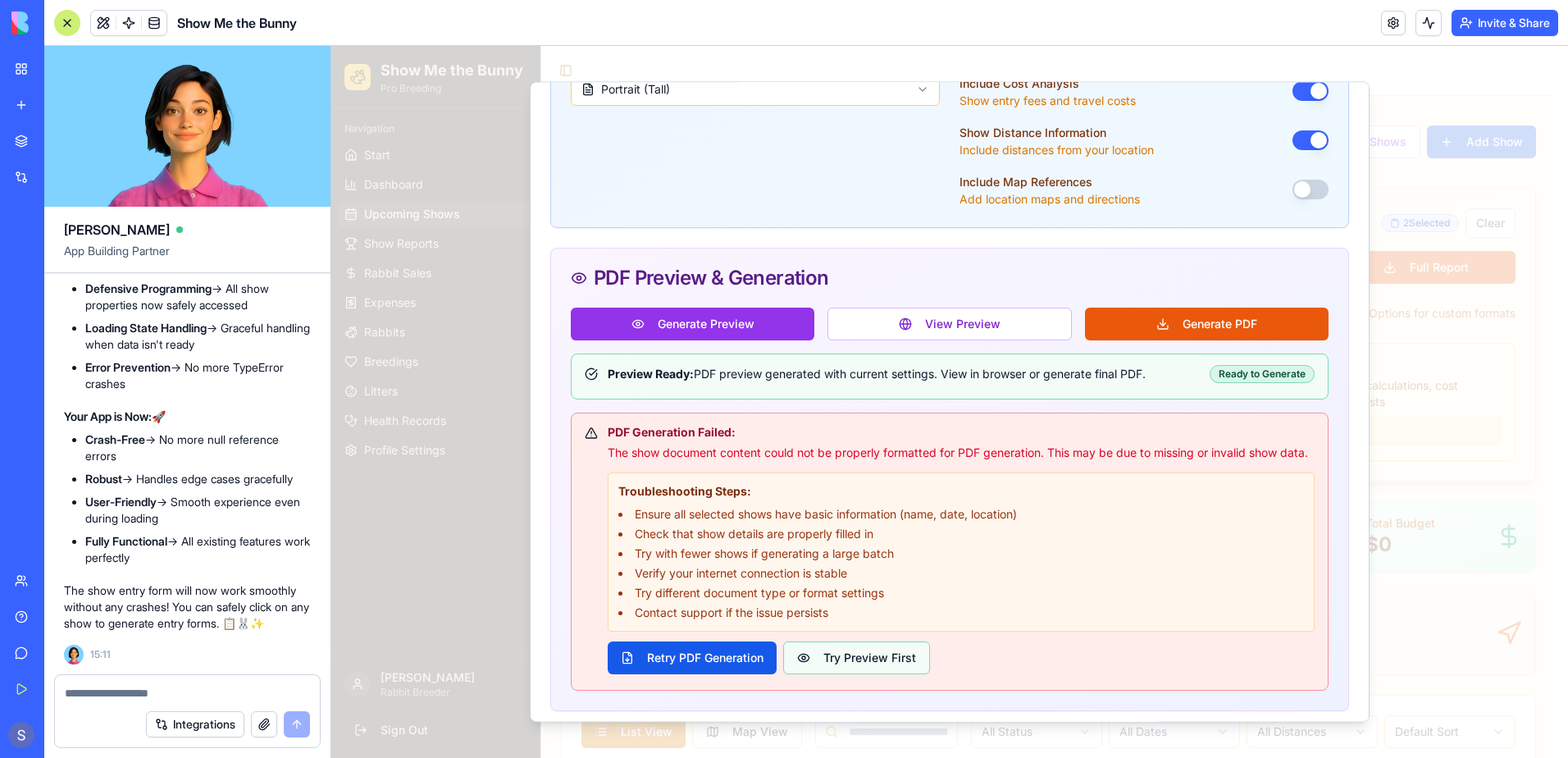
click at [904, 663] on button "Try Preview First" at bounding box center [856, 657] width 147 height 32
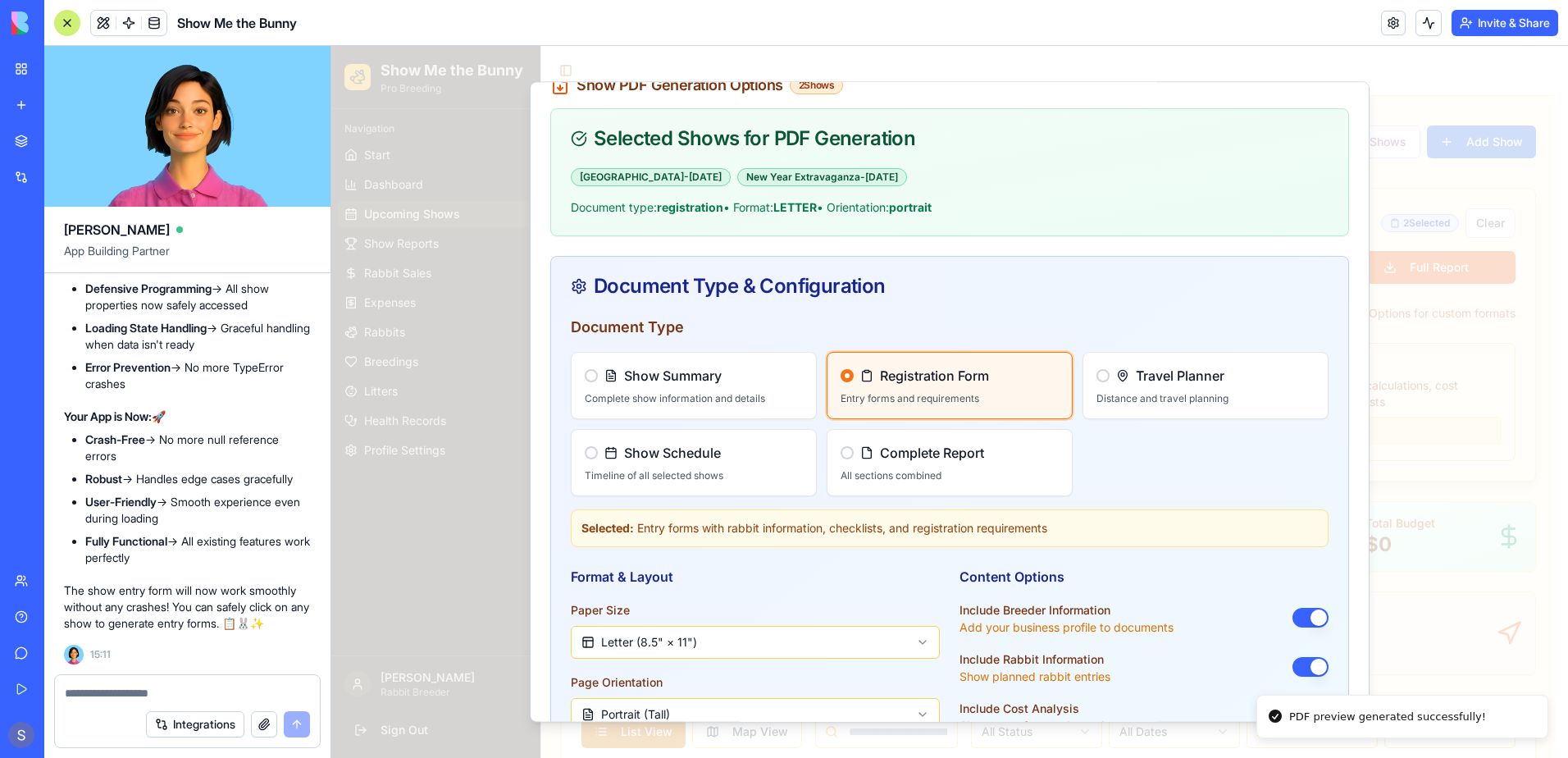
scroll to position [0, 0]
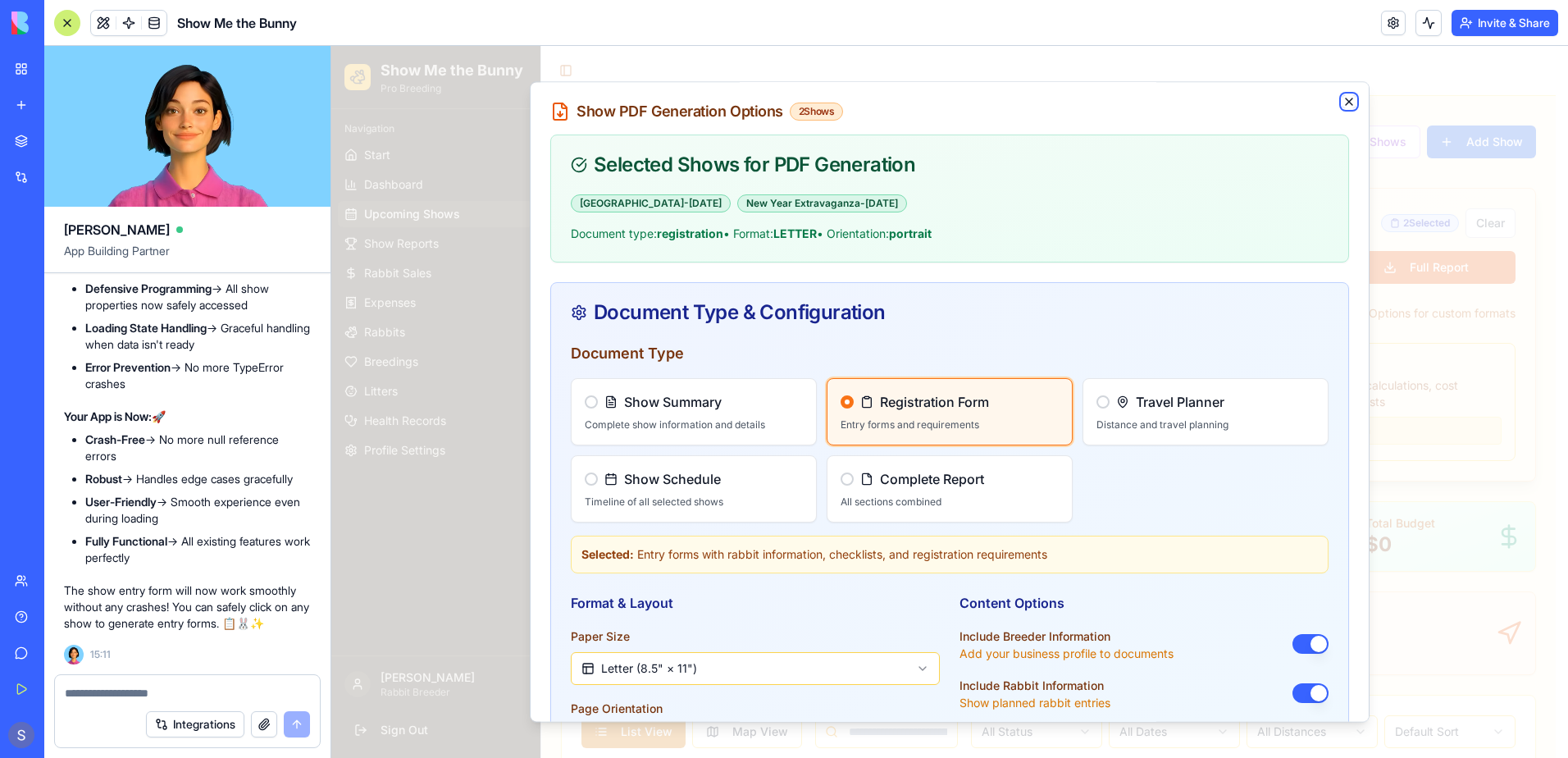
click at [1343, 95] on icon "button" at bounding box center [1349, 102] width 13 height 13
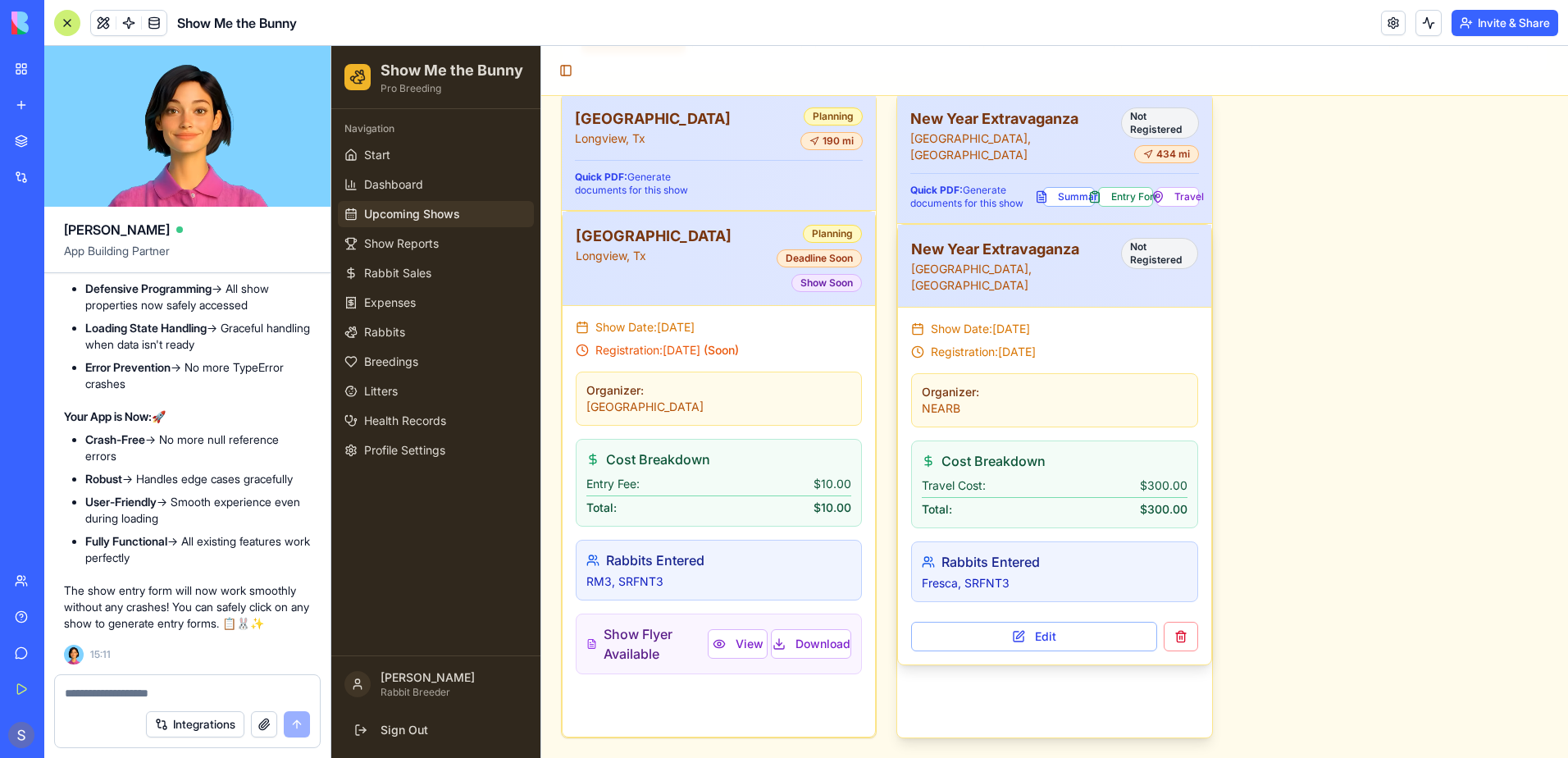
scroll to position [114, 0]
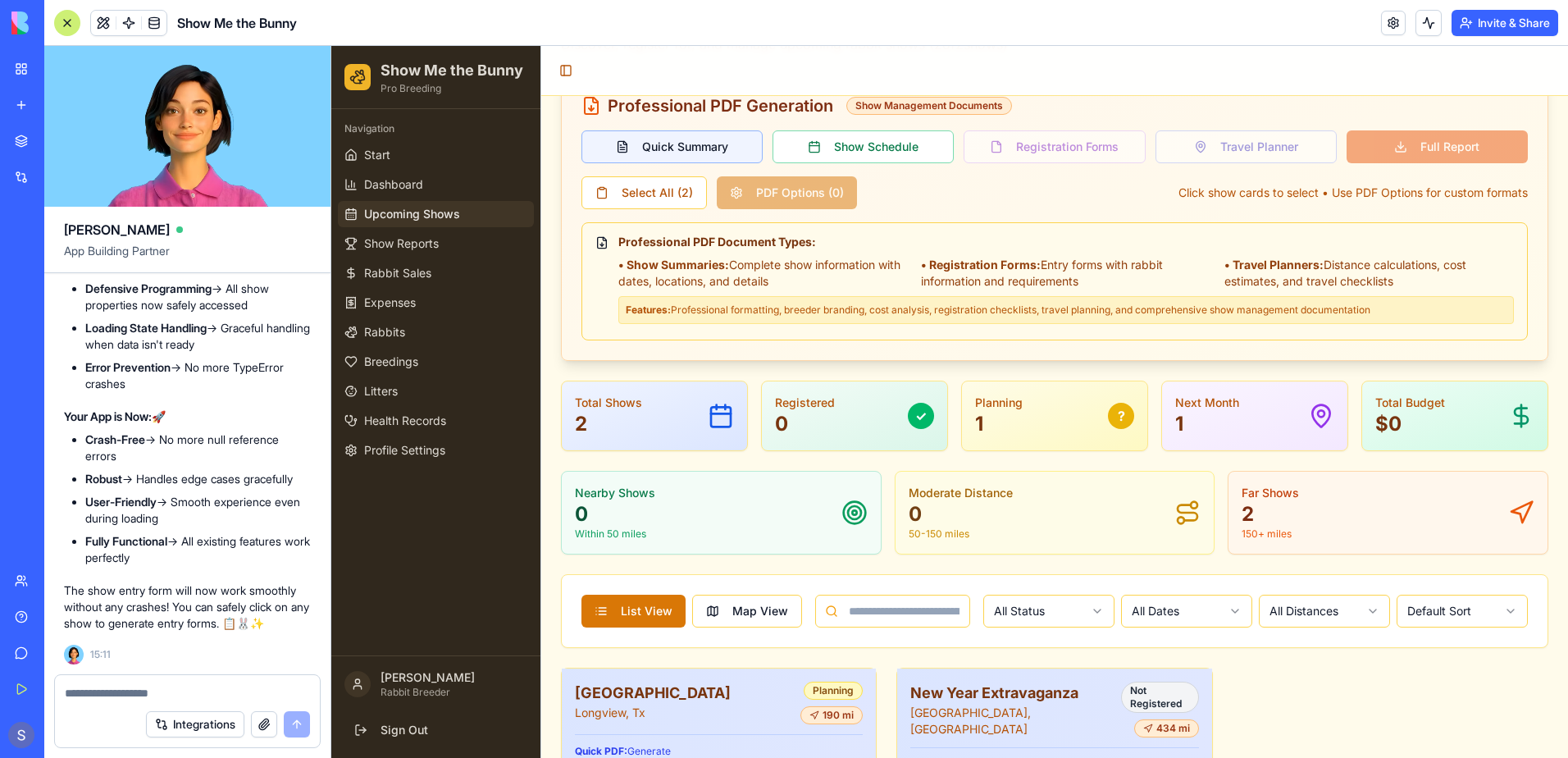
click at [676, 141] on button "Quick Summary" at bounding box center [672, 146] width 181 height 32
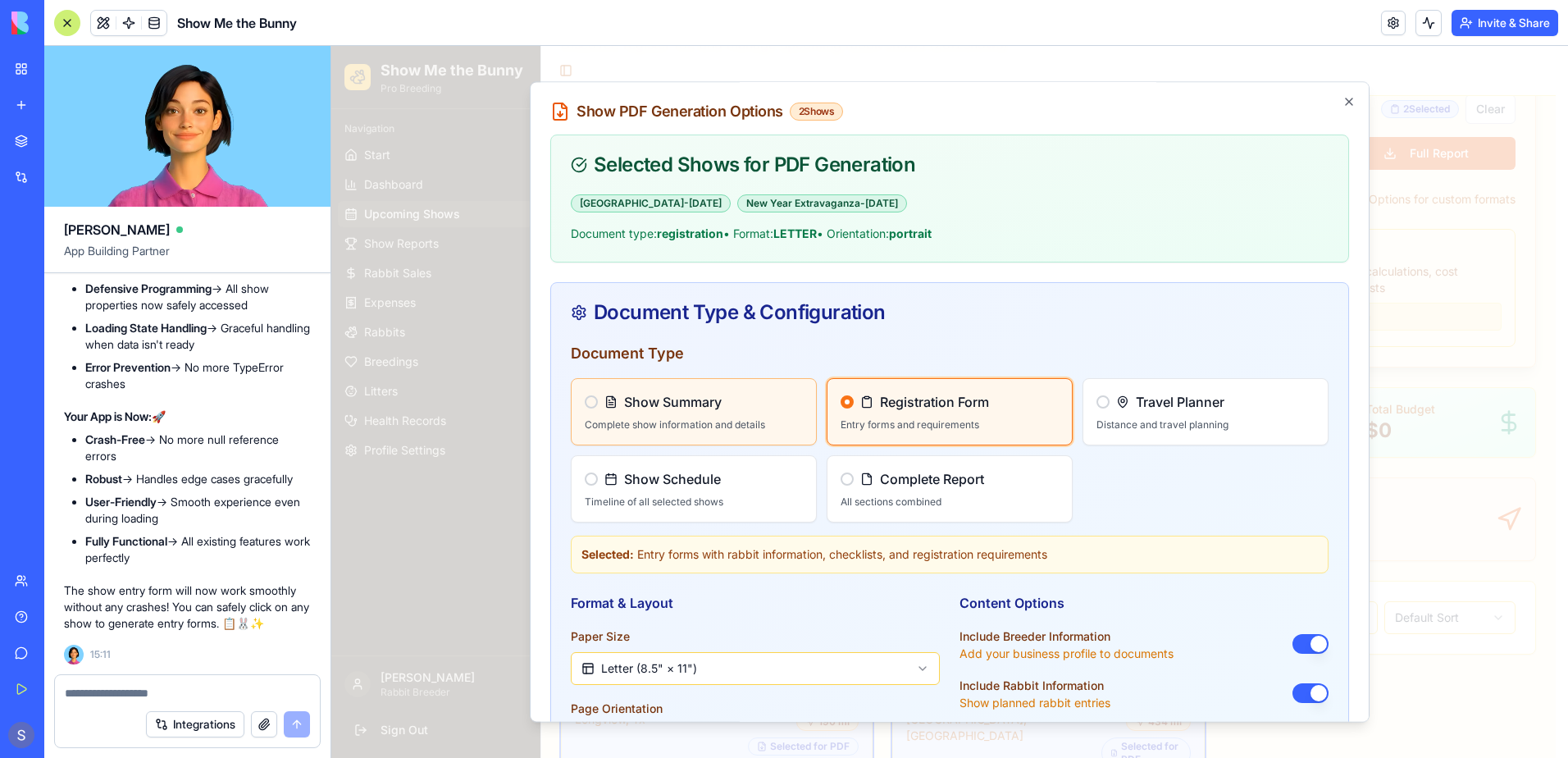
click at [772, 385] on div "Show Summary Complete show information and details" at bounding box center [694, 411] width 244 height 66
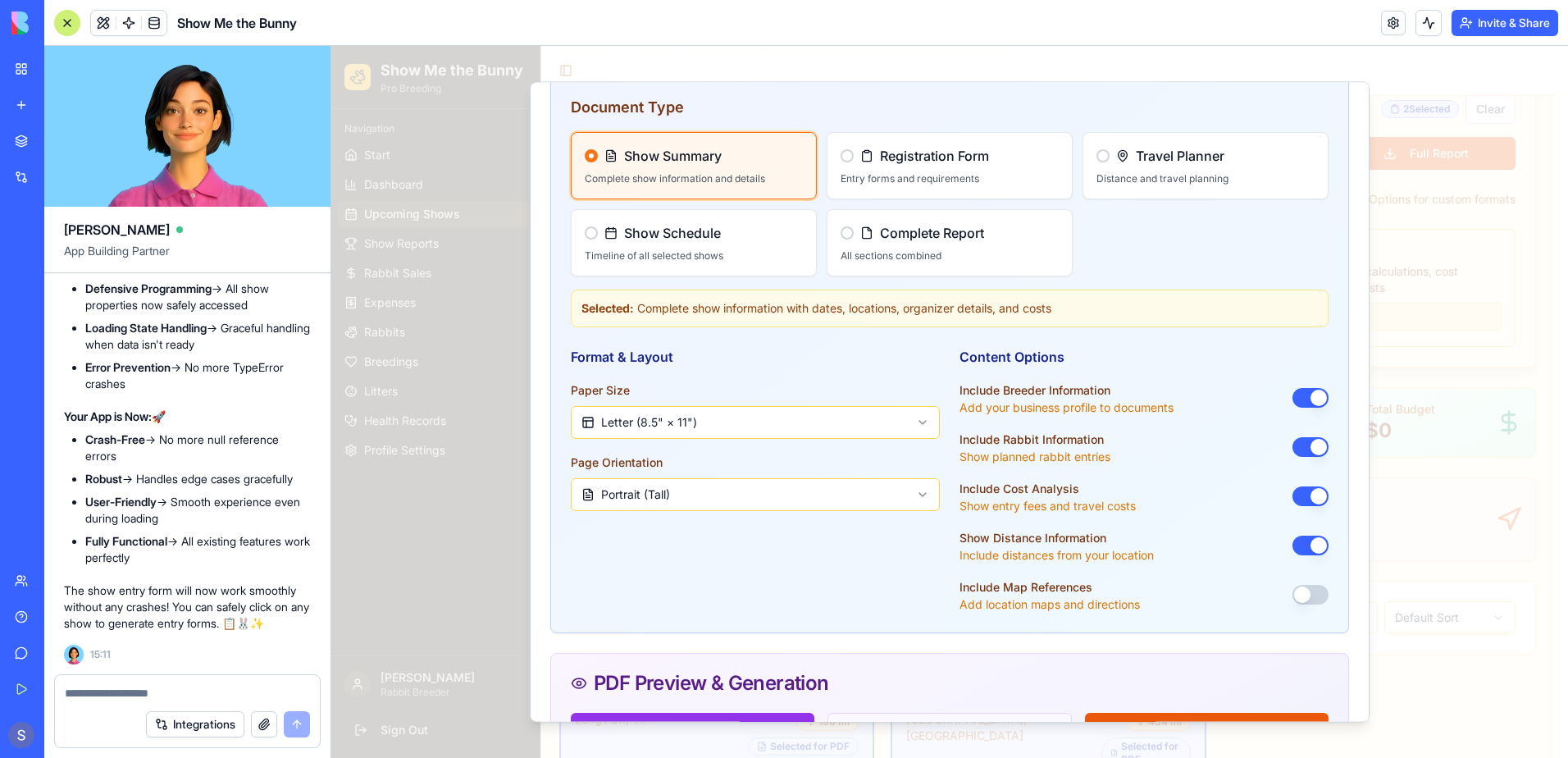
scroll to position [0, 0]
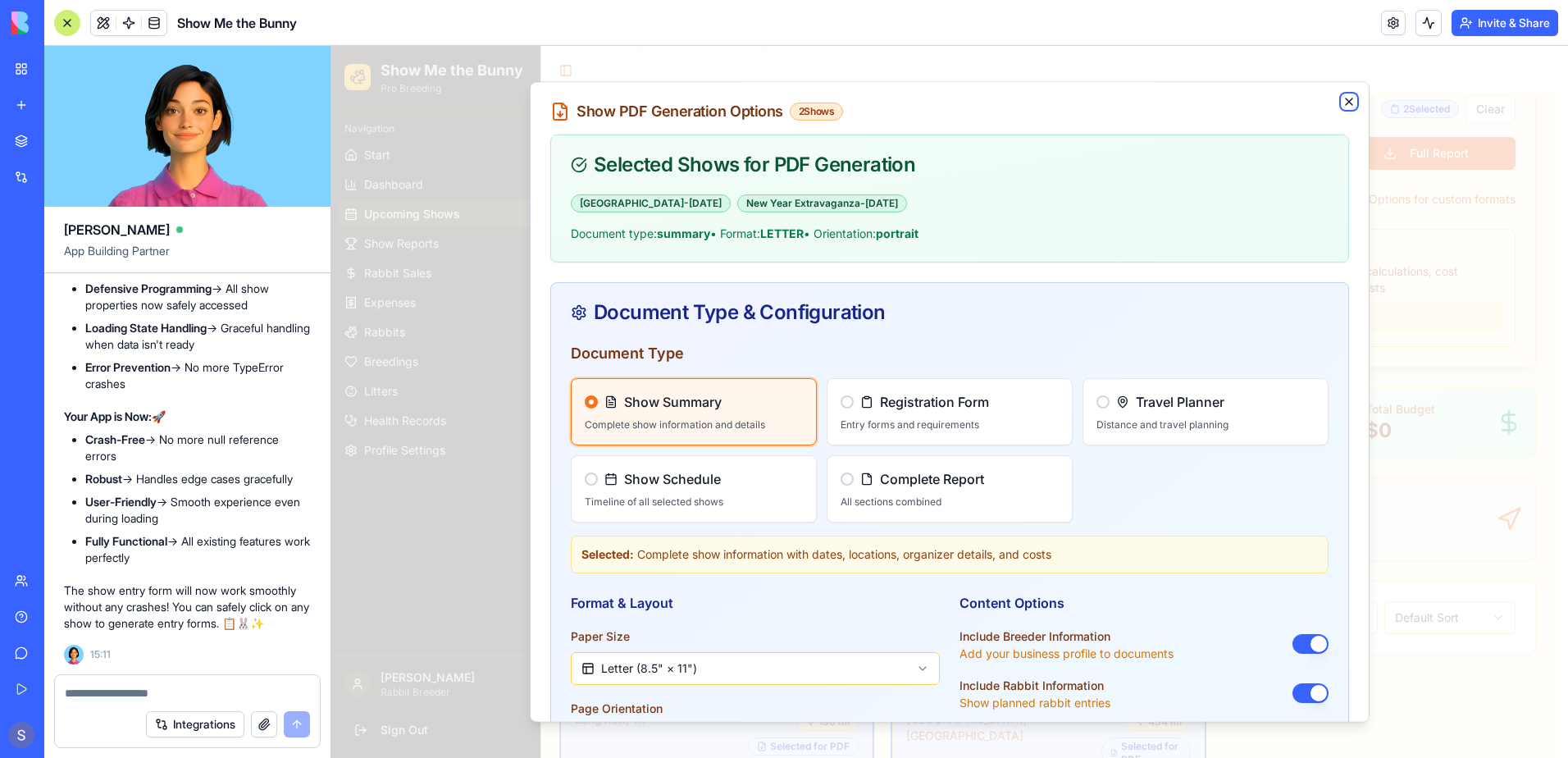
click at [1343, 99] on icon "button" at bounding box center [1349, 102] width 13 height 13
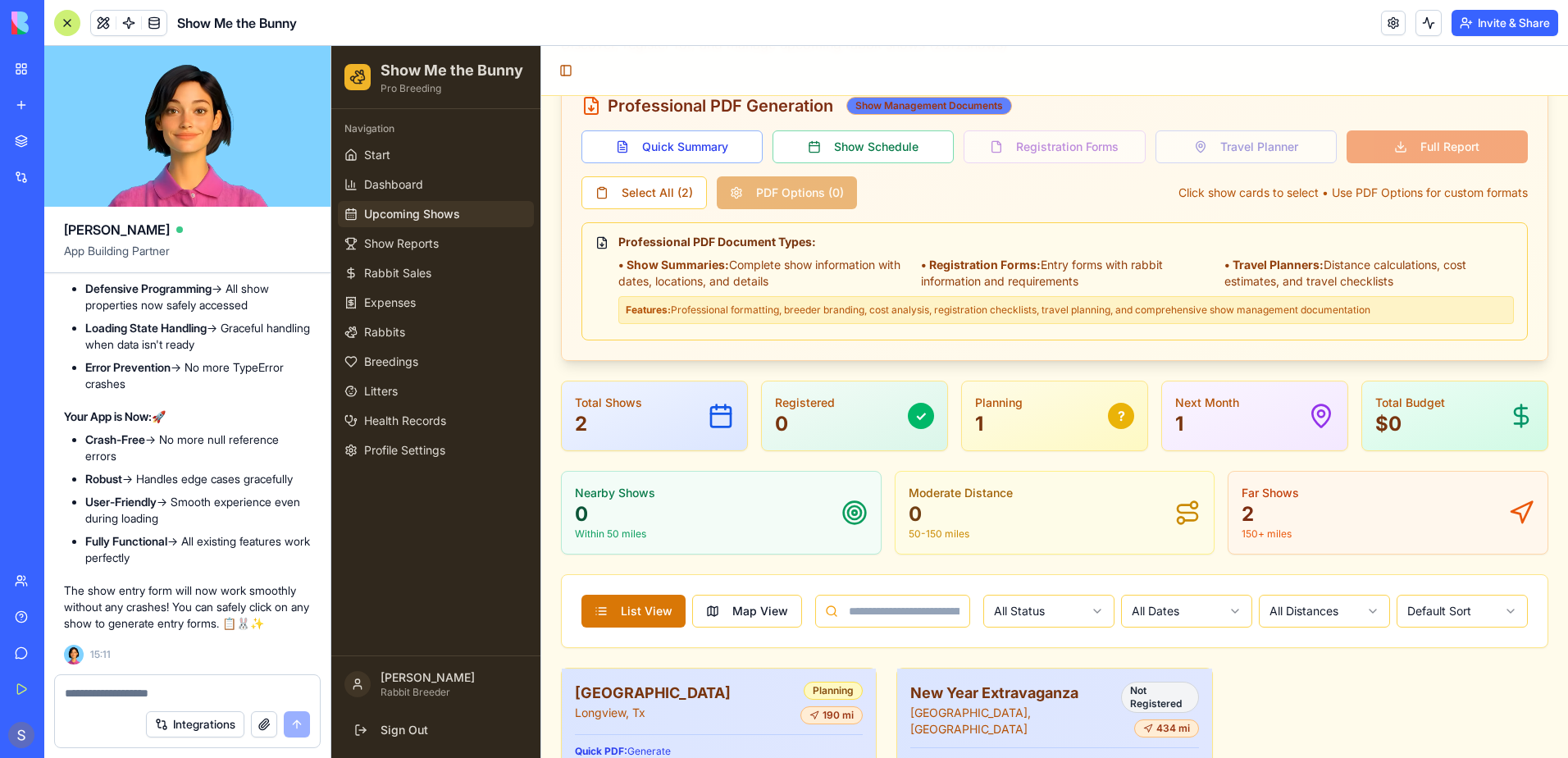
click at [925, 103] on div "Show Management Documents" at bounding box center [929, 106] width 165 height 18
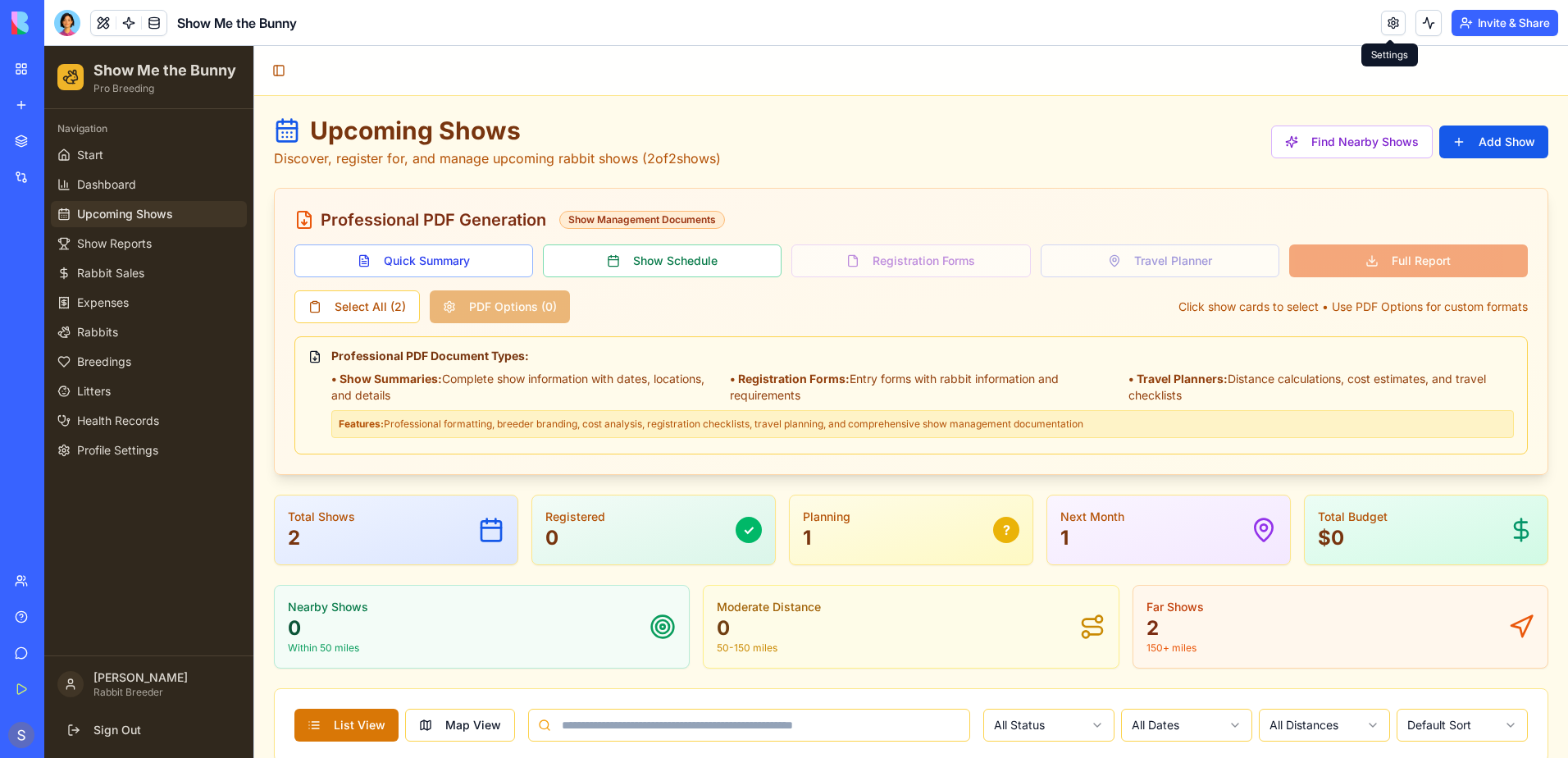
click at [1384, 27] on link at bounding box center [1392, 23] width 25 height 25
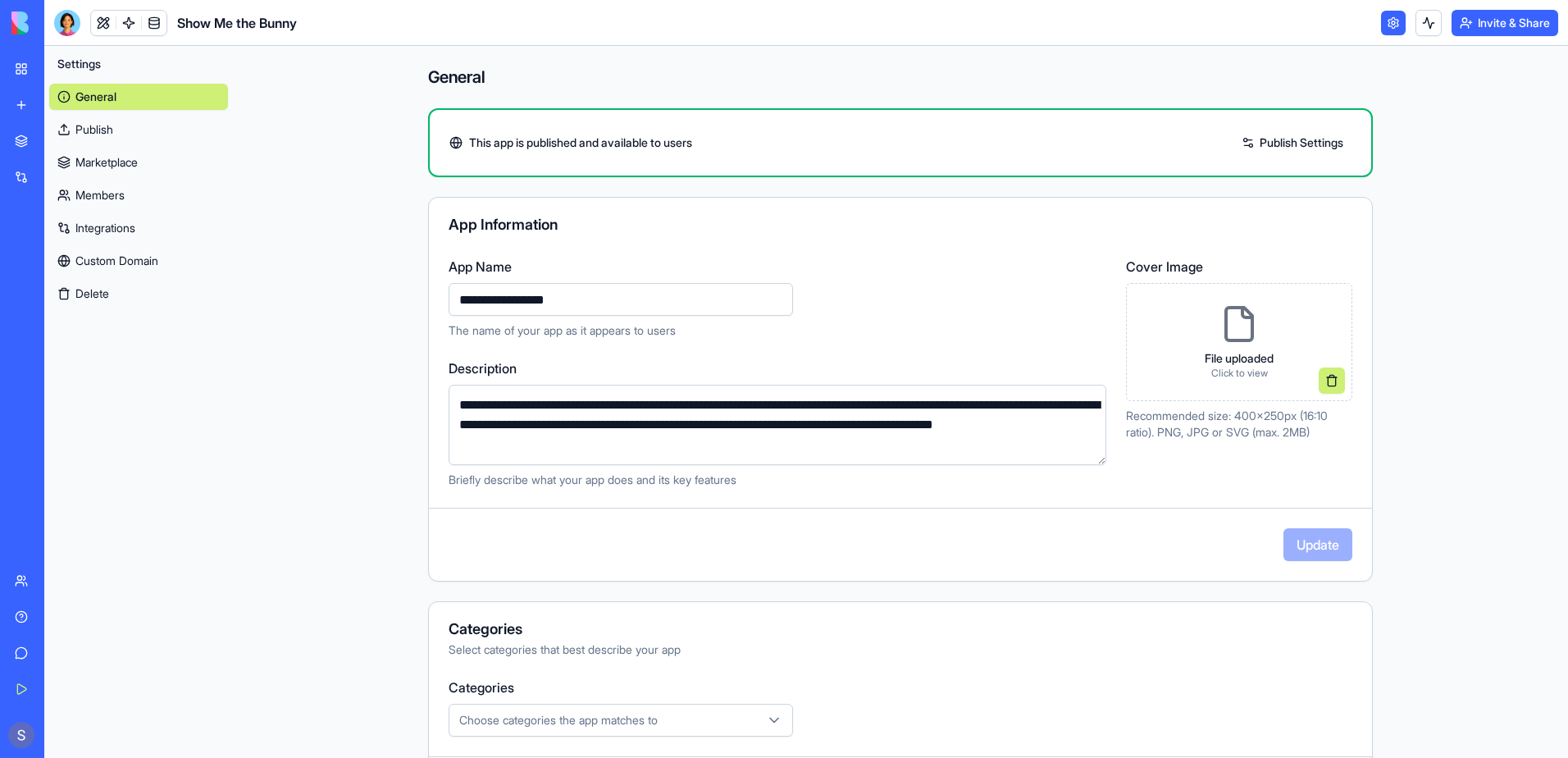
drag, startPoint x: 598, startPoint y: 301, endPoint x: 318, endPoint y: 300, distance: 280.0
click at [318, 300] on main "**********" at bounding box center [900, 402] width 1335 height 712
type input "**********"
click at [1314, 546] on button "Update" at bounding box center [1318, 544] width 69 height 32
click at [1263, 141] on link "Publish Settings" at bounding box center [1293, 142] width 118 height 26
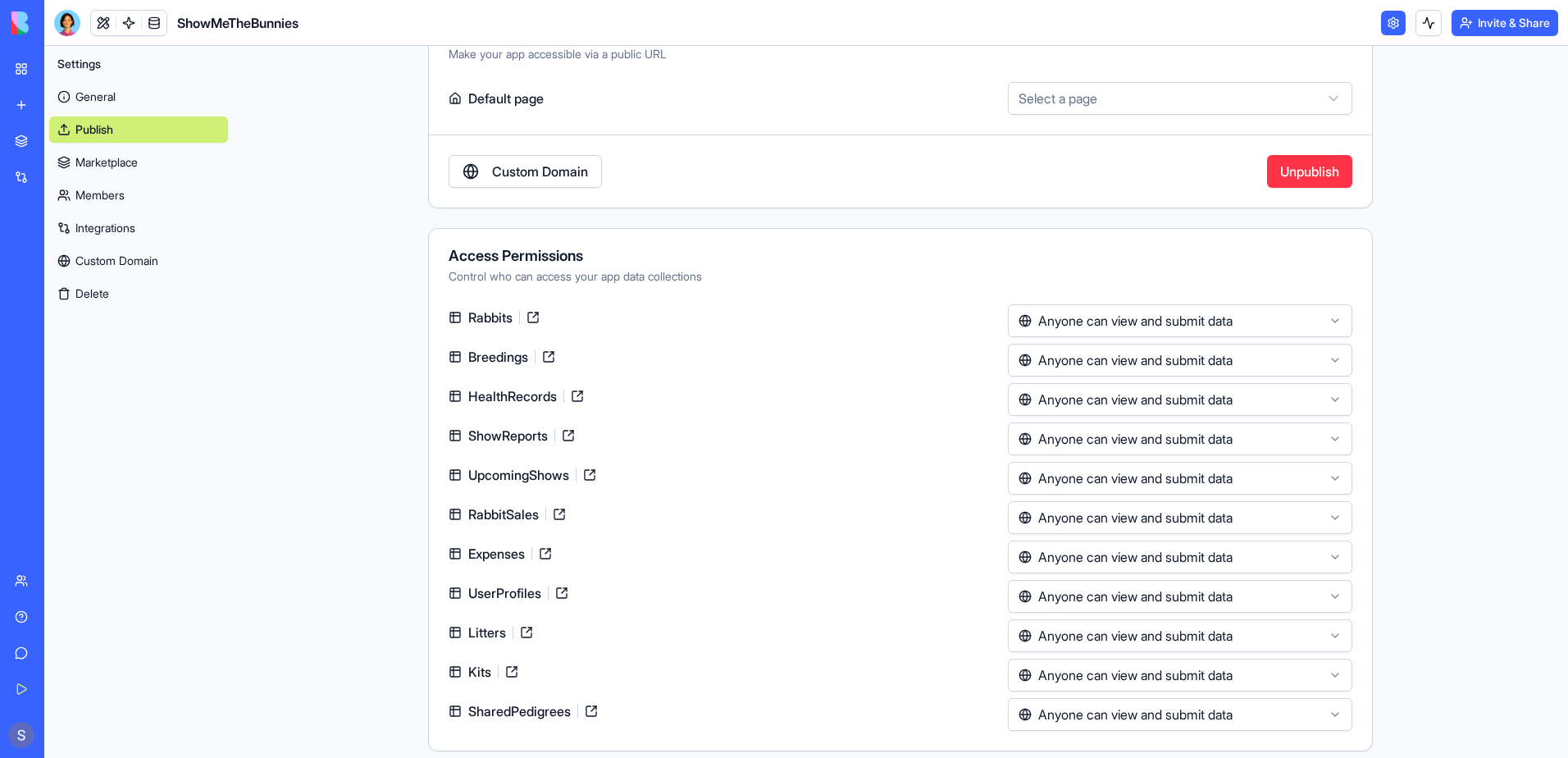
scroll to position [116, 0]
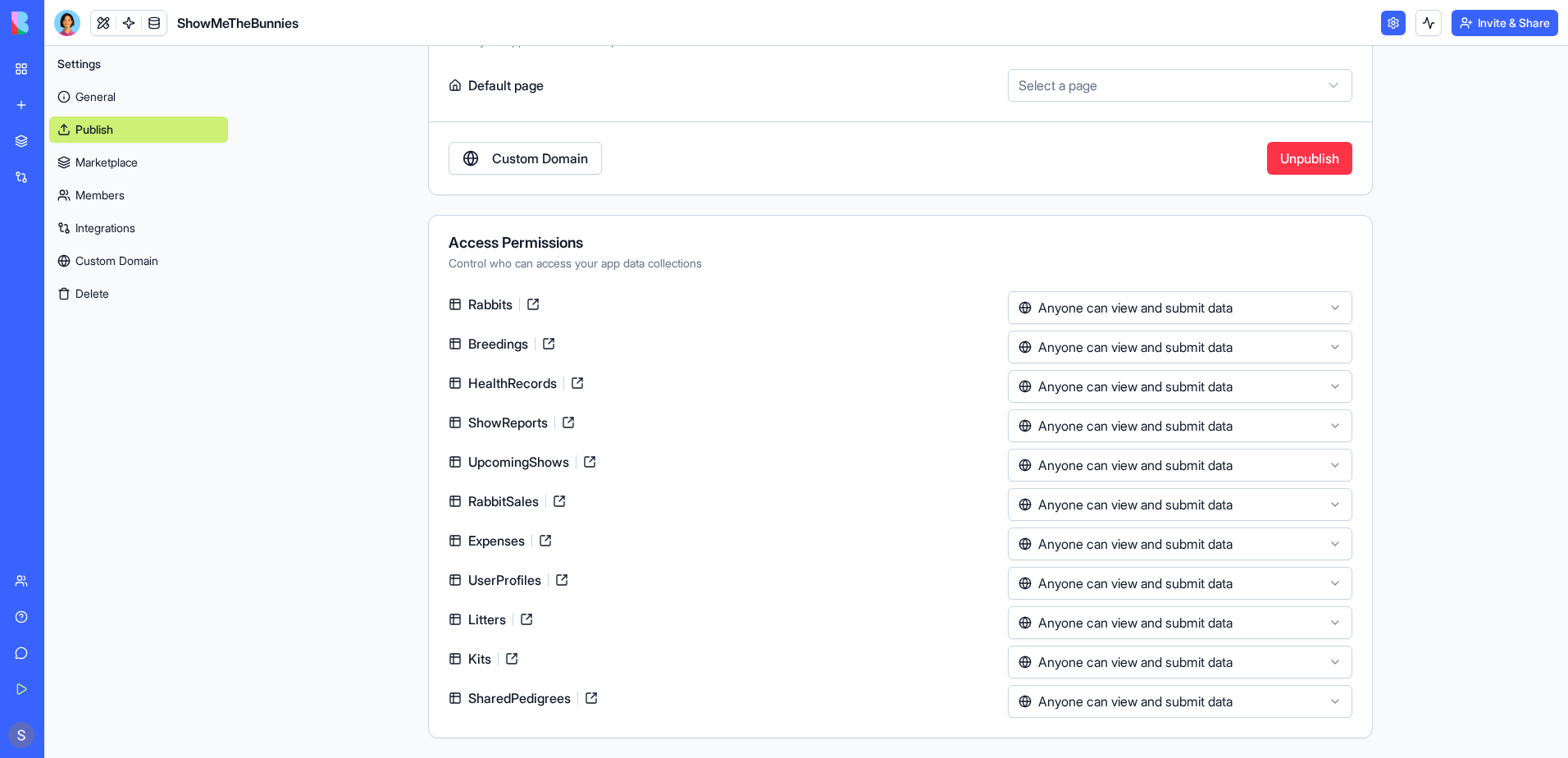
click at [1327, 303] on html "**********" at bounding box center [784, 379] width 1568 height 758
click at [1327, 302] on html "**********" at bounding box center [784, 379] width 1568 height 758
click at [529, 151] on link "Custom Domain" at bounding box center [525, 158] width 153 height 32
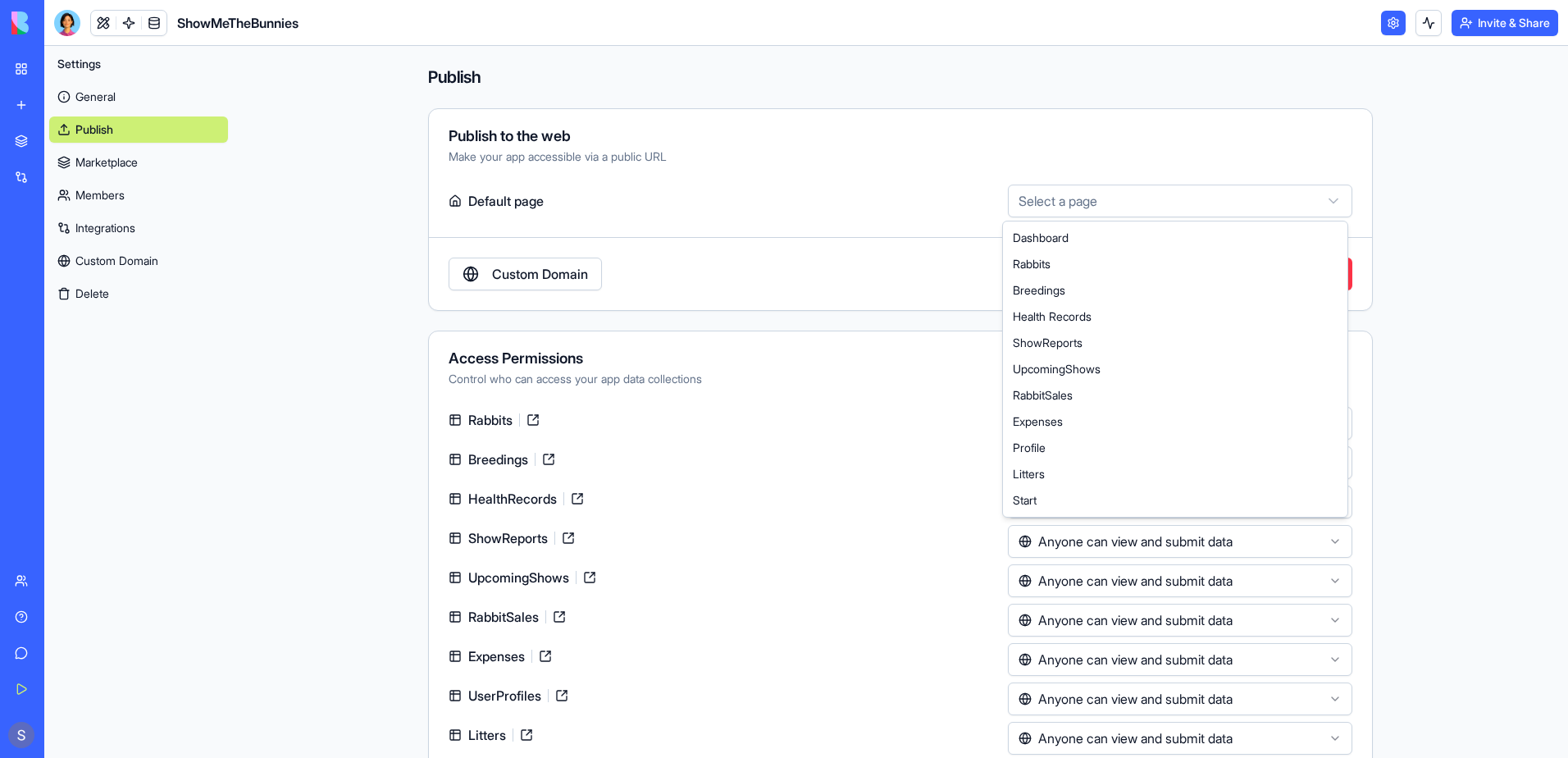
click at [1333, 202] on html "**********" at bounding box center [784, 379] width 1568 height 758
select select "**********"
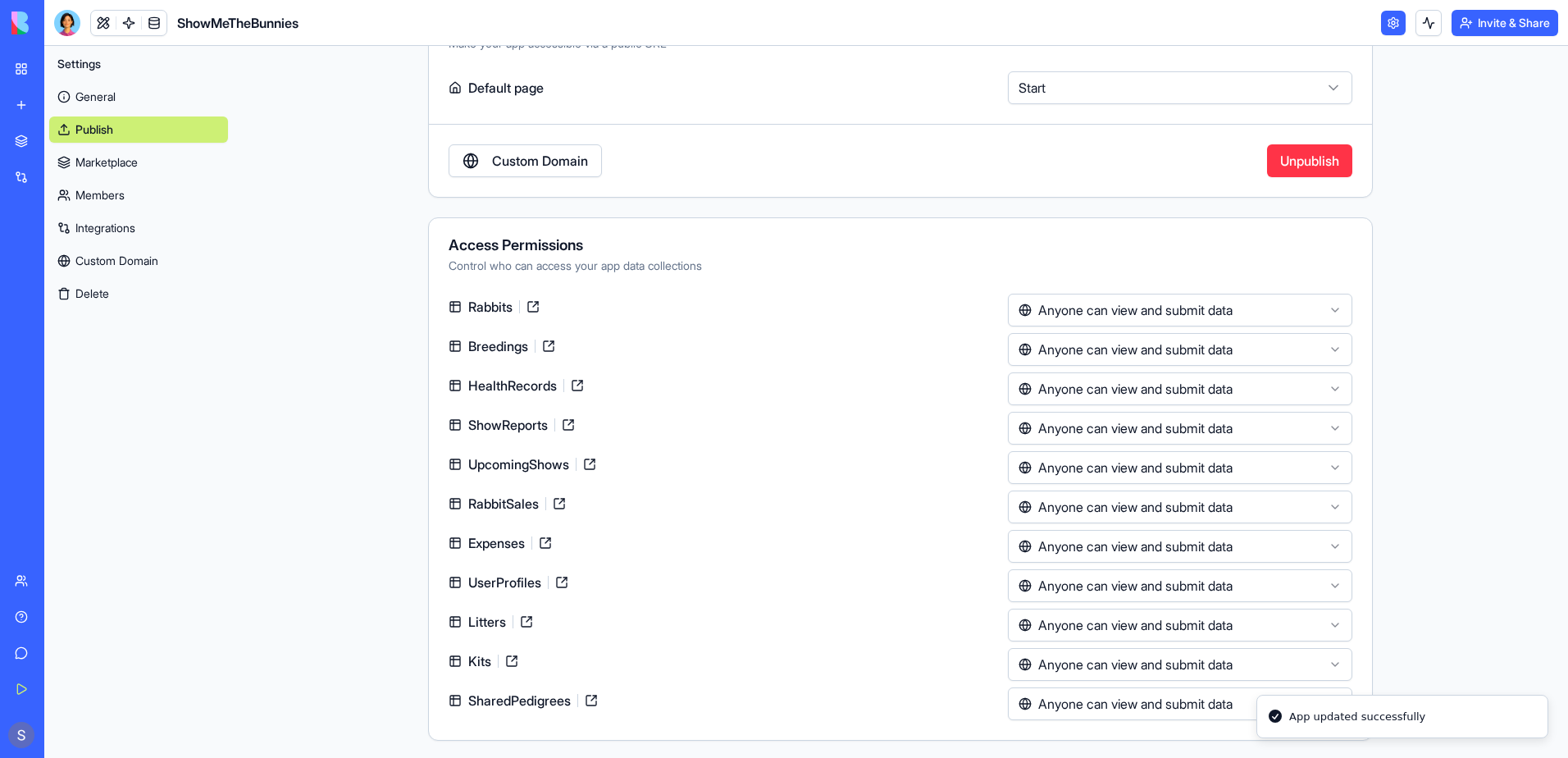
scroll to position [116, 0]
click at [67, 16] on div at bounding box center [67, 23] width 26 height 26
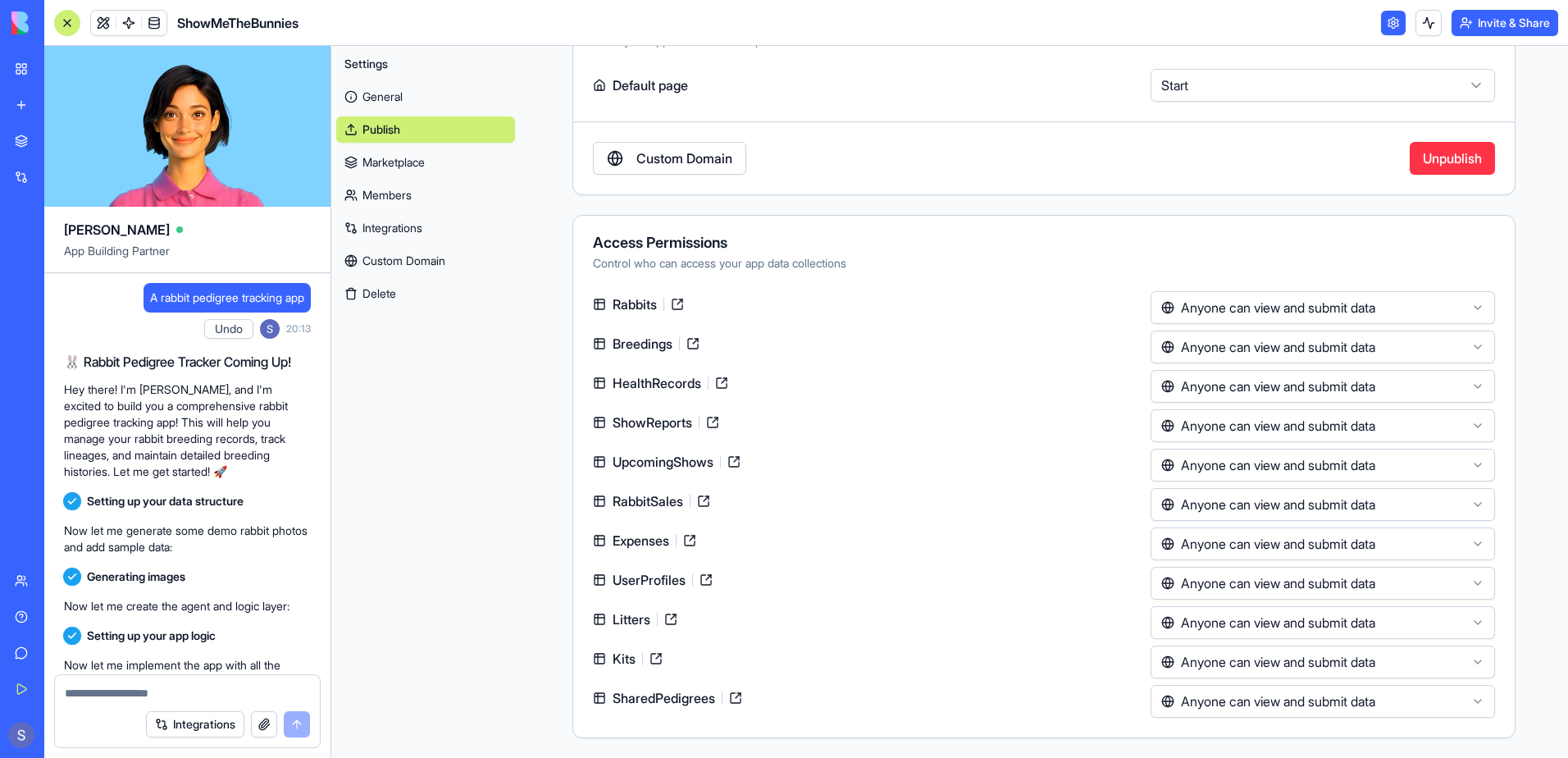
scroll to position [129645, 0]
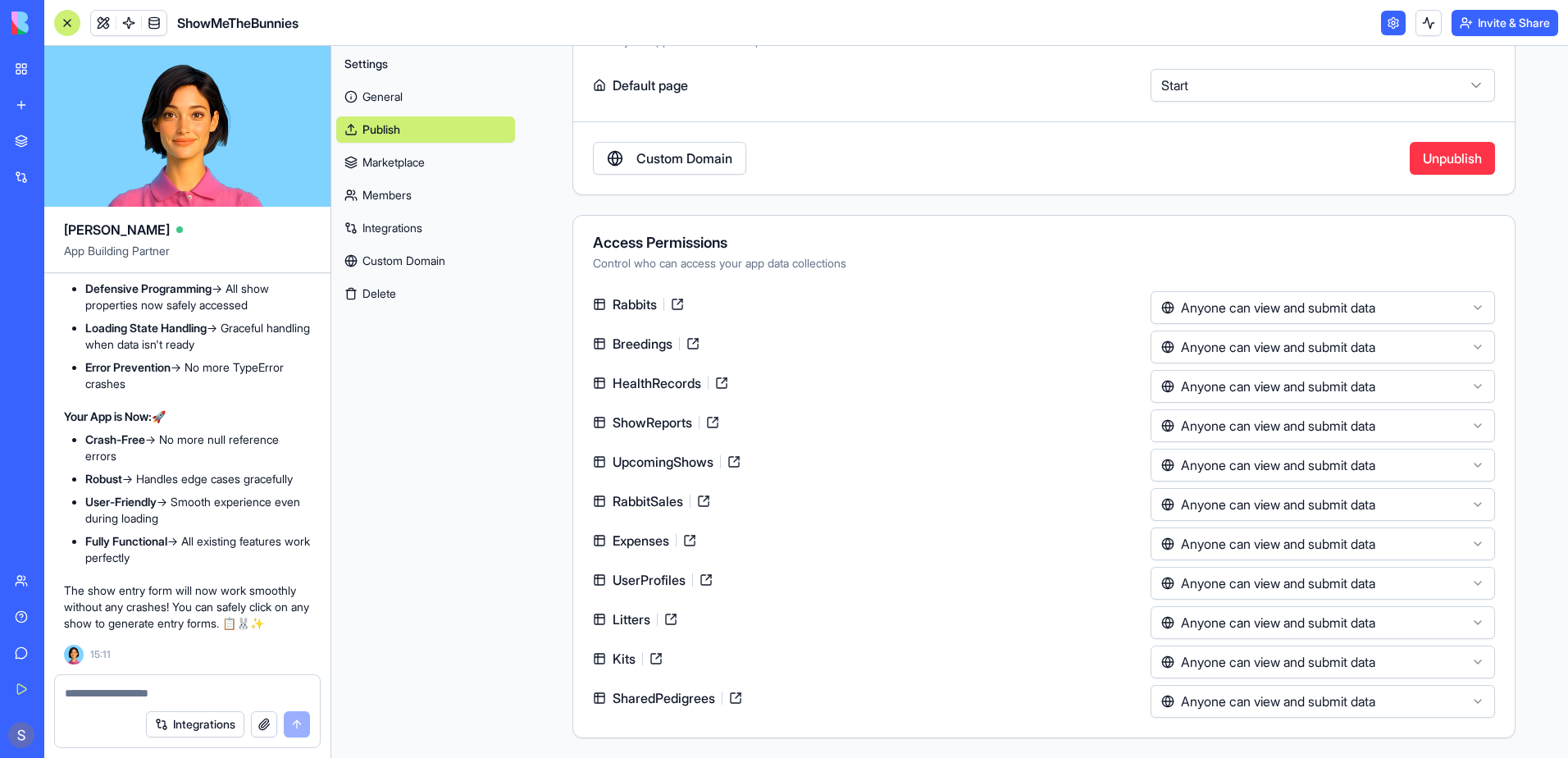
click at [122, 676] on div at bounding box center [187, 688] width 265 height 26
click at [115, 689] on textarea at bounding box center [187, 693] width 245 height 17
type textarea "**********"
click at [288, 728] on button "submit" at bounding box center [297, 724] width 26 height 26
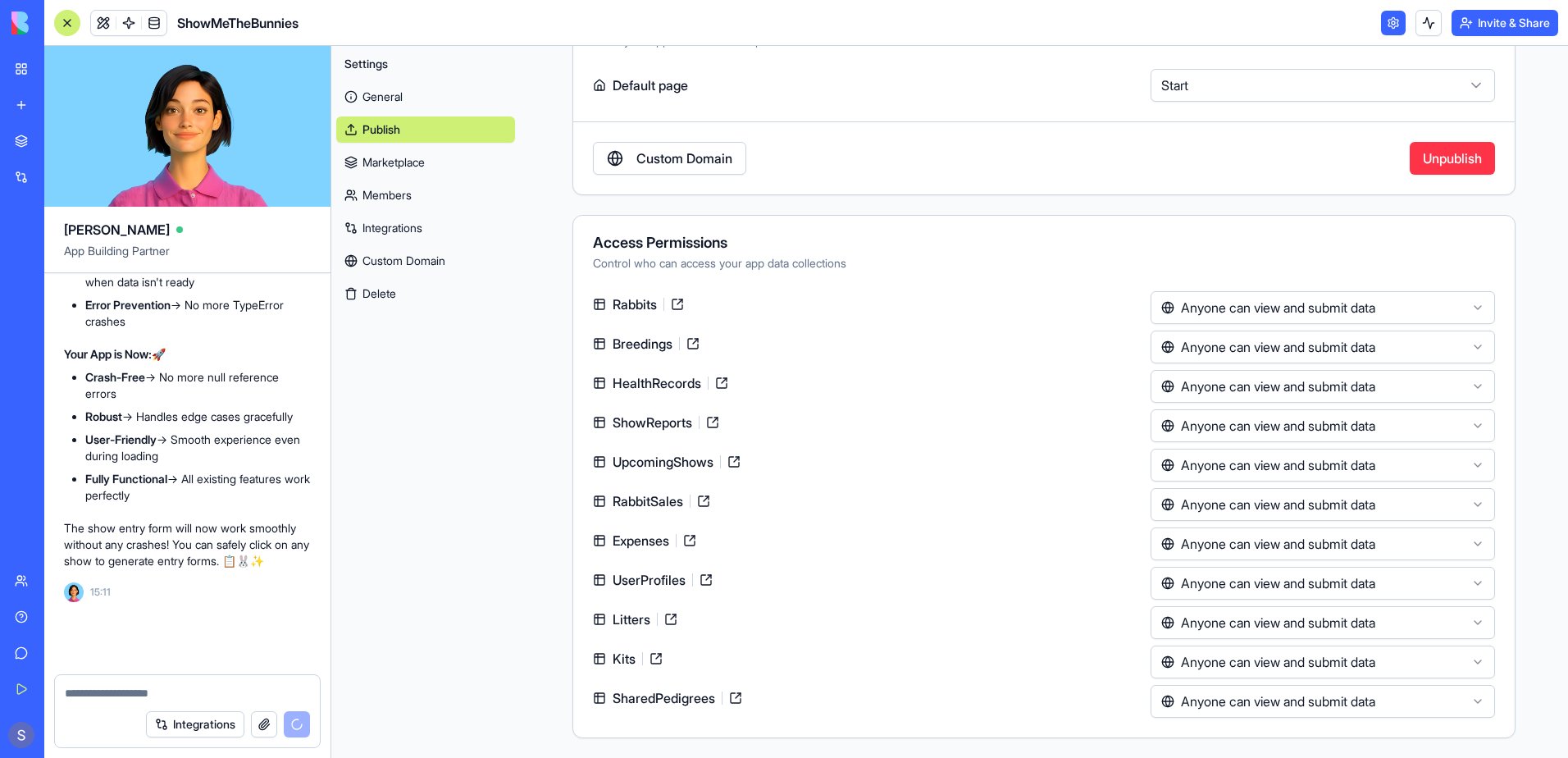
scroll to position [129707, 0]
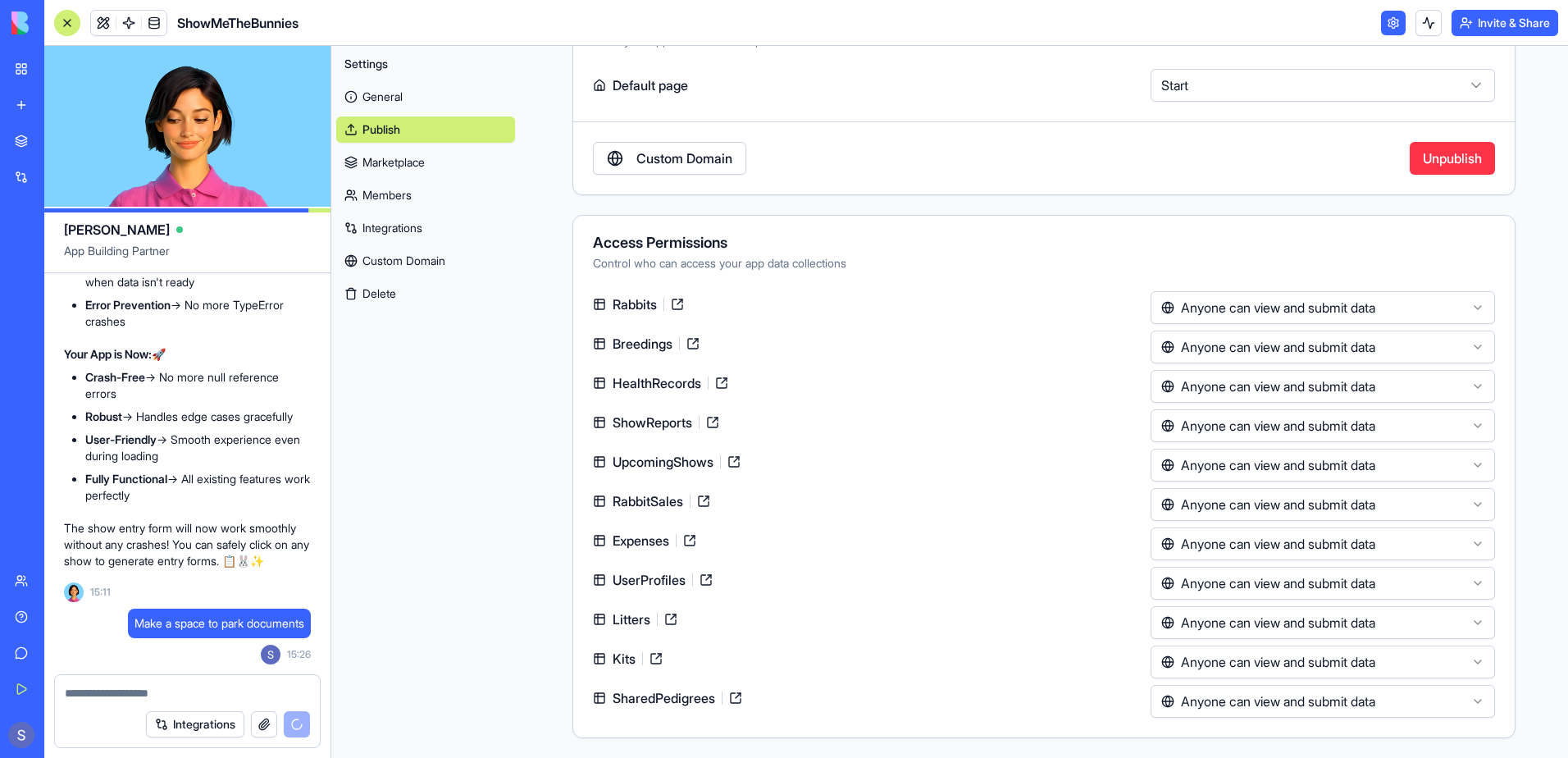
click at [405, 100] on link "General" at bounding box center [425, 97] width 178 height 26
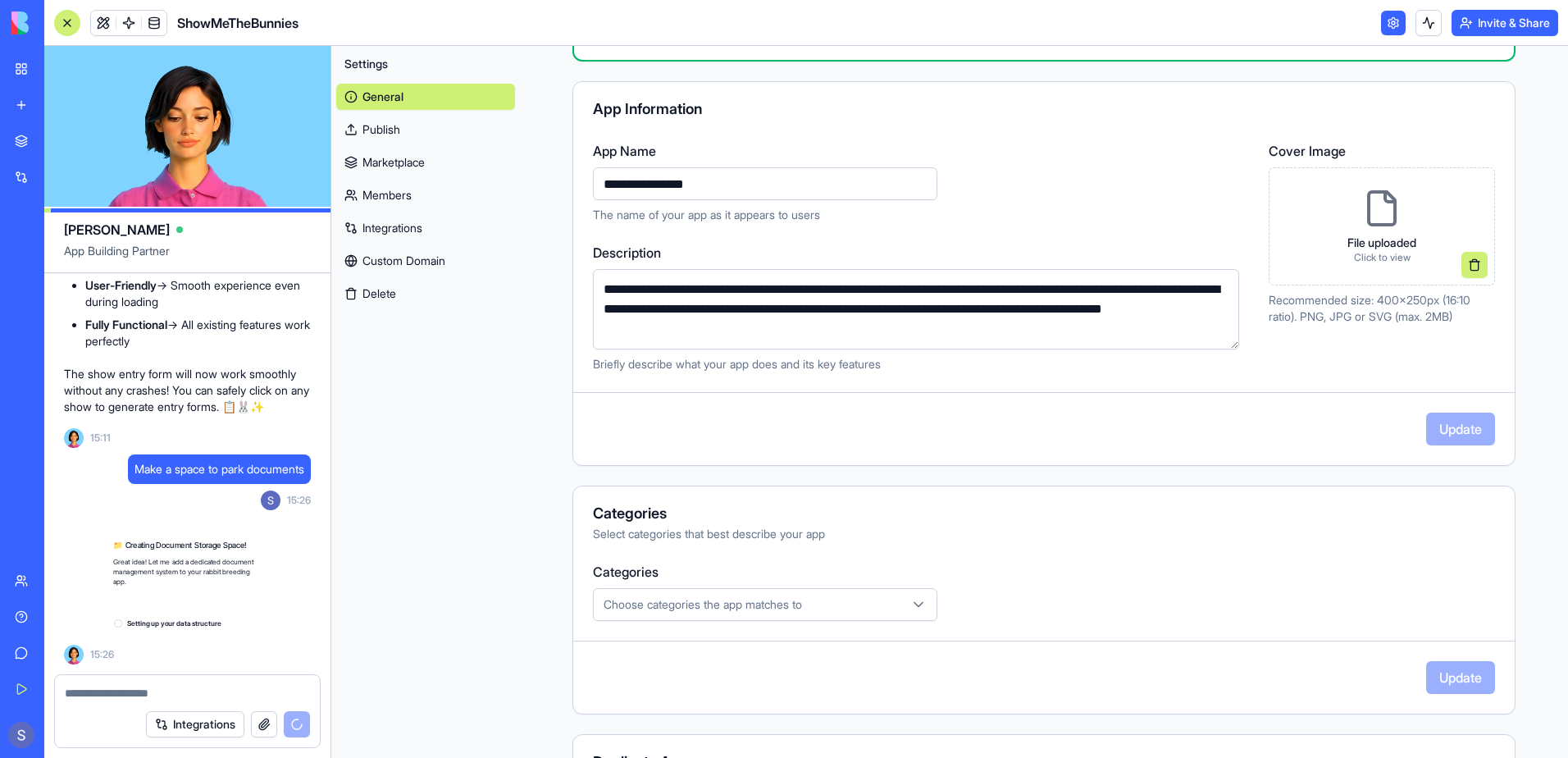
scroll to position [129861, 0]
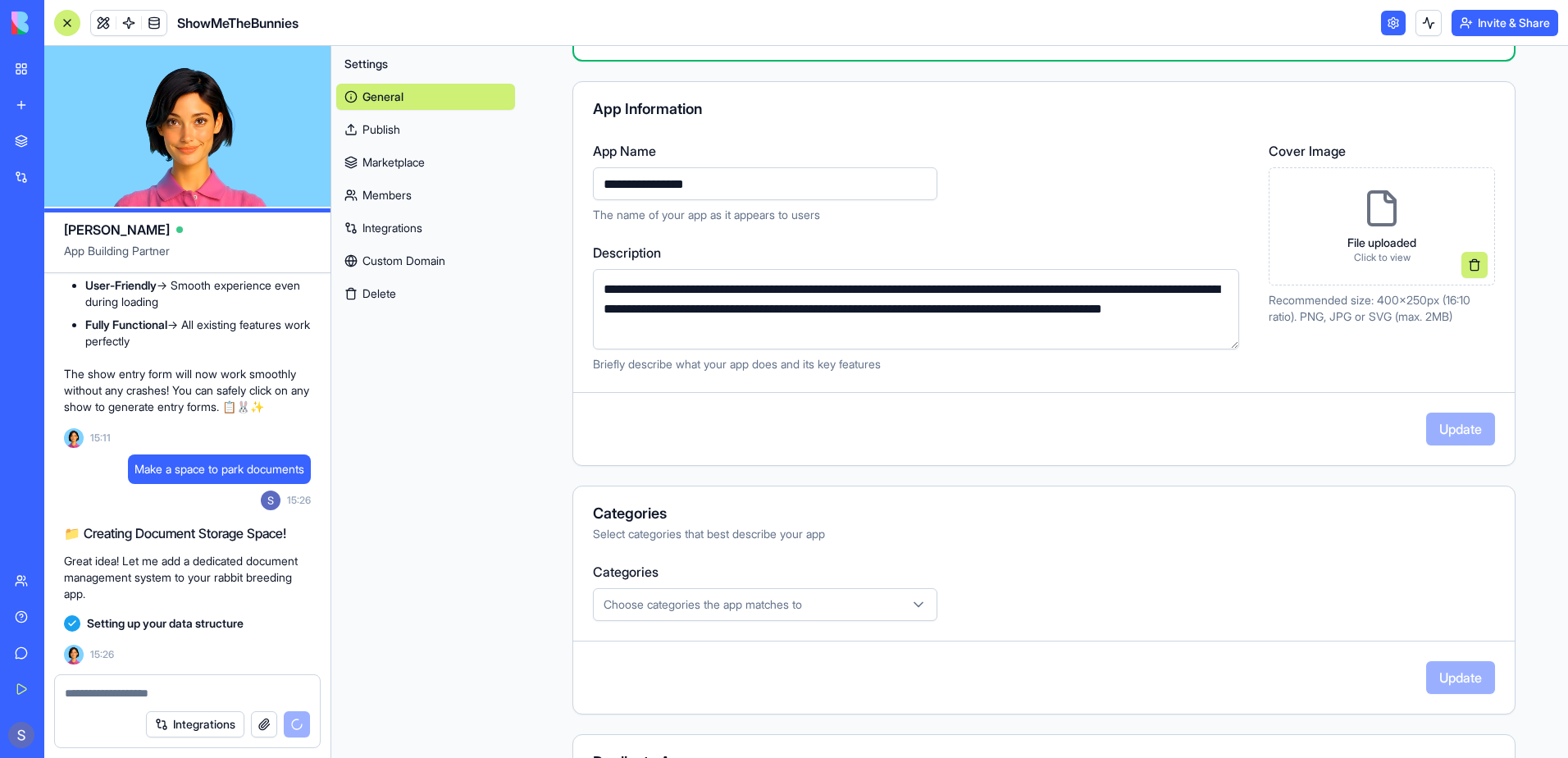
click at [378, 235] on link "Integrations" at bounding box center [425, 228] width 178 height 26
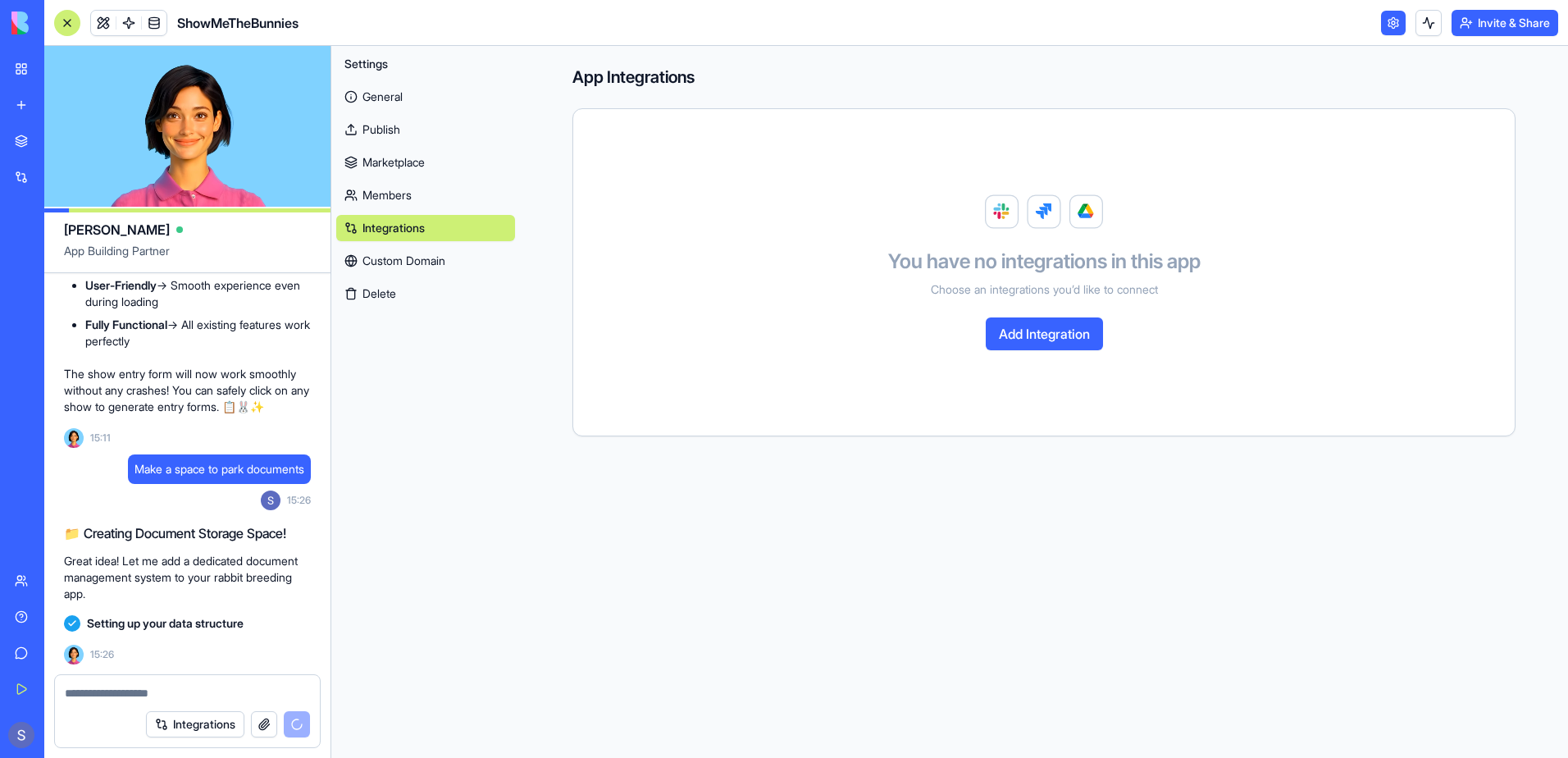
click at [382, 199] on link "Members" at bounding box center [425, 195] width 178 height 26
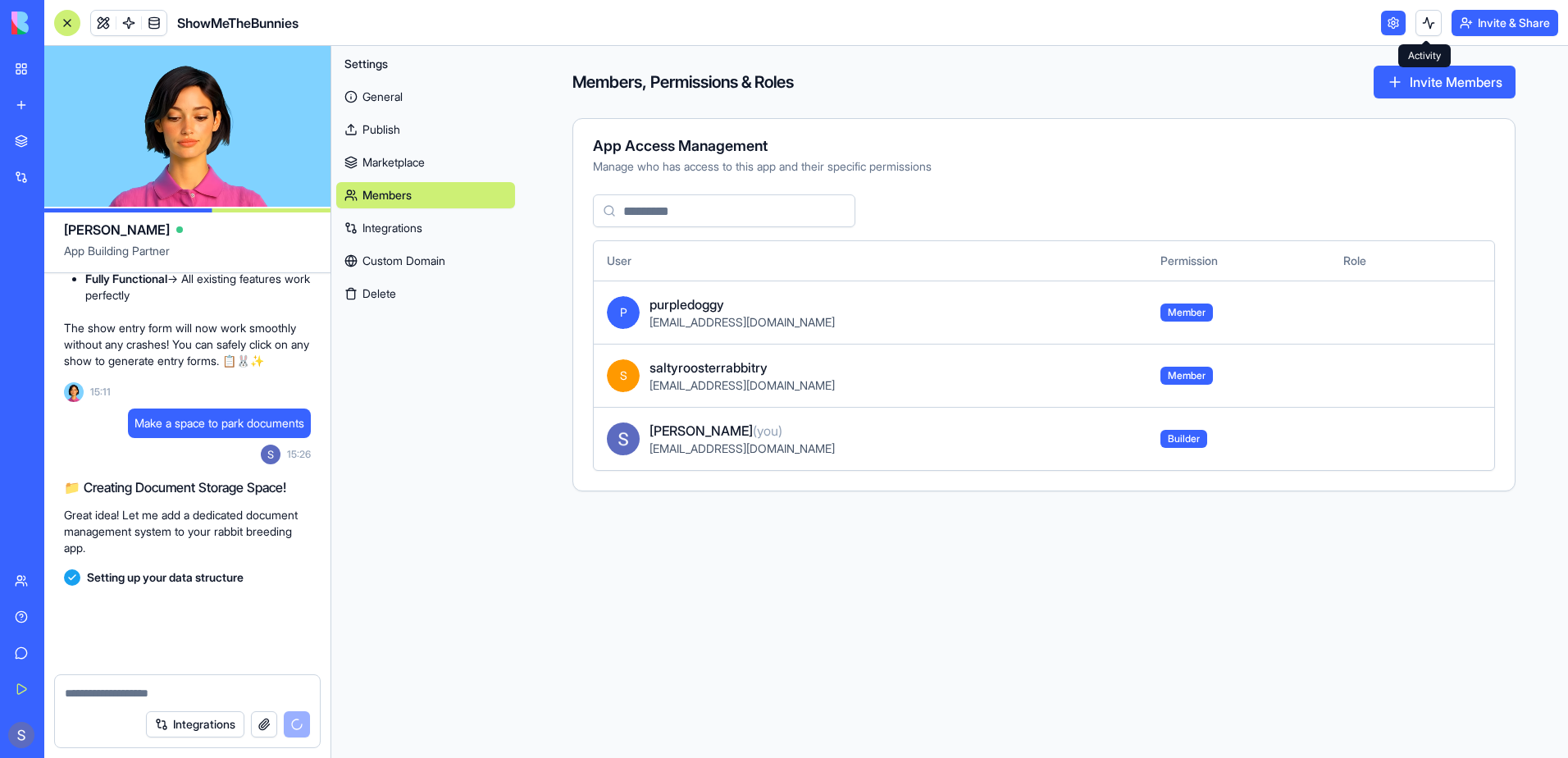
scroll to position [129907, 0]
click at [1429, 25] on button at bounding box center [1428, 23] width 26 height 26
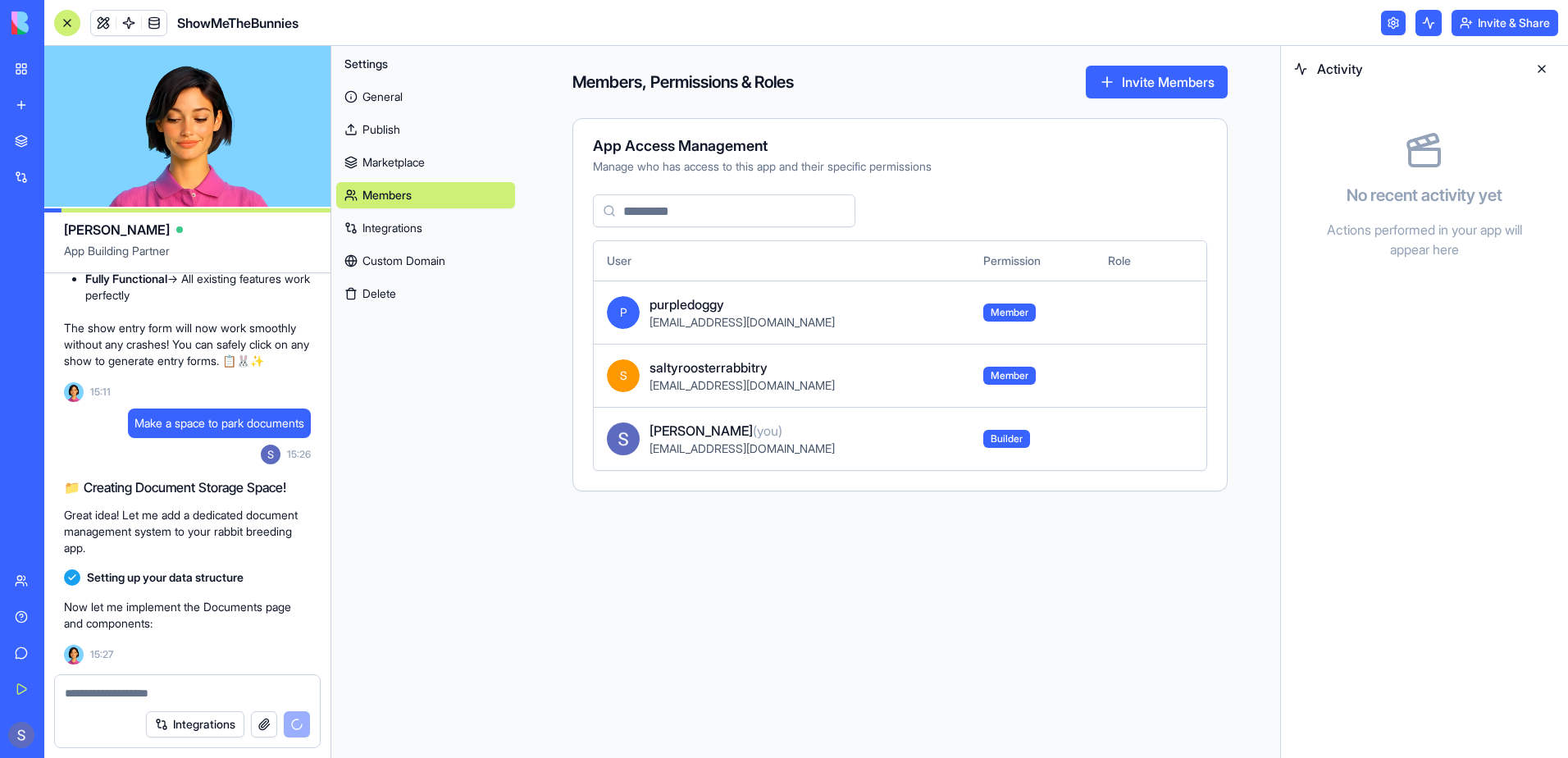
scroll to position [129936, 0]
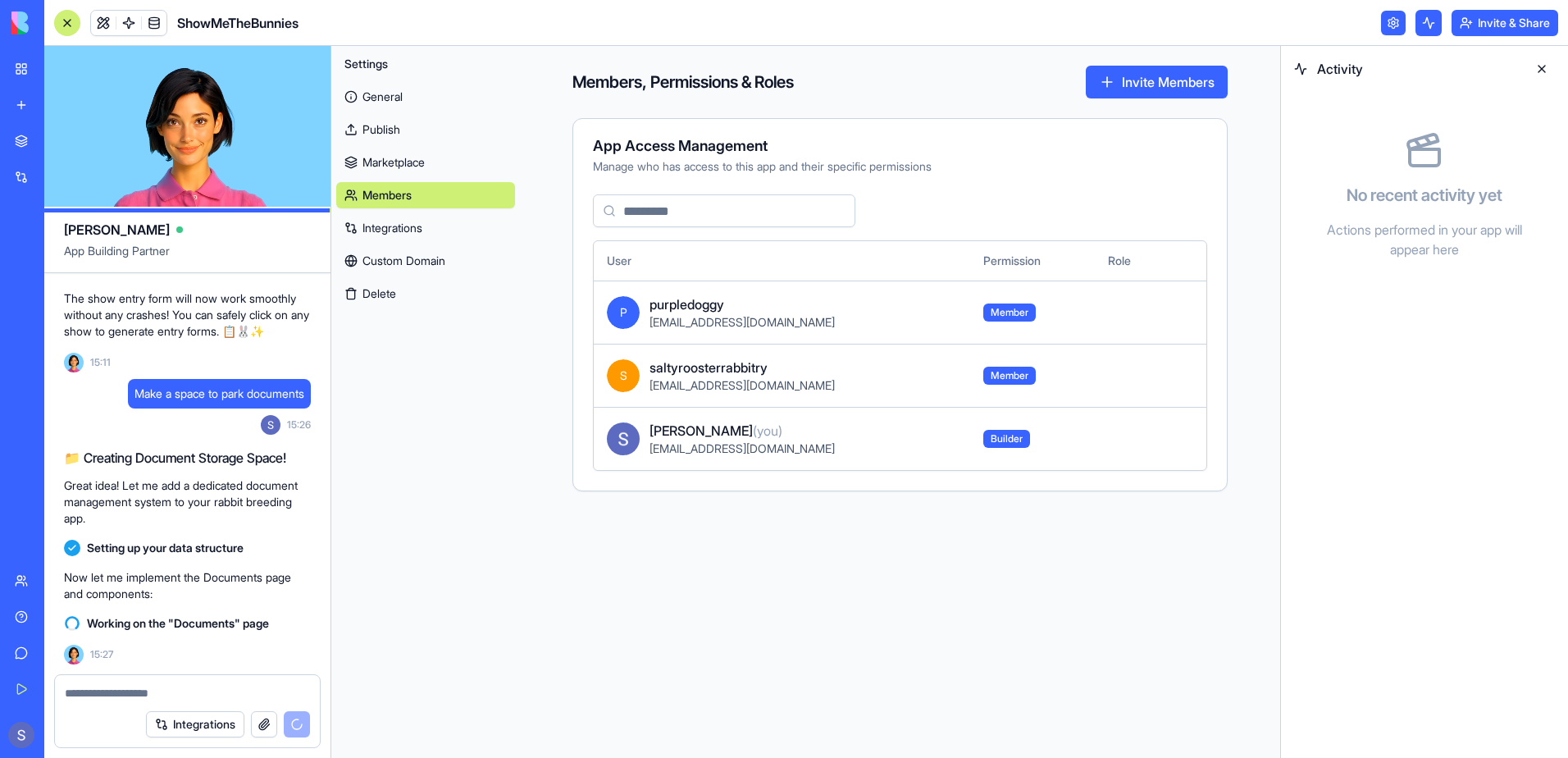
click at [453, 624] on div "Settings General Publish Marketplace Members Integrations Custom Domain Delete" at bounding box center [426, 402] width 188 height 712
click at [390, 120] on link "Publish" at bounding box center [425, 129] width 178 height 26
click at [386, 133] on link "Publish" at bounding box center [425, 129] width 178 height 26
click at [370, 123] on link "Publish" at bounding box center [425, 129] width 178 height 26
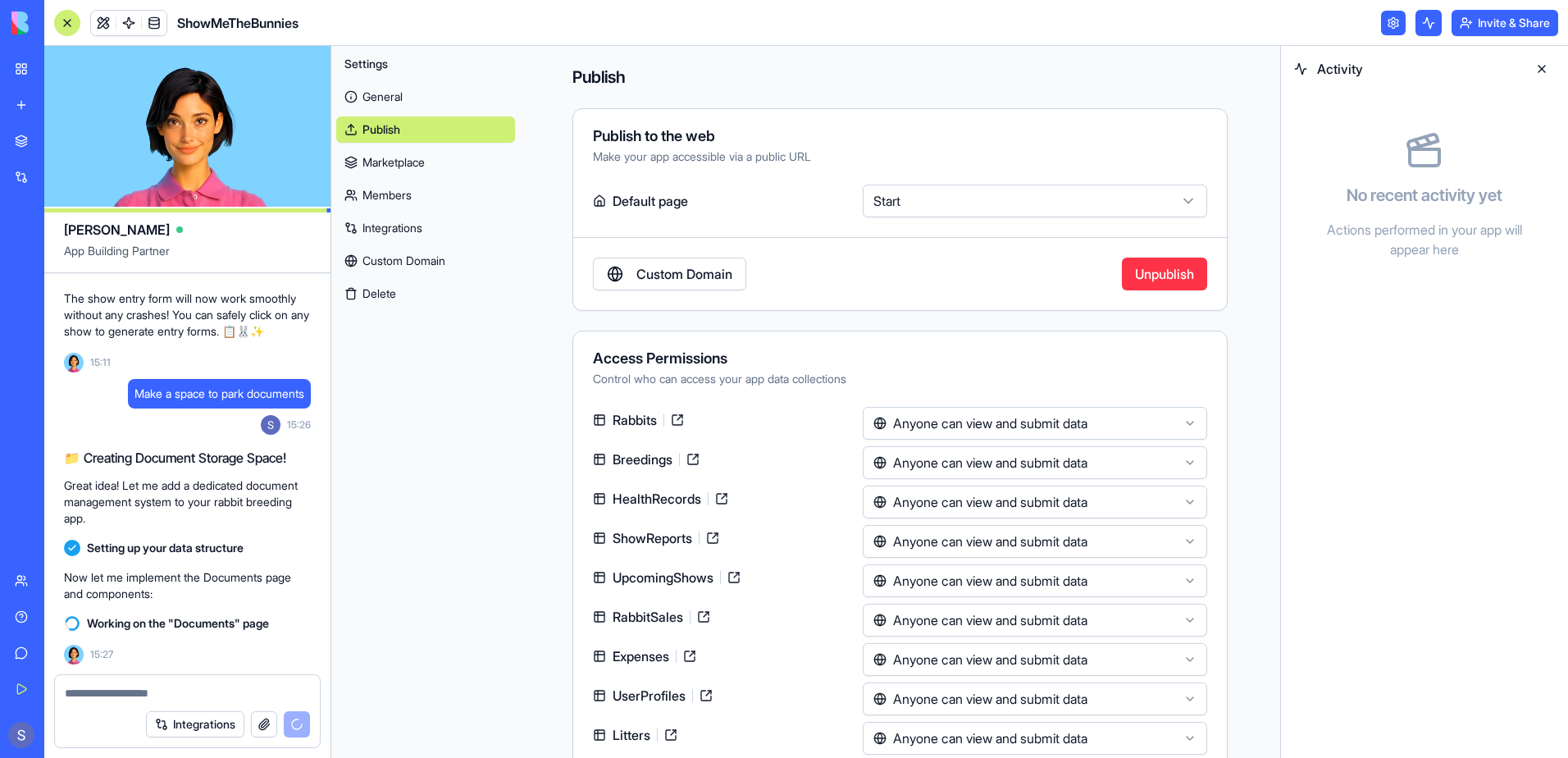
click at [1150, 273] on button "Unpublish" at bounding box center [1164, 274] width 85 height 32
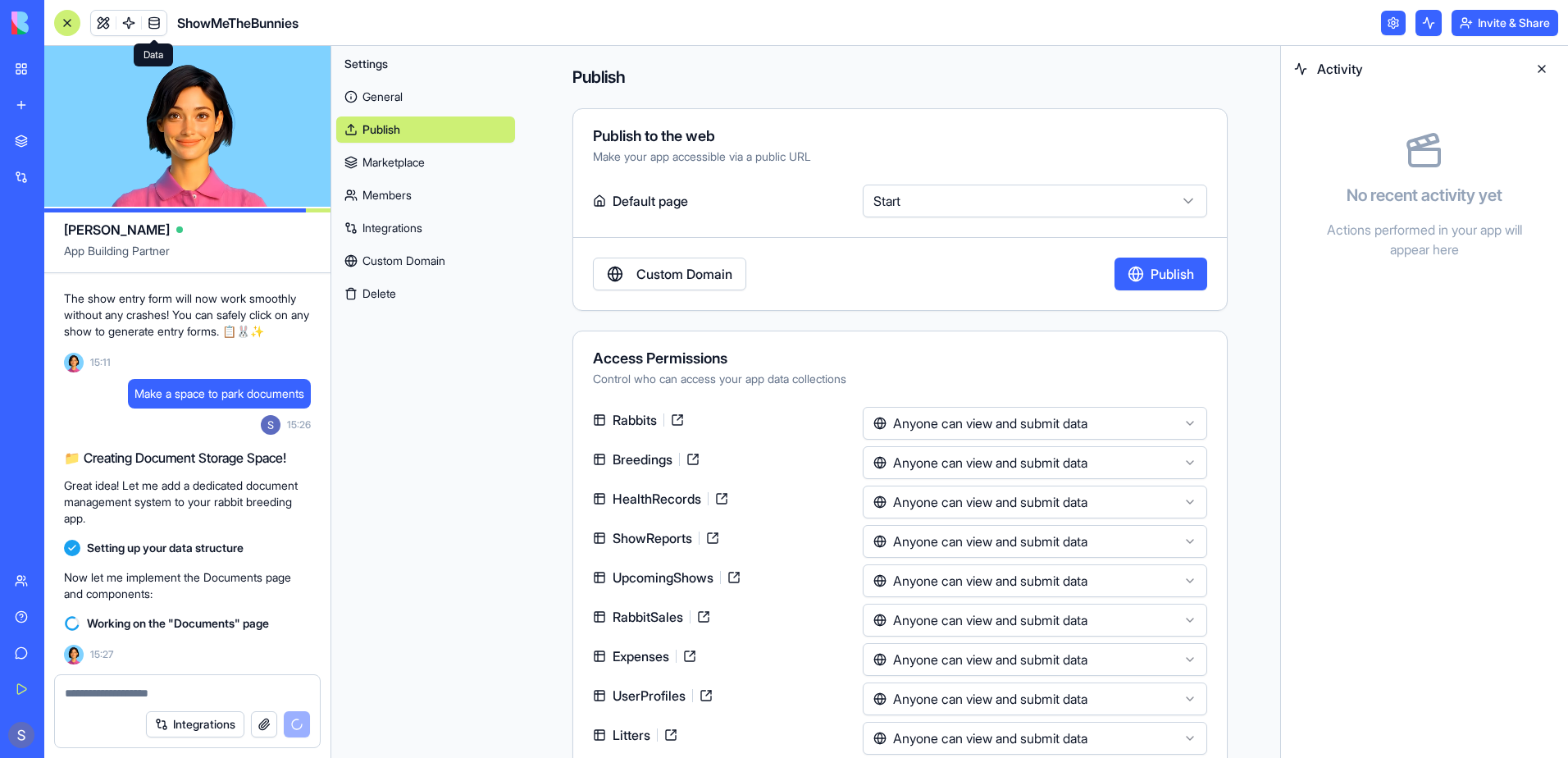
click at [151, 26] on span at bounding box center [154, 23] width 46 height 46
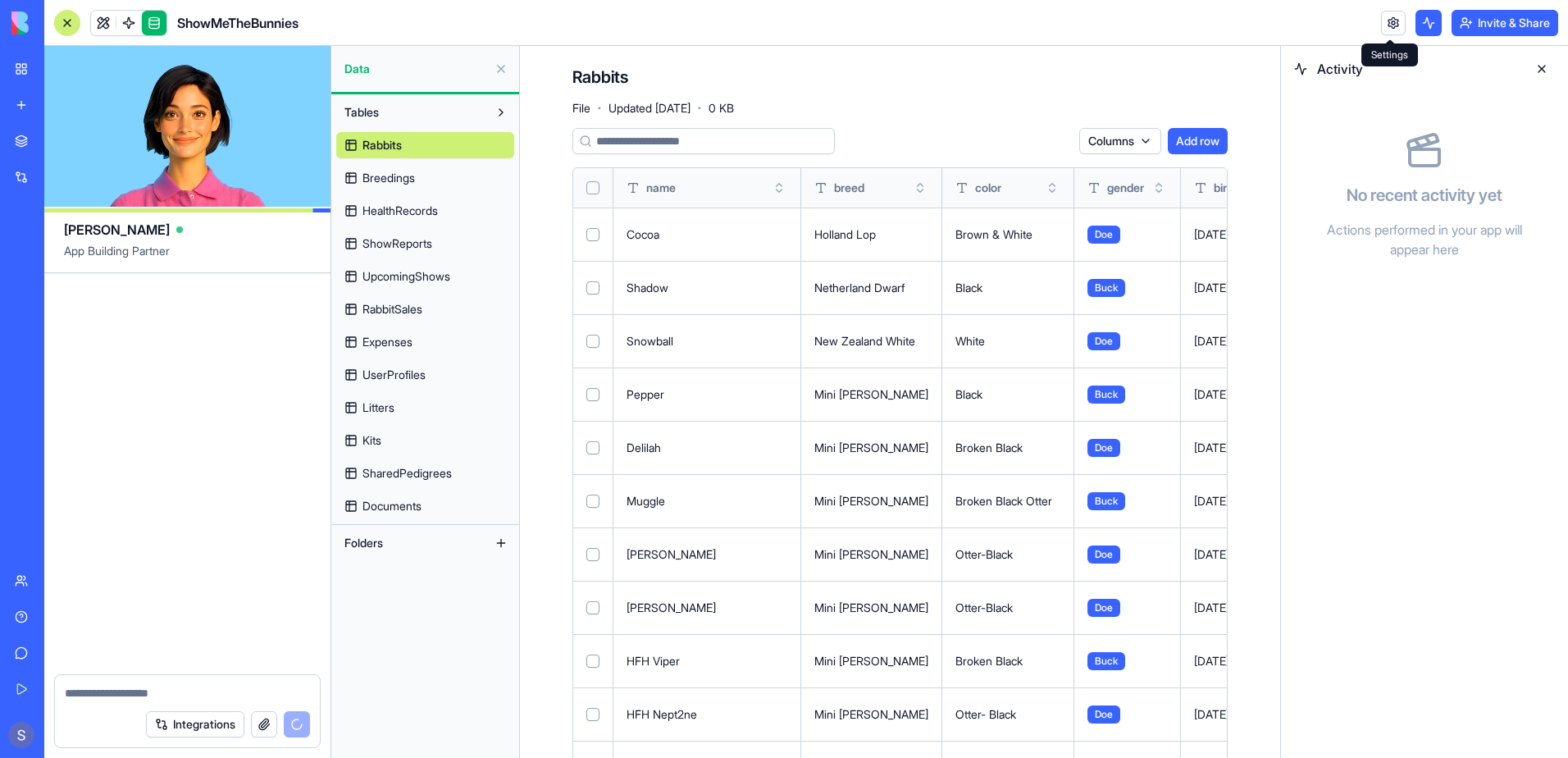
scroll to position [131423, 0]
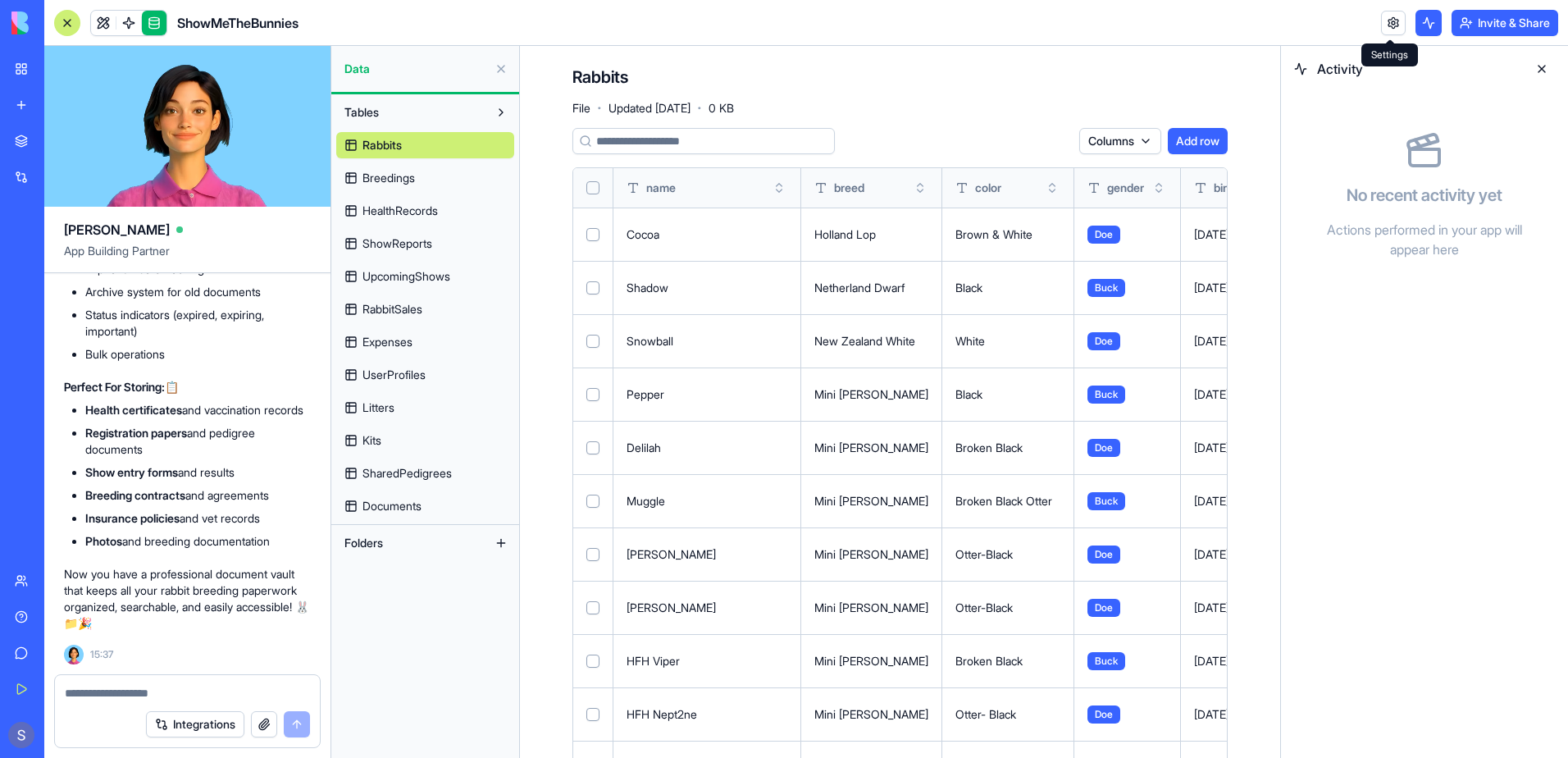
click at [497, 72] on button at bounding box center [501, 68] width 26 height 26
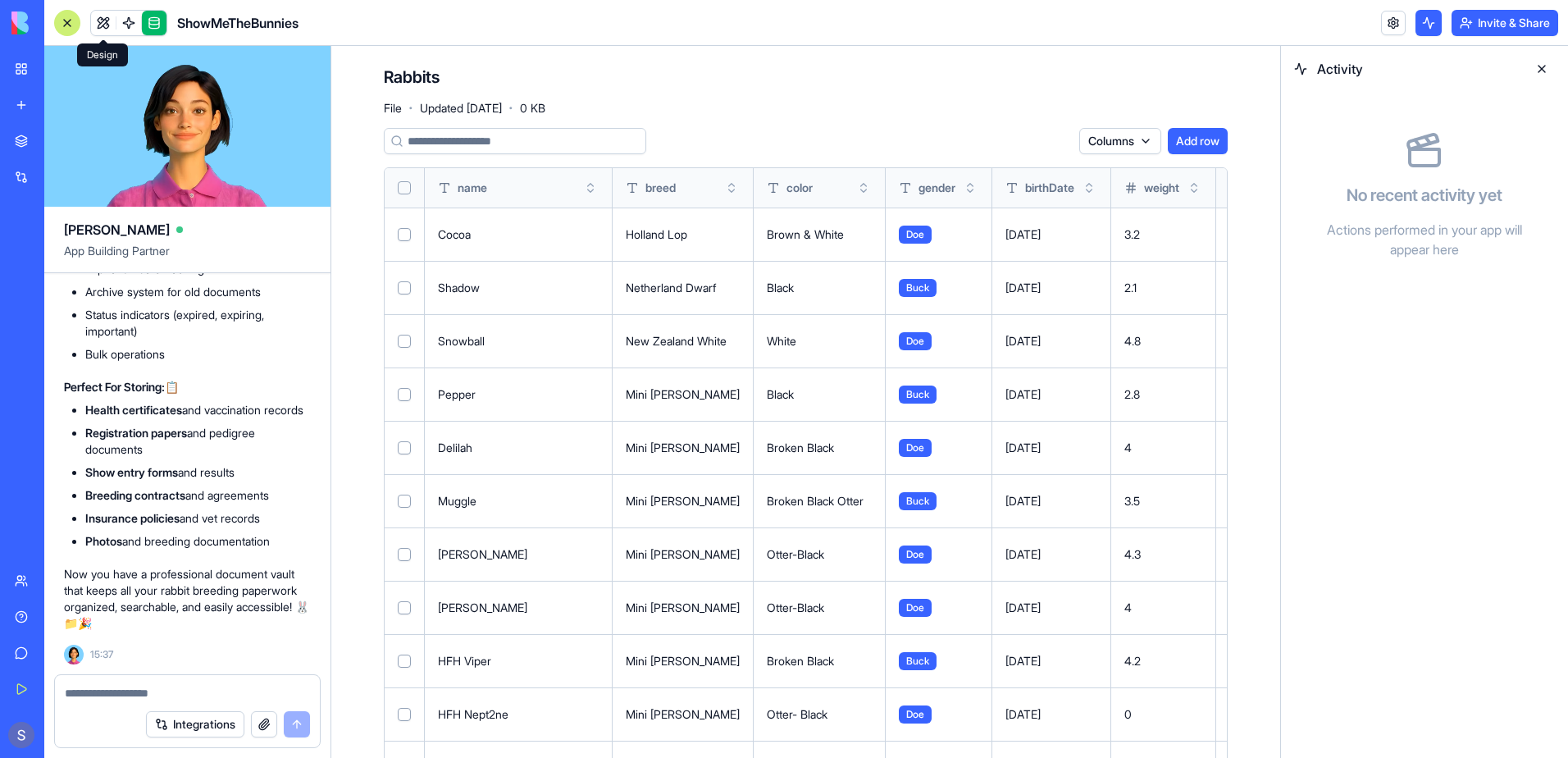
click at [104, 26] on span at bounding box center [103, 23] width 46 height 46
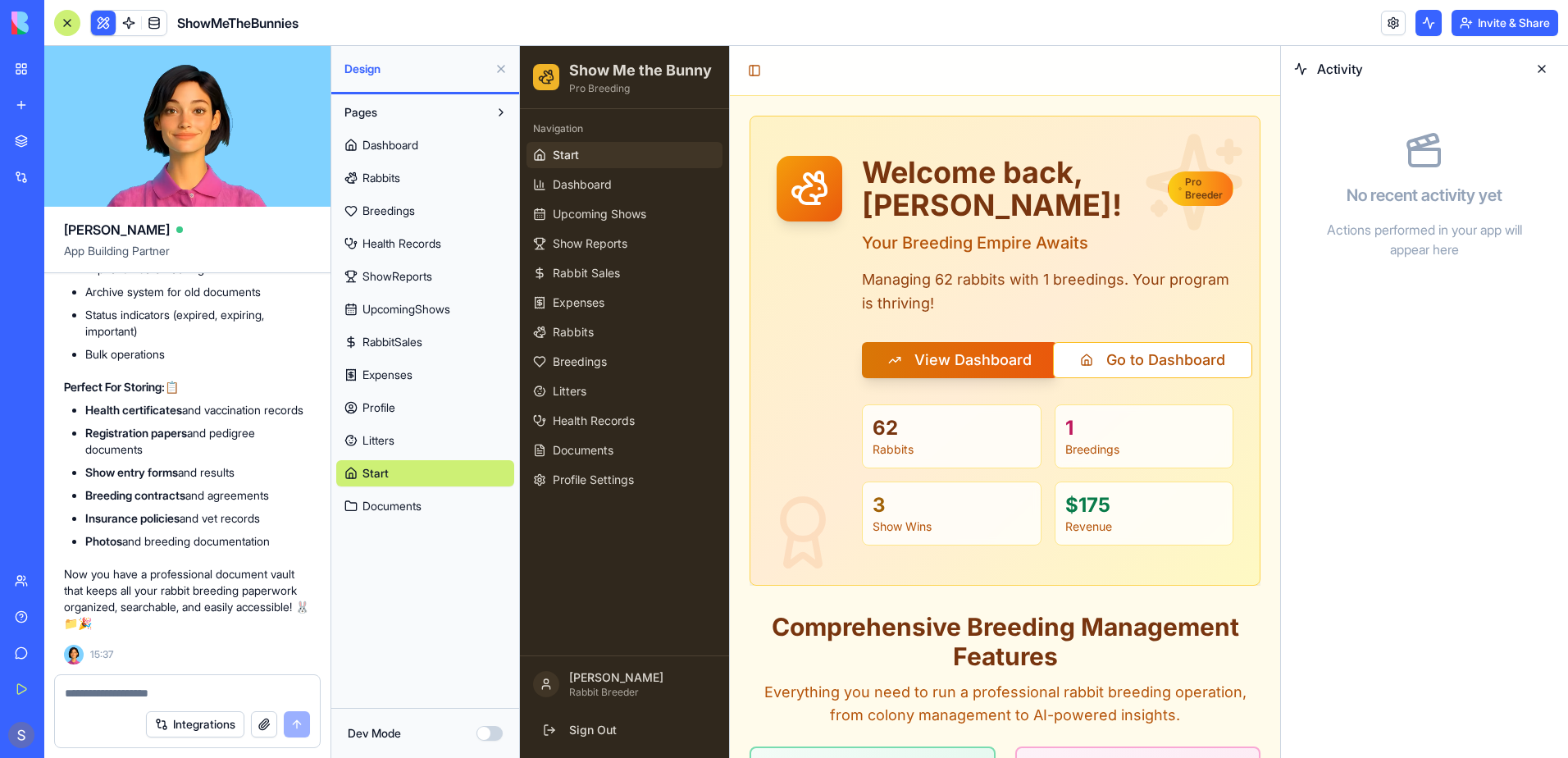
click at [500, 67] on button at bounding box center [501, 68] width 26 height 26
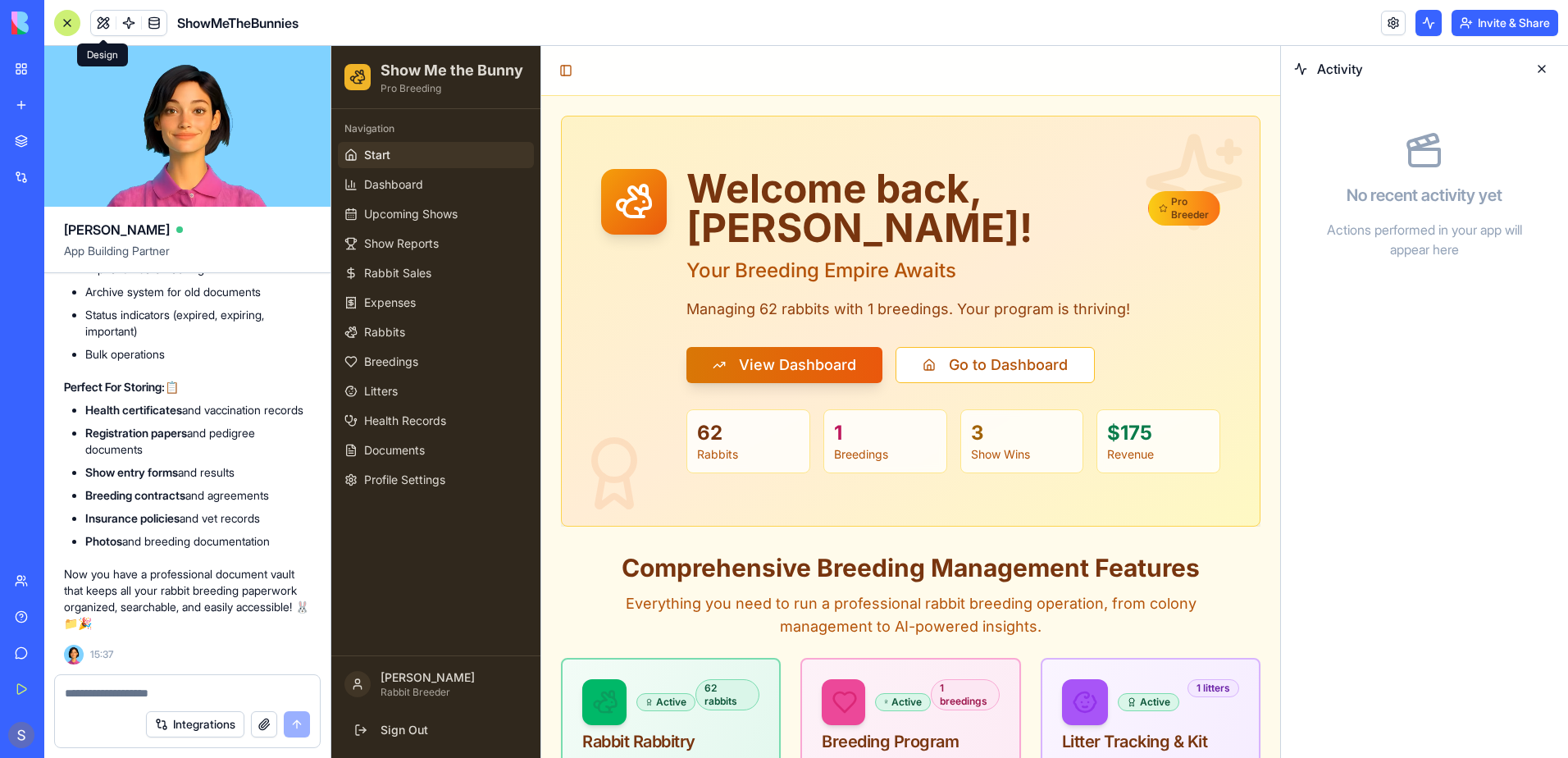
click at [487, 79] on h2 "Show Me the Bunny" at bounding box center [452, 70] width 142 height 23
click at [1387, 29] on link at bounding box center [1392, 23] width 25 height 25
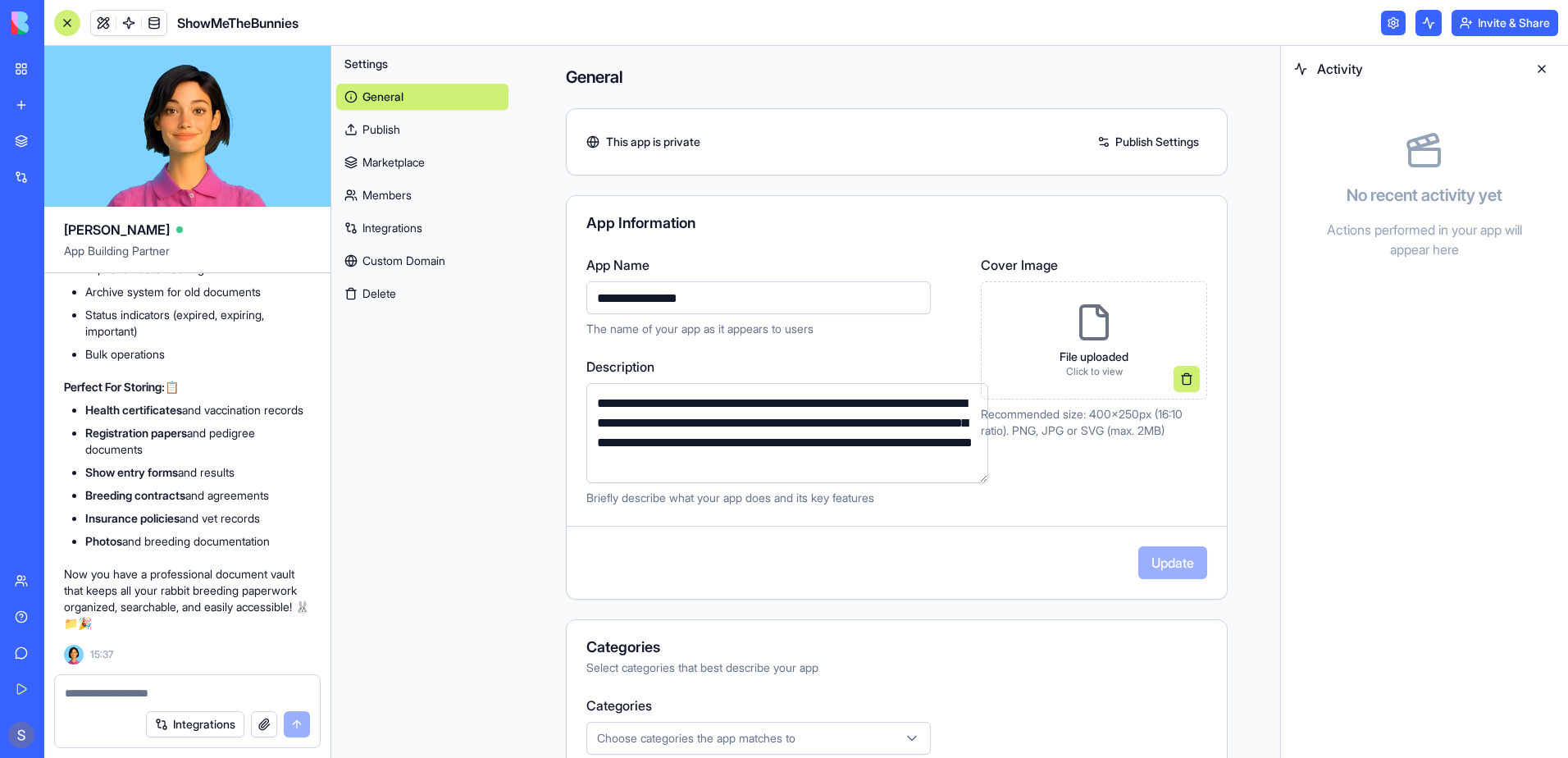
click at [1029, 530] on div "**********" at bounding box center [896, 397] width 662 height 405
click at [1153, 566] on div "Update" at bounding box center [896, 562] width 660 height 32
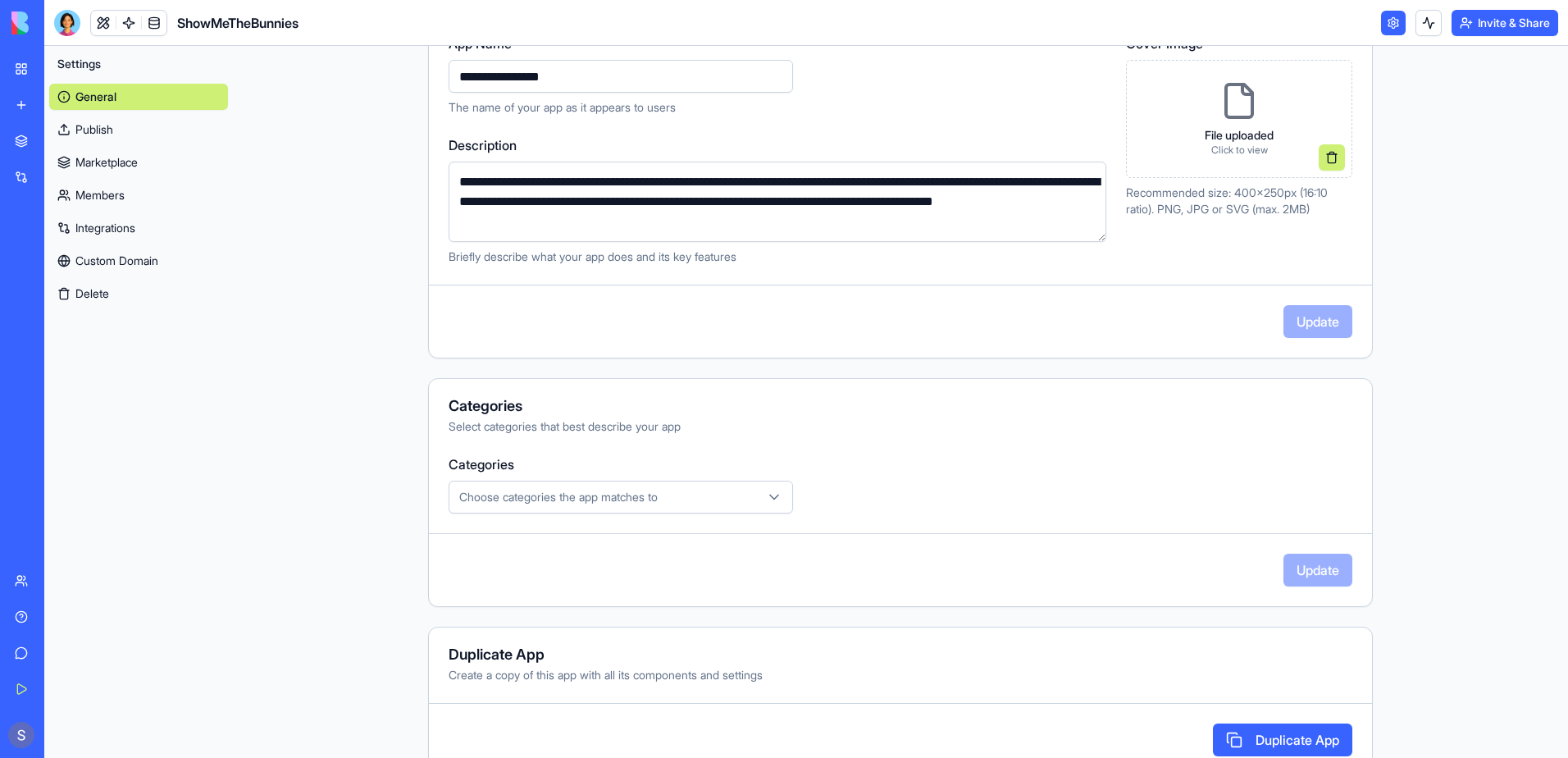
scroll to position [260, 0]
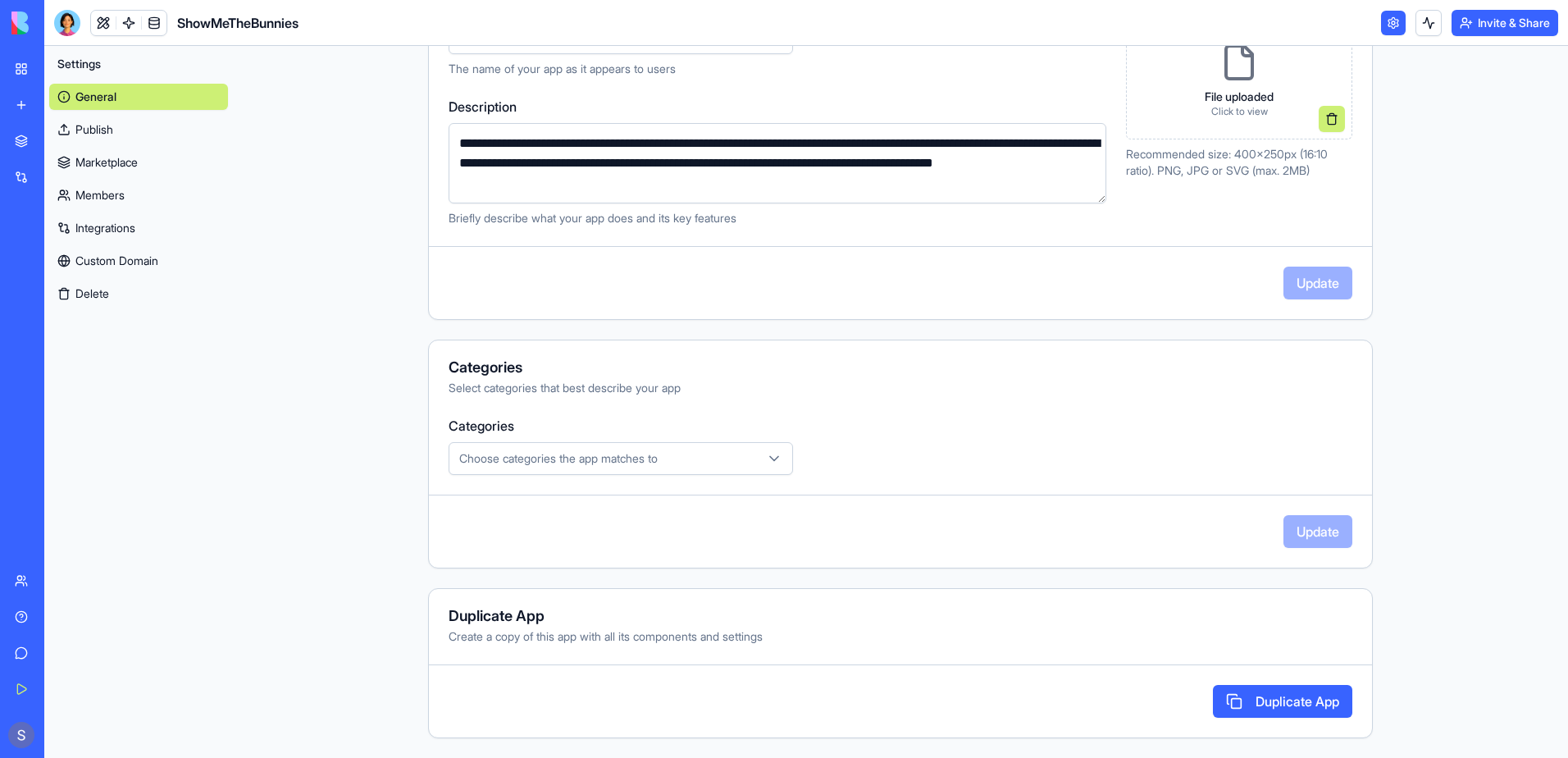
click at [766, 463] on icon "button" at bounding box center [774, 458] width 17 height 17
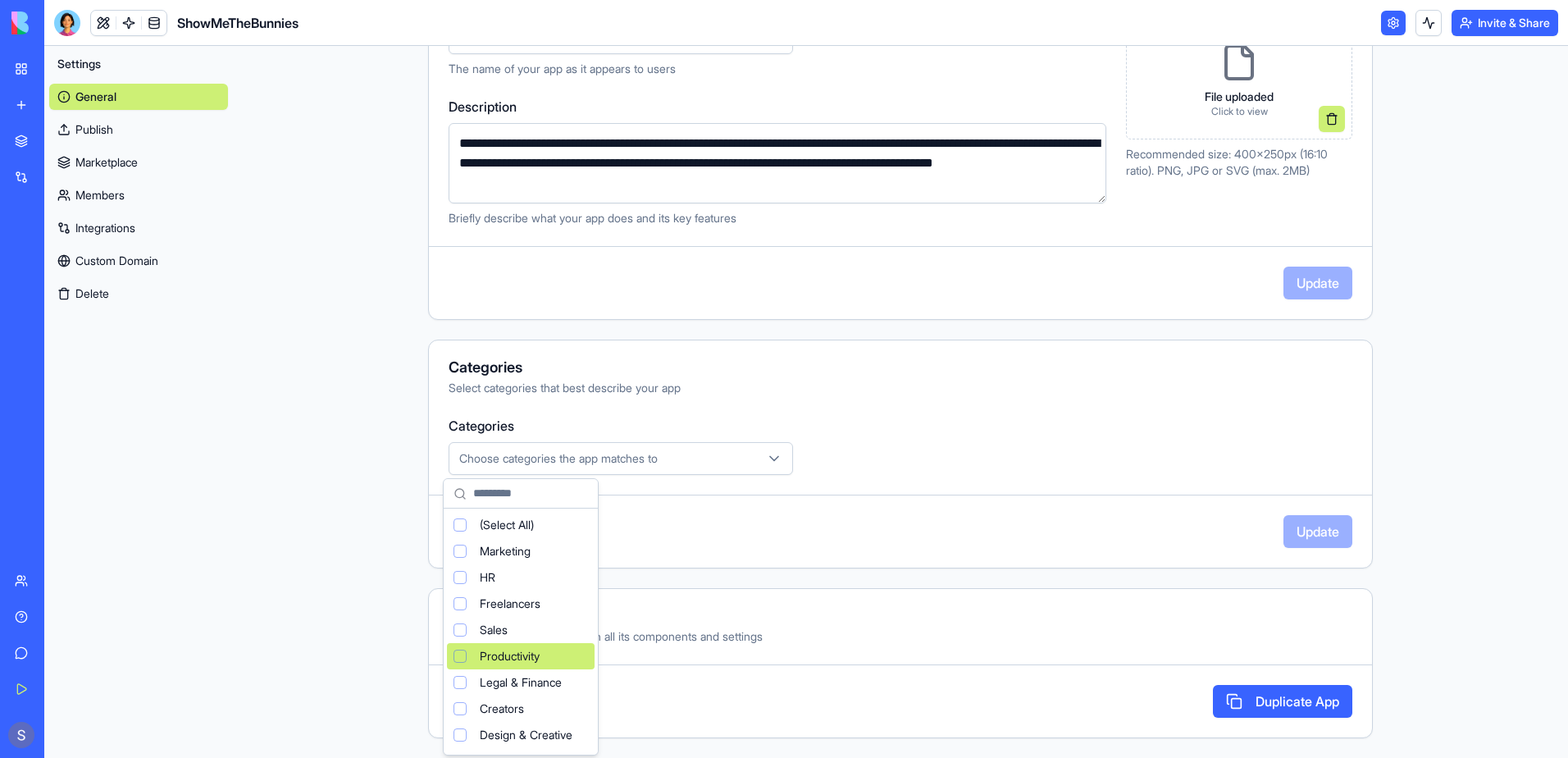
click at [453, 659] on div "Productivity" at bounding box center [521, 656] width 148 height 26
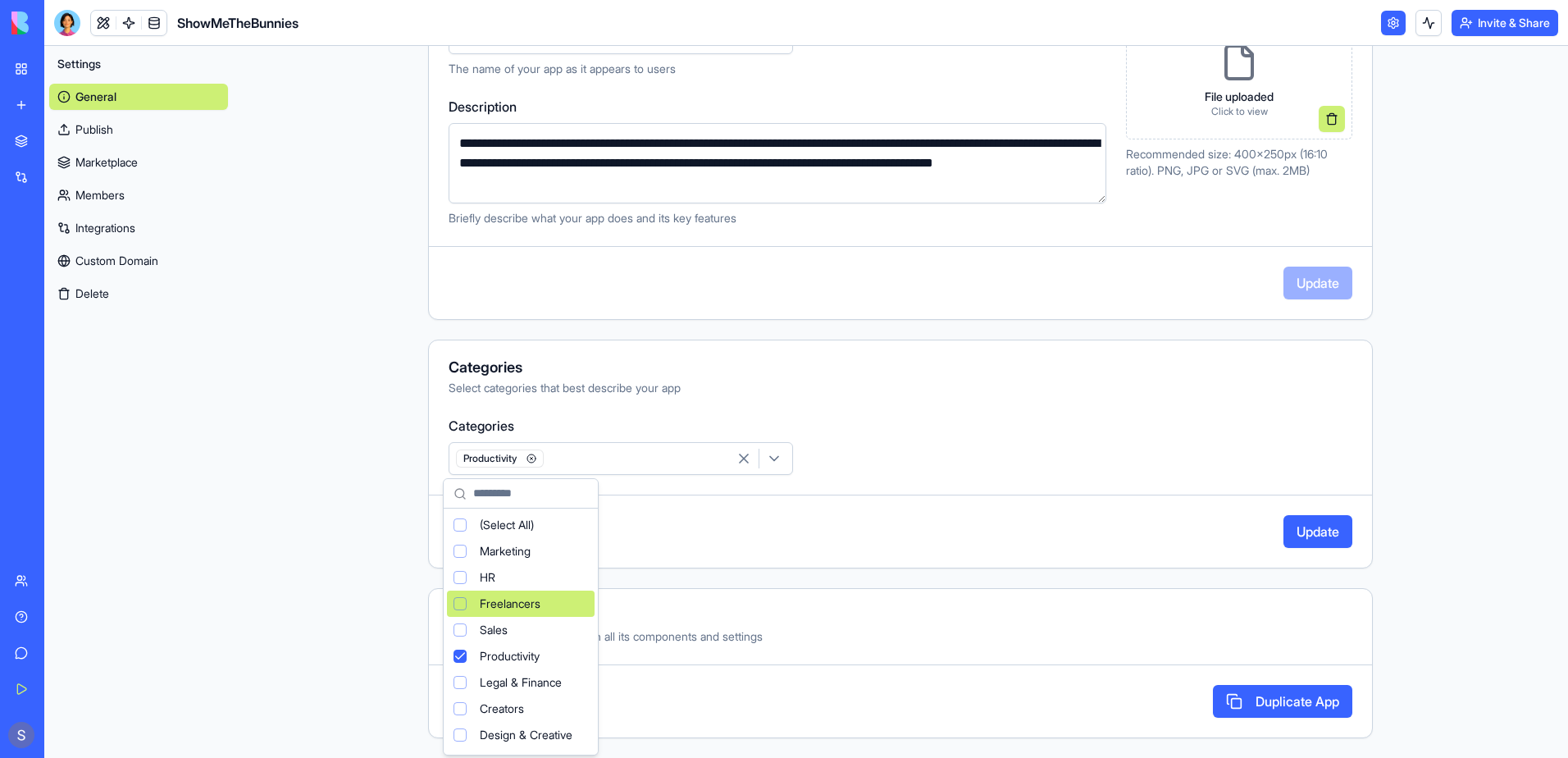
click at [1298, 536] on html "**********" at bounding box center [784, 379] width 1568 height 758
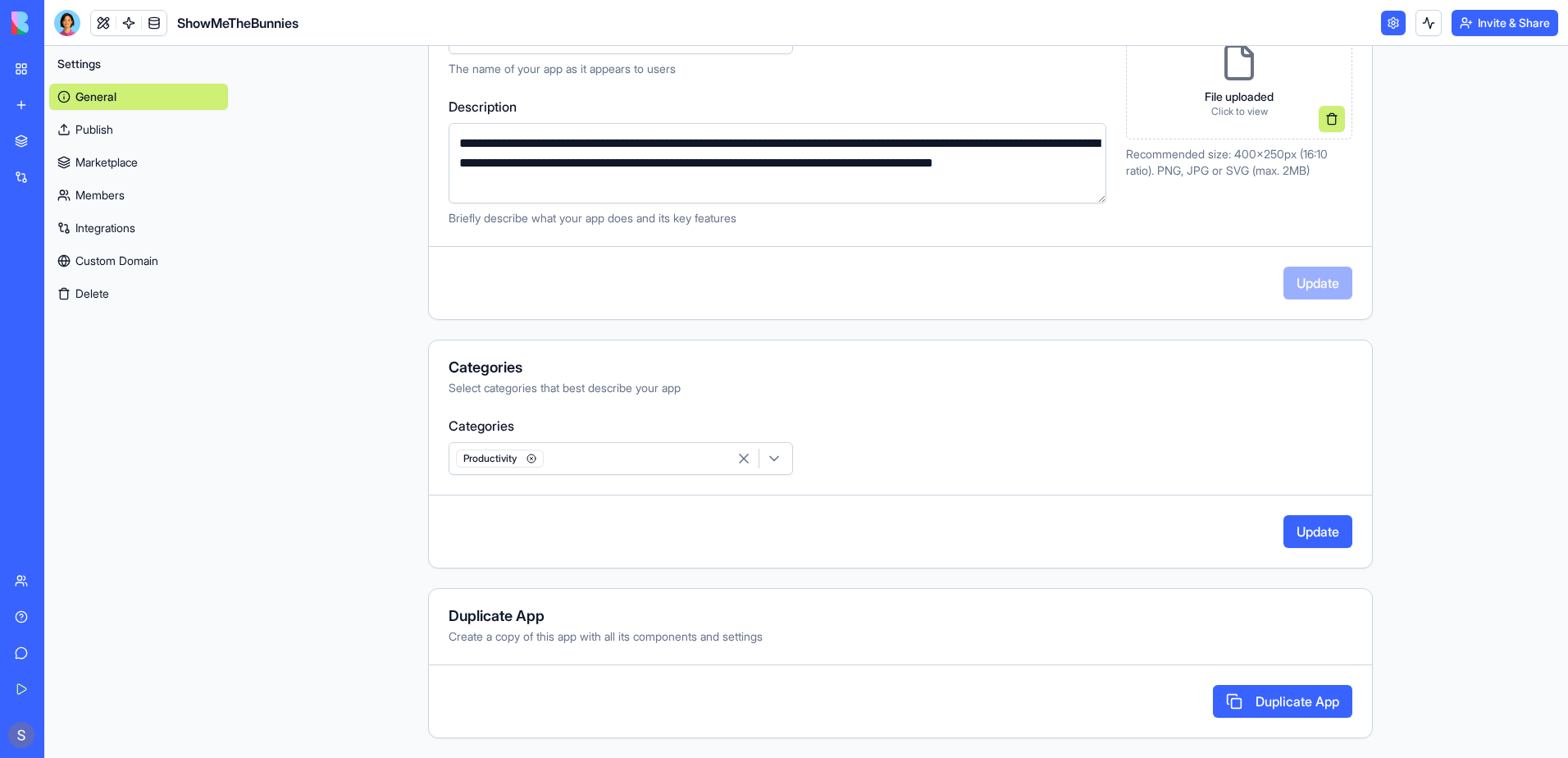
click at [1333, 531] on button "Update" at bounding box center [1318, 531] width 69 height 32
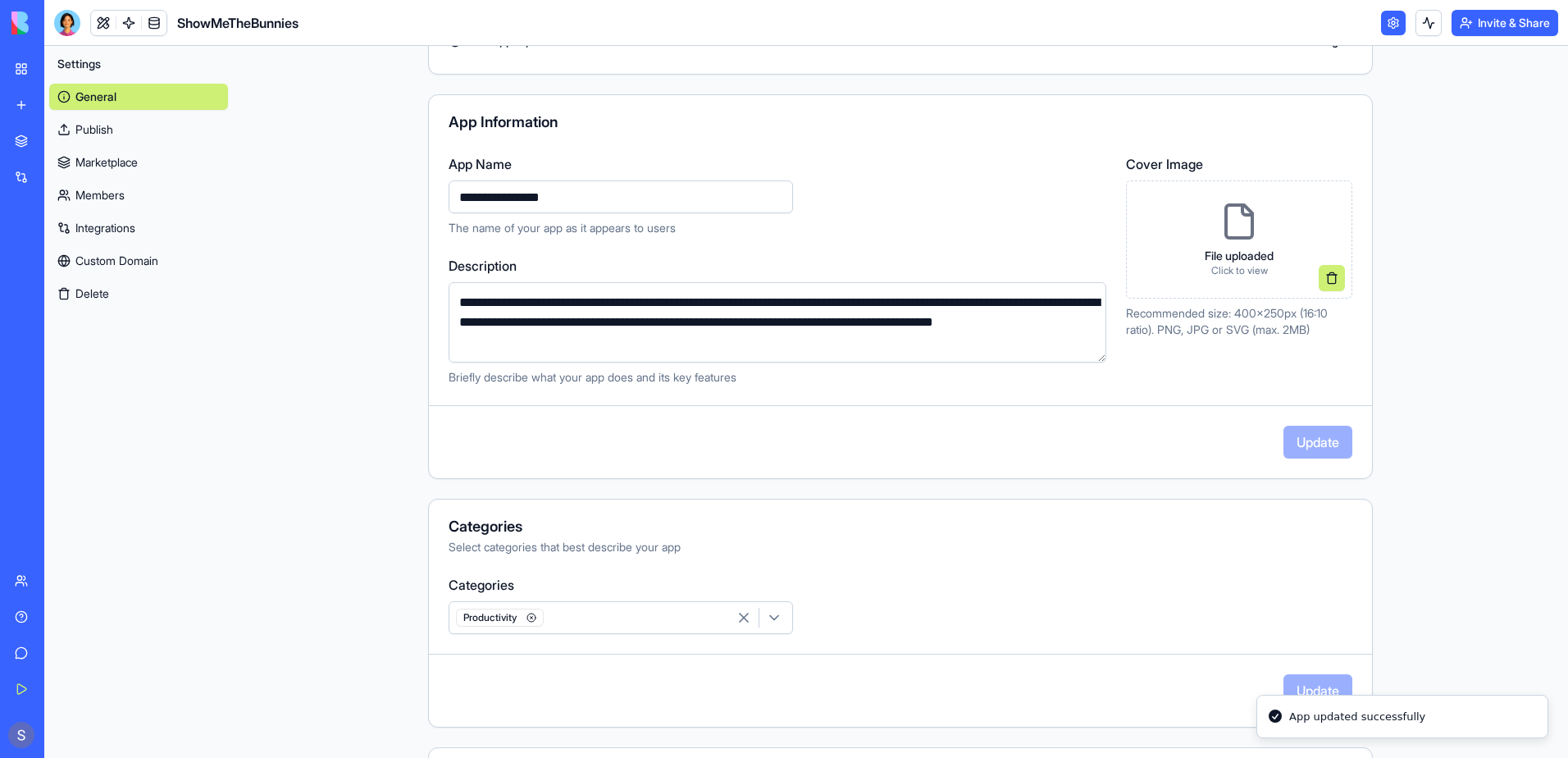
scroll to position [0, 0]
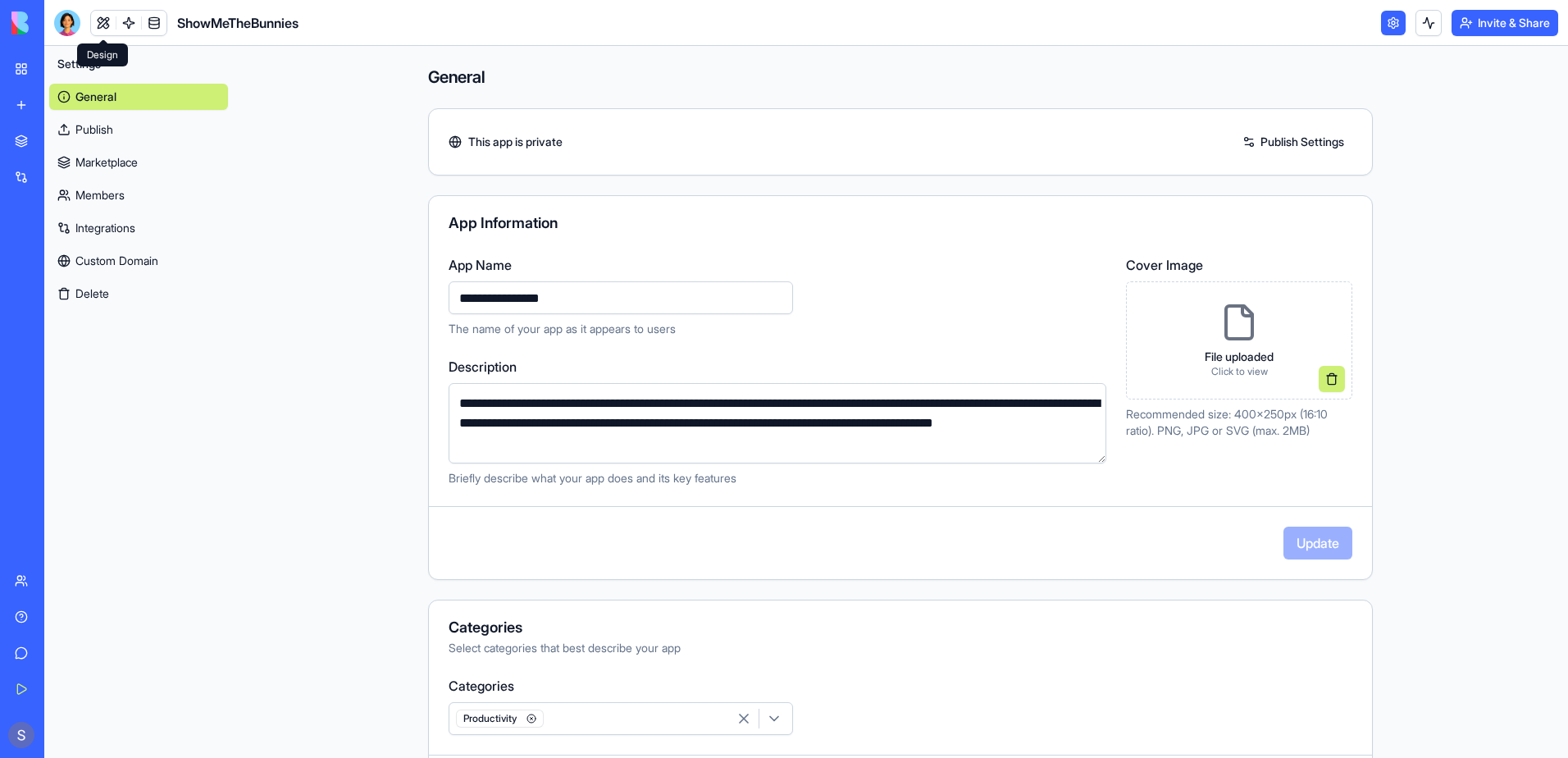
click at [94, 23] on link at bounding box center [103, 23] width 25 height 25
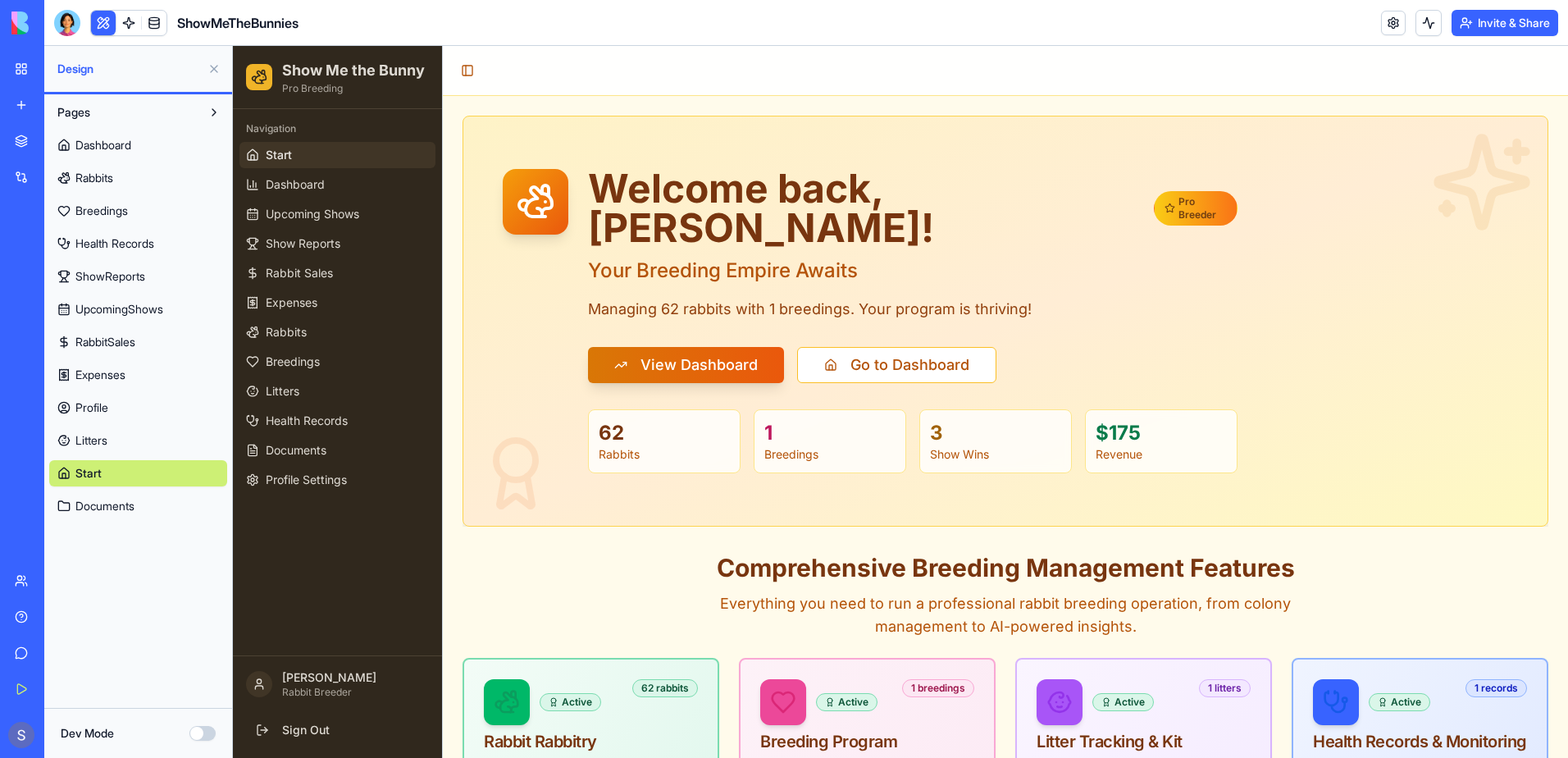
click at [347, 75] on h2 "Show Me the Bunny" at bounding box center [353, 70] width 142 height 23
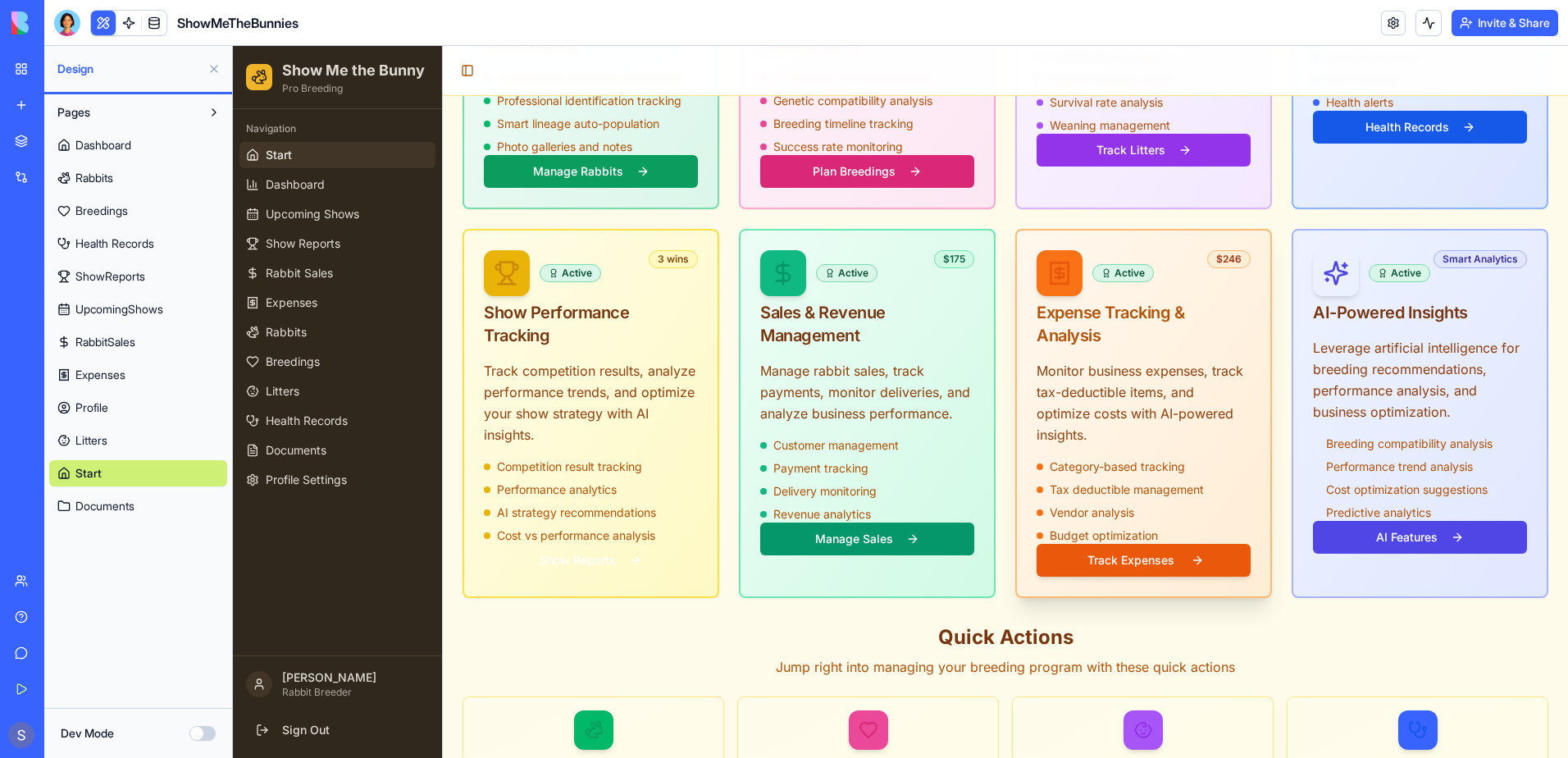
scroll to position [820, 0]
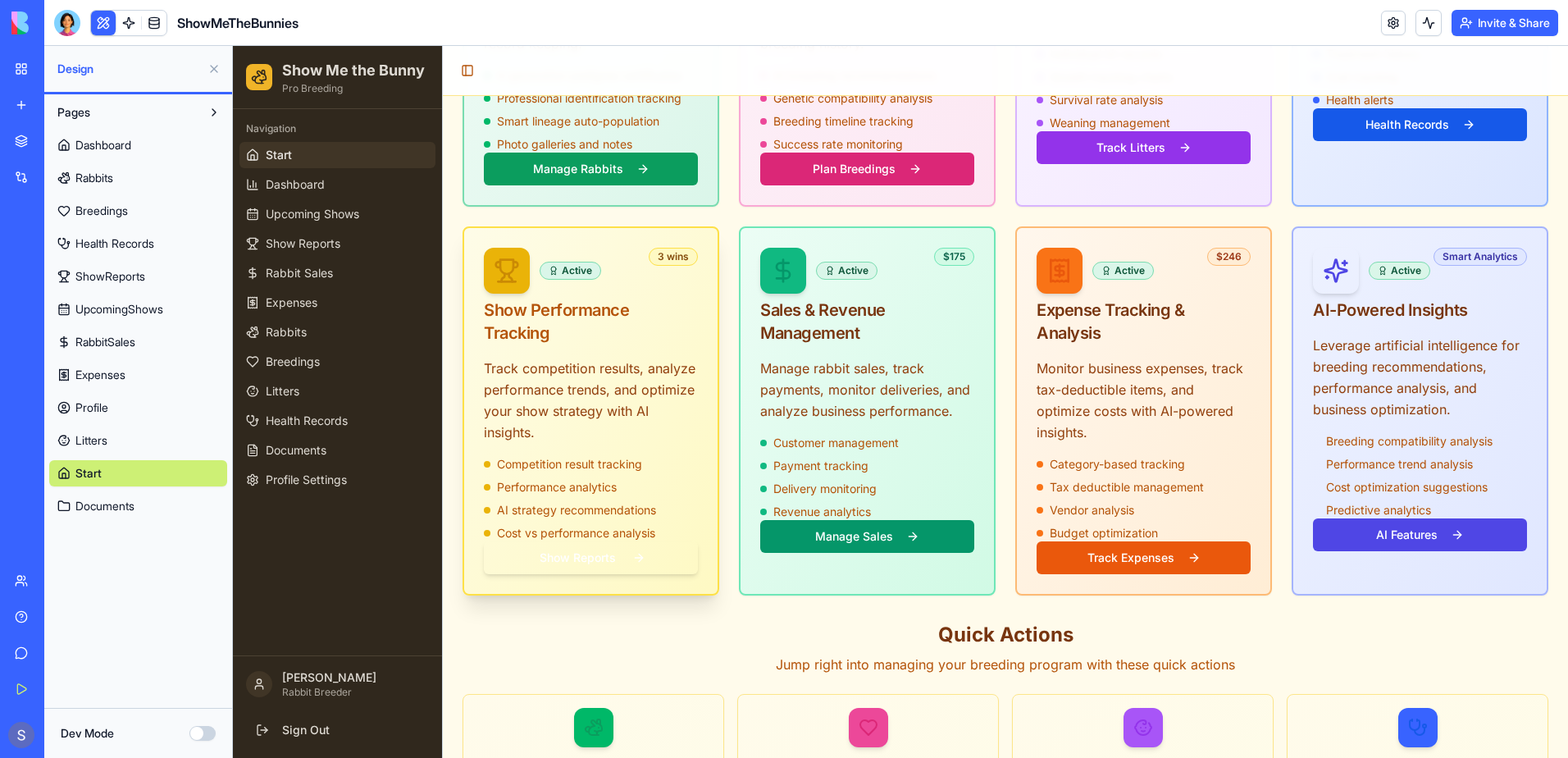
click at [573, 542] on button "Show Reports" at bounding box center [591, 557] width 214 height 32
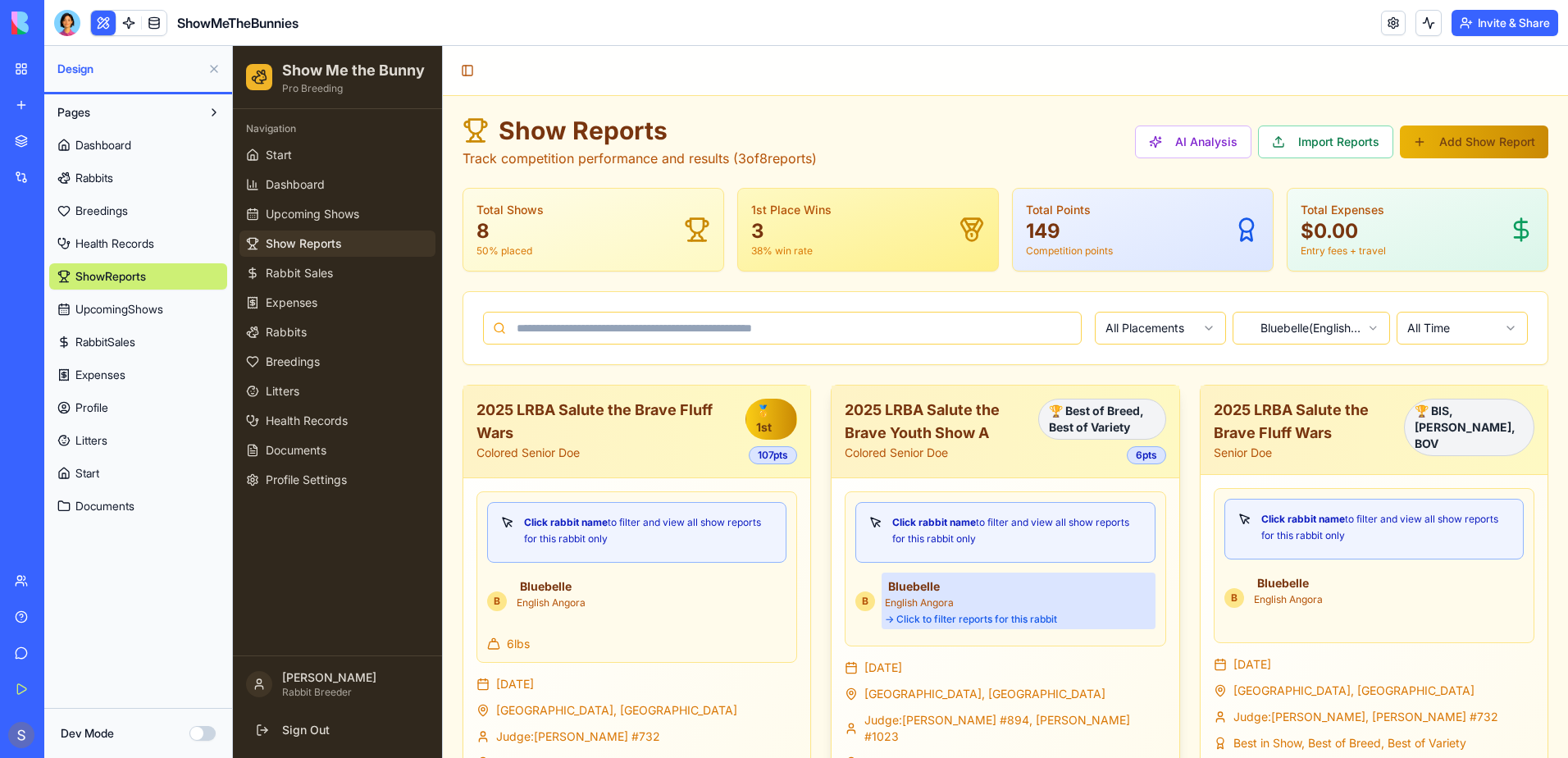
click at [919, 609] on div "Bluebelle English Angora → Click to filter reports for this rabbit" at bounding box center [1018, 600] width 273 height 56
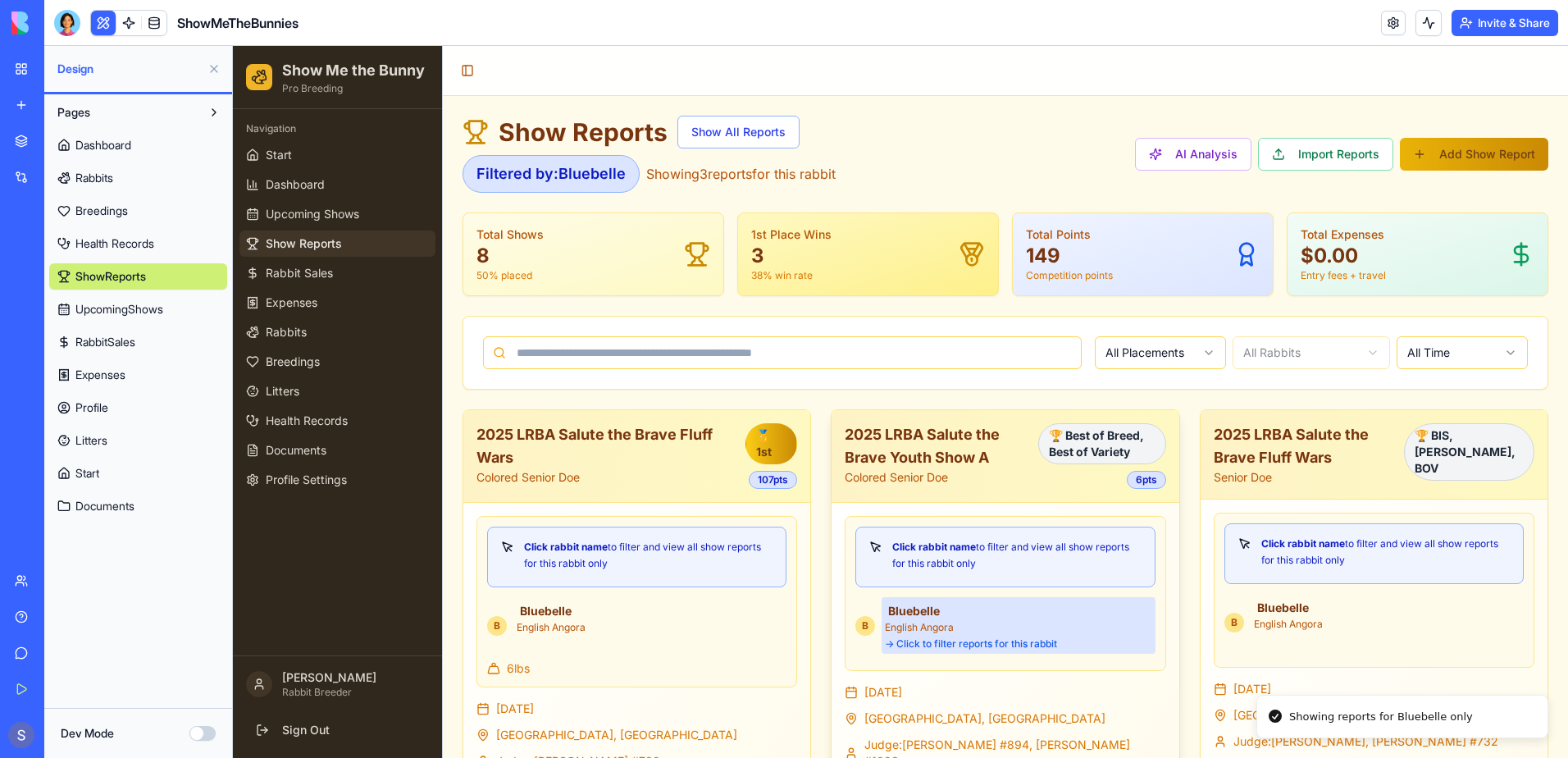
click at [910, 643] on div "→ Click to filter reports for this rabbit" at bounding box center [1018, 644] width 266 height 13
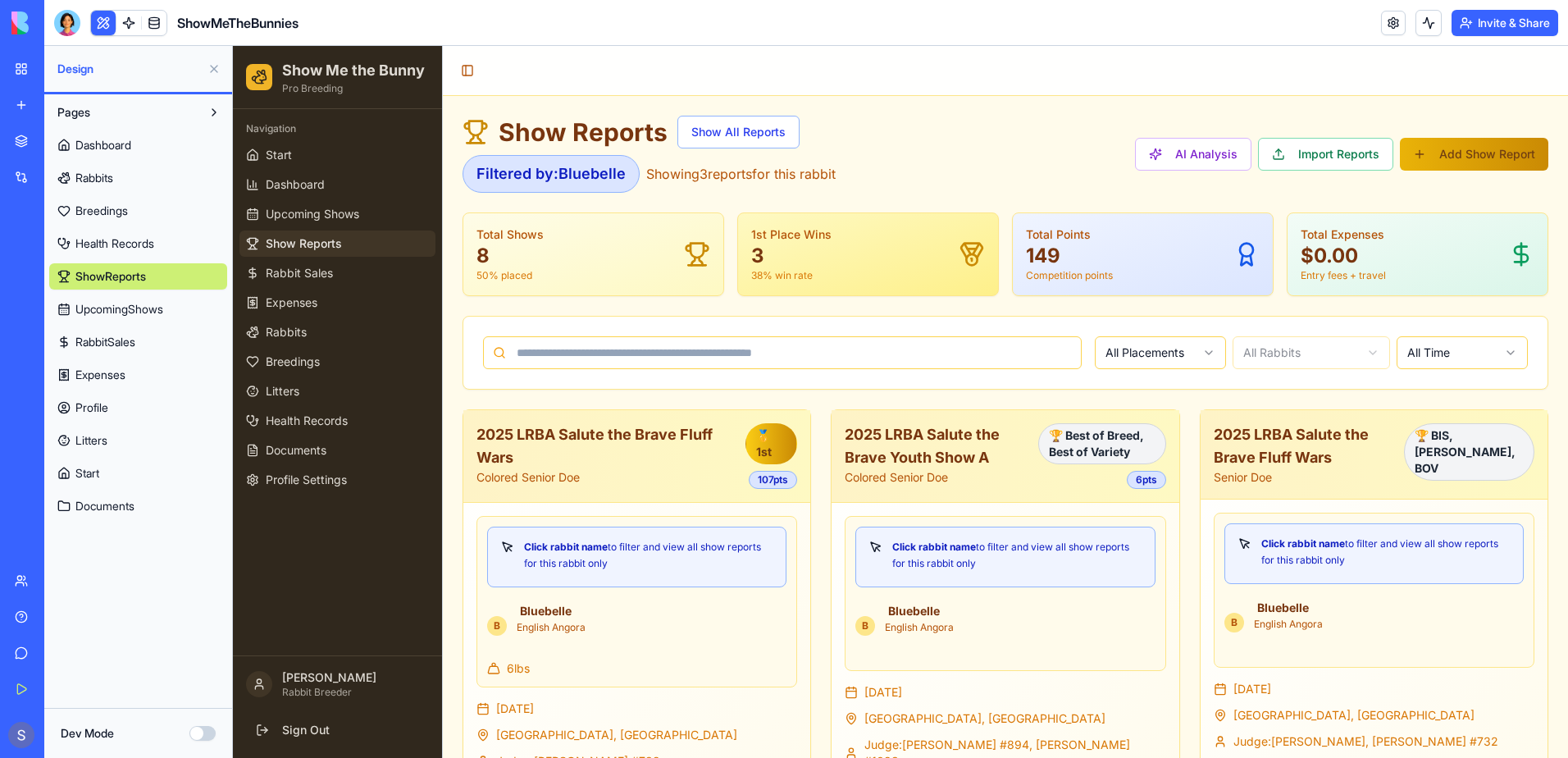
click at [213, 69] on button at bounding box center [213, 68] width 26 height 26
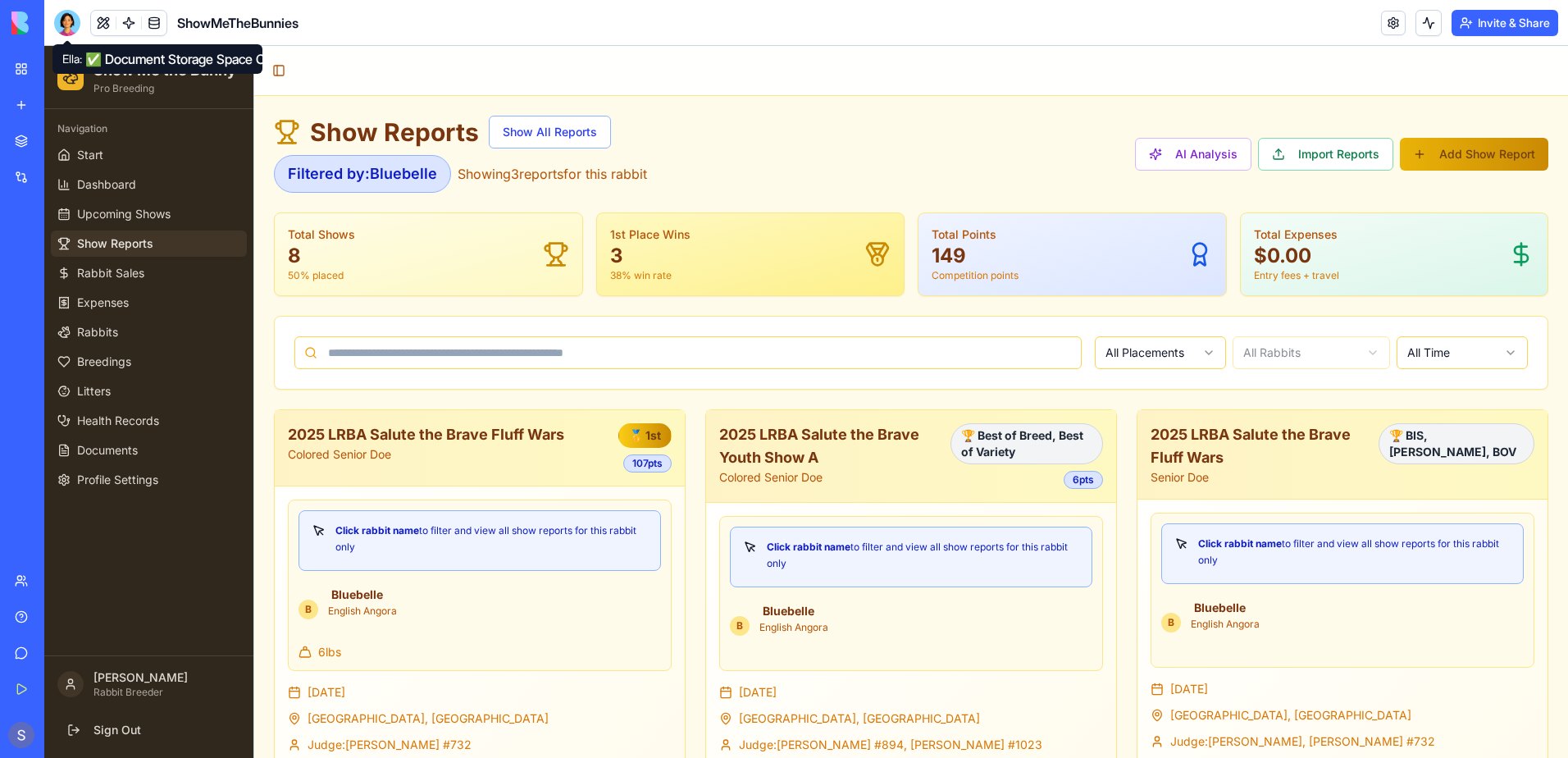
click at [60, 18] on div at bounding box center [67, 23] width 26 height 26
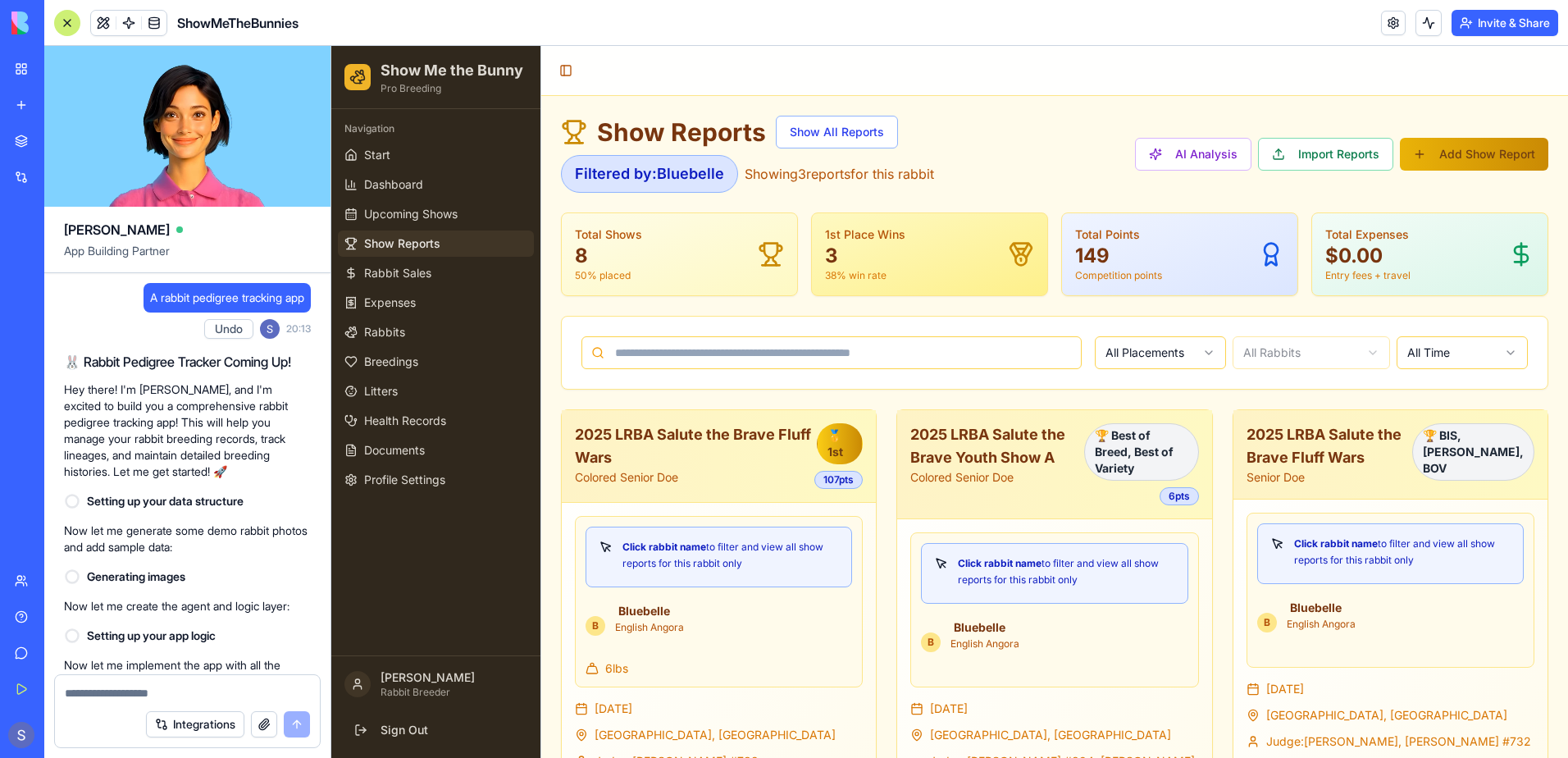
scroll to position [131423, 0]
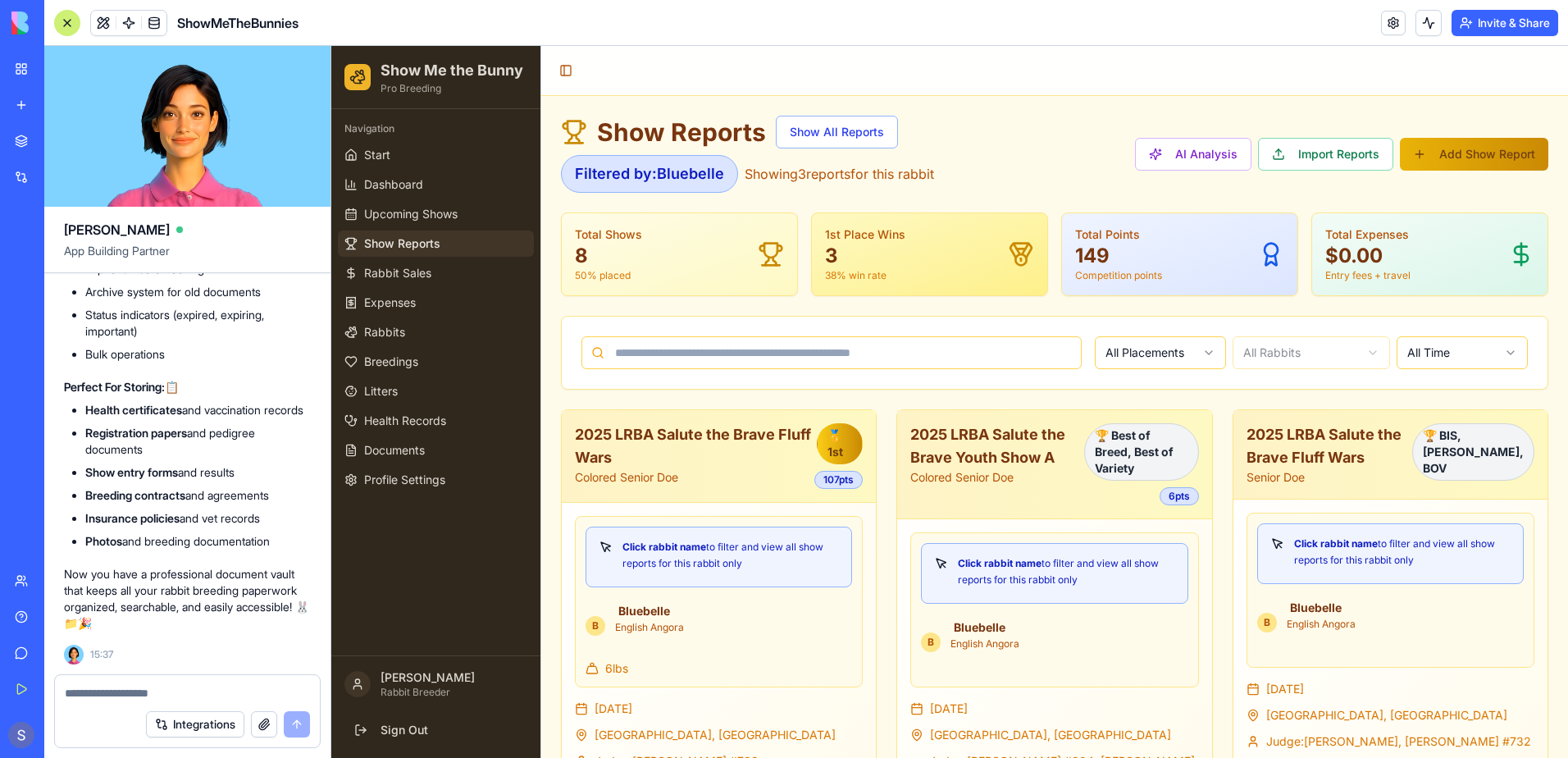
click at [120, 687] on textarea at bounding box center [187, 693] width 245 height 17
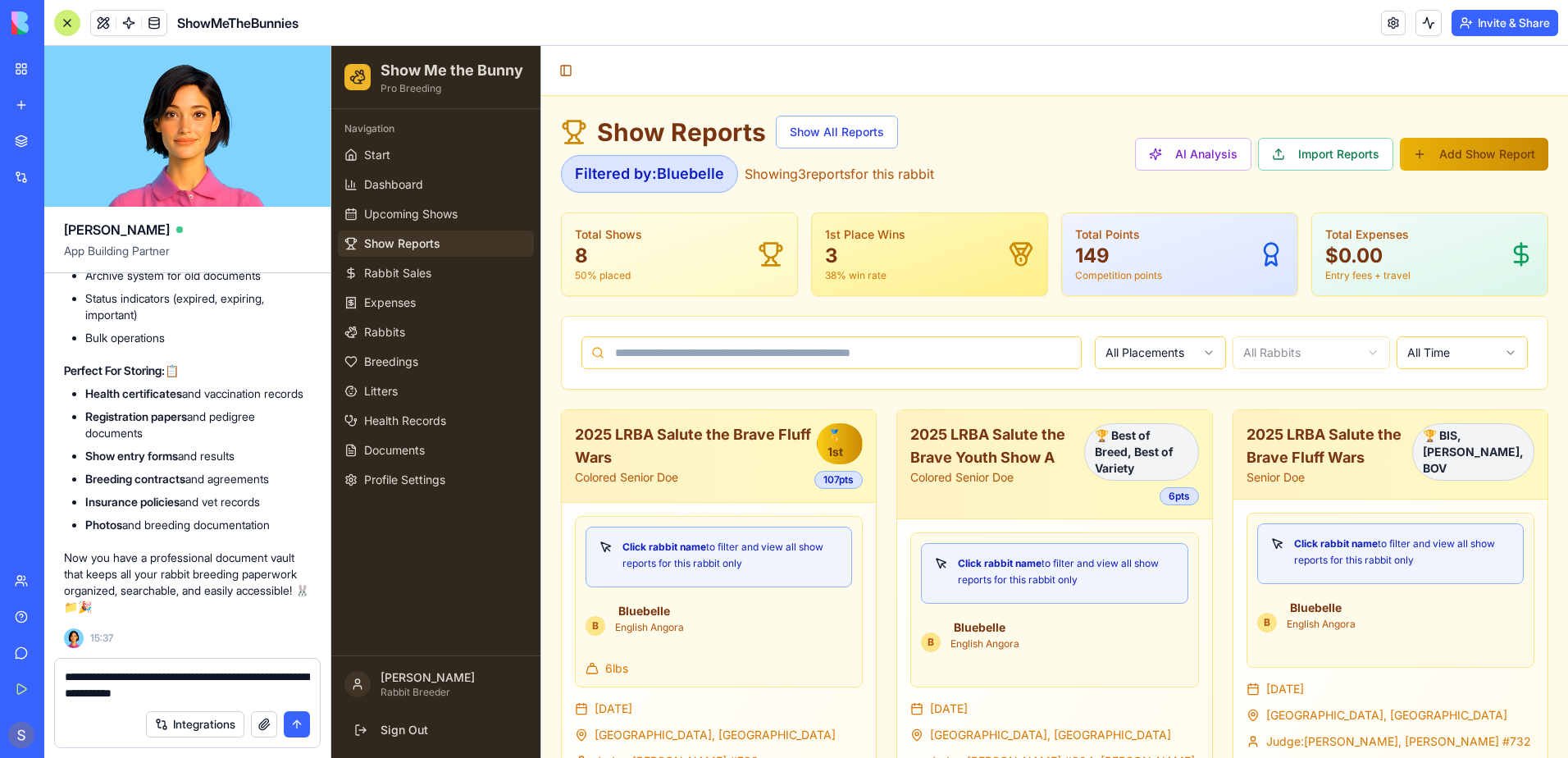
click at [222, 681] on textarea "**********" at bounding box center [187, 684] width 245 height 32
type textarea "**********"
click at [301, 727] on button "submit" at bounding box center [297, 724] width 26 height 26
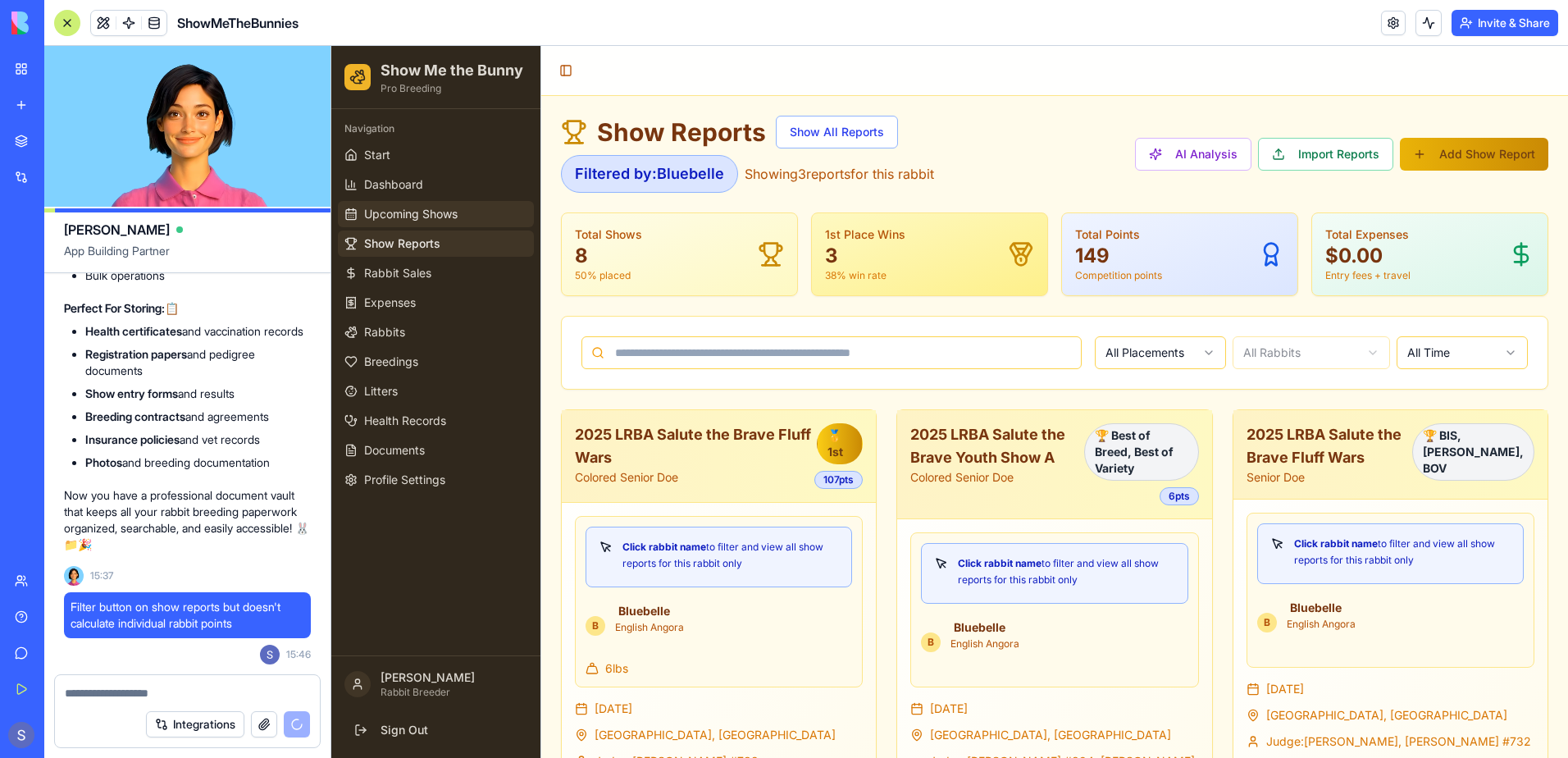
click at [402, 220] on span "Upcoming Shows" at bounding box center [410, 214] width 93 height 17
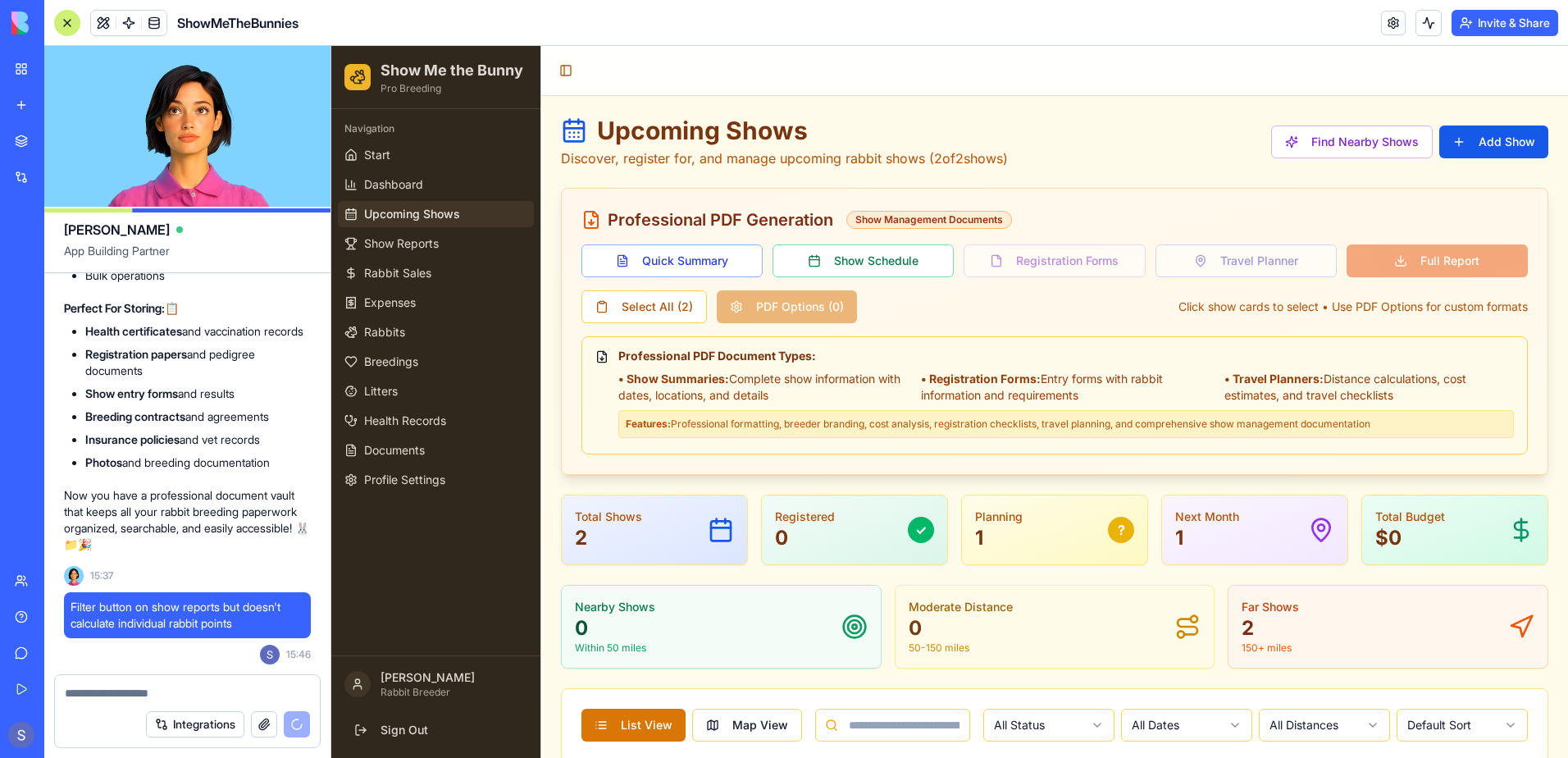
scroll to position [130272, 0]
click at [397, 455] on span "Documents" at bounding box center [395, 450] width 61 height 17
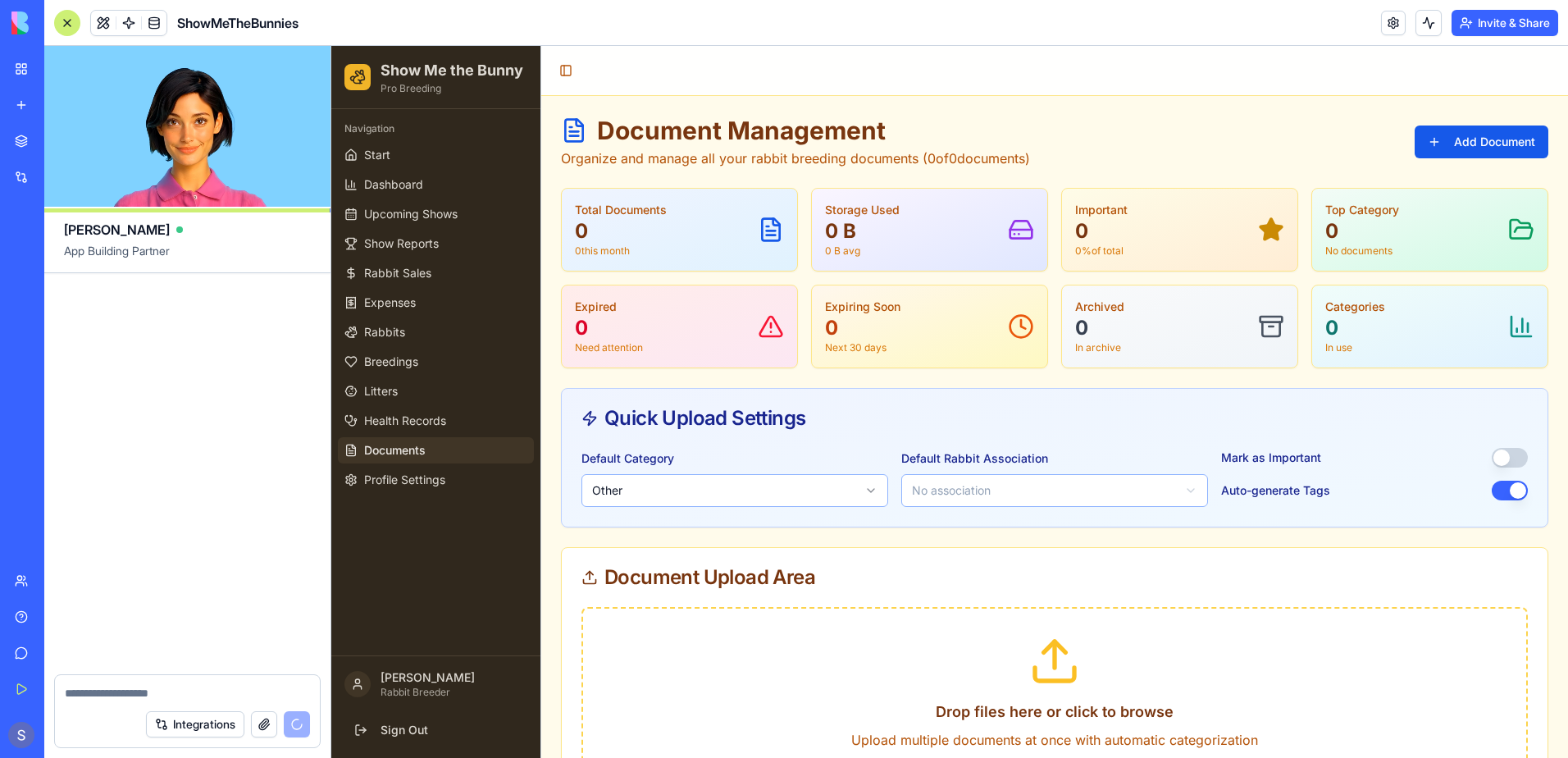
scroll to position [132821, 0]
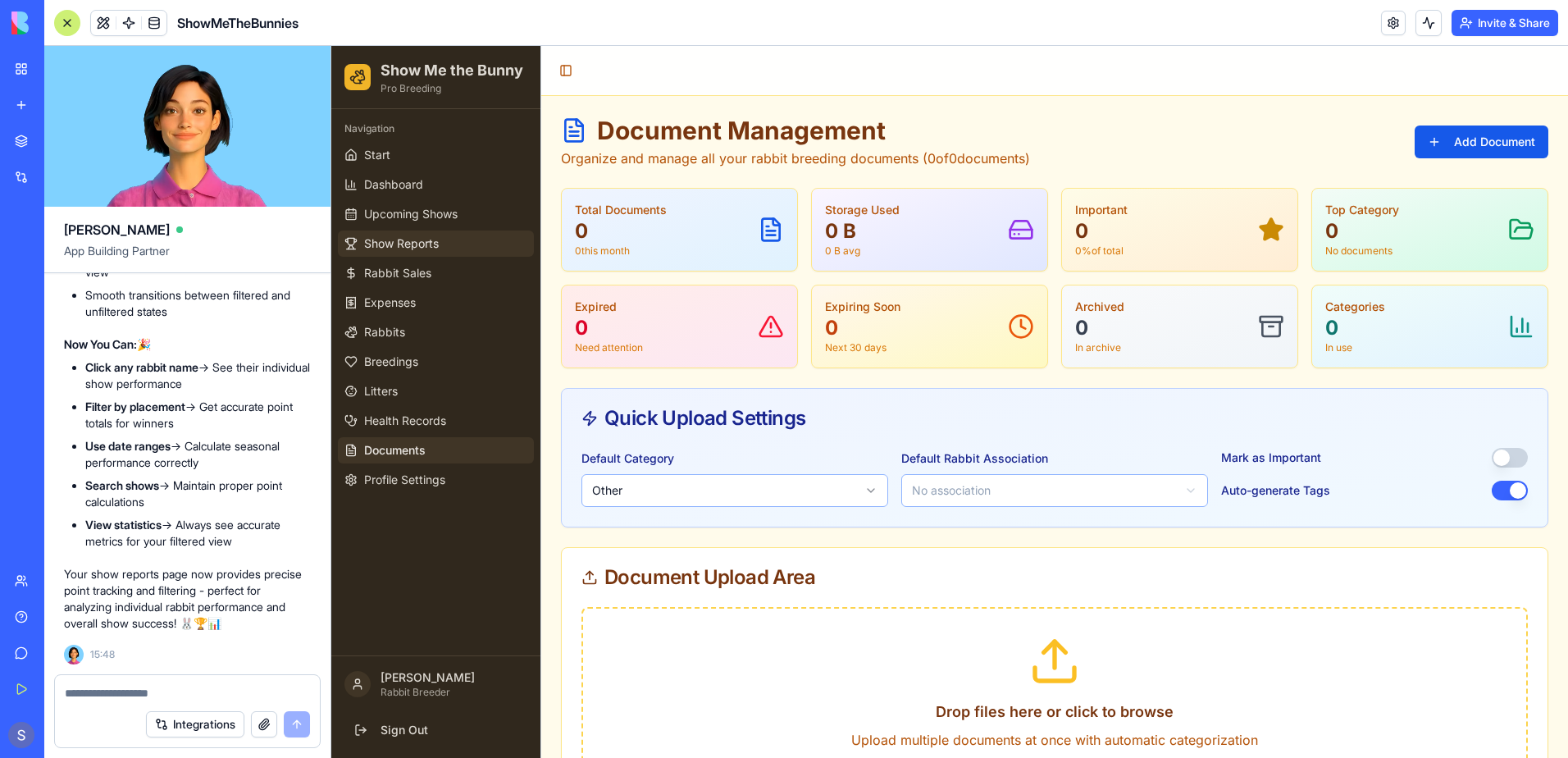
click at [420, 244] on span "Show Reports" at bounding box center [401, 244] width 75 height 17
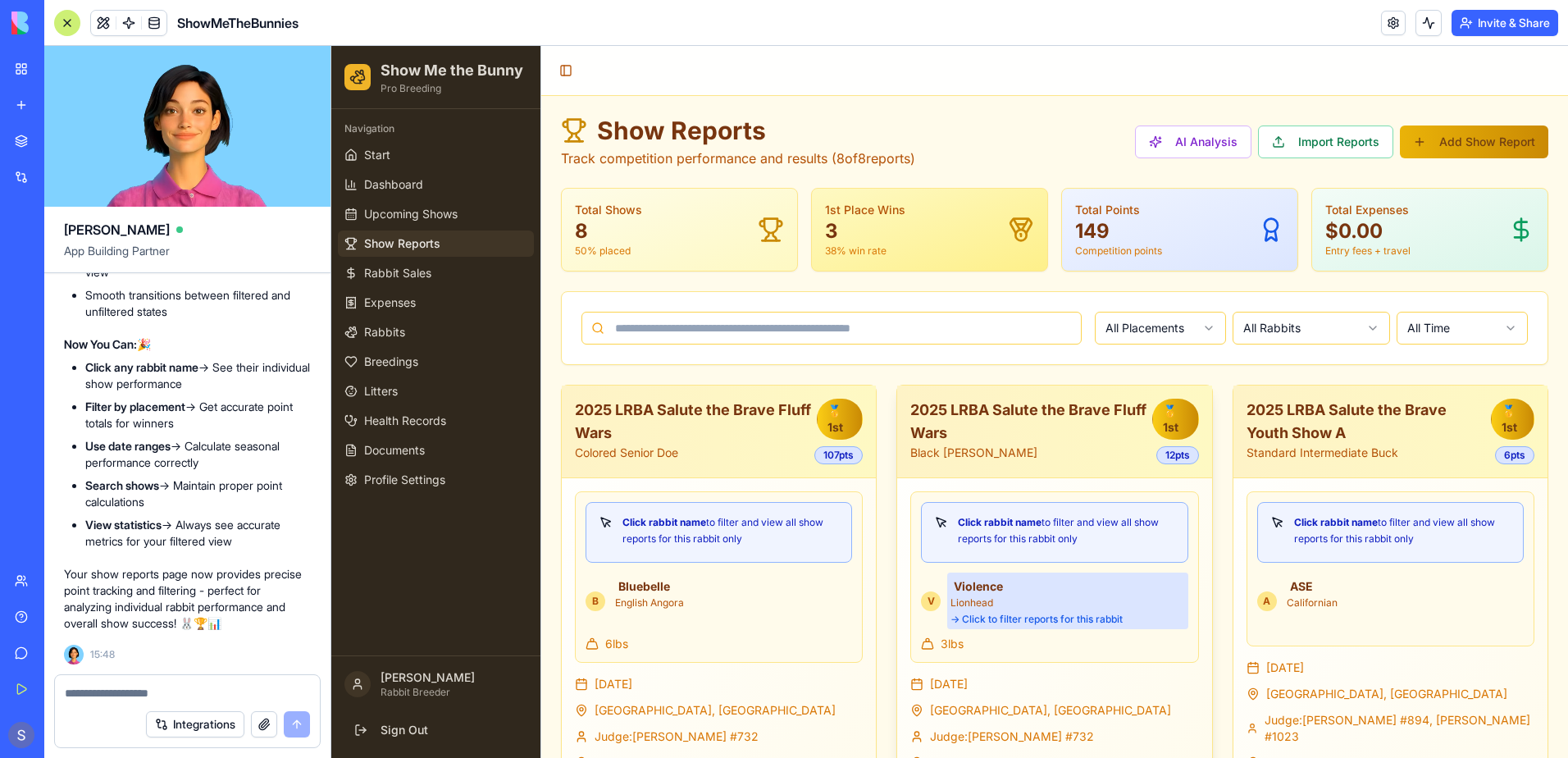
click at [990, 616] on div "→ Click to filter reports for this rabbit" at bounding box center [1067, 619] width 234 height 13
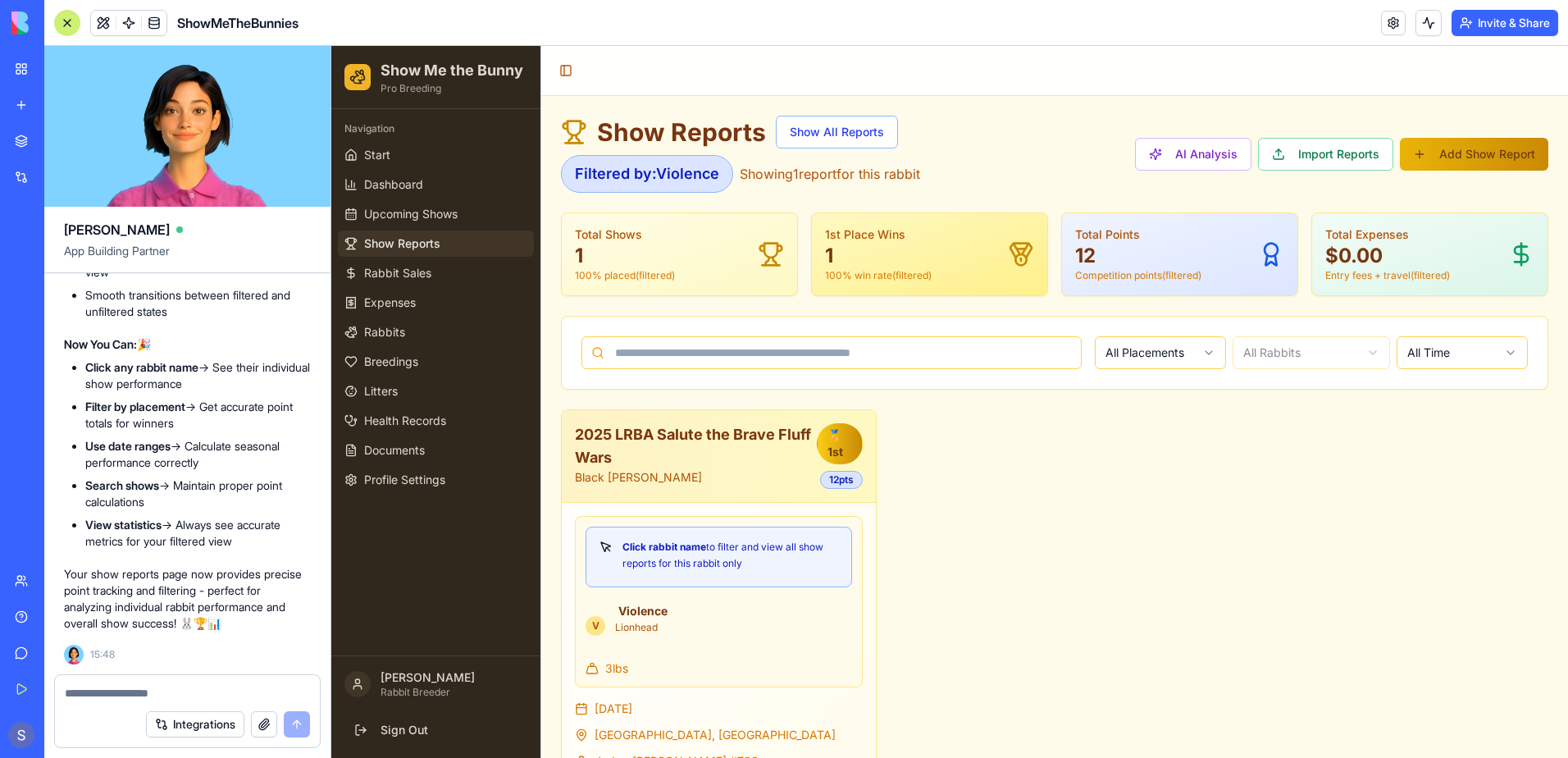
click at [1150, 356] on html "Show Me the Bunny Pro Breeding Navigation Start Dashboard Upcoming Shows Show R…" at bounding box center [950, 462] width 1236 height 833
click at [979, 422] on html "Show Me the Bunny Pro Breeding Navigation Start Dashboard Upcoming Shows Show R…" at bounding box center [950, 462] width 1236 height 833
click at [839, 142] on button "Show All Reports" at bounding box center [837, 131] width 122 height 32
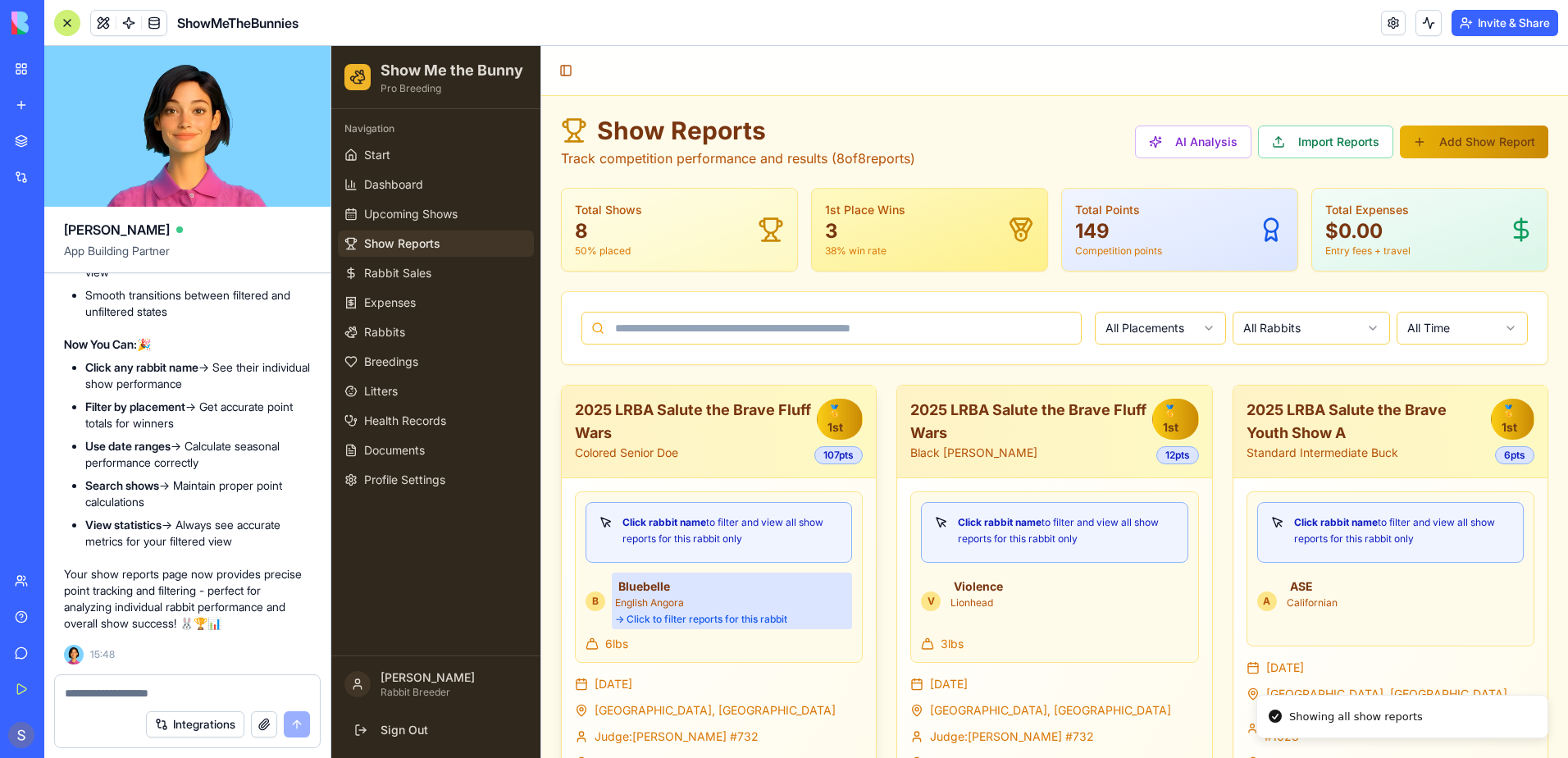
click at [652, 630] on div "Bluebelle English Angora → Click to filter reports for this rabbit" at bounding box center [732, 600] width 240 height 56
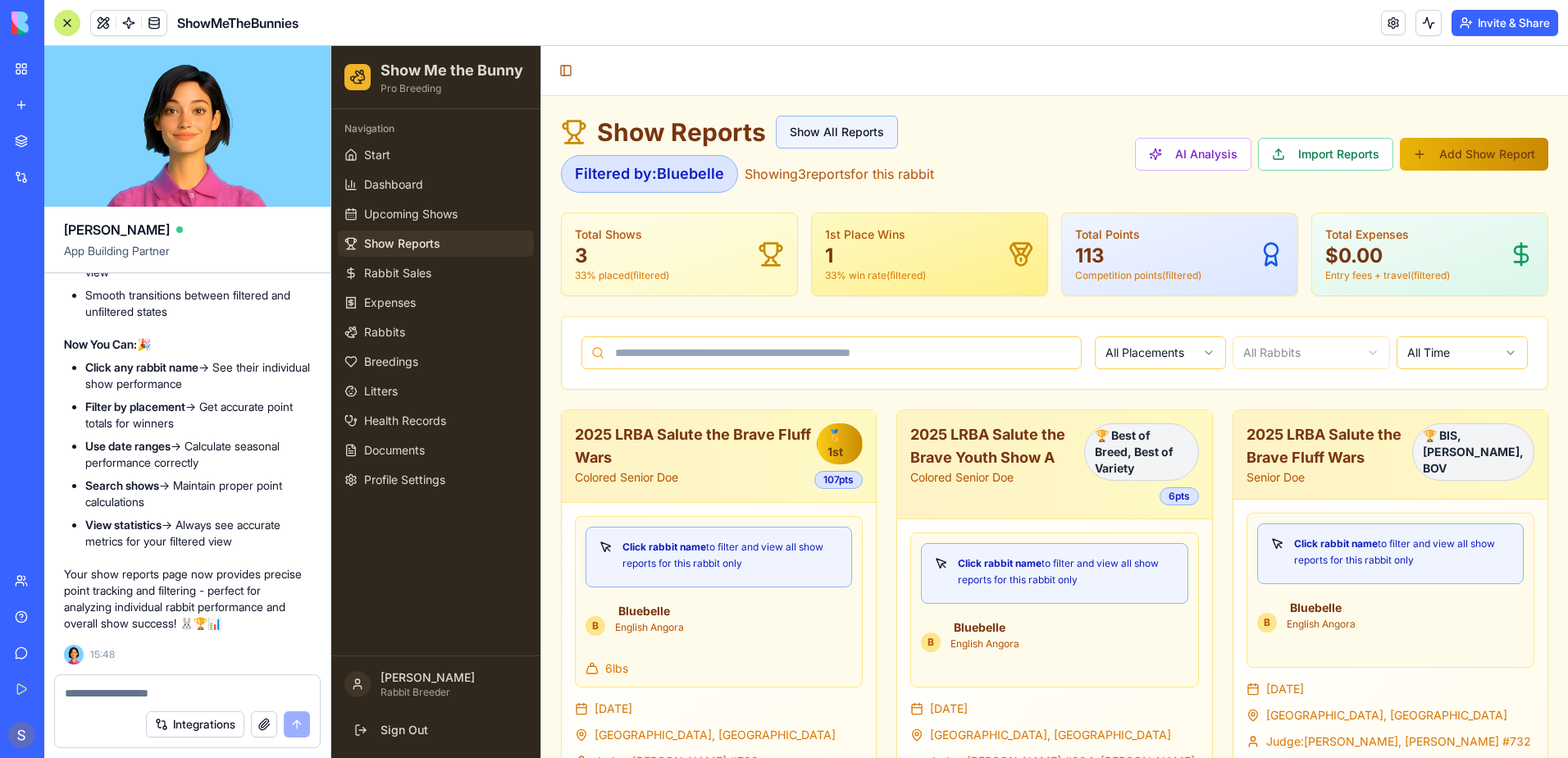
click at [833, 126] on button "Show All Reports" at bounding box center [837, 131] width 122 height 32
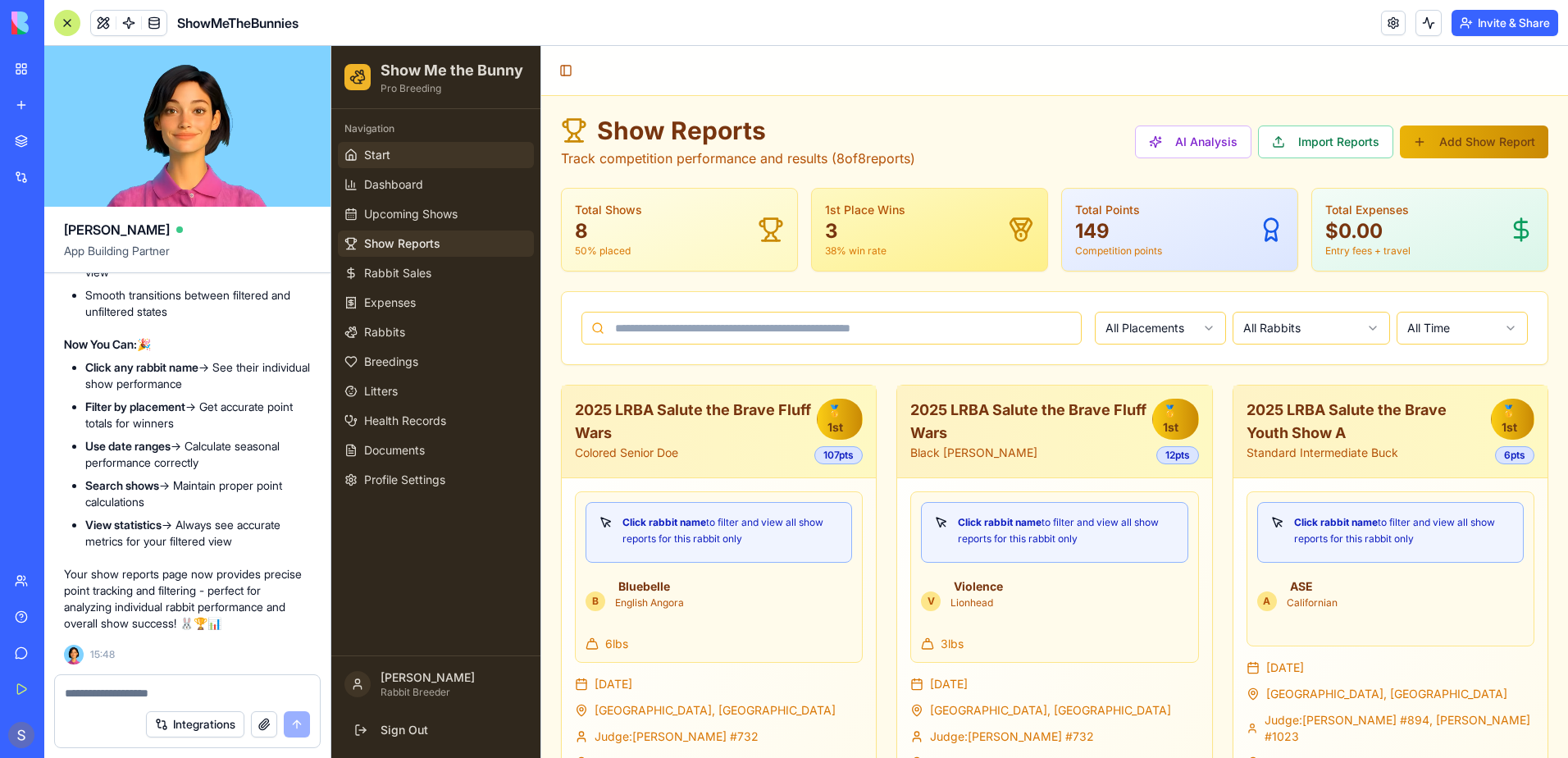
click at [395, 148] on link "Start" at bounding box center [436, 155] width 196 height 26
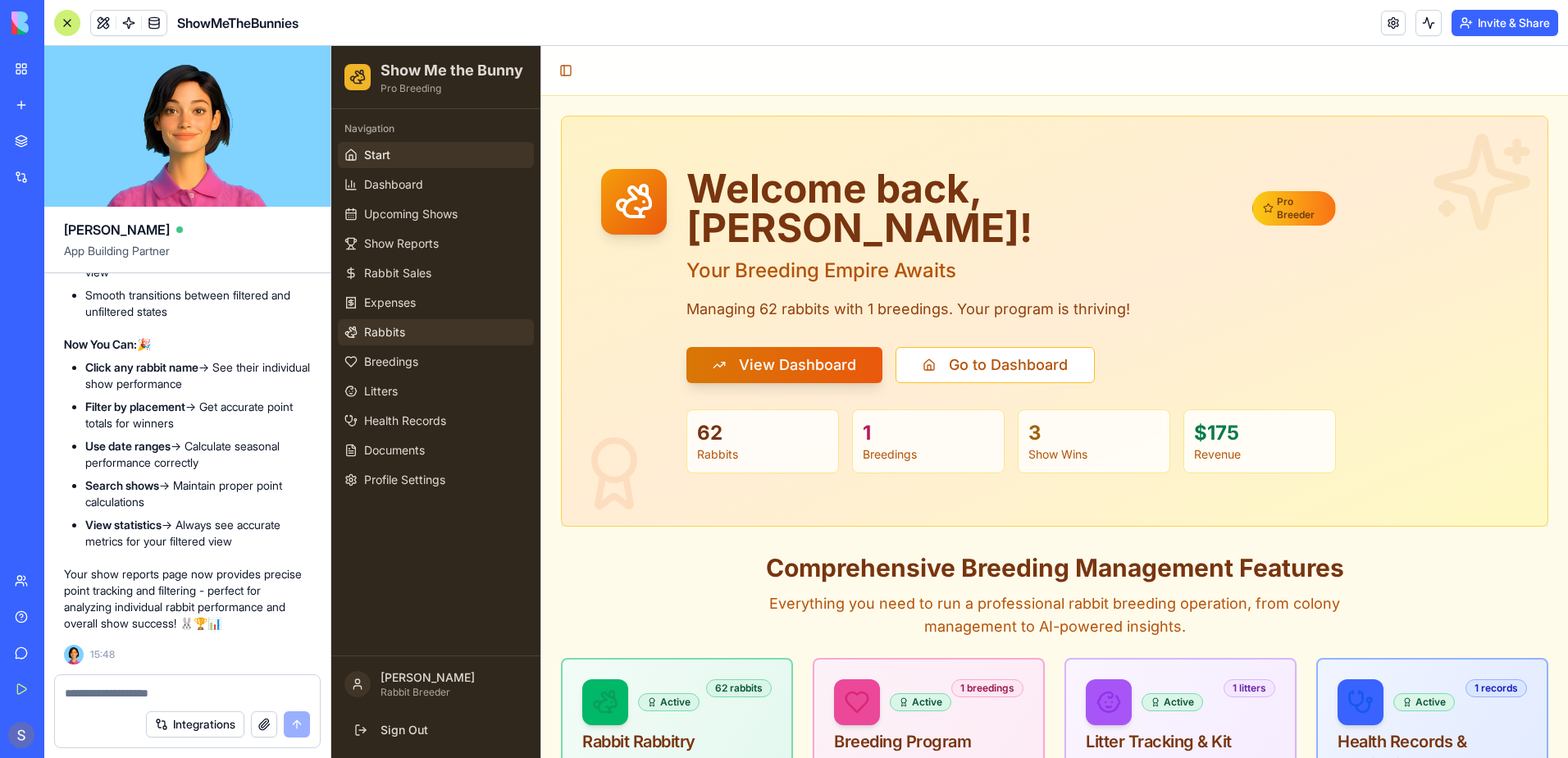
click at [375, 339] on span "Rabbits" at bounding box center [384, 333] width 41 height 17
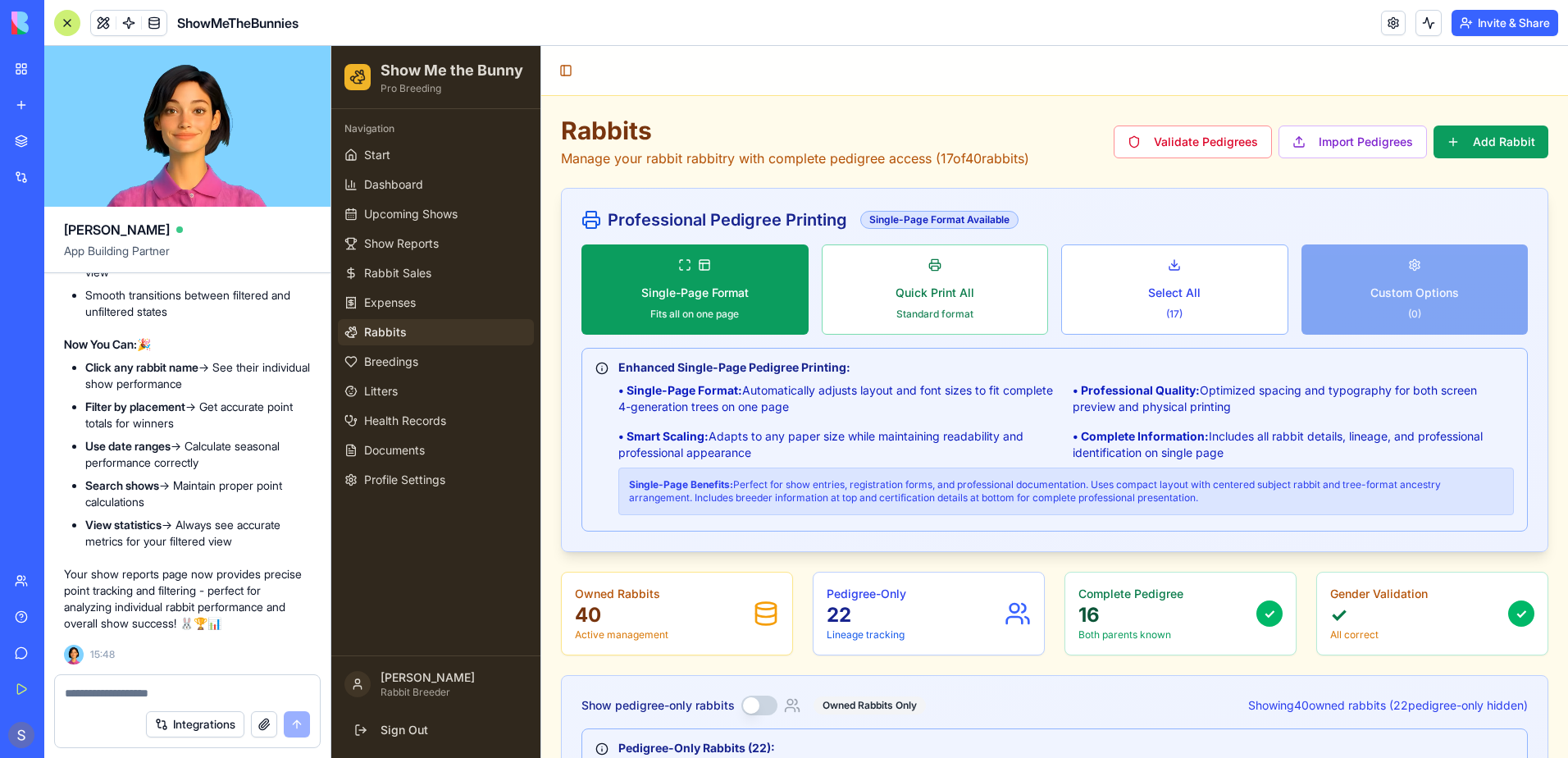
click at [14, 69] on link "My Workspace" at bounding box center [37, 68] width 66 height 32
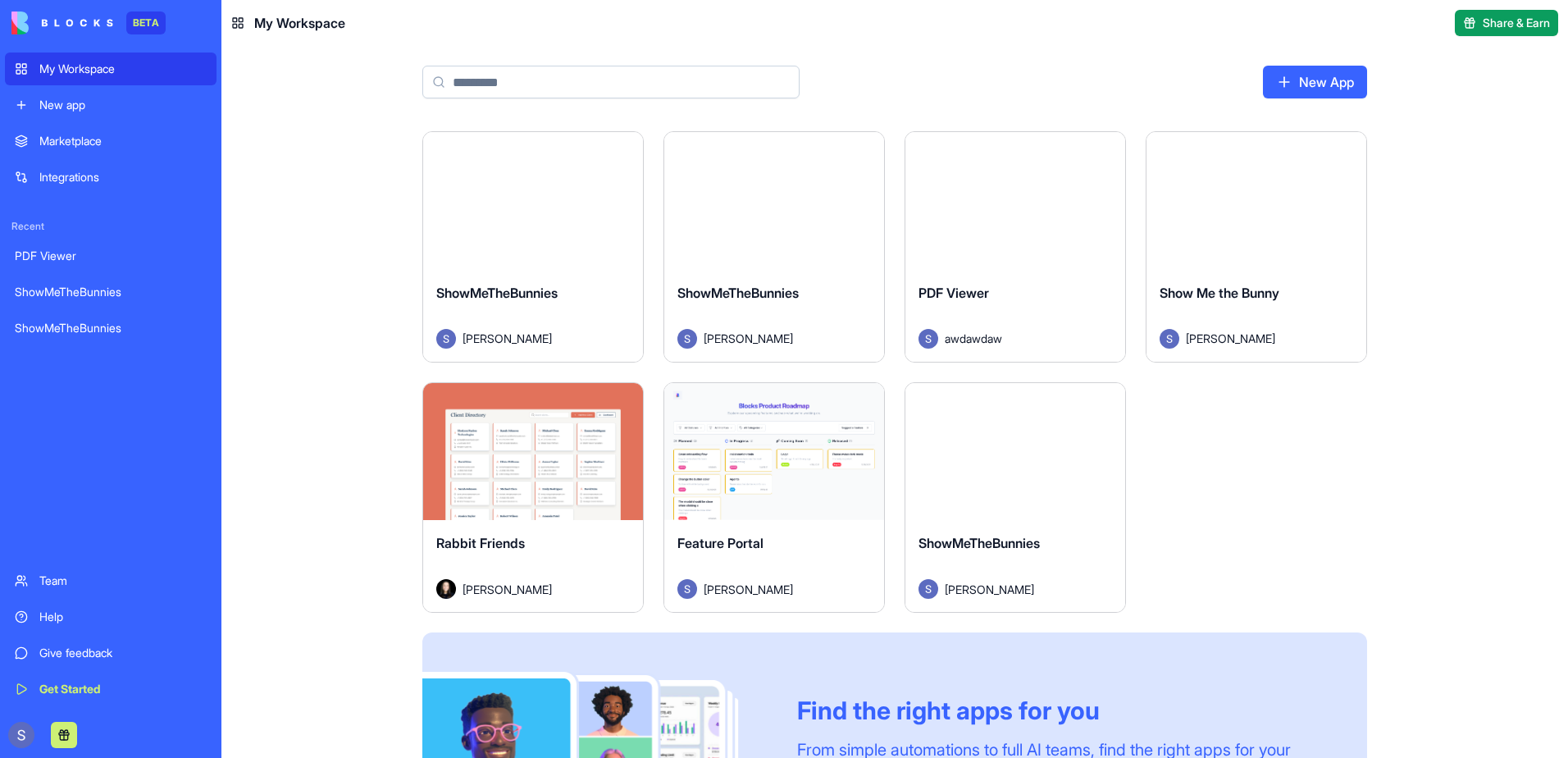
click at [1003, 490] on div "Launch" at bounding box center [1015, 451] width 220 height 138
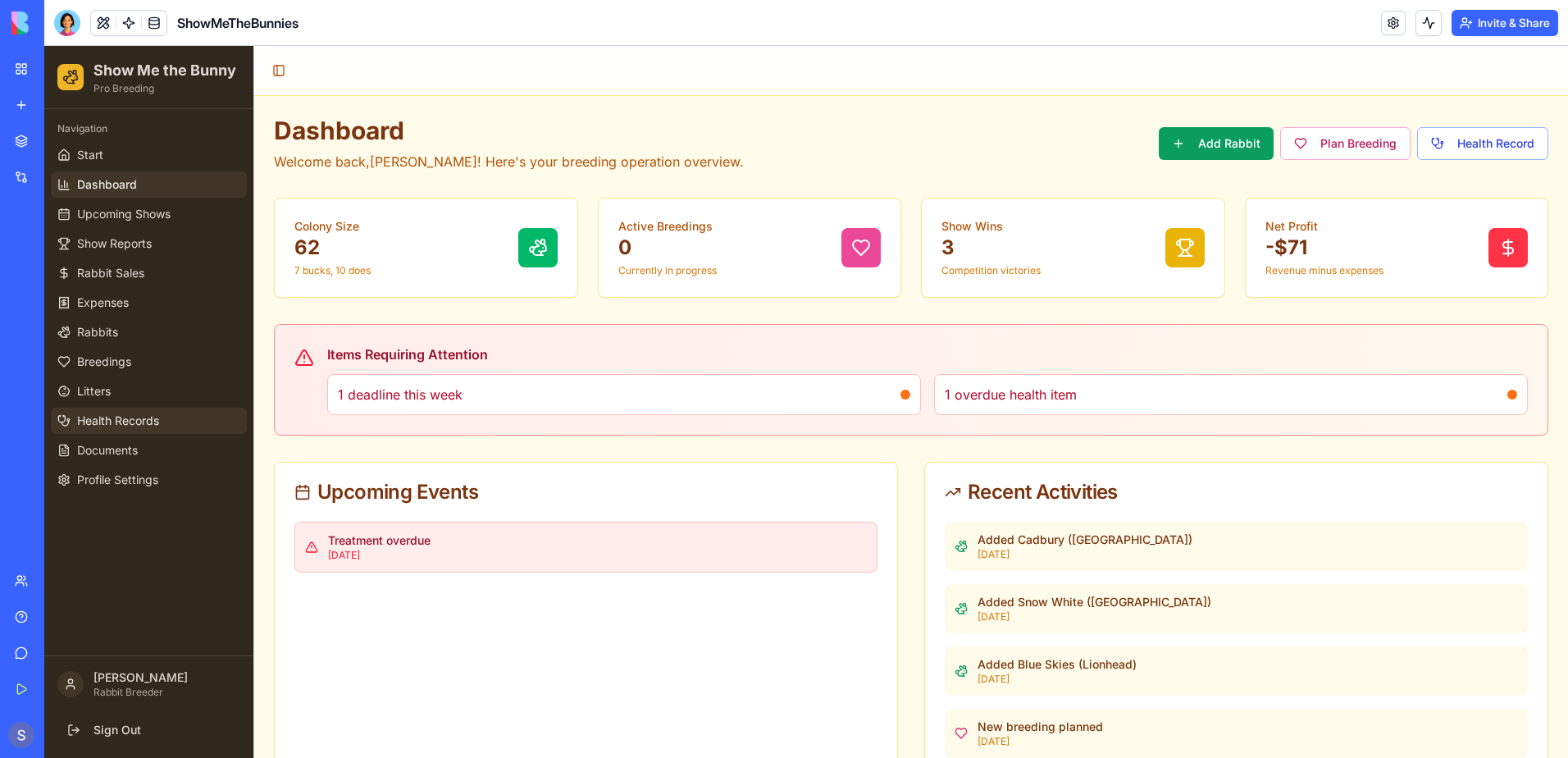
click at [135, 408] on link "Health Records" at bounding box center [149, 421] width 196 height 26
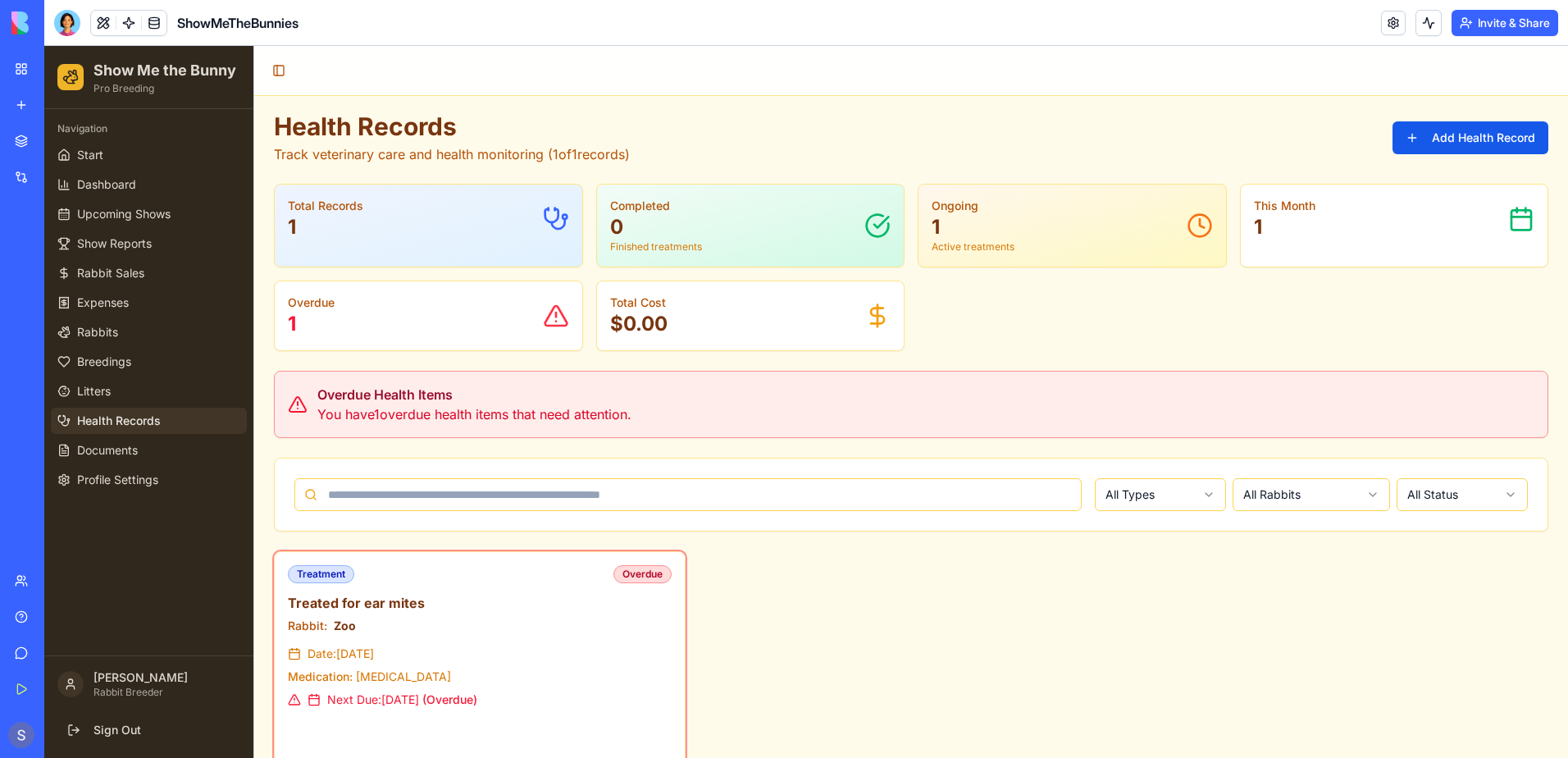
scroll to position [31, 0]
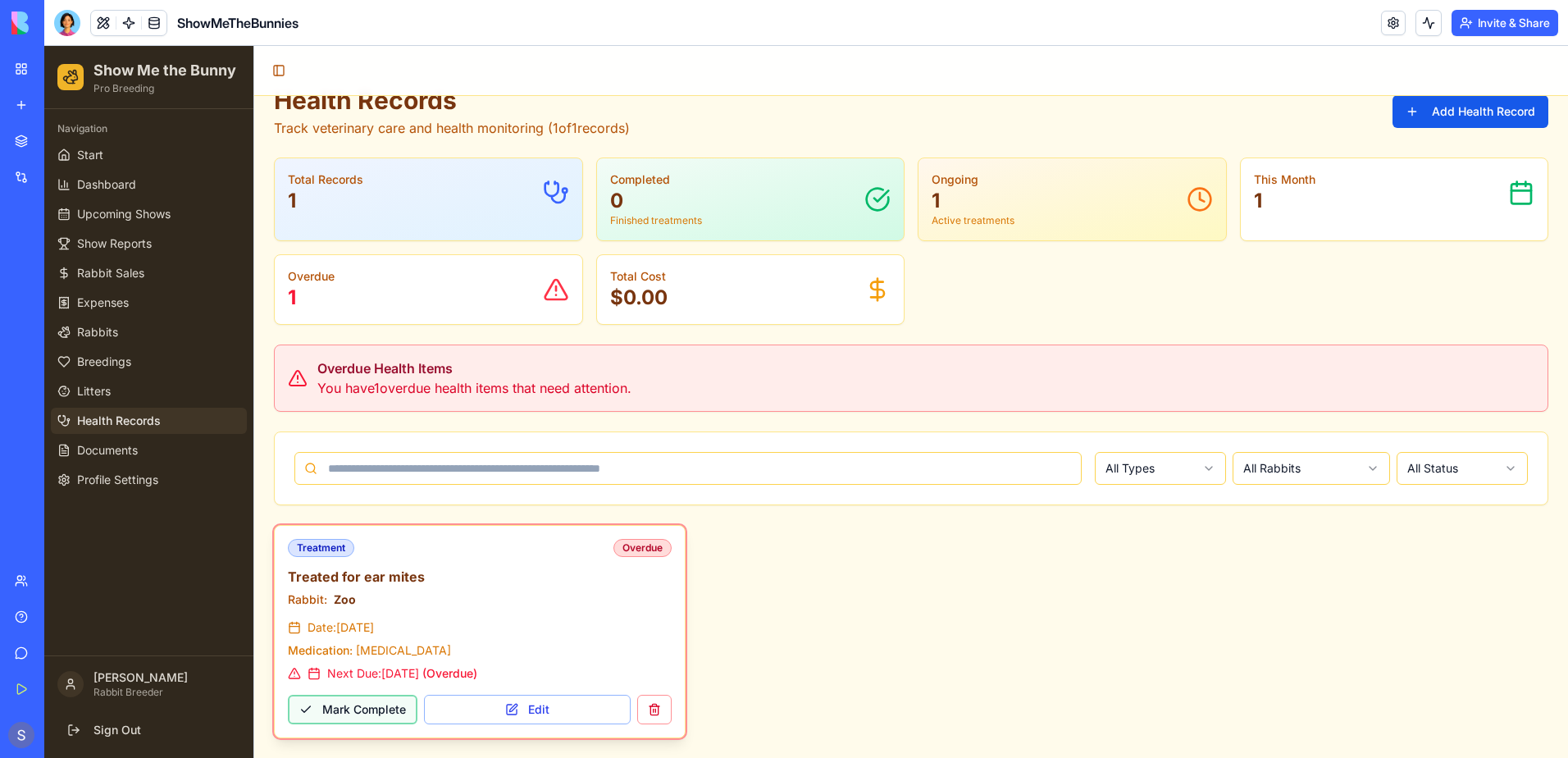
click at [360, 721] on button "Mark Complete" at bounding box center [352, 710] width 129 height 30
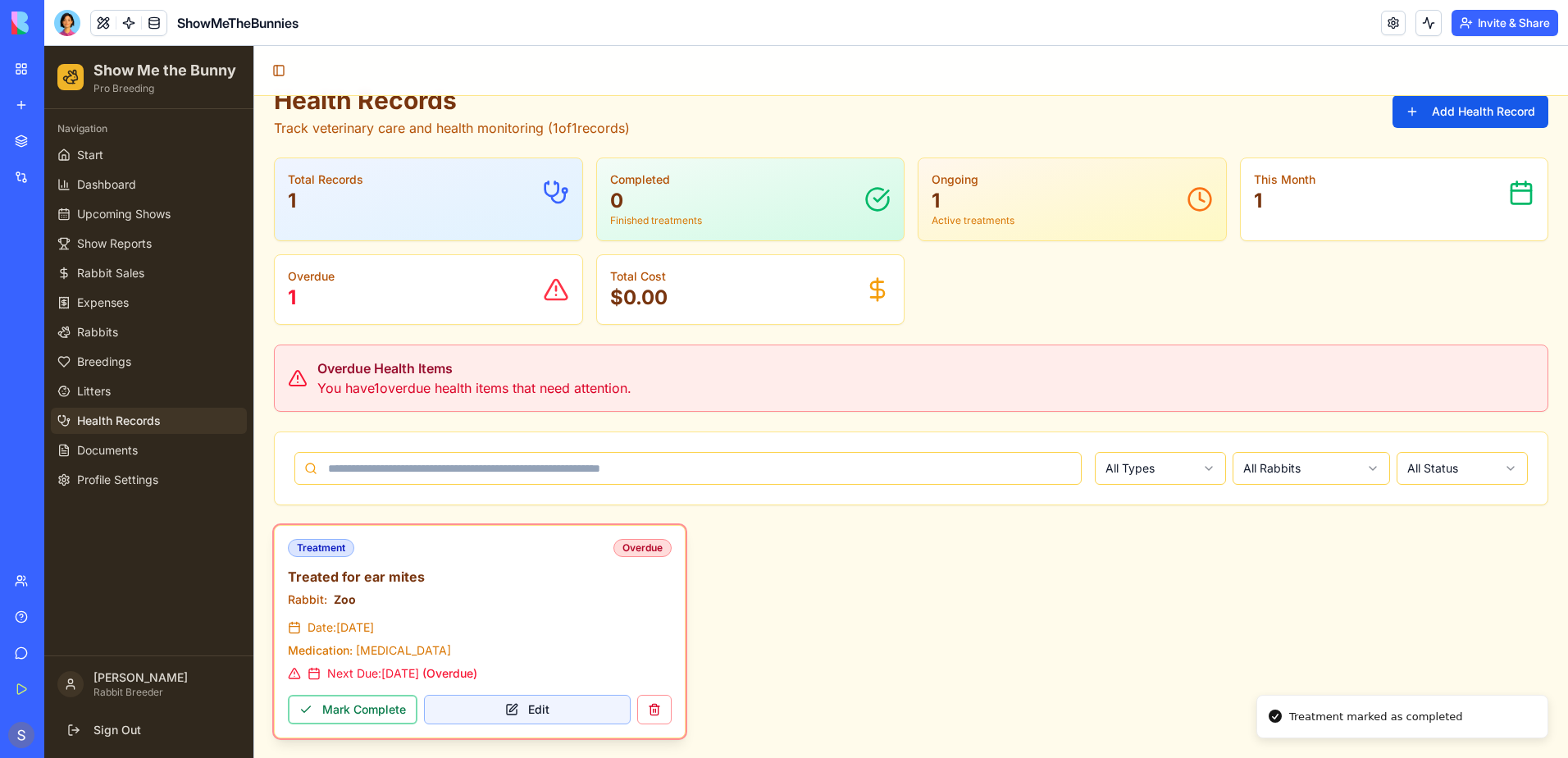
click at [510, 705] on button "Edit" at bounding box center [528, 710] width 207 height 30
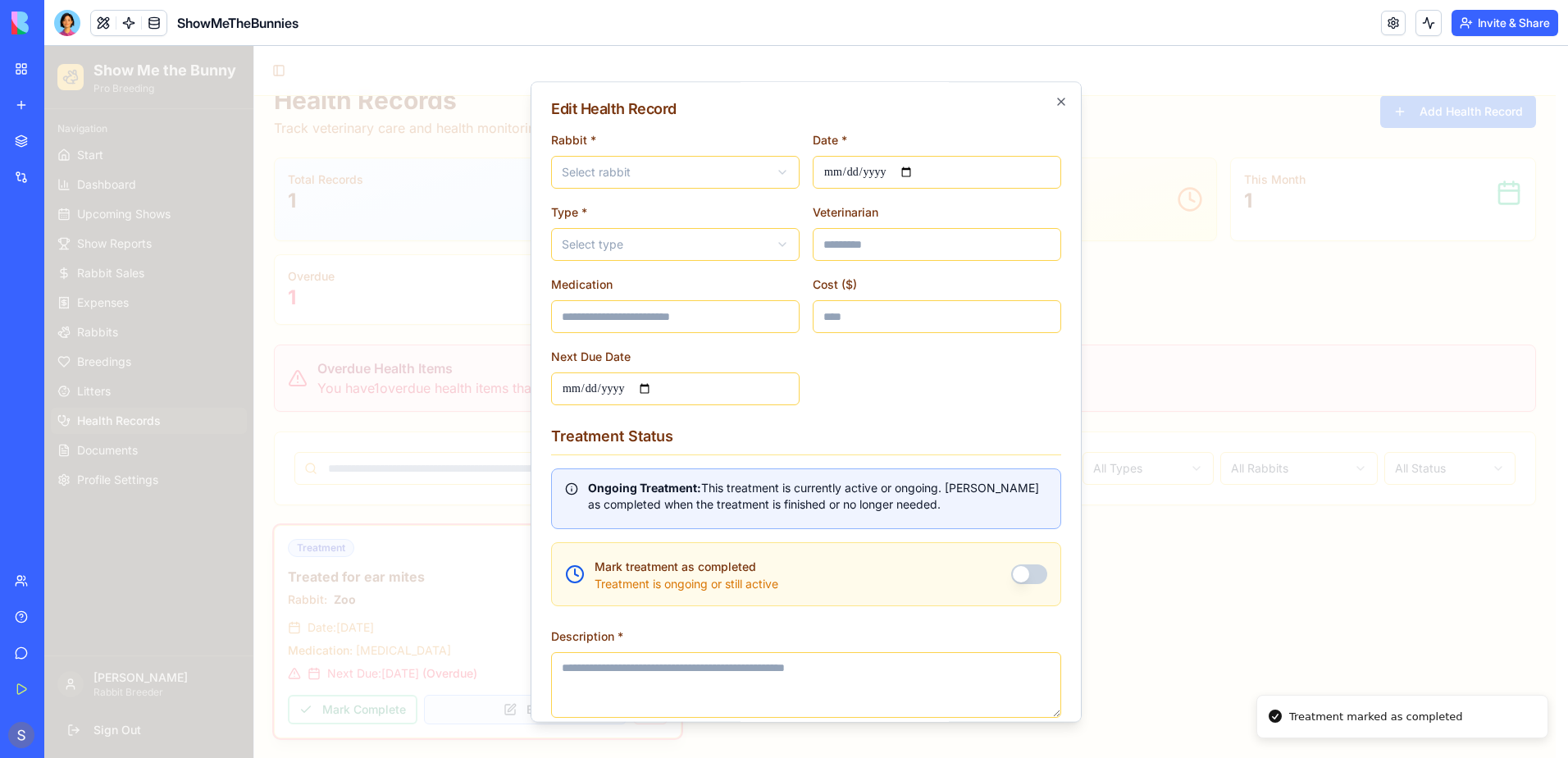
type input "**********"
type input "*"
type input "**********"
type textarea "**********"
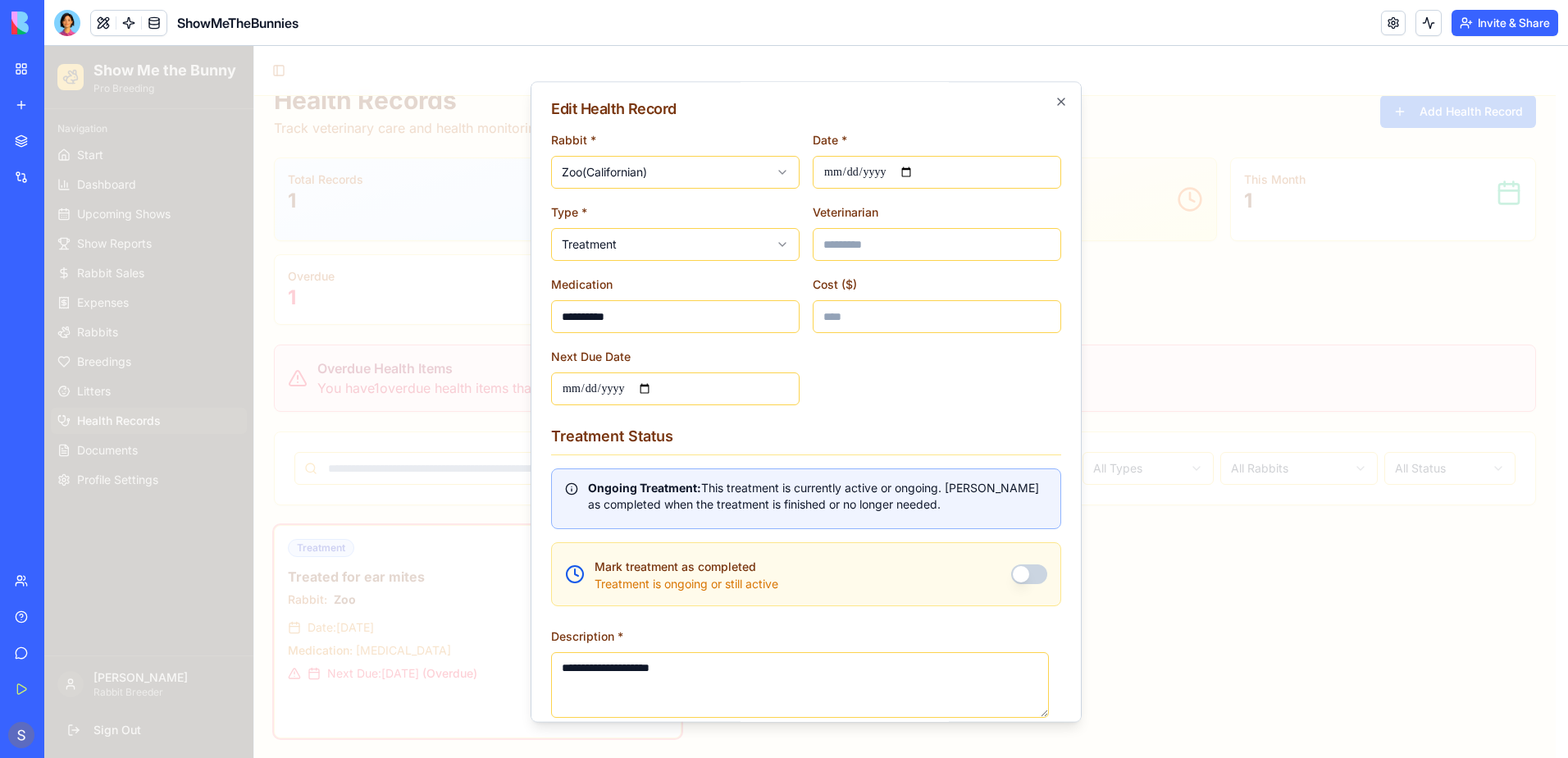
click at [1024, 572] on button "Mark treatment as completed" at bounding box center [1028, 574] width 36 height 19
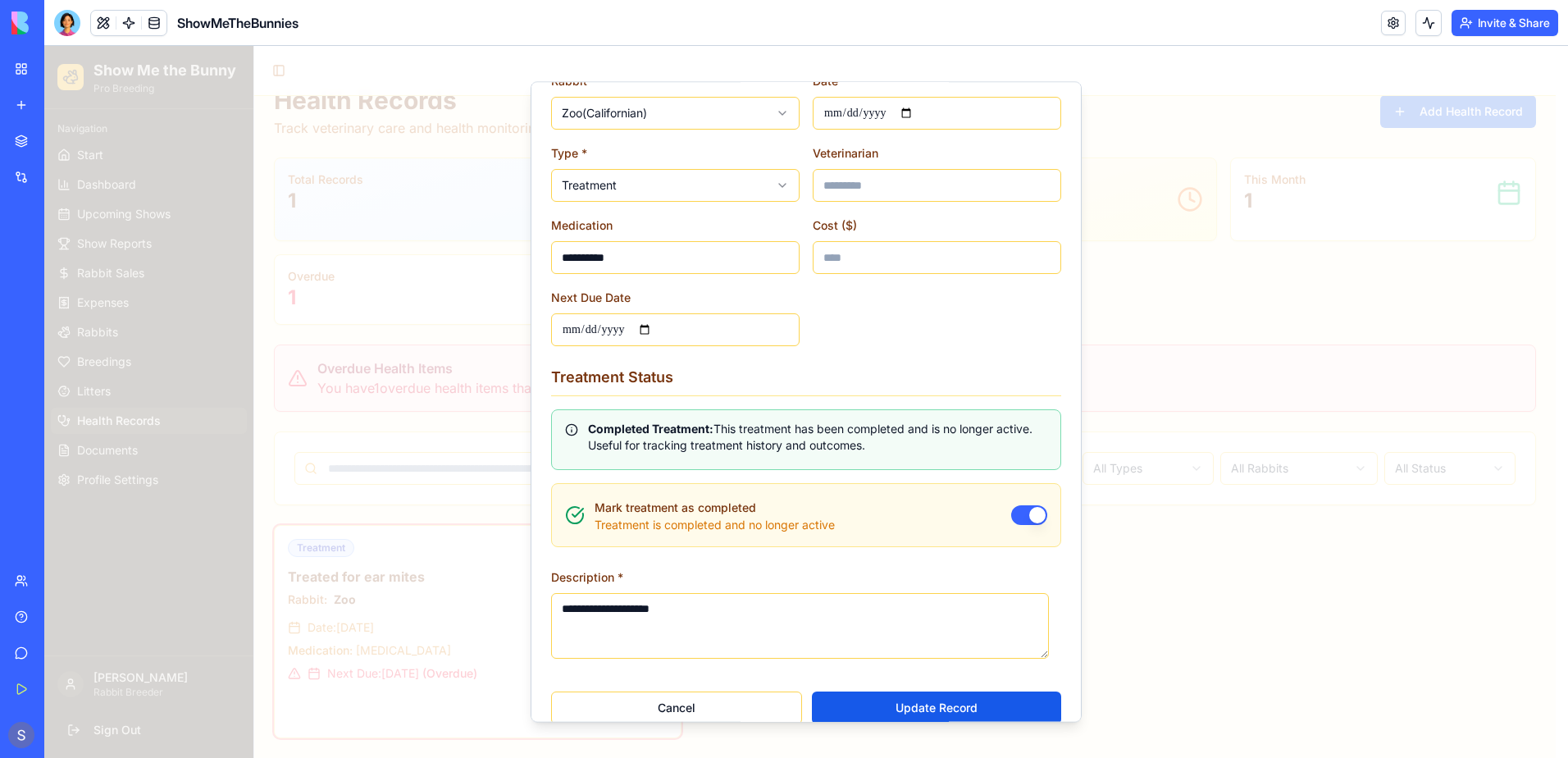
scroll to position [82, 0]
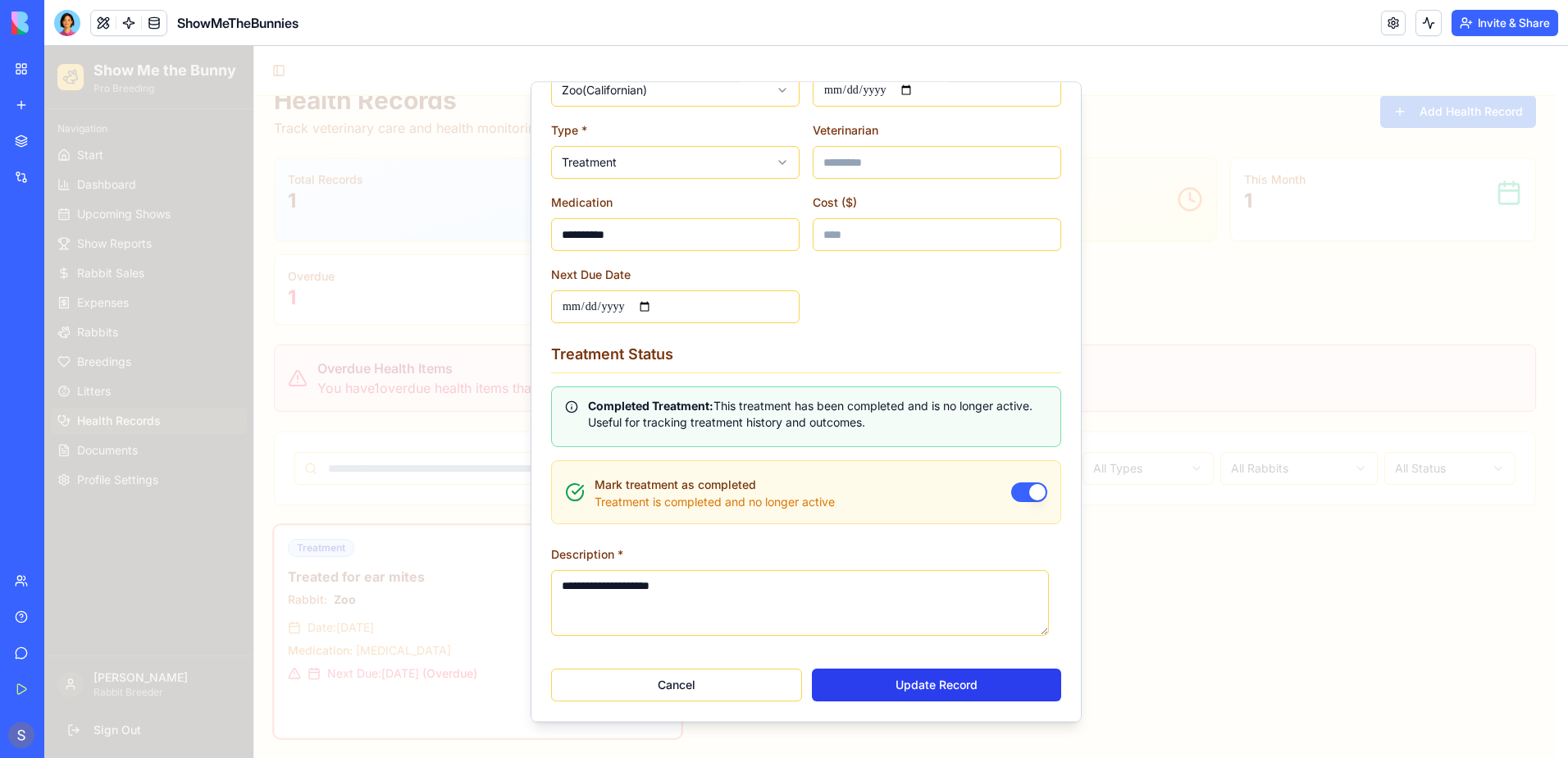
click at [926, 679] on button "Update Record" at bounding box center [937, 684] width 249 height 32
type input "**********"
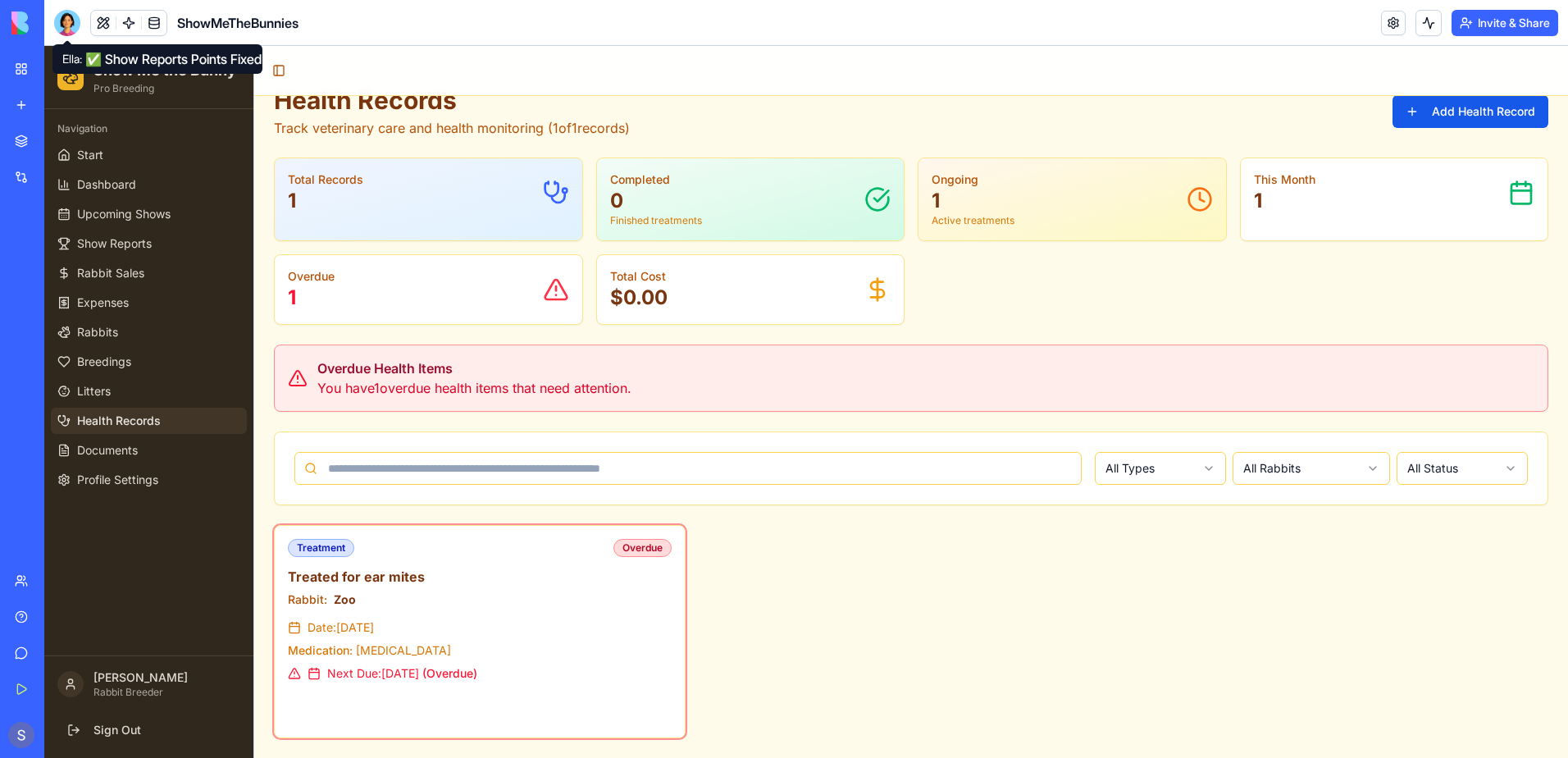
click at [65, 19] on div at bounding box center [67, 23] width 26 height 26
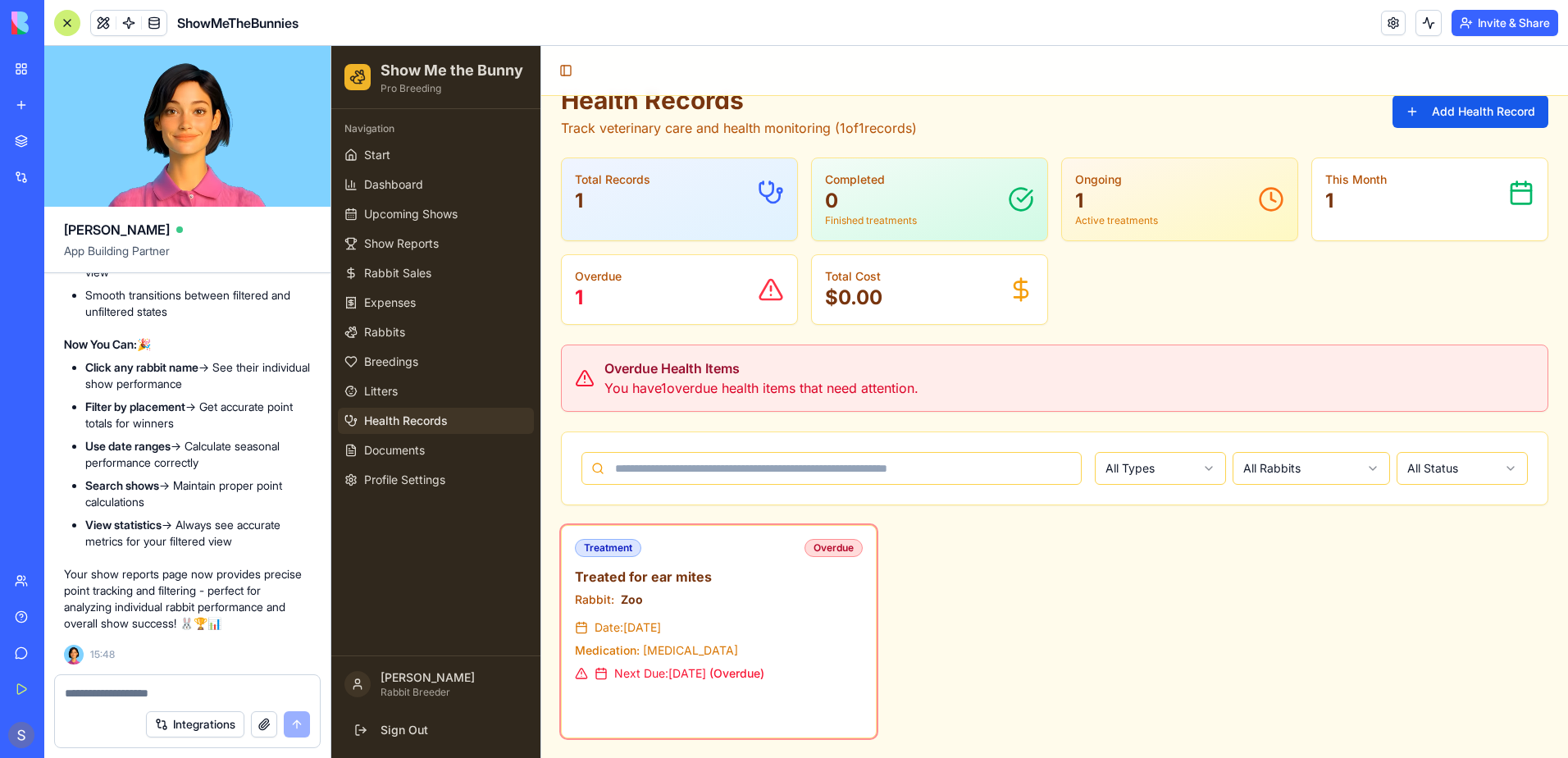
scroll to position [132739, 0]
click at [371, 151] on span "Start" at bounding box center [377, 155] width 26 height 17
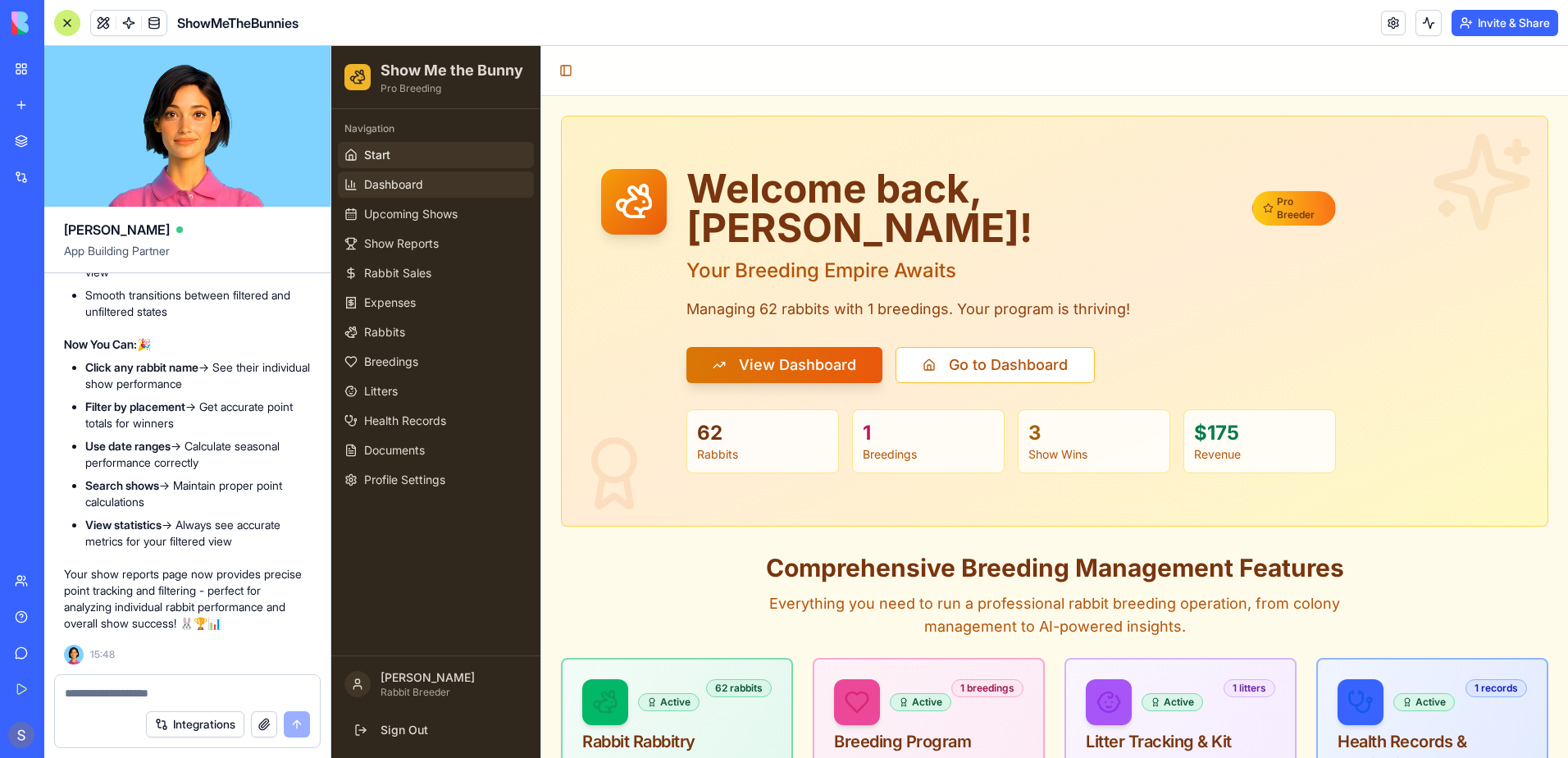
click at [405, 184] on span "Dashboard" at bounding box center [394, 185] width 59 height 17
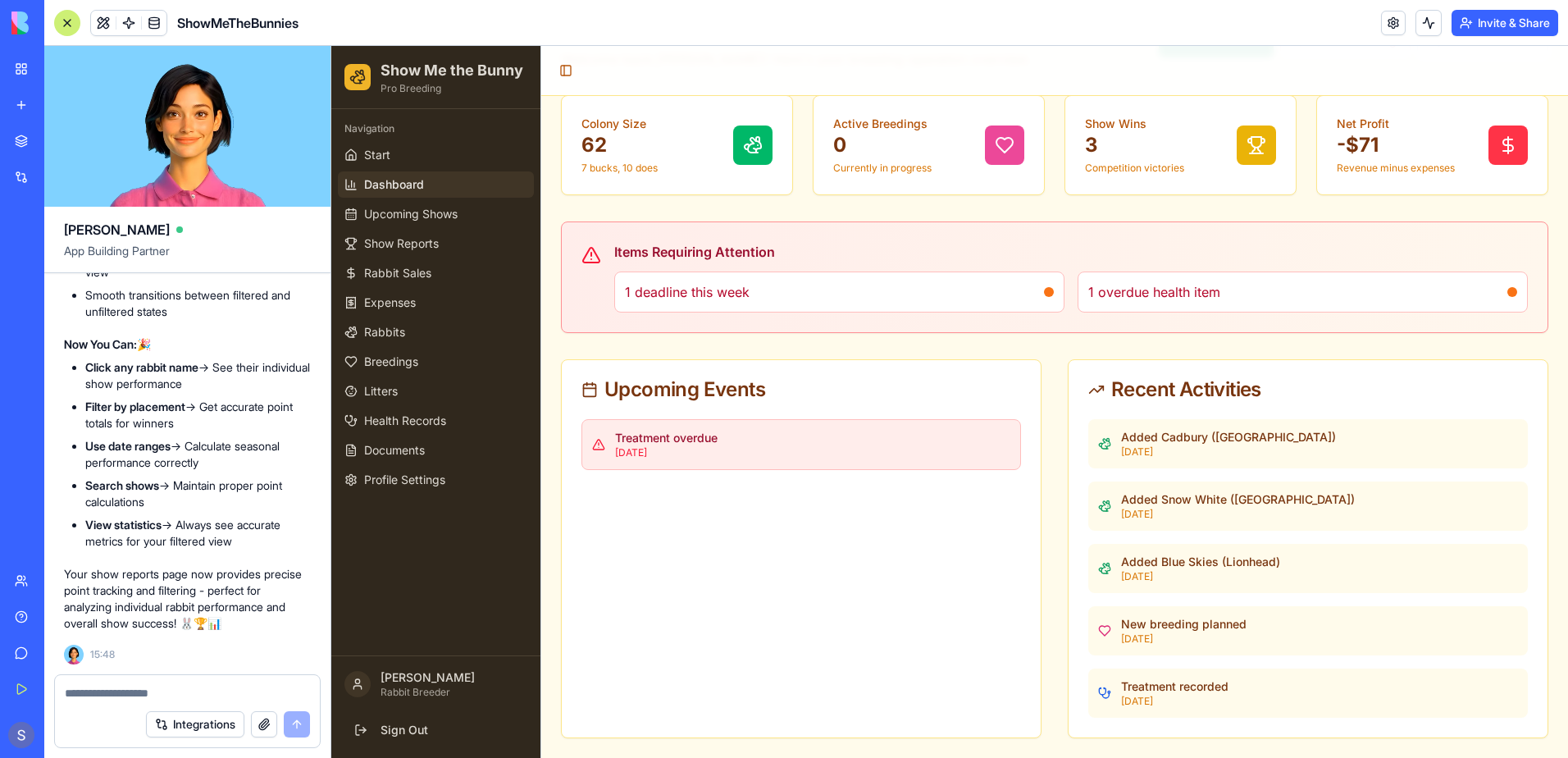
scroll to position [129868, 0]
click at [415, 458] on span "Documents" at bounding box center [395, 450] width 61 height 17
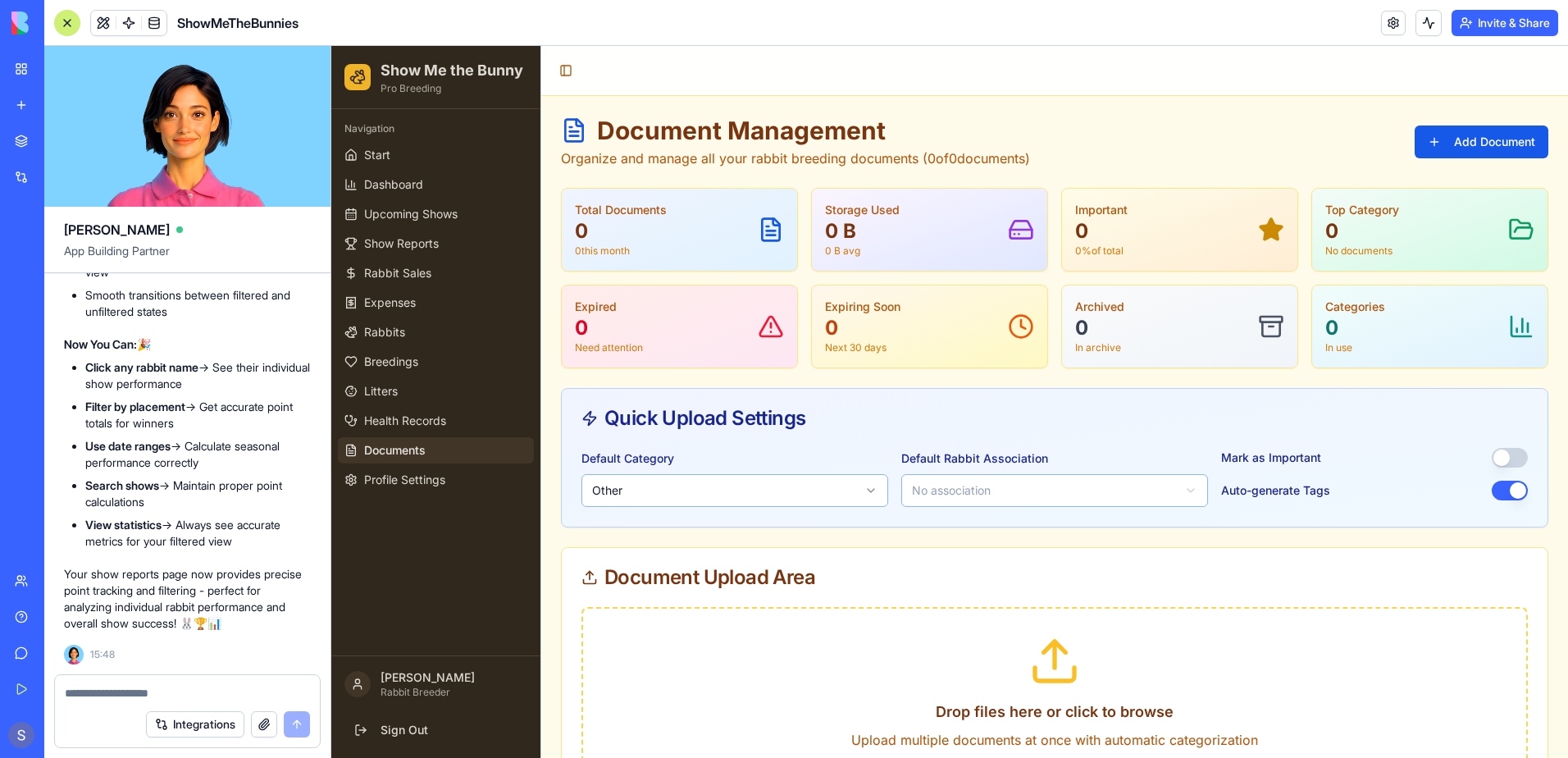
click at [1036, 711] on h3 "Drop files here or click to browse" at bounding box center [1054, 712] width 891 height 23
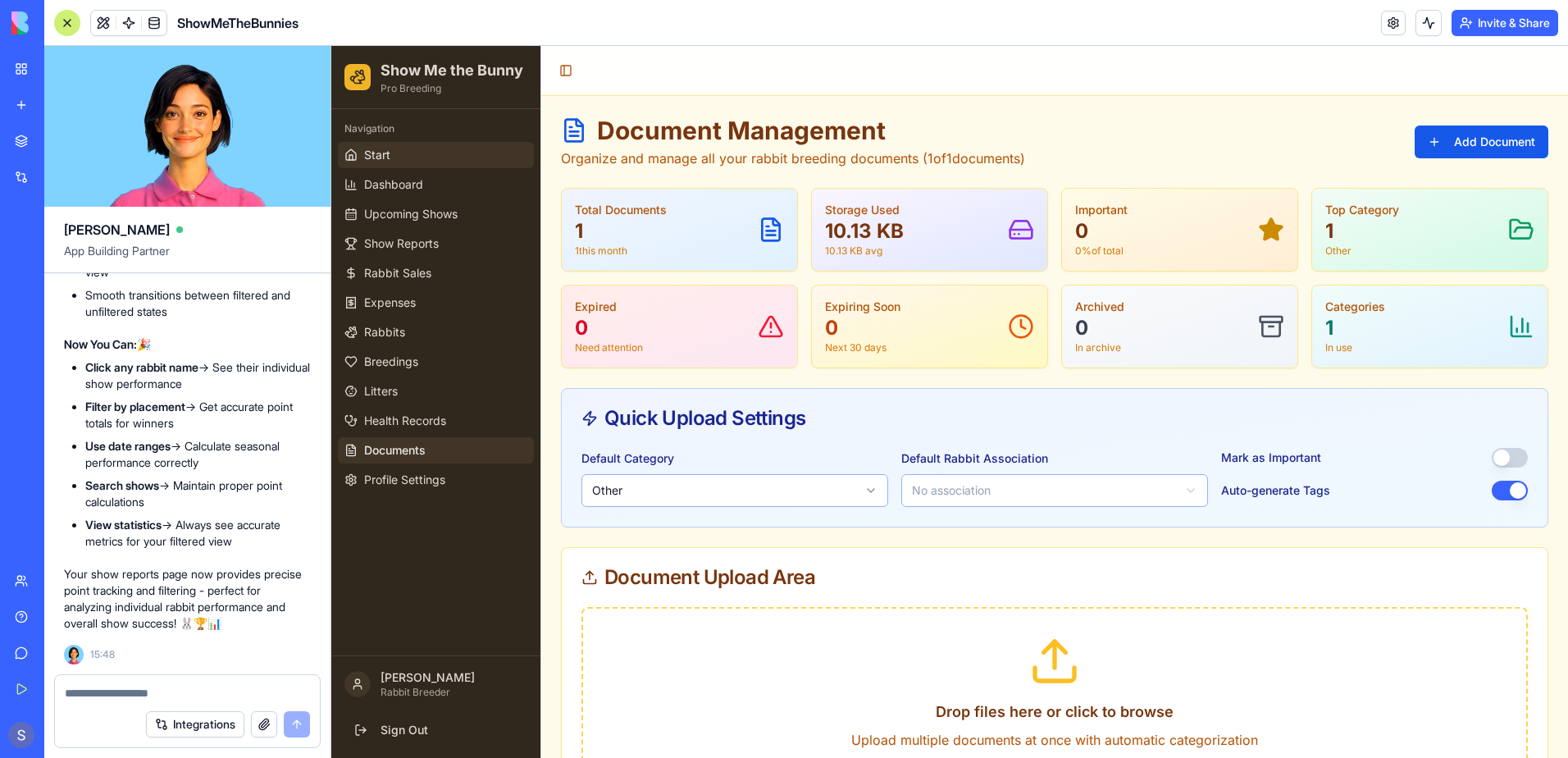
click at [375, 156] on span "Start" at bounding box center [377, 155] width 26 height 17
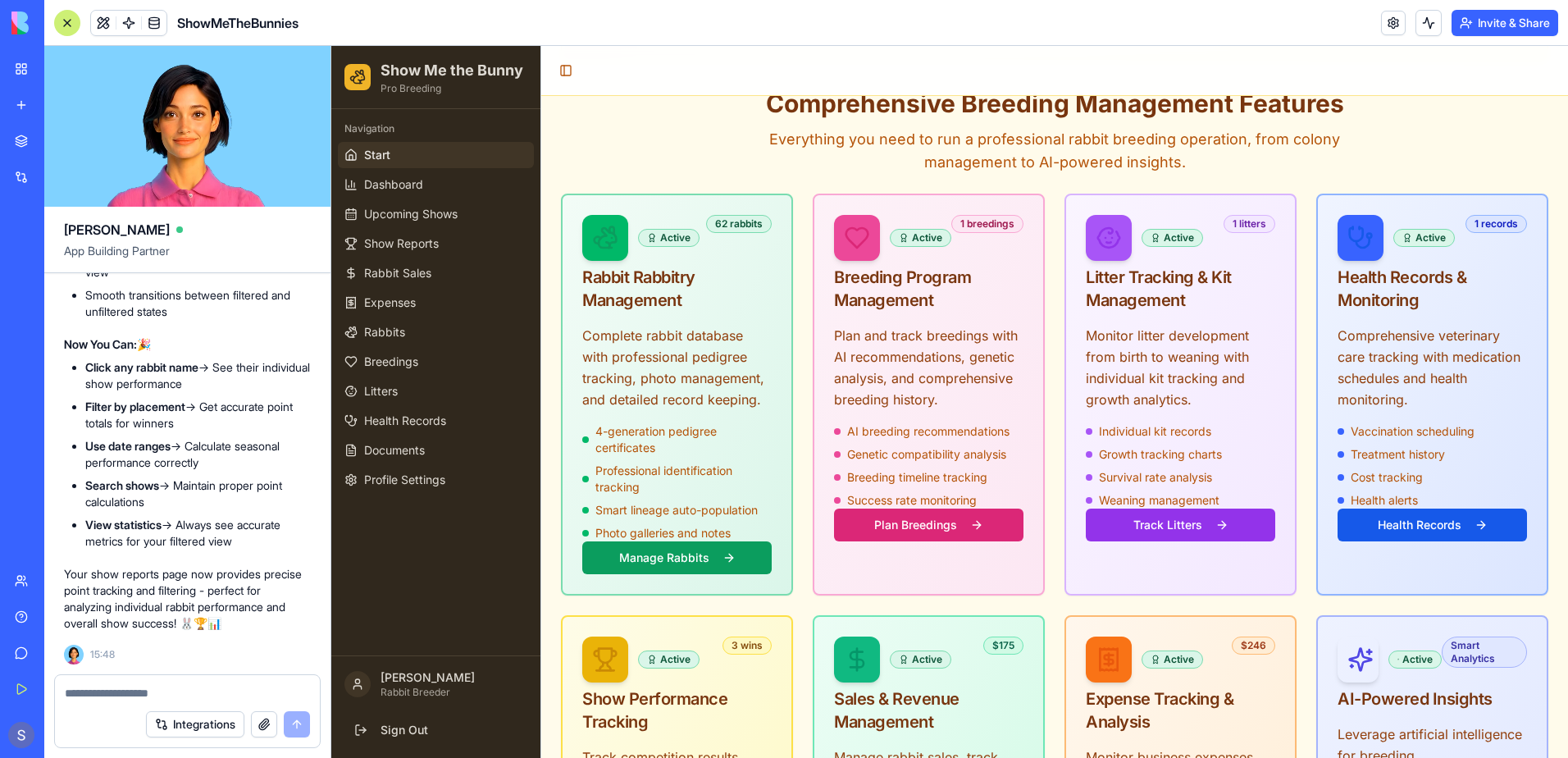
scroll to position [458, 0]
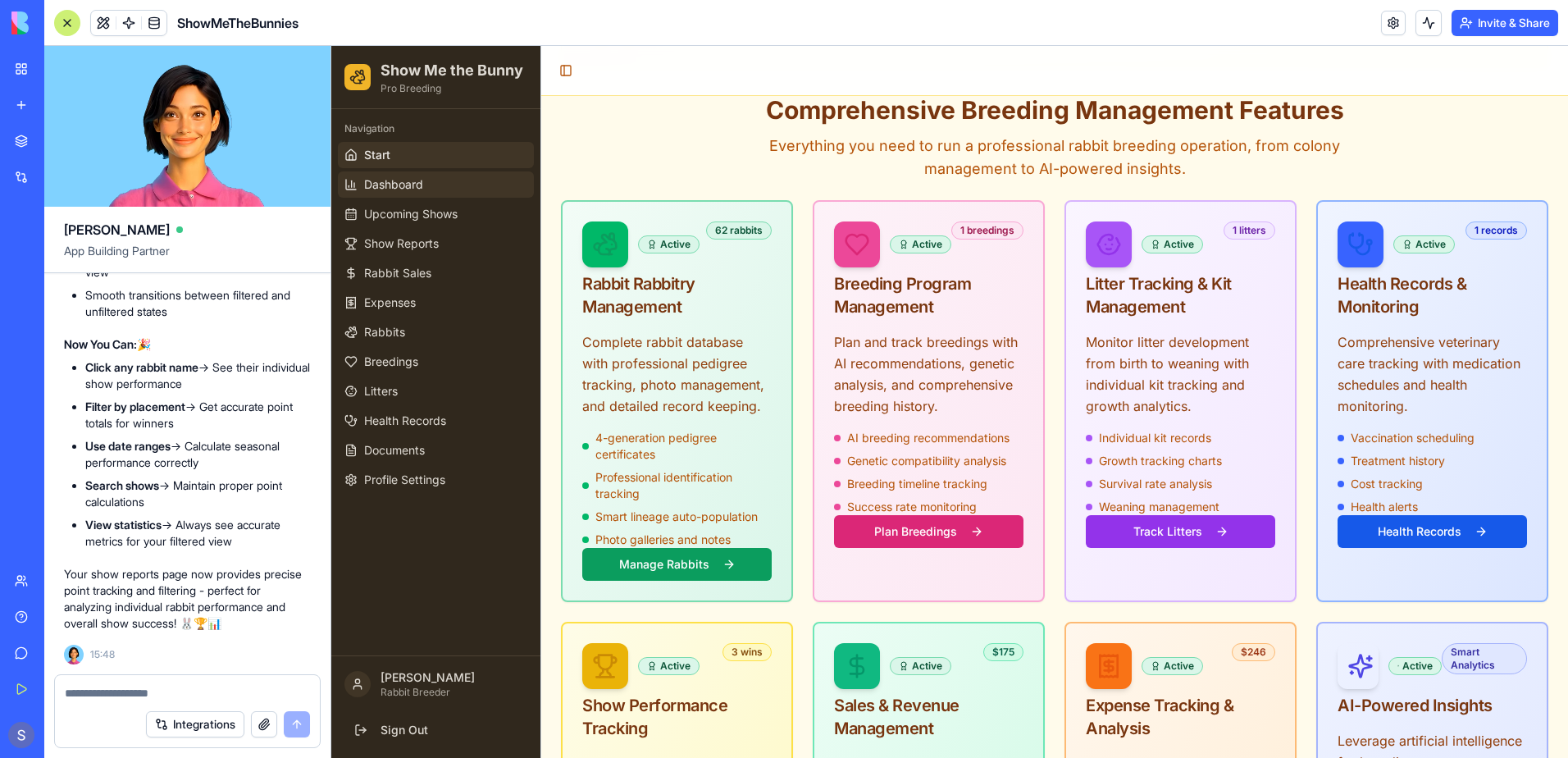
click at [424, 190] on link "Dashboard" at bounding box center [436, 184] width 196 height 26
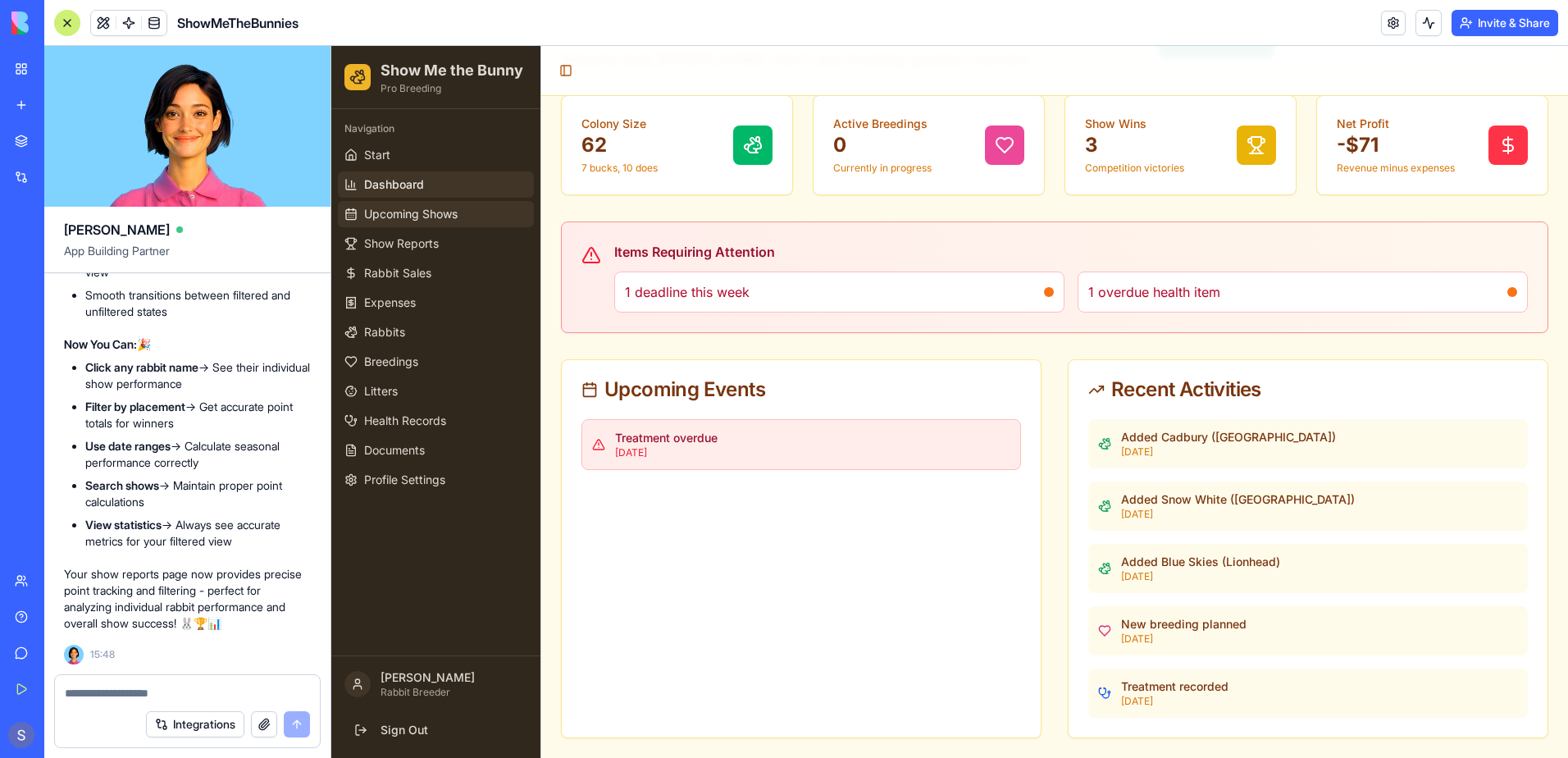
click at [426, 222] on link "Upcoming Shows" at bounding box center [436, 214] width 196 height 26
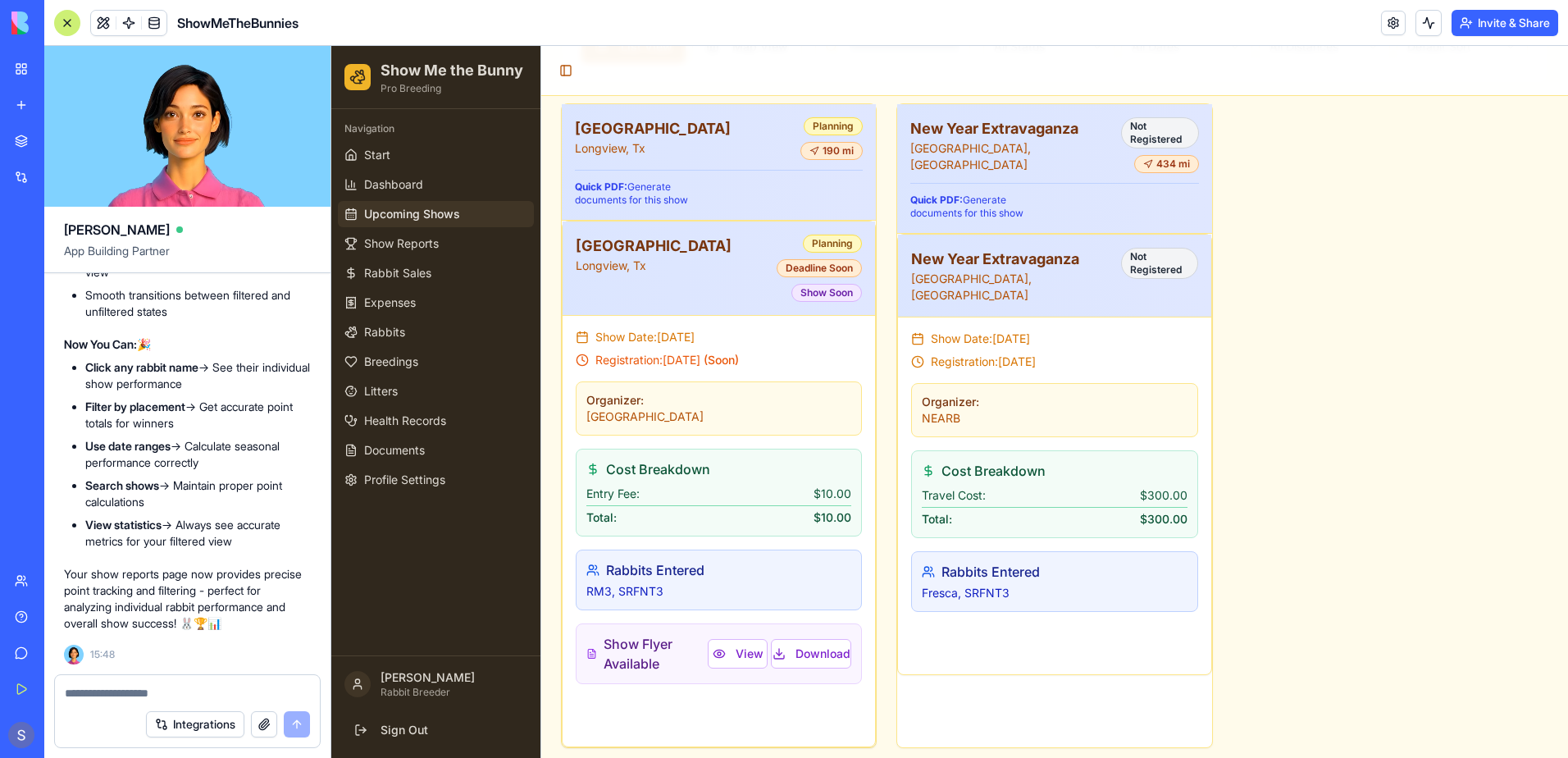
scroll to position [689, 0]
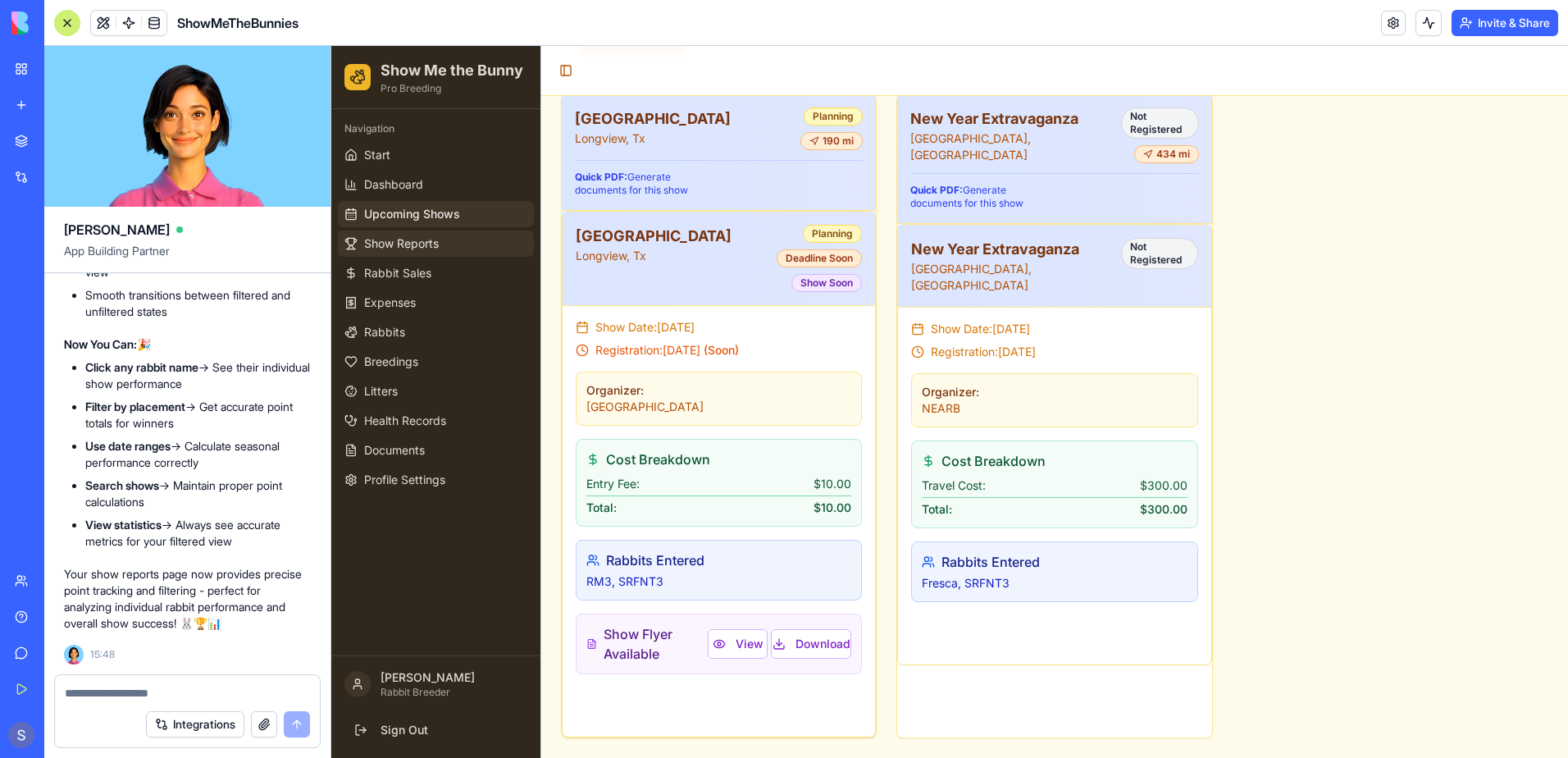
click at [422, 234] on link "Show Reports" at bounding box center [436, 243] width 196 height 26
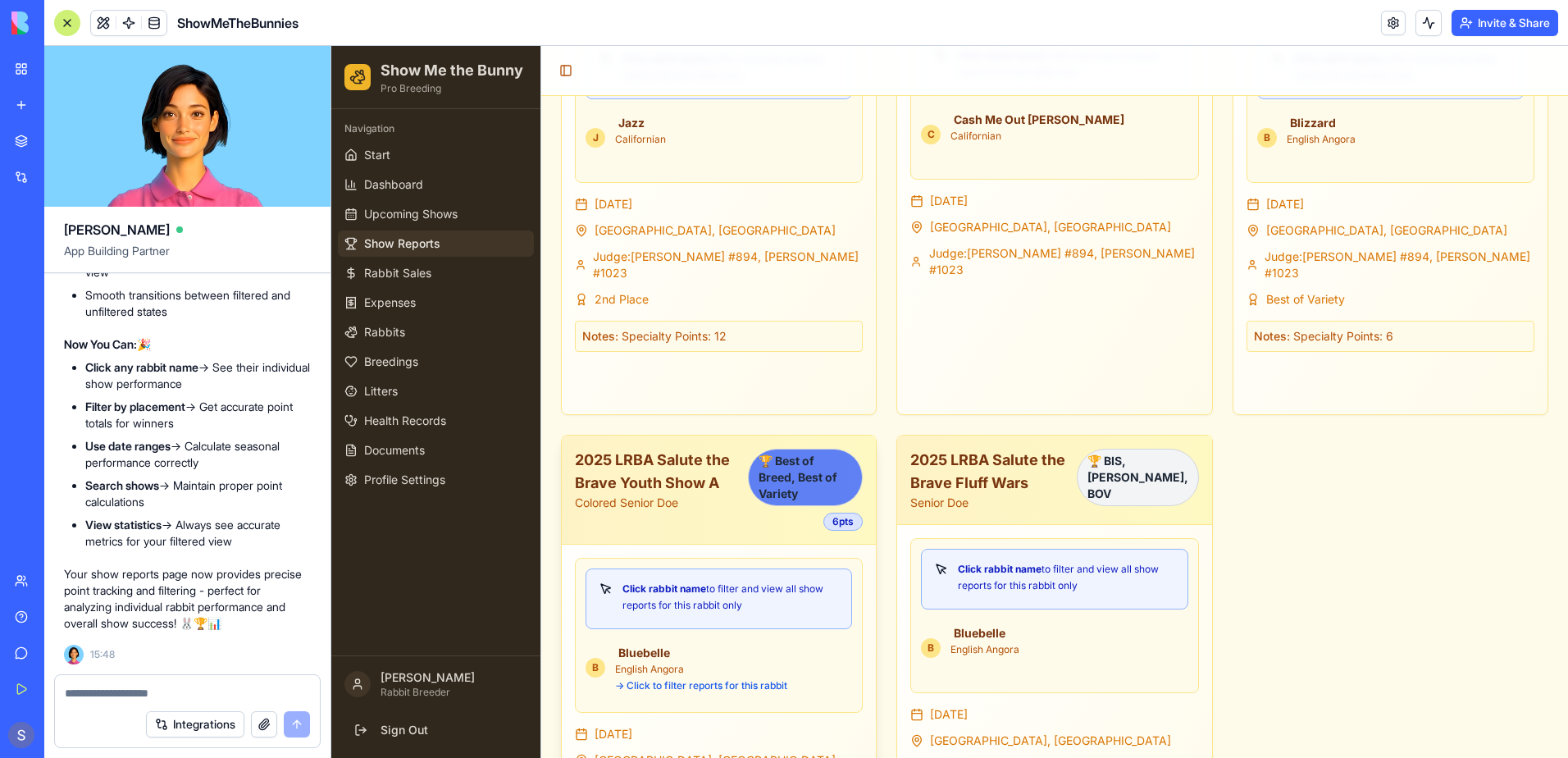
scroll to position [1098, 0]
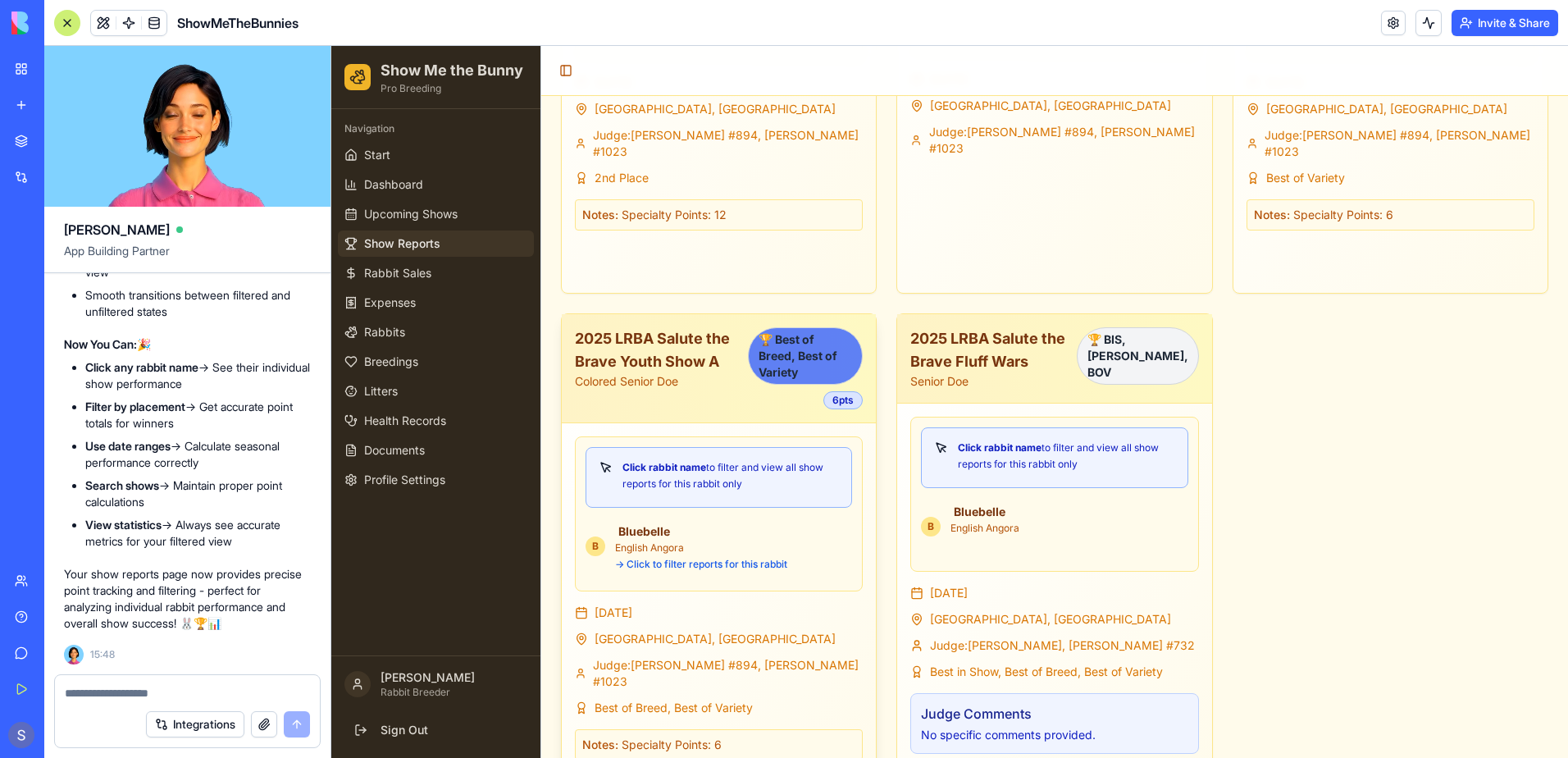
click at [786, 356] on div "🏆 Best of Breed, Best of Variety" at bounding box center [805, 356] width 115 height 57
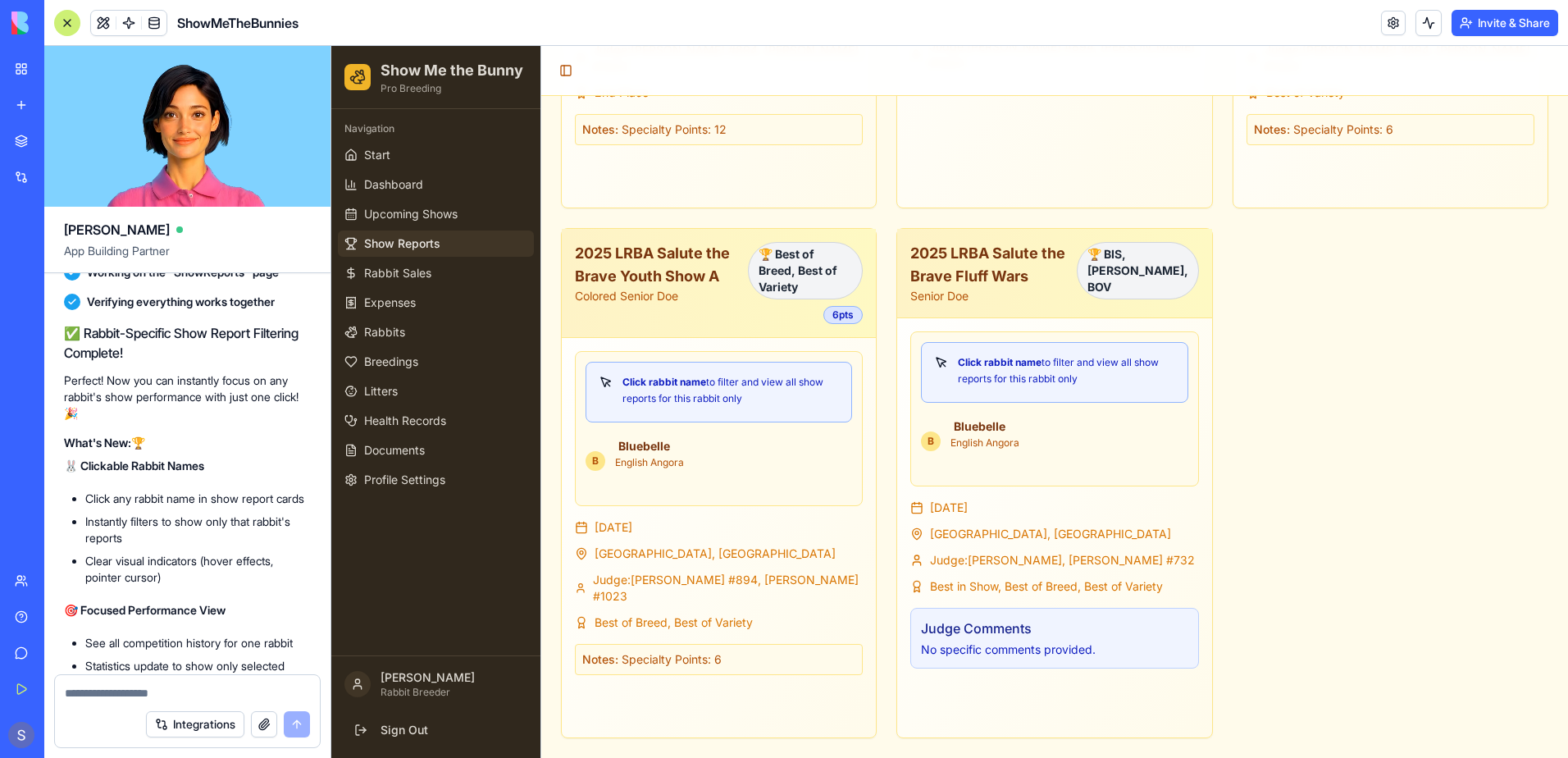
scroll to position [122402, 0]
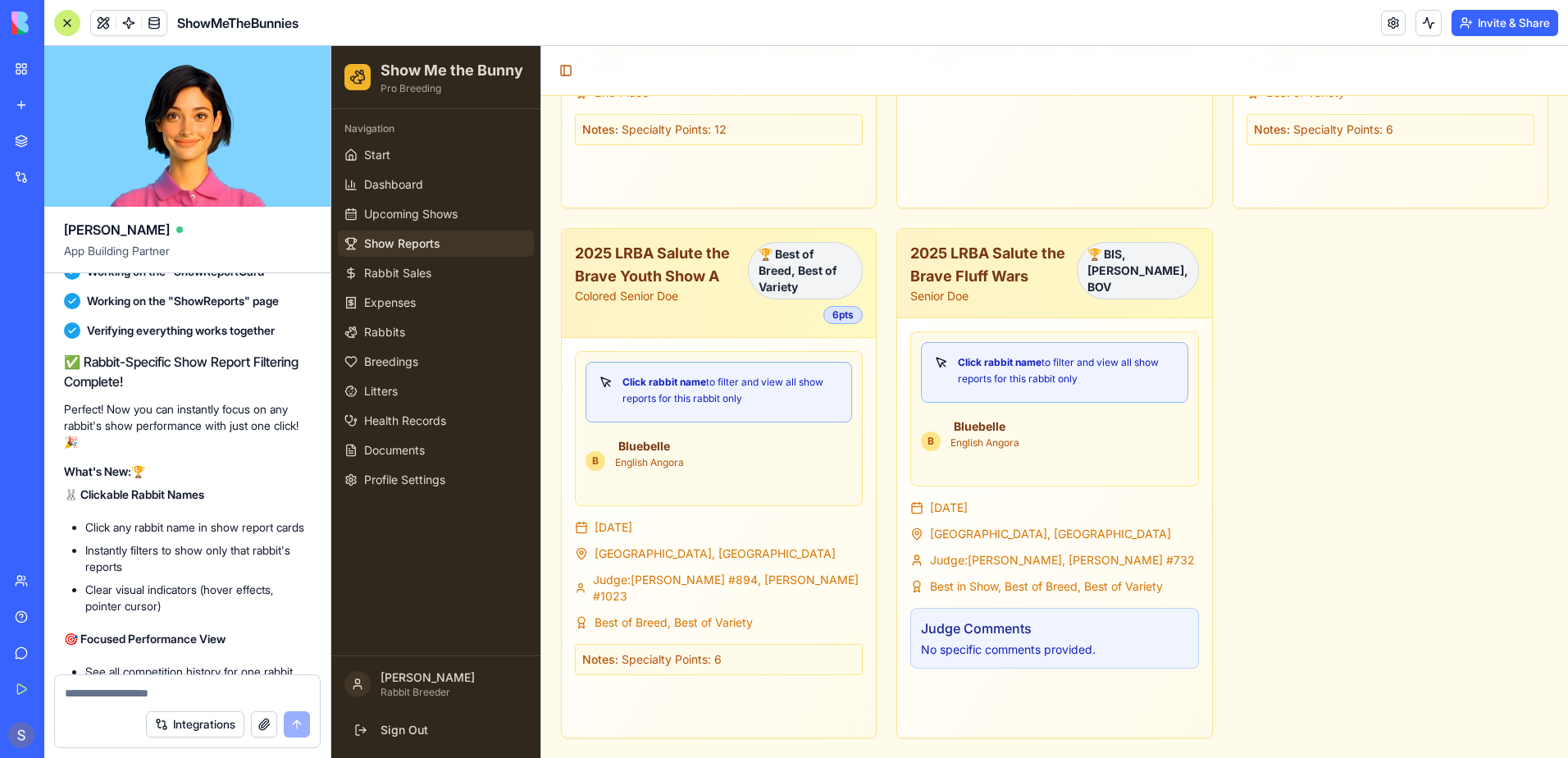
click at [85, 701] on textarea at bounding box center [187, 693] width 245 height 17
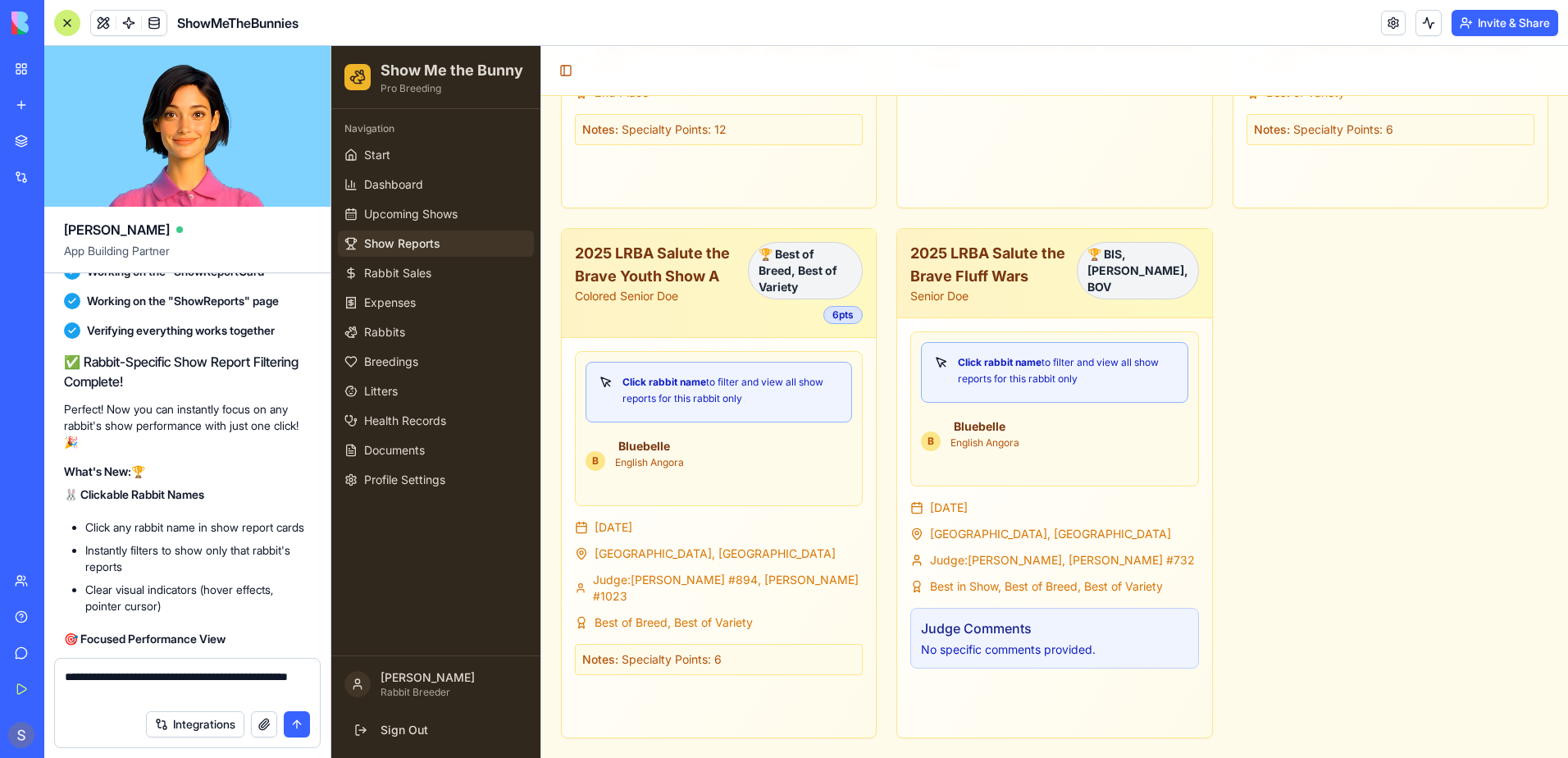
type textarea "**********"
click at [298, 727] on button "submit" at bounding box center [297, 724] width 26 height 26
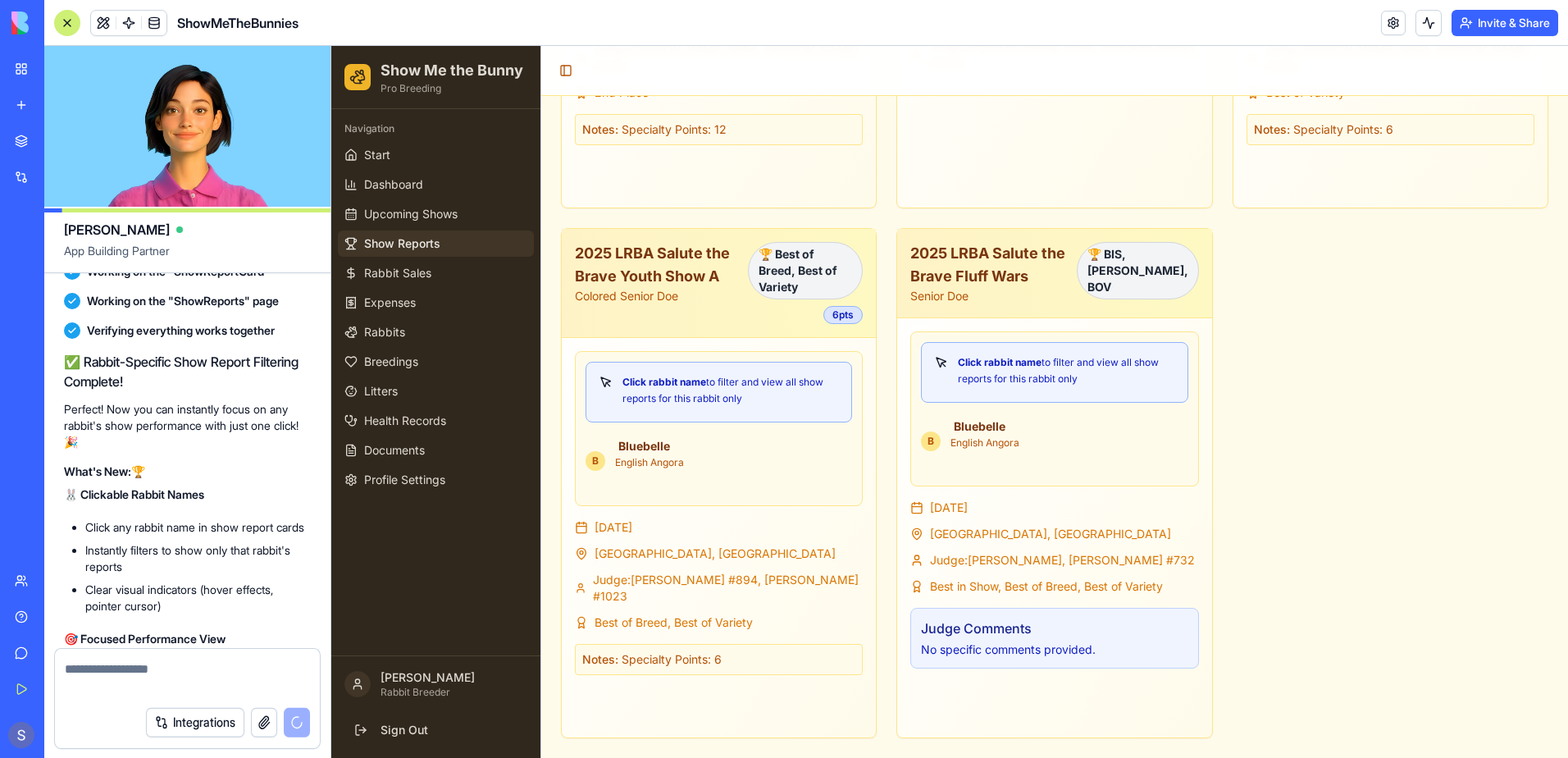
scroll to position [132900, 0]
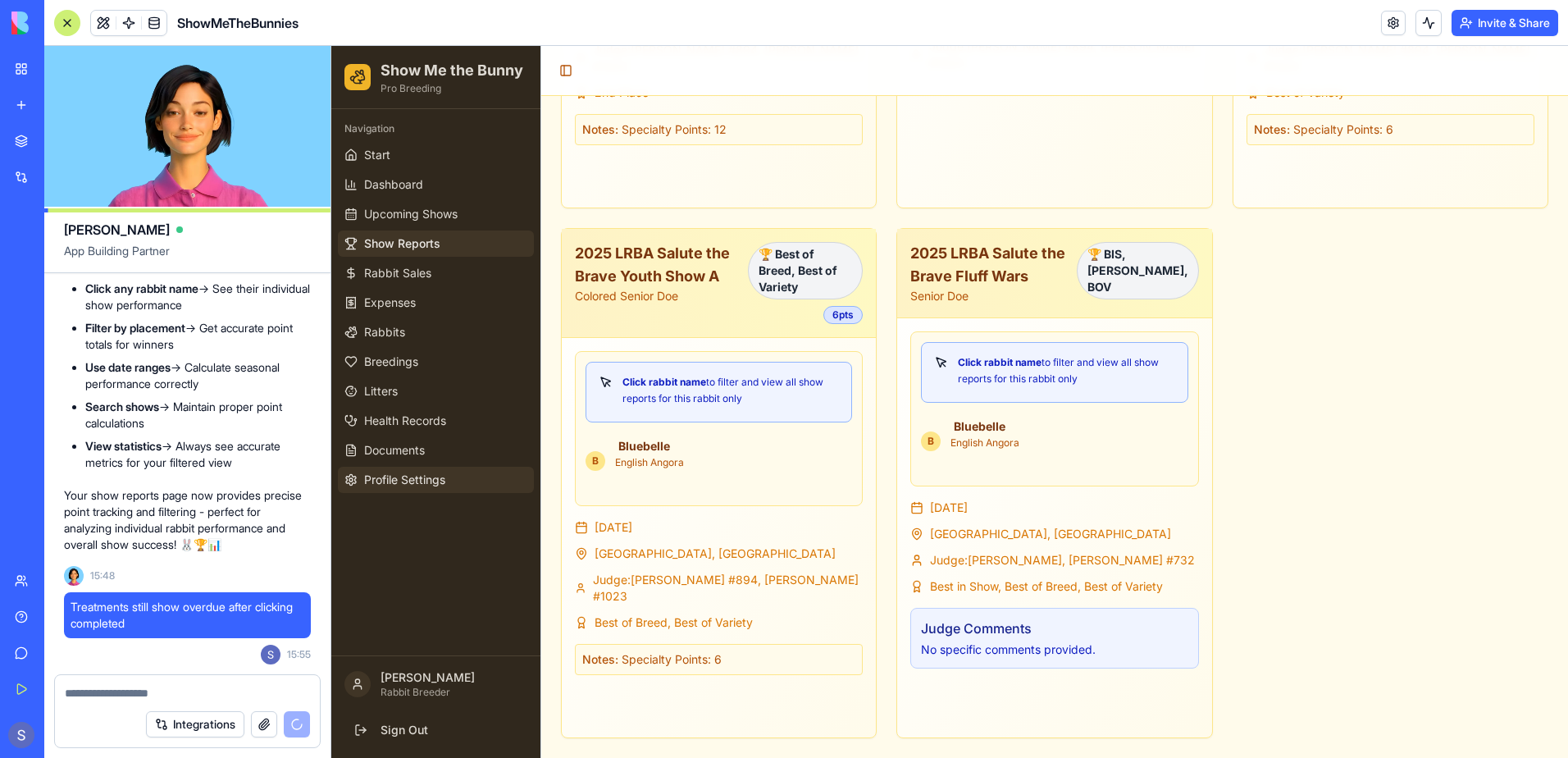
click at [397, 479] on span "Profile Settings" at bounding box center [405, 480] width 81 height 17
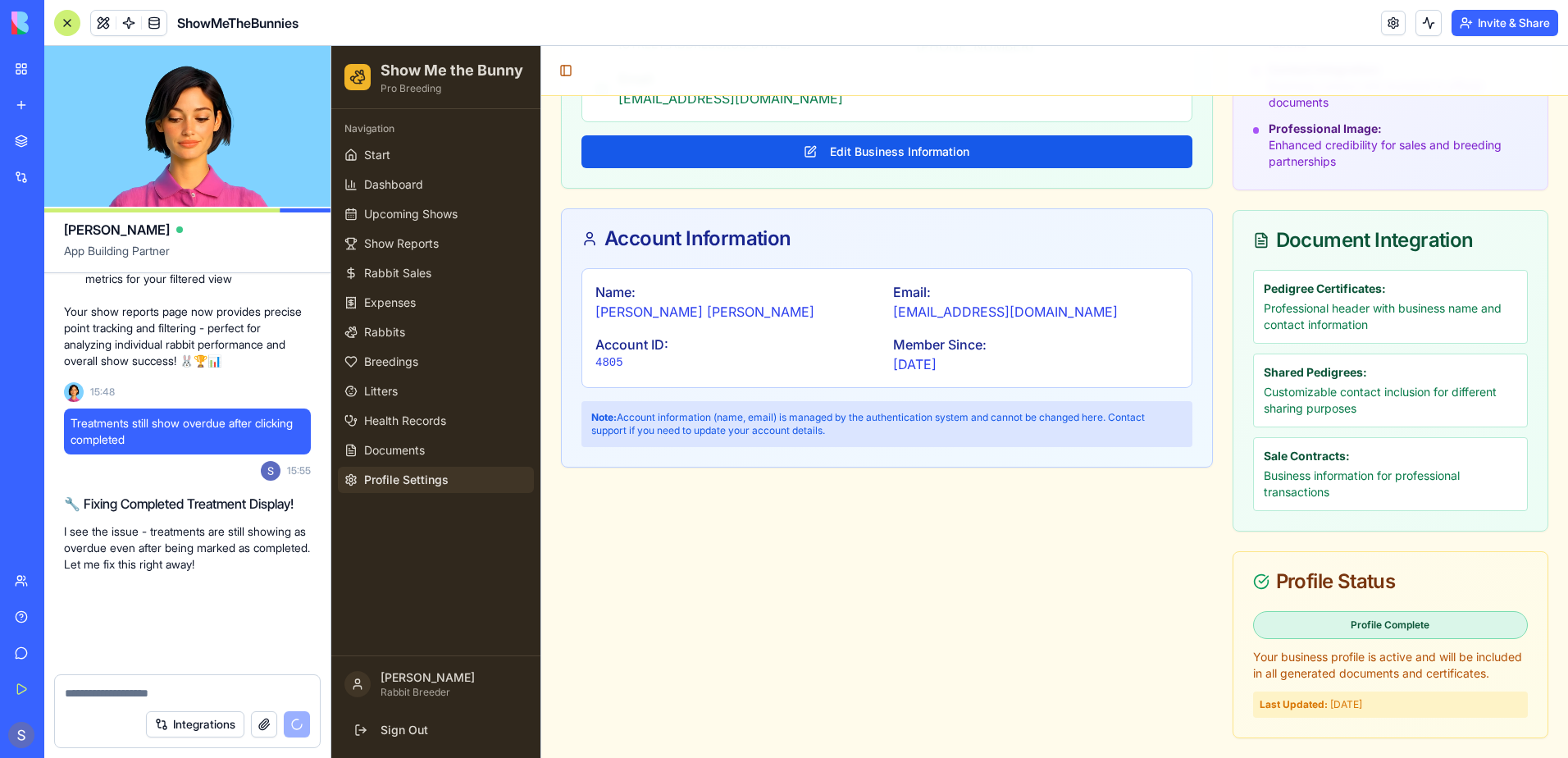
scroll to position [133084, 0]
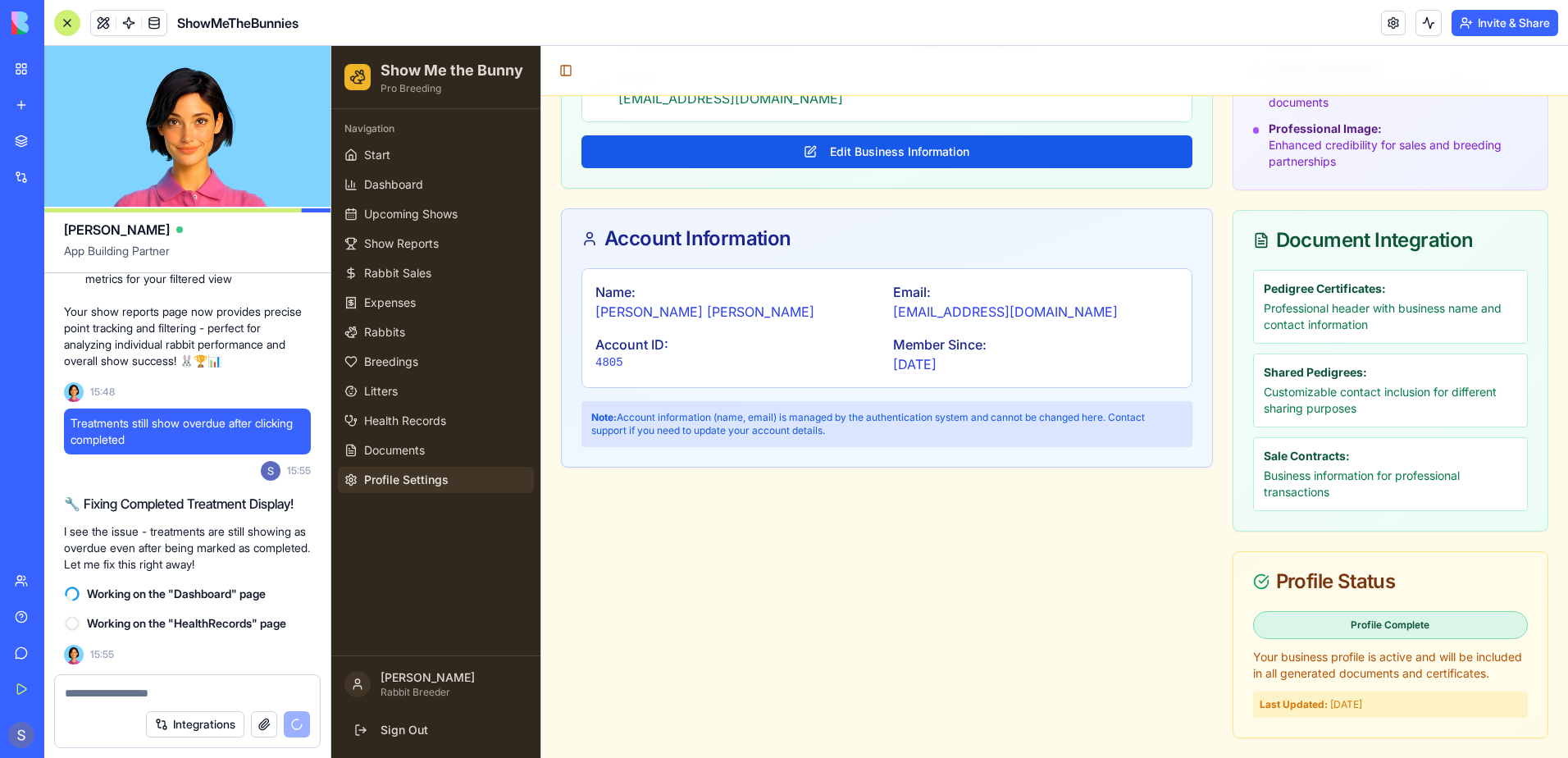
click at [385, 685] on p "[PERSON_NAME]" at bounding box center [454, 678] width 147 height 17
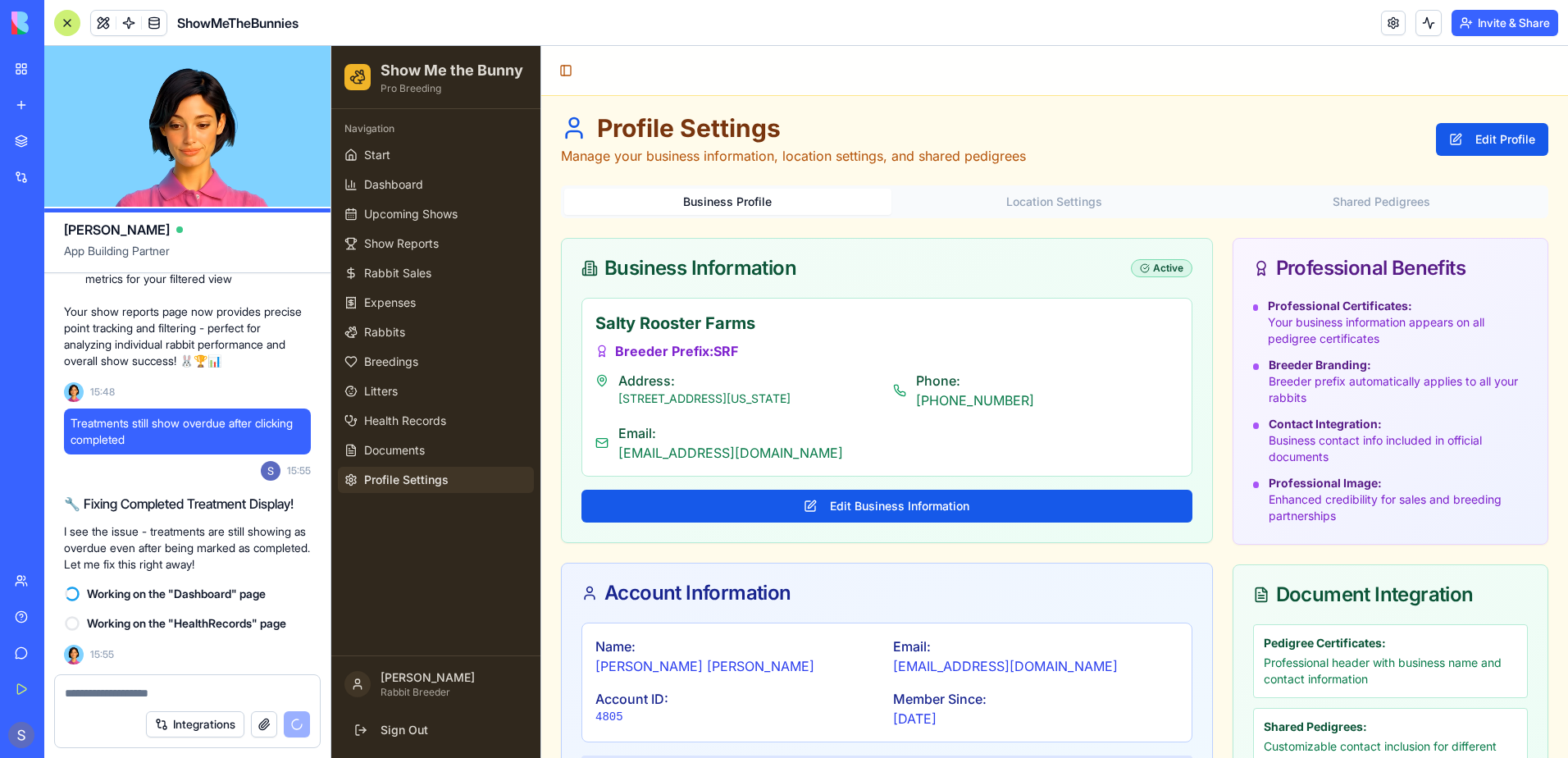
scroll to position [0, 0]
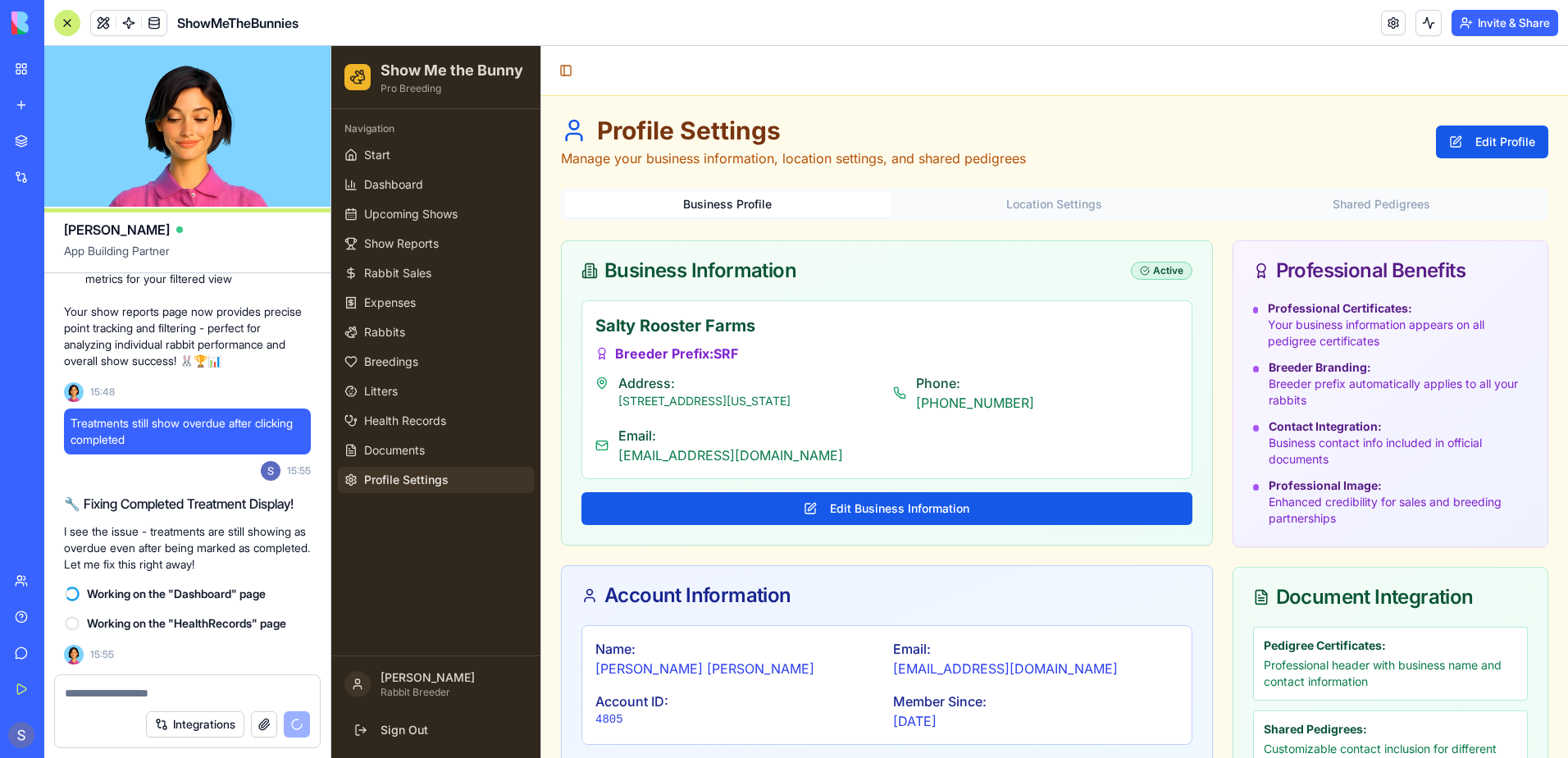
click at [1010, 205] on button "Location Settings" at bounding box center [1055, 204] width 327 height 26
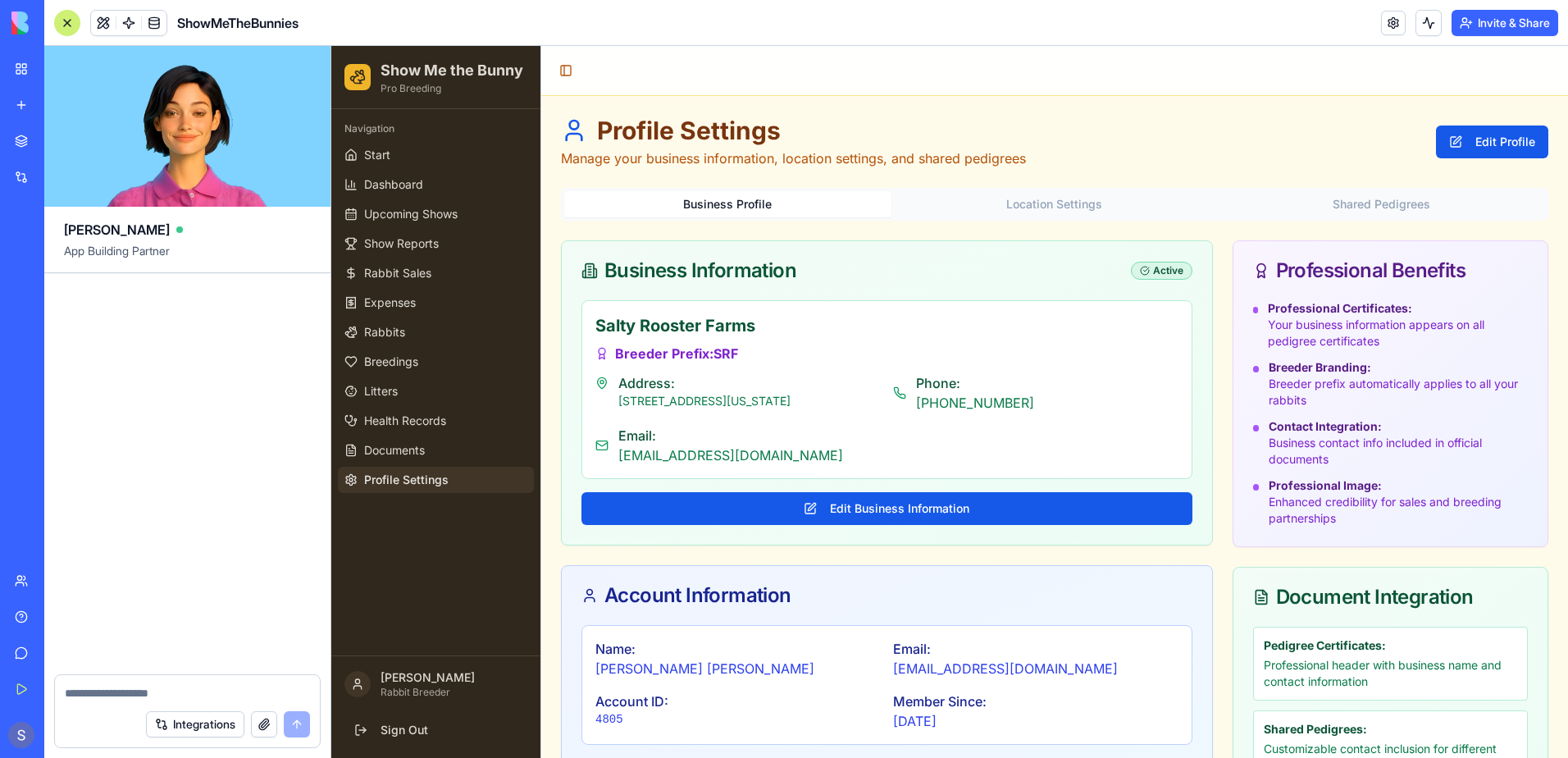
scroll to position [134281, 0]
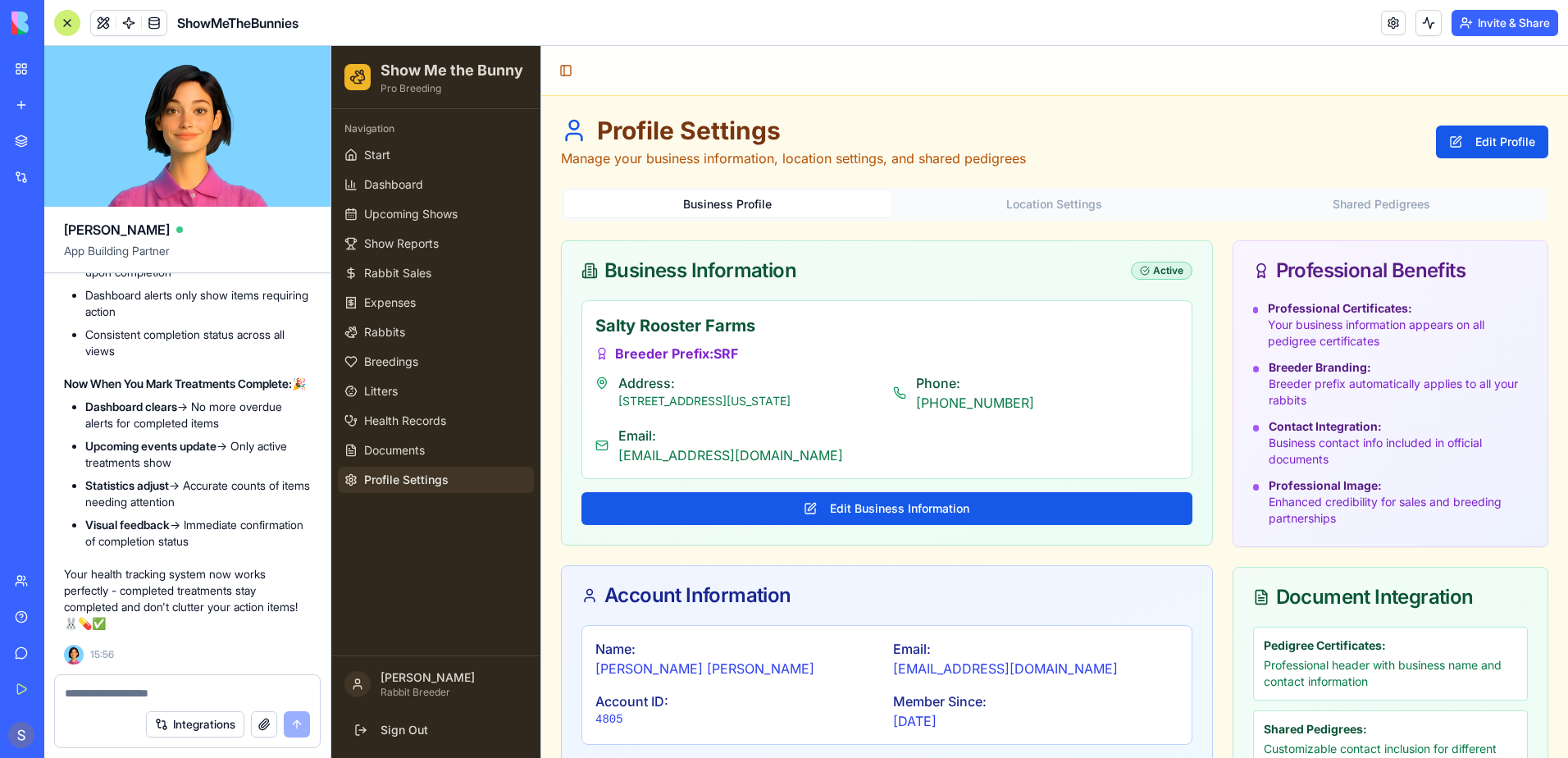
click at [1075, 143] on div "Profile Settings Manage your business information, location settings, and share…" at bounding box center [1054, 141] width 987 height 53
click at [84, 707] on div "Integrations" at bounding box center [187, 725] width 265 height 46
click at [79, 699] on textarea at bounding box center [187, 693] width 245 height 17
click at [1401, 30] on link at bounding box center [1392, 23] width 25 height 25
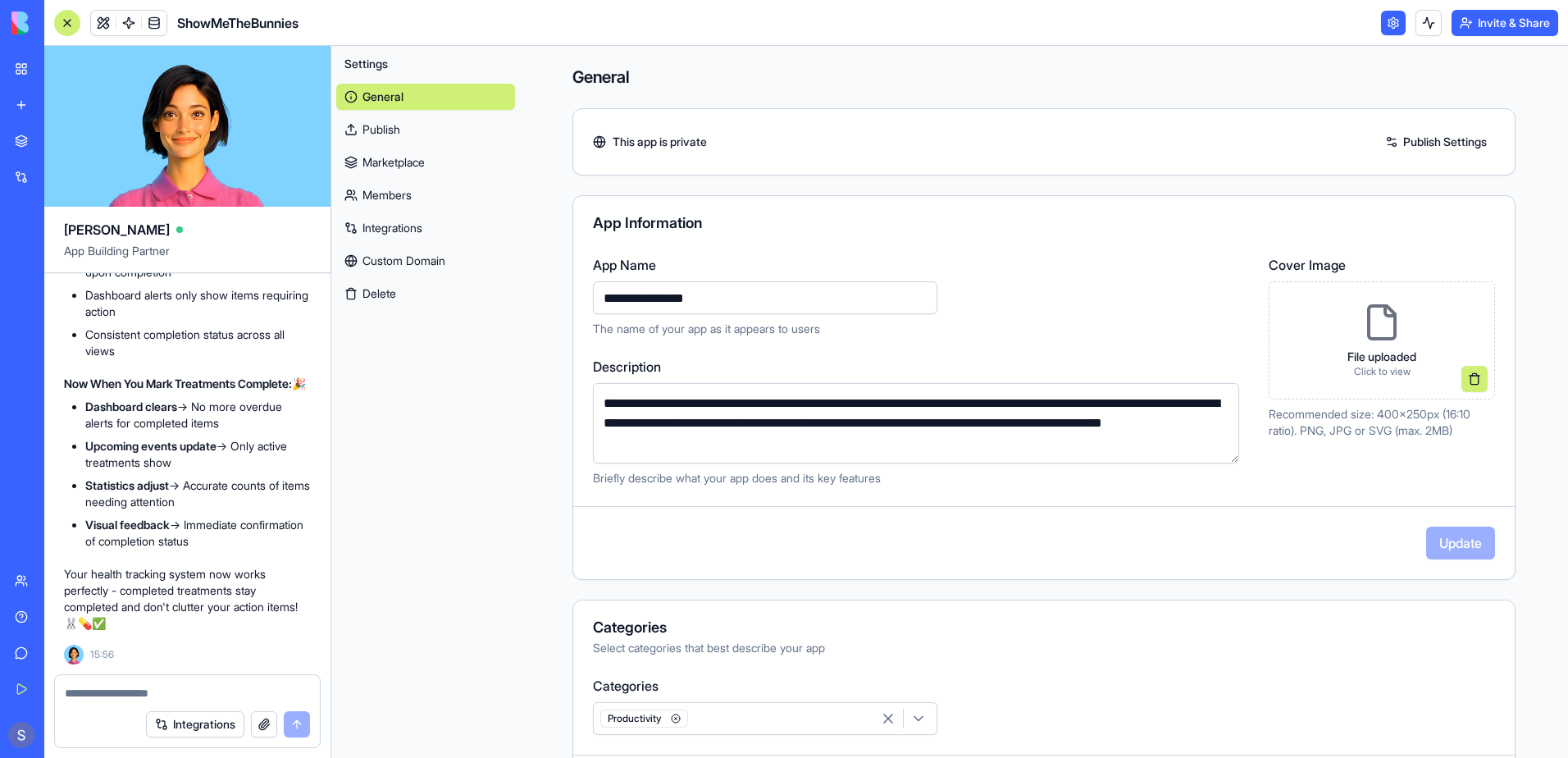
click at [381, 228] on link "Integrations" at bounding box center [425, 228] width 178 height 26
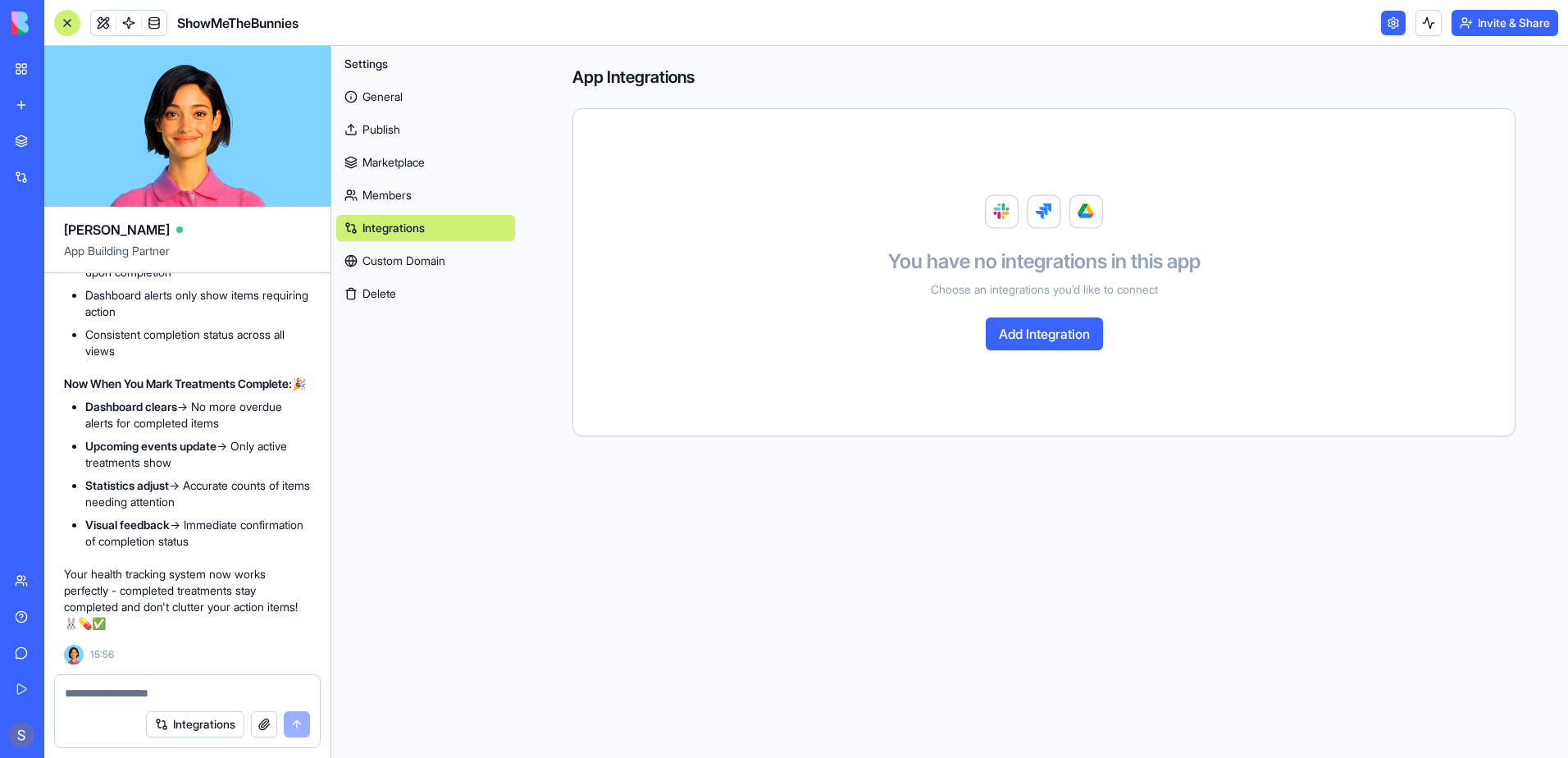
click at [371, 98] on link "General" at bounding box center [425, 97] width 178 height 26
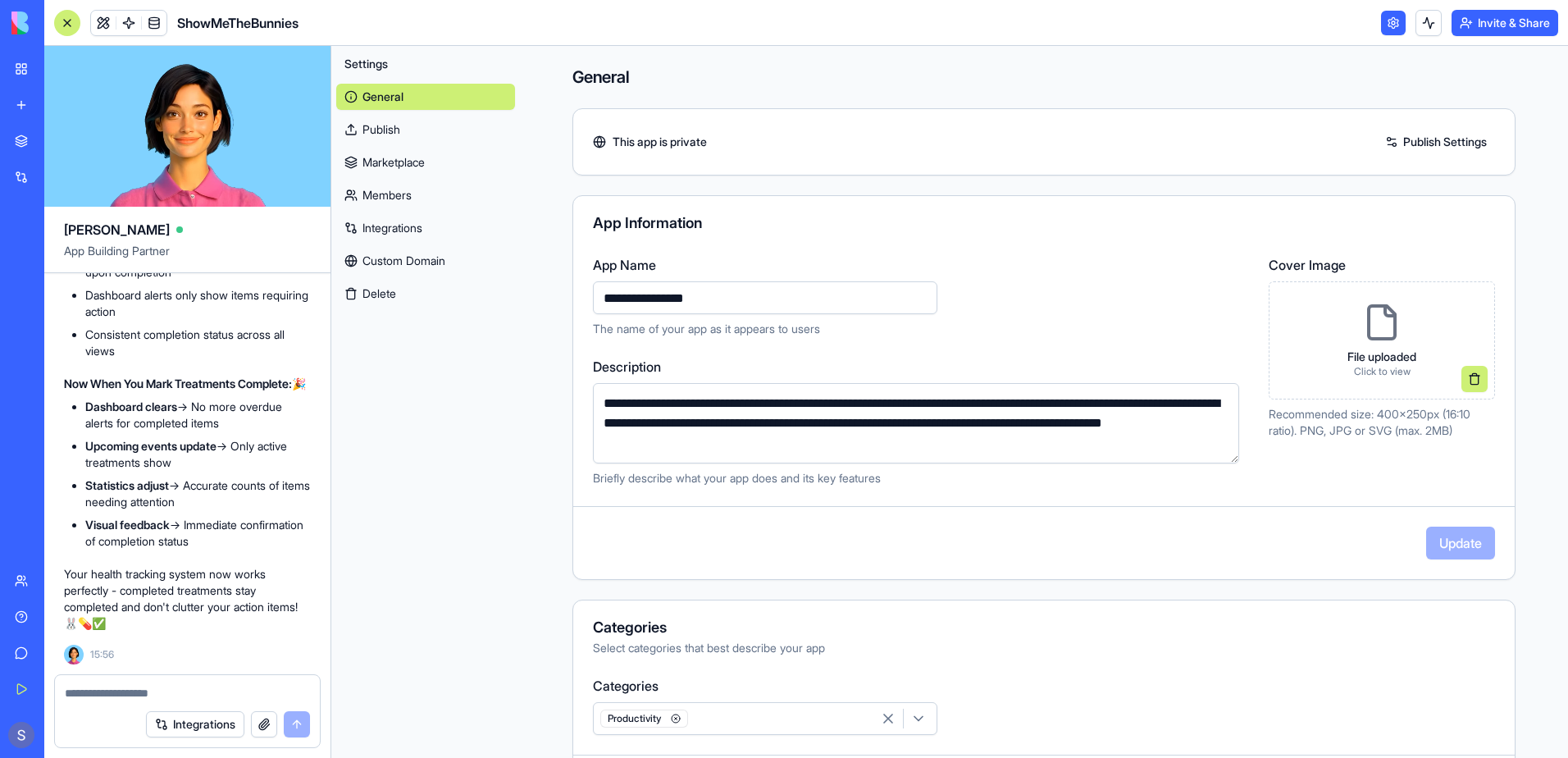
click at [102, 692] on textarea at bounding box center [187, 693] width 245 height 17
click at [422, 545] on div "Settings General Publish Marketplace Members Integrations Custom Domain Delete" at bounding box center [426, 402] width 188 height 712
click at [383, 123] on link "Publish" at bounding box center [425, 129] width 178 height 26
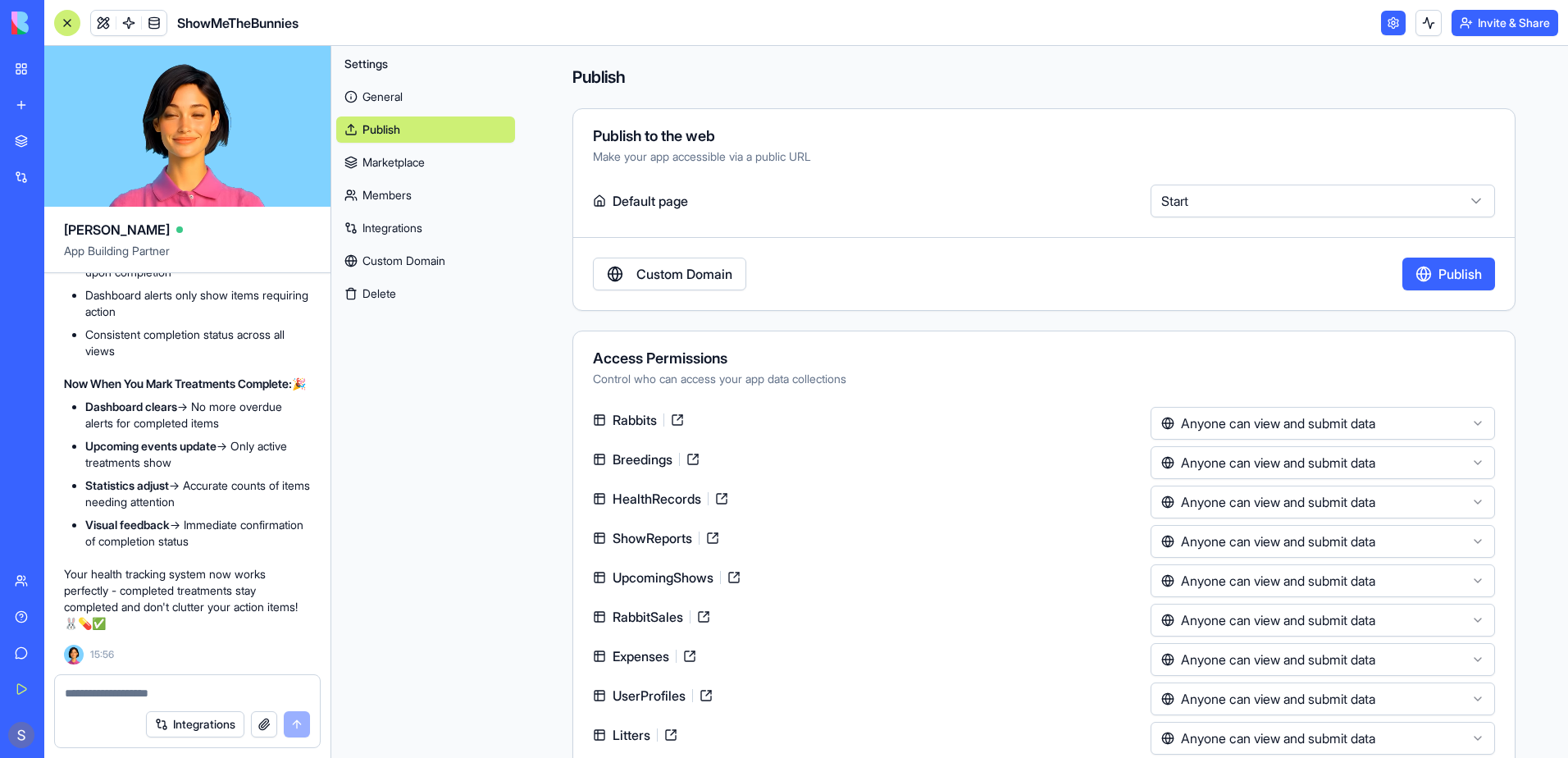
click at [79, 691] on textarea at bounding box center [187, 693] width 245 height 17
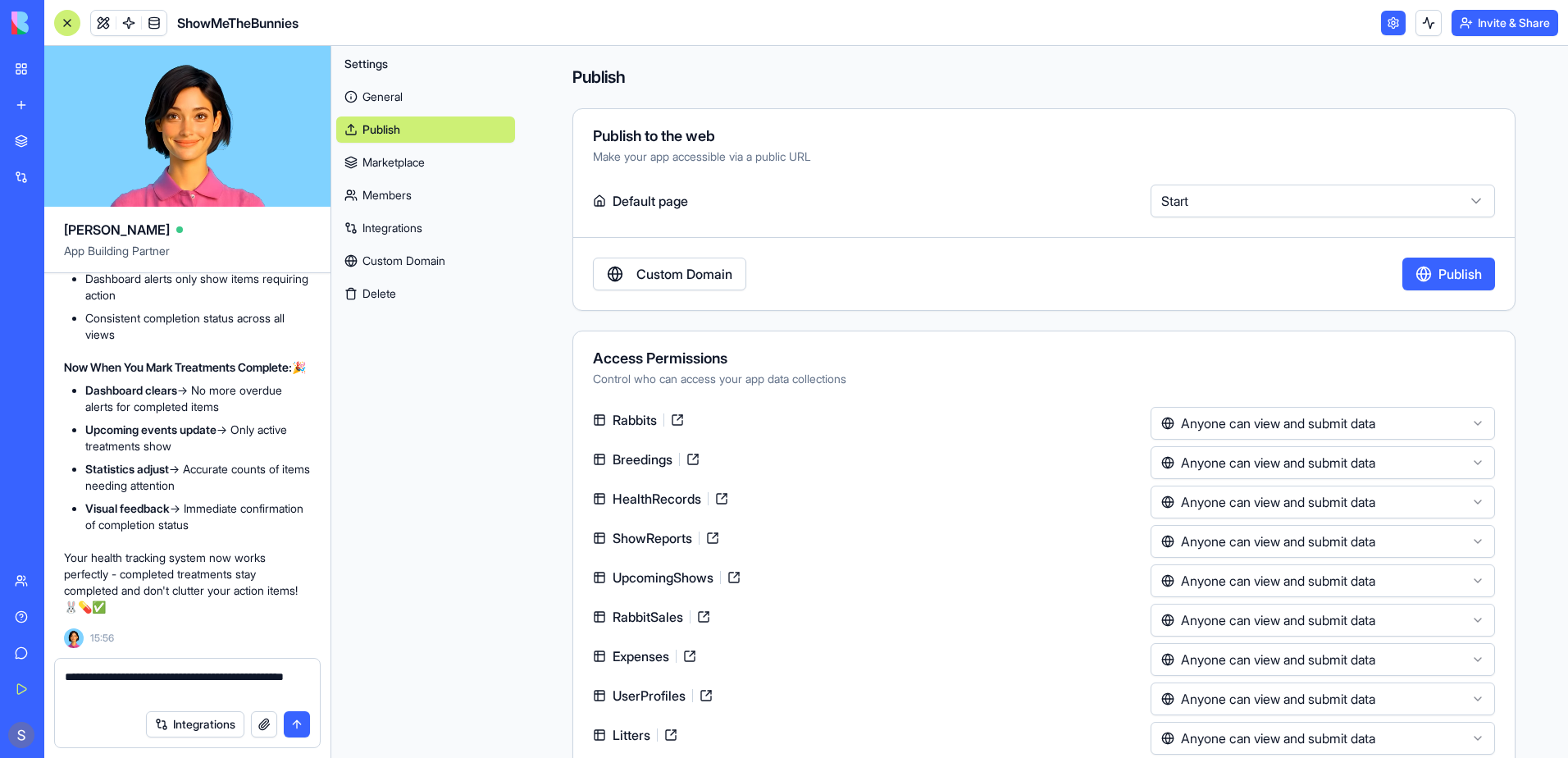
drag, startPoint x: 119, startPoint y: 694, endPoint x: 40, endPoint y: 694, distance: 79.0
click at [40, 694] on div "BETA My Workspace New app Marketplace Integrations Recent PDF Viewer ShowMeTheB…" at bounding box center [784, 379] width 1568 height 758
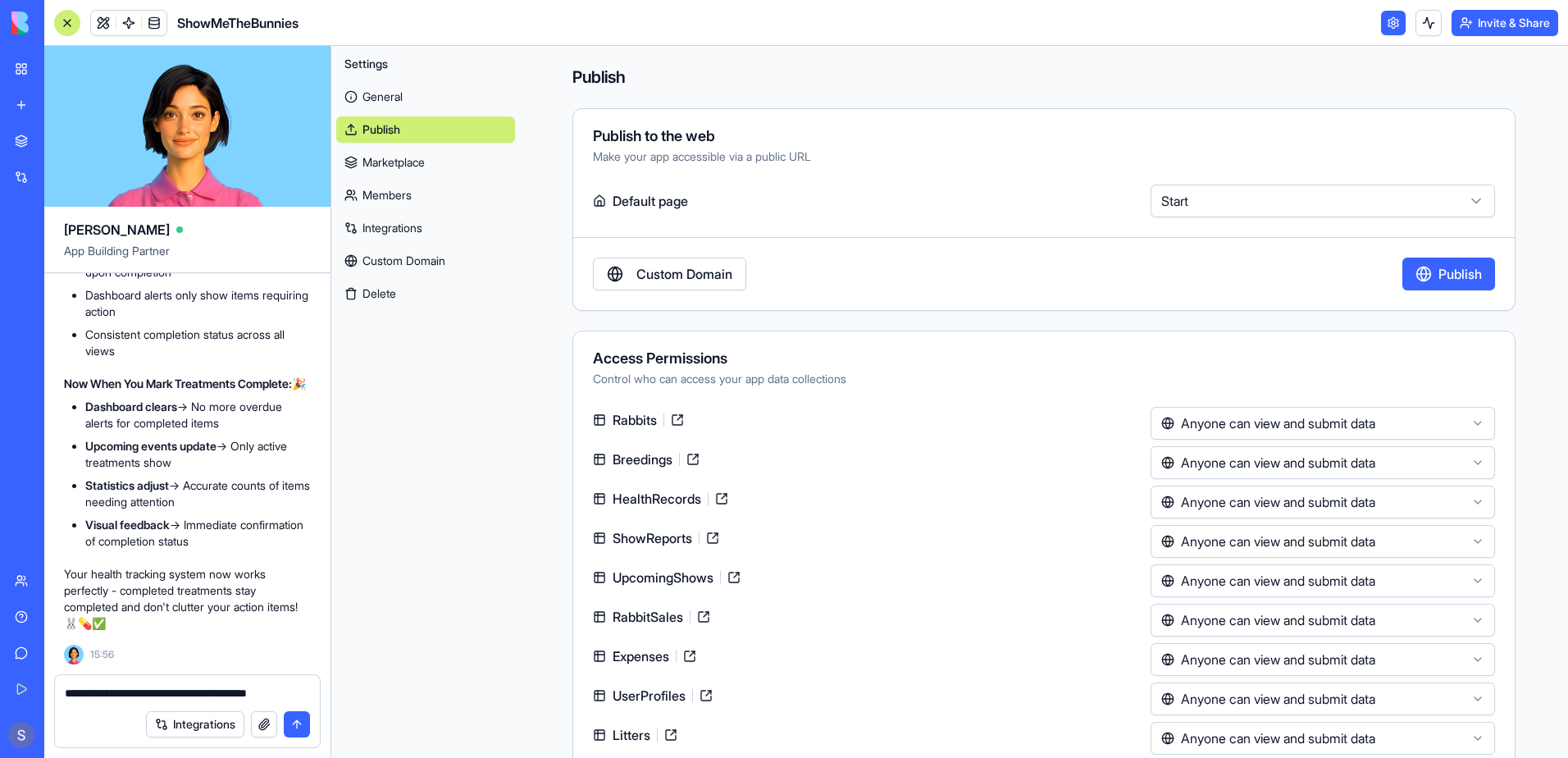
type textarea "**********"
click at [288, 714] on button "submit" at bounding box center [297, 724] width 26 height 26
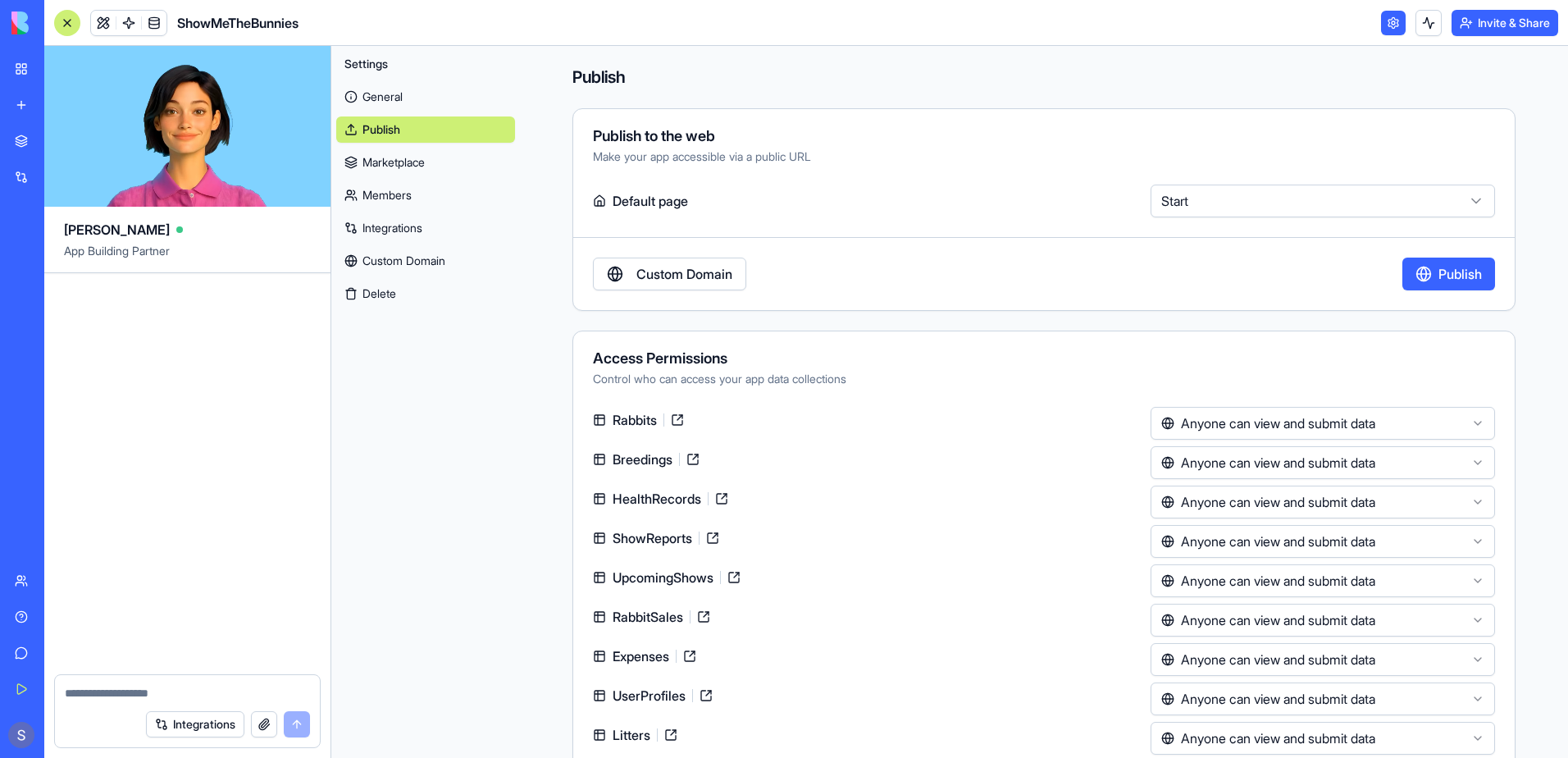
scroll to position [135492, 0]
